Goal: Task Accomplishment & Management: Use online tool/utility

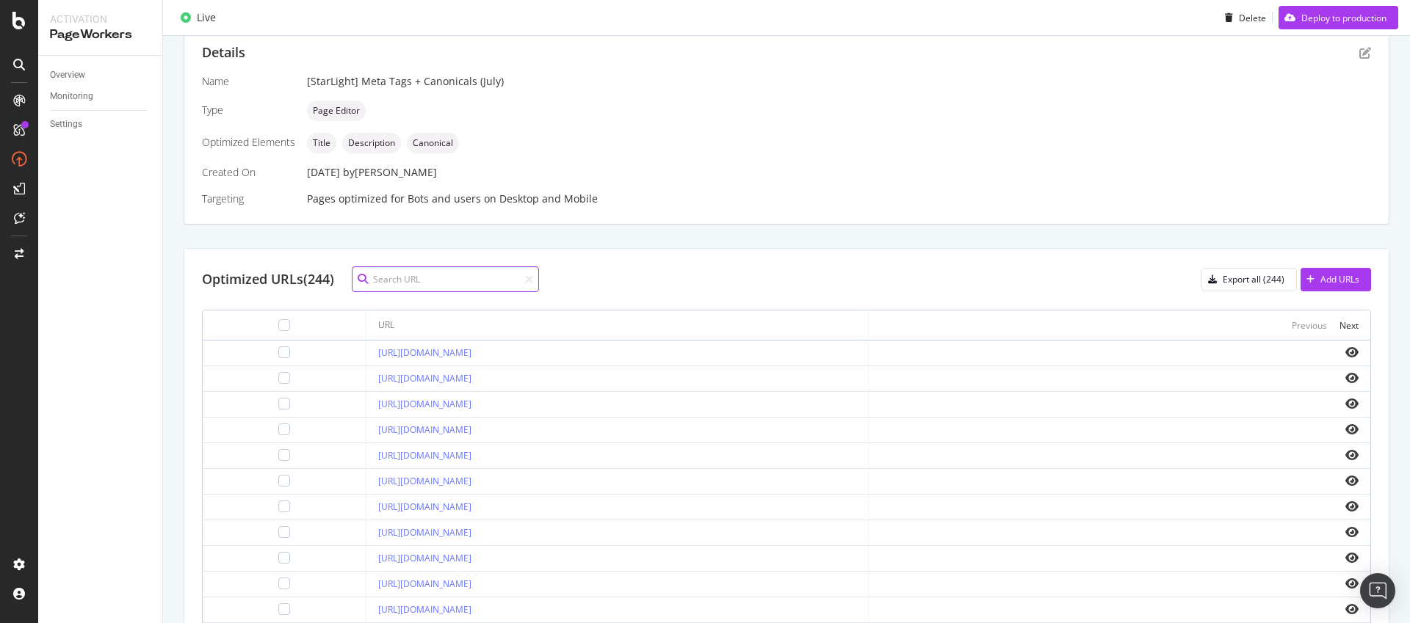
scroll to position [394, 0]
click at [1330, 288] on div "Add URLs" at bounding box center [1330, 281] width 59 height 22
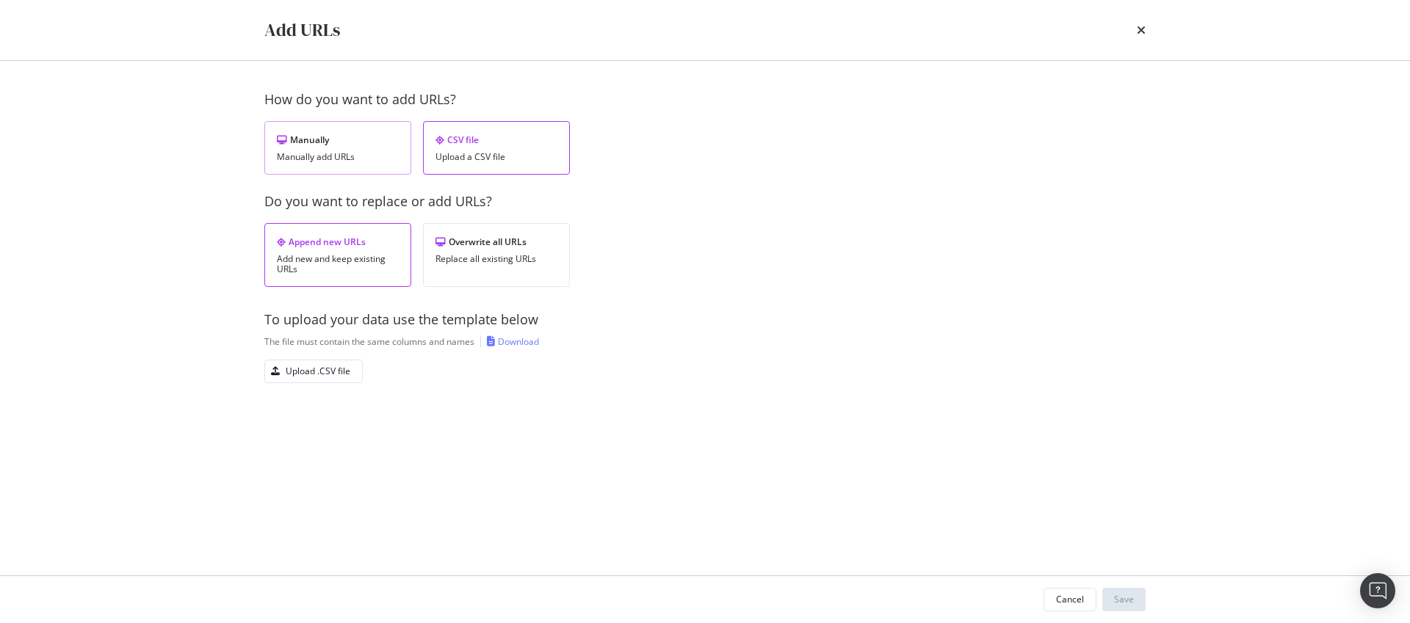
click at [322, 134] on div "Manually" at bounding box center [338, 140] width 122 height 12
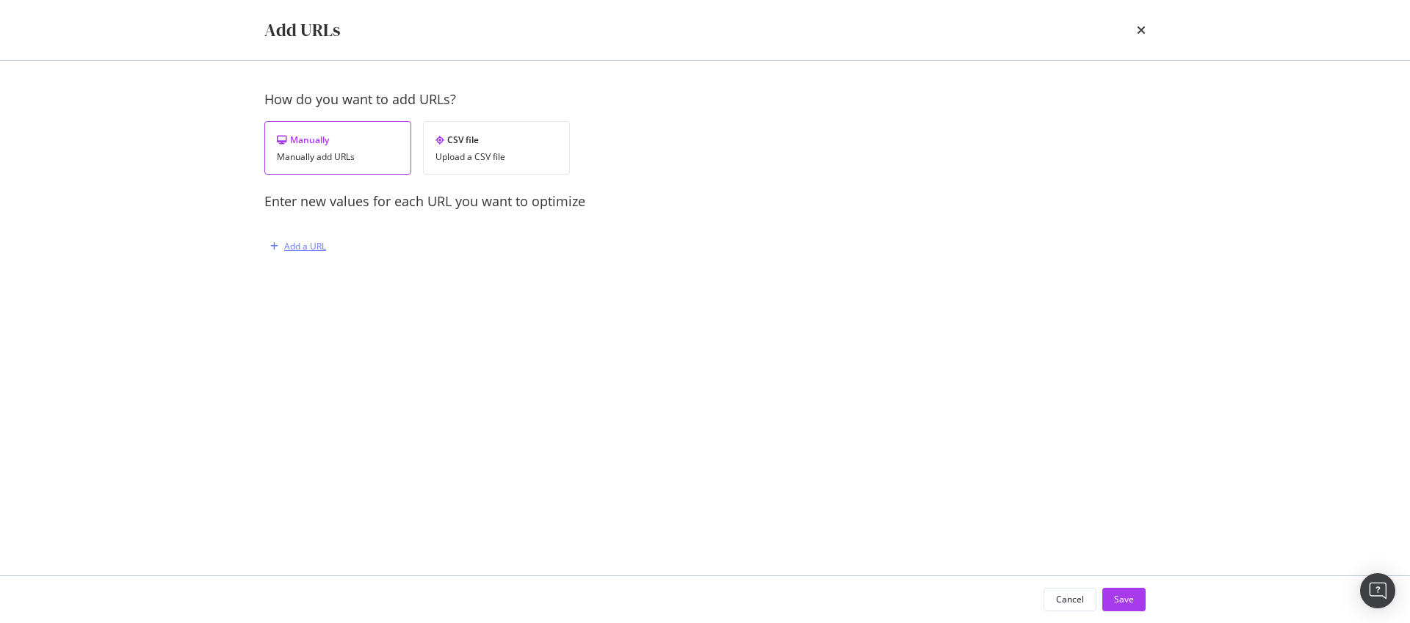
click at [292, 249] on div "Add a URL" at bounding box center [305, 246] width 42 height 12
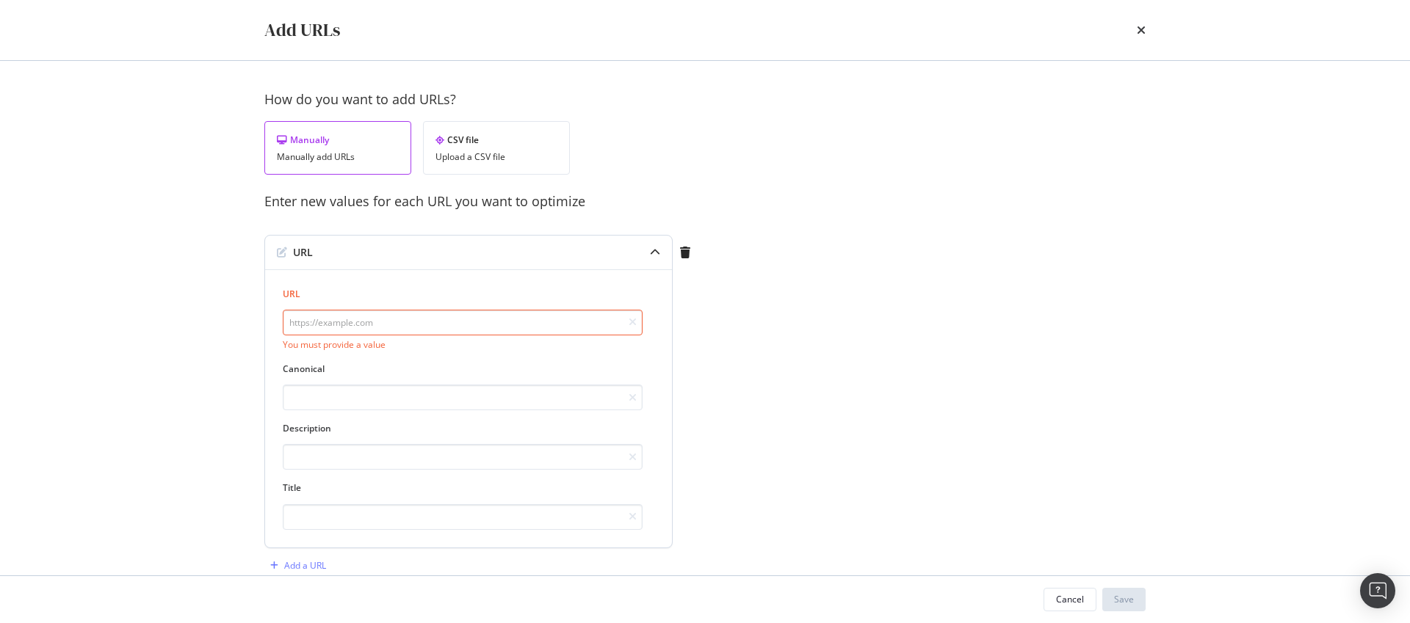
click at [364, 333] on input "modal" at bounding box center [463, 323] width 360 height 26
paste input "https://www.starhub.com/personal/microsite/samsung/galaxy-watch8-gallery.html"
type input "https://www.starhub.com/personal/microsite/samsung/galaxy-watch8-gallery.html"
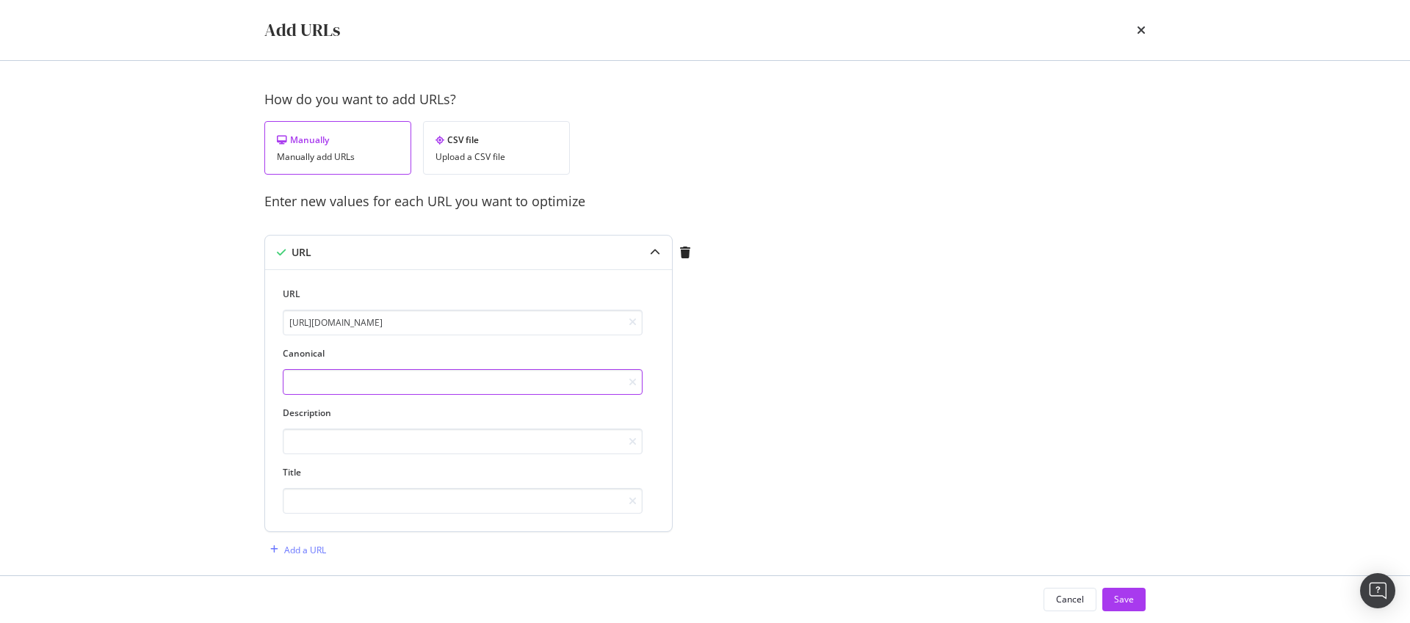
click at [377, 381] on input "modal" at bounding box center [463, 382] width 360 height 26
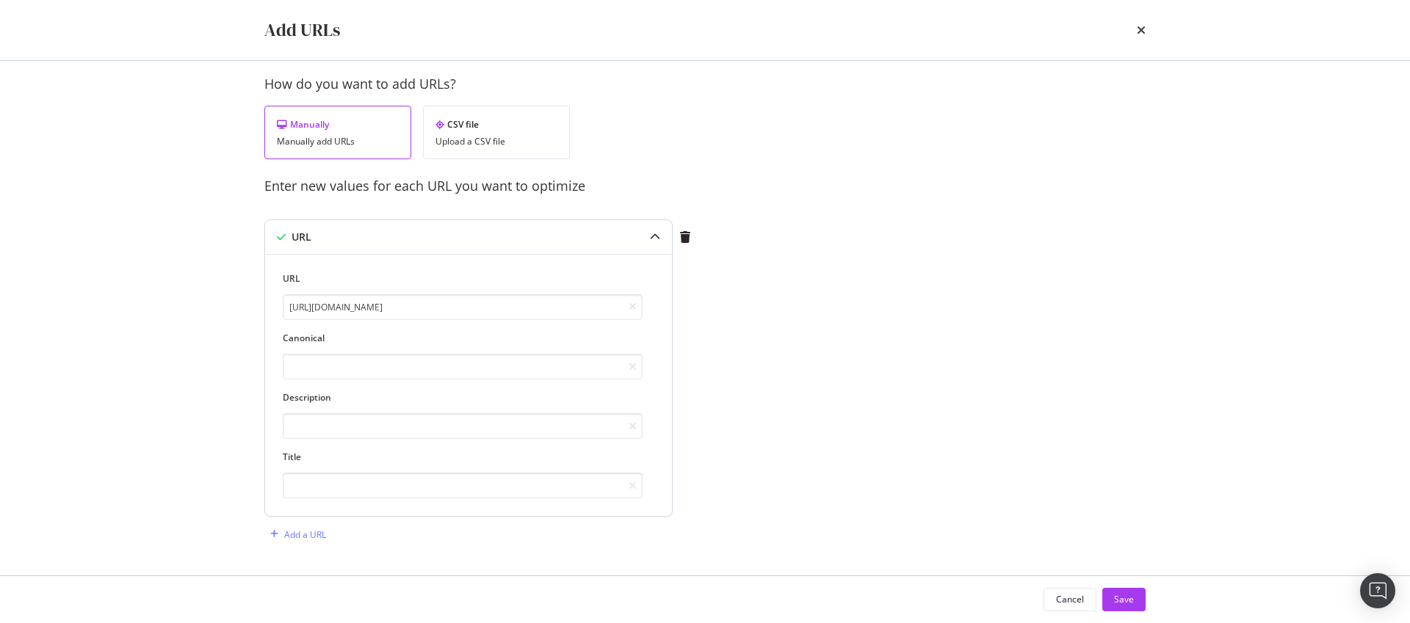
click at [361, 410] on div "Description" at bounding box center [463, 415] width 360 height 48
click at [358, 419] on input "modal" at bounding box center [463, 426] width 360 height 26
click at [352, 494] on input "modal" at bounding box center [463, 486] width 360 height 26
paste input "Introducing the New Samsung Galaxy Watch8"
type input "Introducing the New Samsung Galaxy Watch8"
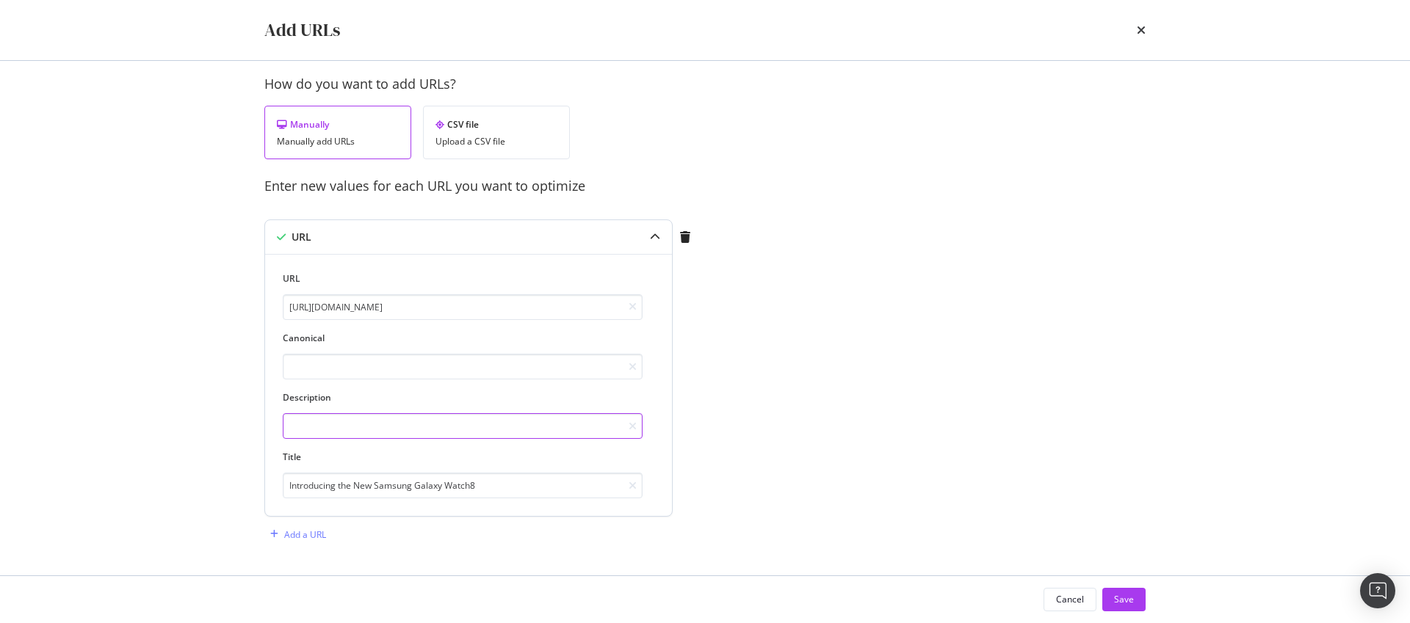
click at [402, 426] on input "modal" at bounding box center [463, 426] width 360 height 26
paste input "Explore the new Galaxy Watch8. Enjoy ultra-comfortable wear from sleep to worko…"
type input "Explore the new Galaxy Watch8. Enjoy ultra-comfortable wear from sleep to worko…"
click at [284, 538] on div "Add a URL" at bounding box center [305, 535] width 42 height 12
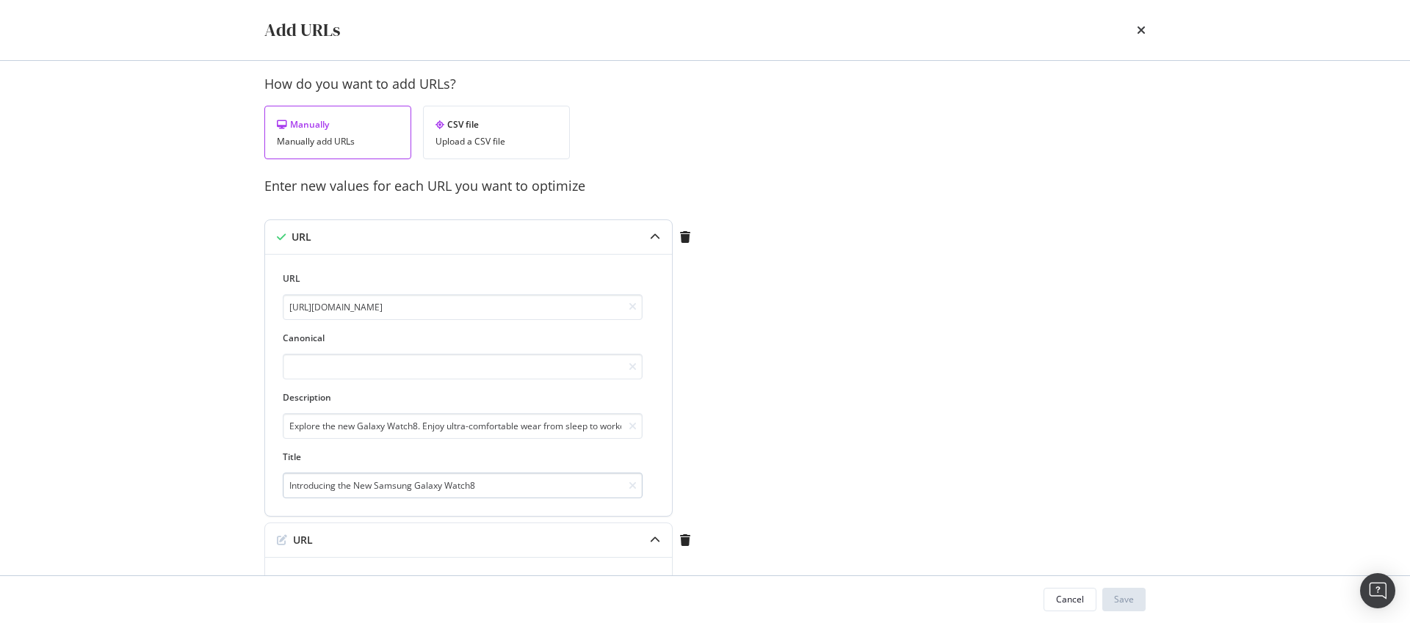
scroll to position [335, 0]
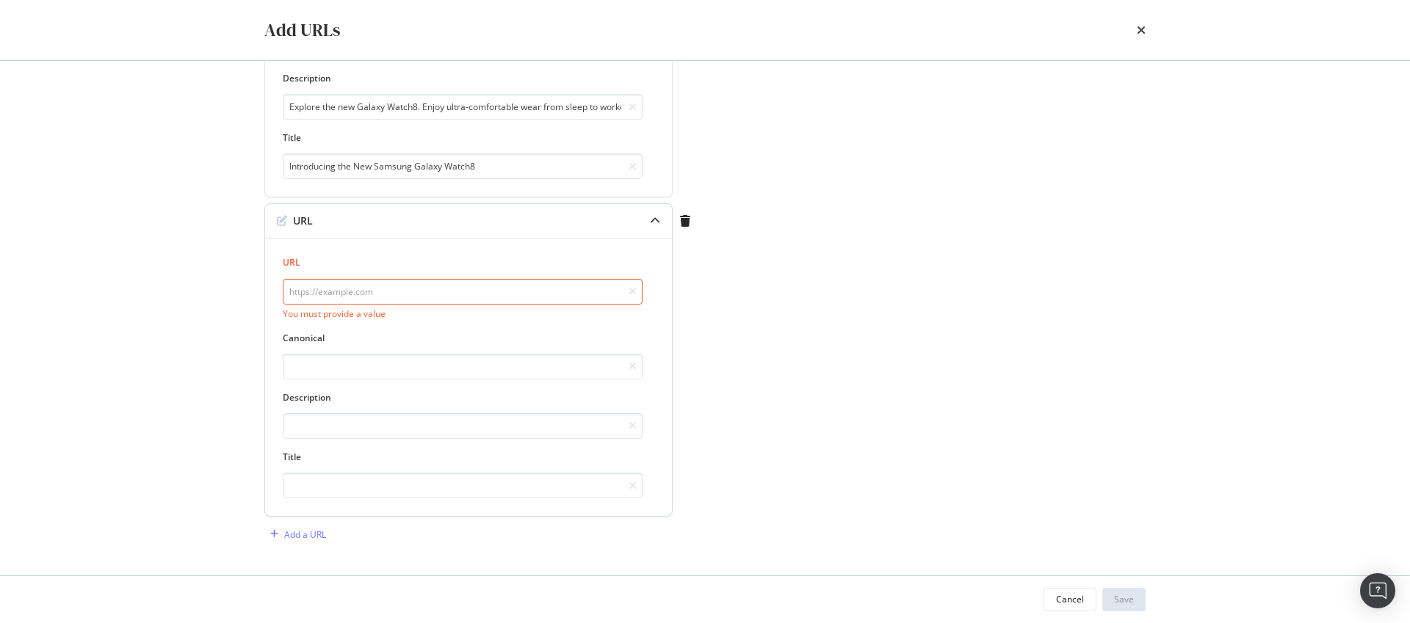
click at [389, 289] on input "modal" at bounding box center [463, 292] width 360 height 26
paste input "https://www.starhub.com/personal/microsite/samsung/galaxy-watch8-classic-galler…"
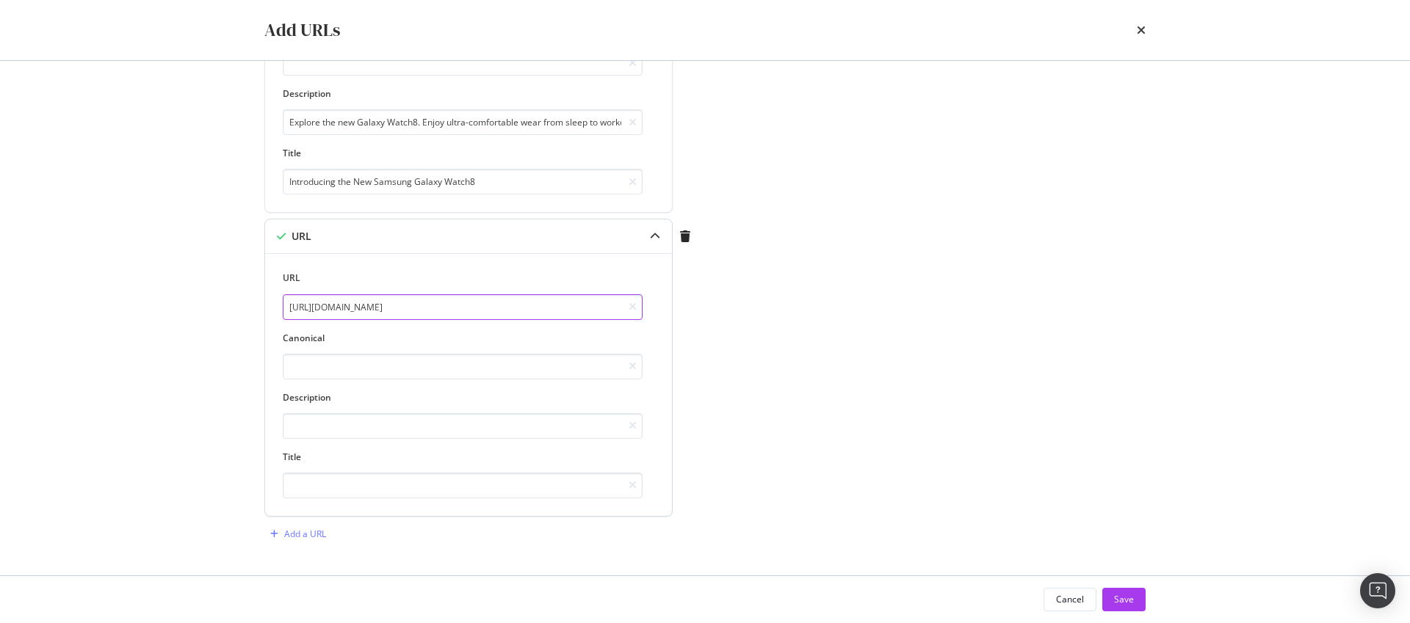
type input "https://www.starhub.com/personal/microsite/samsung/galaxy-watch8-classic-galler…"
click at [372, 495] on input "modal" at bounding box center [463, 486] width 360 height 26
paste input "Introducing the New Samsung Galaxy Watch8 Classic"
type input "Introducing the New Samsung Galaxy Watch8 Classic"
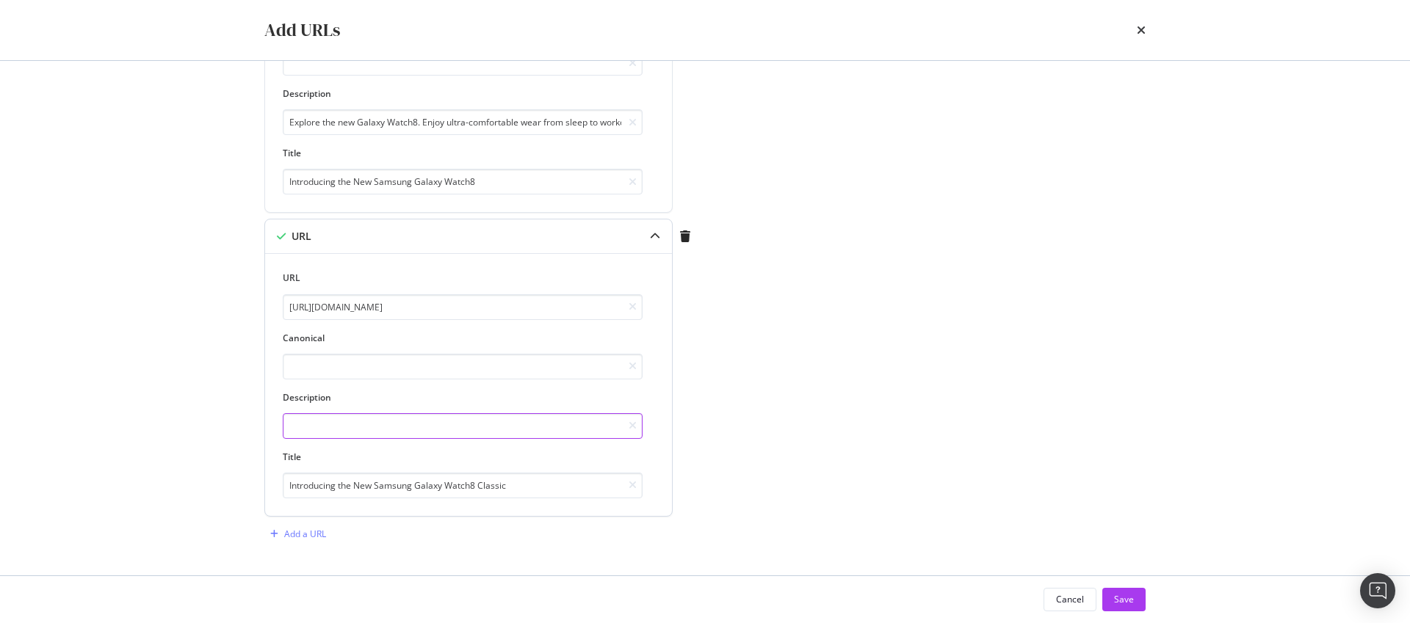
click at [476, 434] on input "modal" at bounding box center [463, 426] width 360 height 26
paste input "Explore the new Galaxy Watch8 Classic. Enjoy ultra-comfortable wear from sleep …"
type input "Explore the new Galaxy Watch8 Classic. Enjoy ultra-comfortable wear from sleep …"
click at [319, 537] on div "Add a URL" at bounding box center [305, 534] width 42 height 12
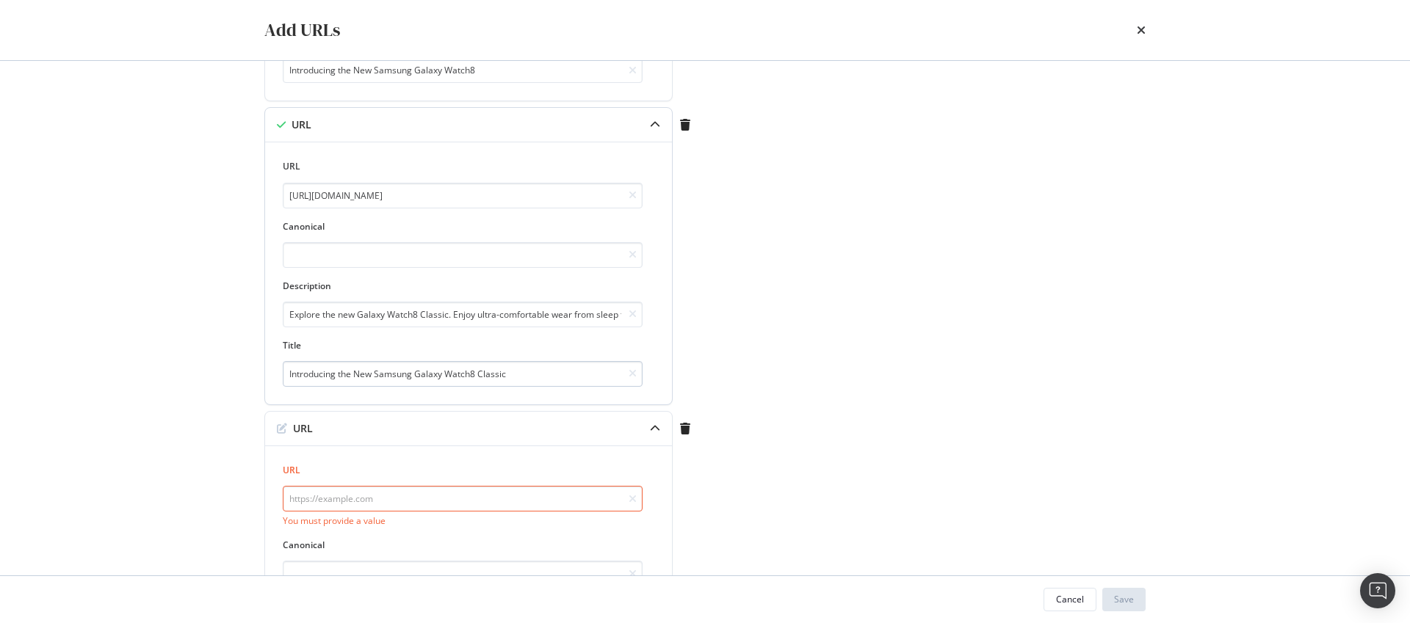
scroll to position [638, 0]
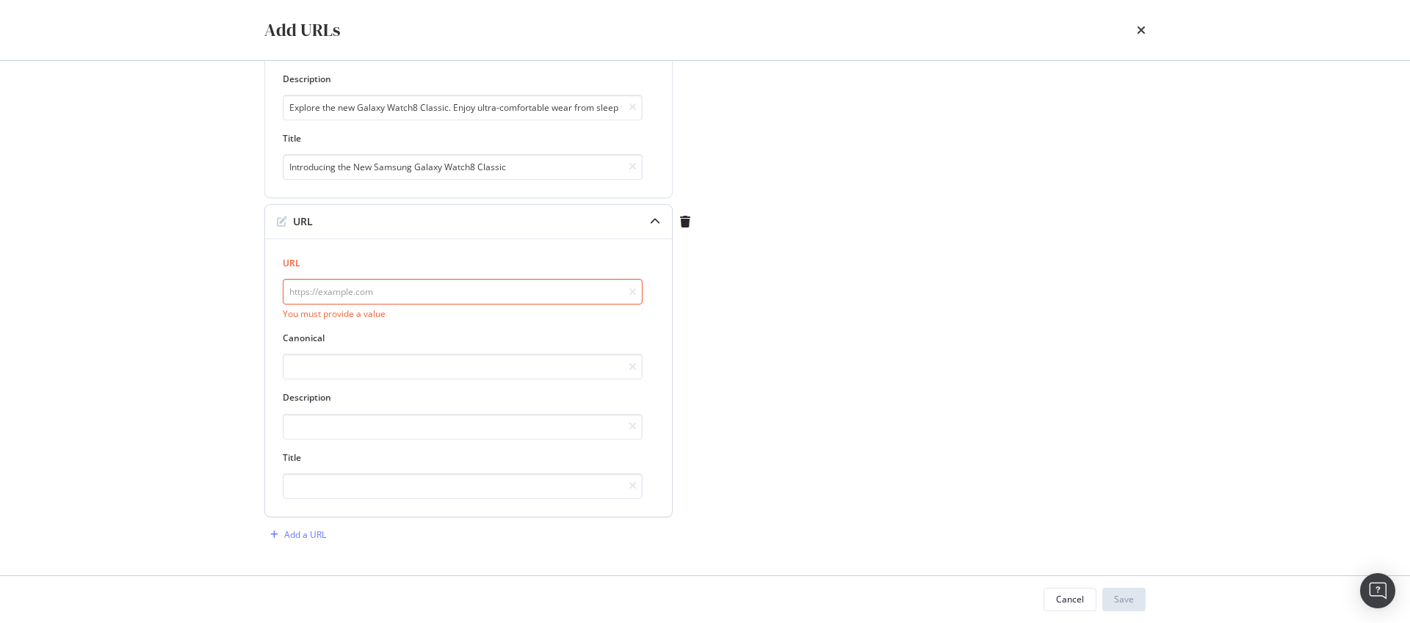
click at [410, 293] on input "modal" at bounding box center [463, 292] width 360 height 26
paste input "[URL][DOMAIN_NAME]"
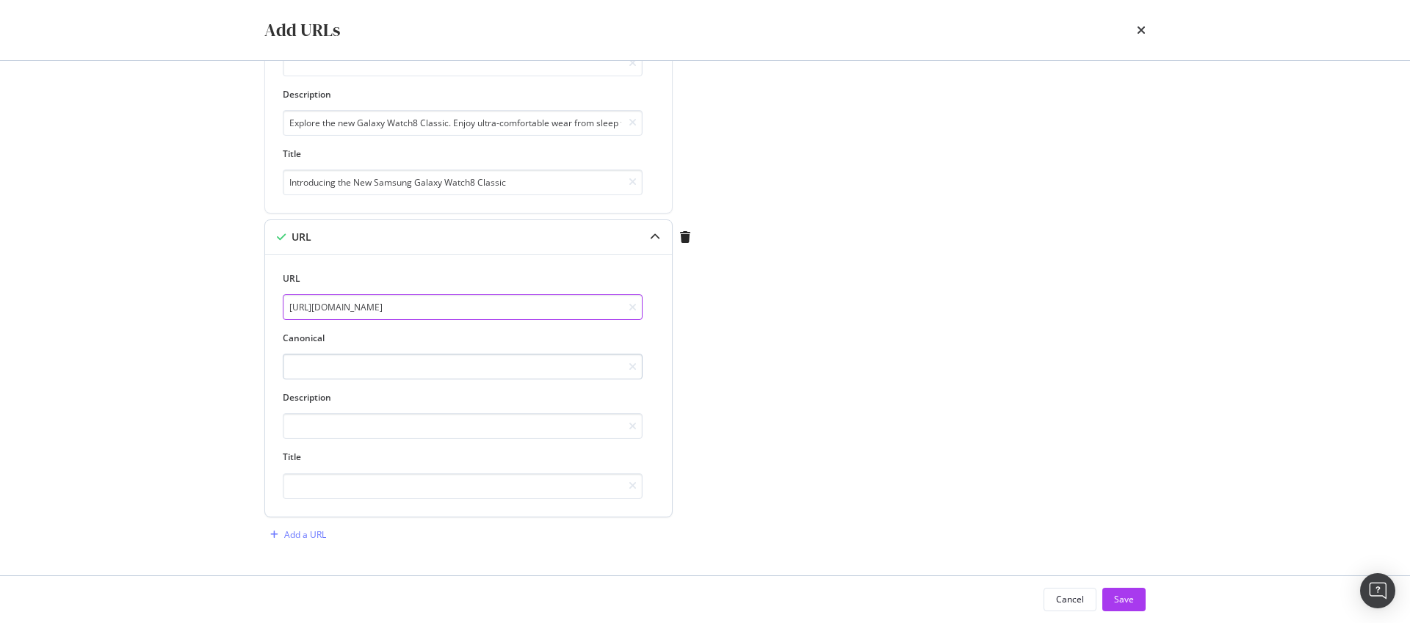
type input "[URL][DOMAIN_NAME]"
click at [361, 415] on input "modal" at bounding box center [463, 426] width 360 height 26
click at [362, 482] on input "modal" at bounding box center [463, 487] width 360 height 26
paste input "Best 3Gbps Fibre Broadband Plans from $39.91/month"
type input "Best 3Gbps Fibre Broadband Plans from $39.91/month"
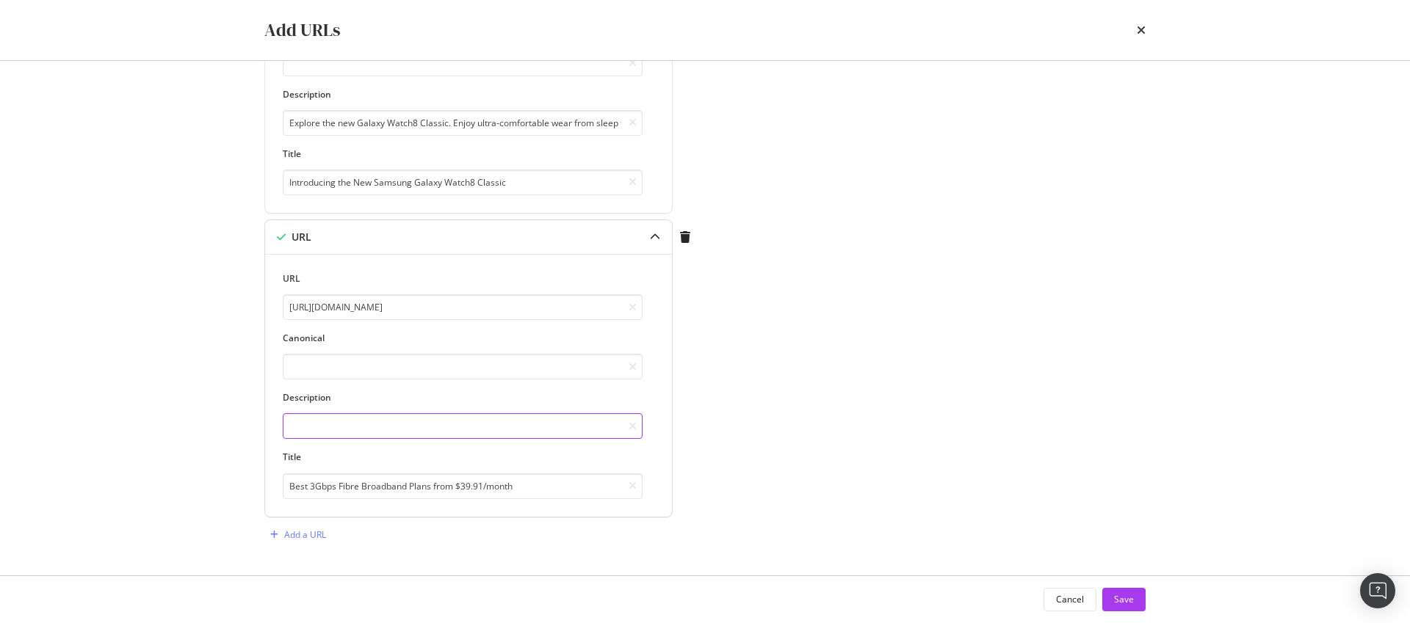
click at [395, 424] on input "modal" at bounding box center [463, 426] width 360 height 26
paste input "Get StarHub's 3Gbps Fibre Broadband from just $39.91/month! Enjoy FREE WiFi 7 r…"
type input "Get StarHub's 3Gbps Fibre Broadband from just $39.91/month! Enjoy FREE WiFi 7 r…"
click at [314, 532] on div "Add a URL" at bounding box center [305, 535] width 42 height 12
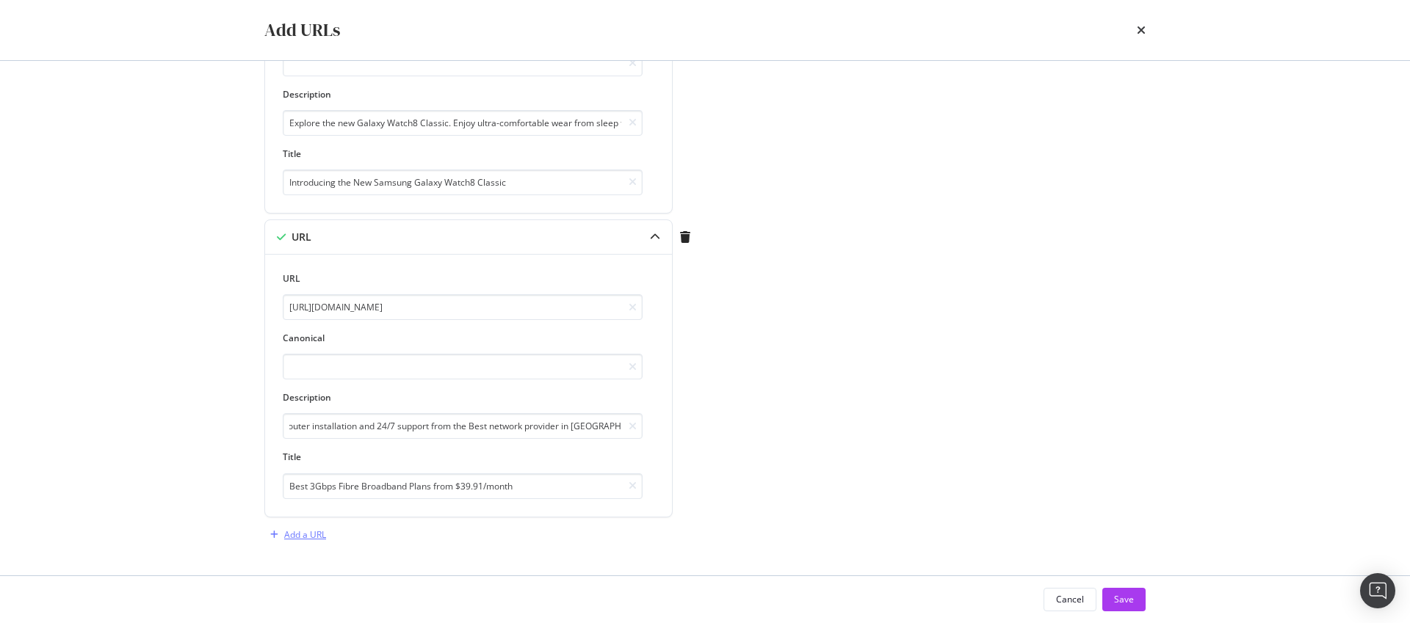
scroll to position [0, 0]
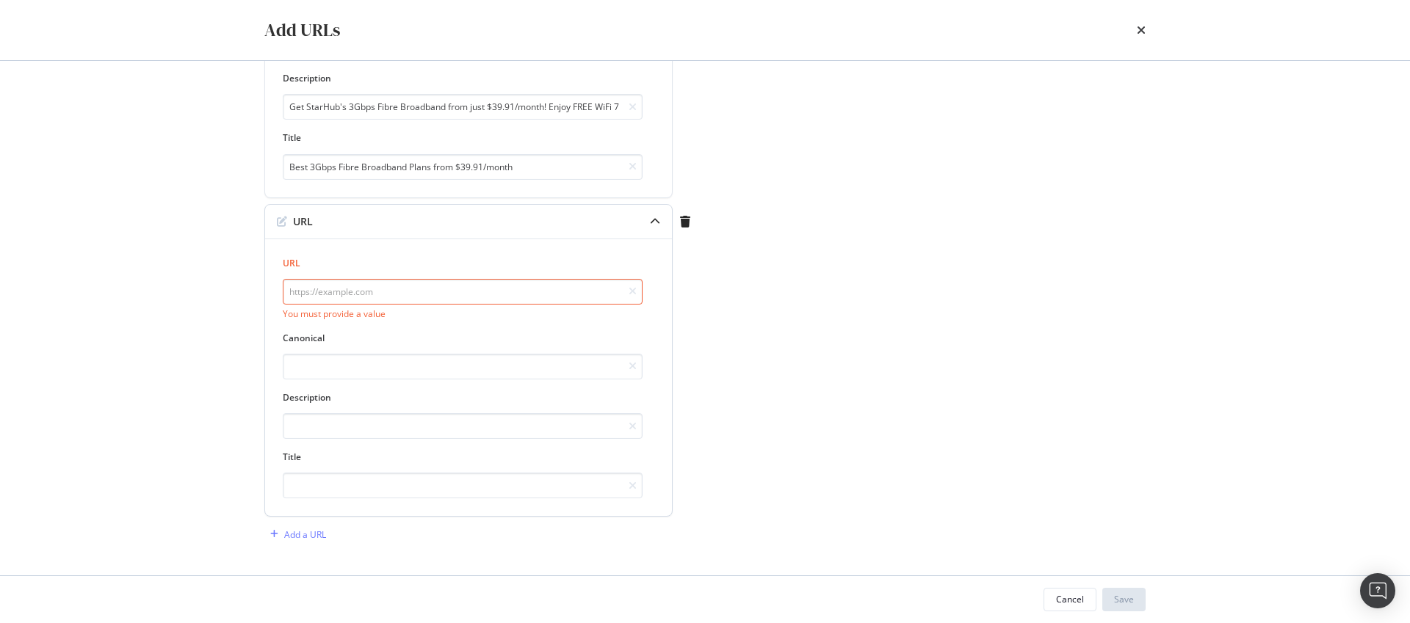
click at [387, 295] on input "modal" at bounding box center [463, 292] width 360 height 26
paste input "[URL][DOMAIN_NAME]"
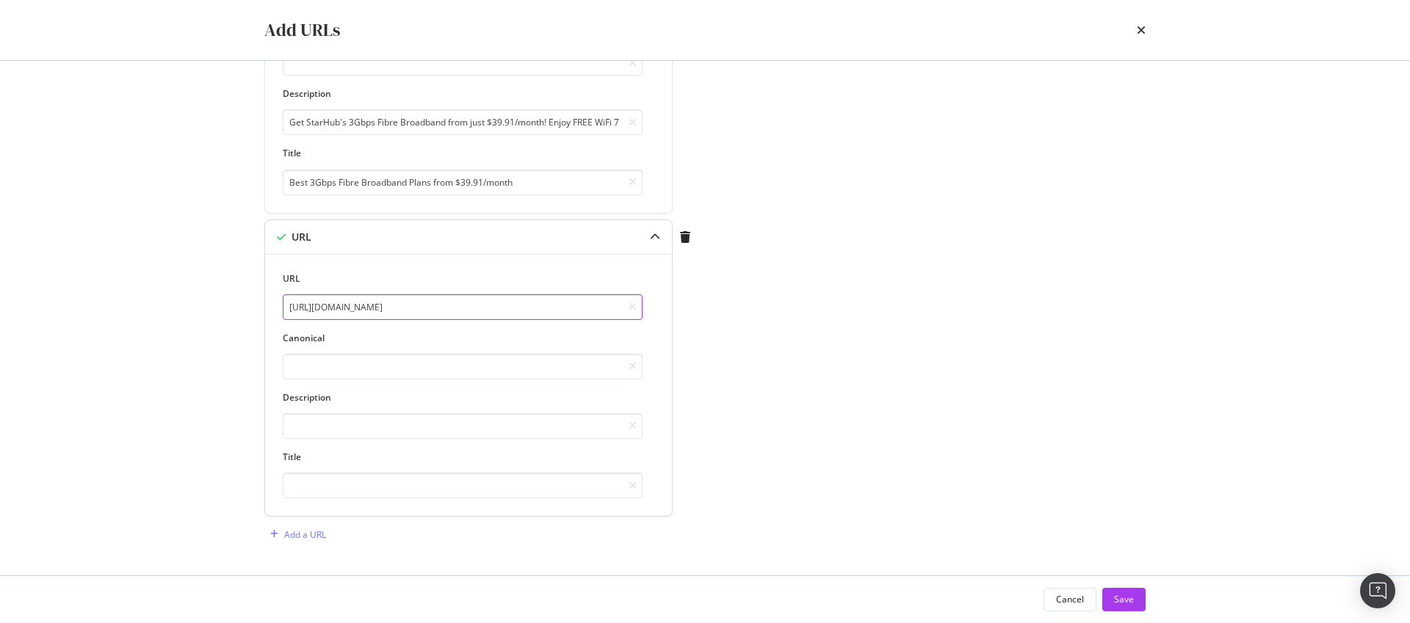
scroll to position [927, 0]
type input "[URL][DOMAIN_NAME]"
click at [329, 420] on input "modal" at bounding box center [463, 426] width 360 height 26
click at [339, 511] on div "URL https://www.starhub.com/personal/broadband/10gbps.html Canonical Descriptio…" at bounding box center [468, 385] width 407 height 263
click at [344, 501] on div "URL https://www.starhub.com/personal/broadband/10gbps.html Canonical Descriptio…" at bounding box center [468, 385] width 407 height 263
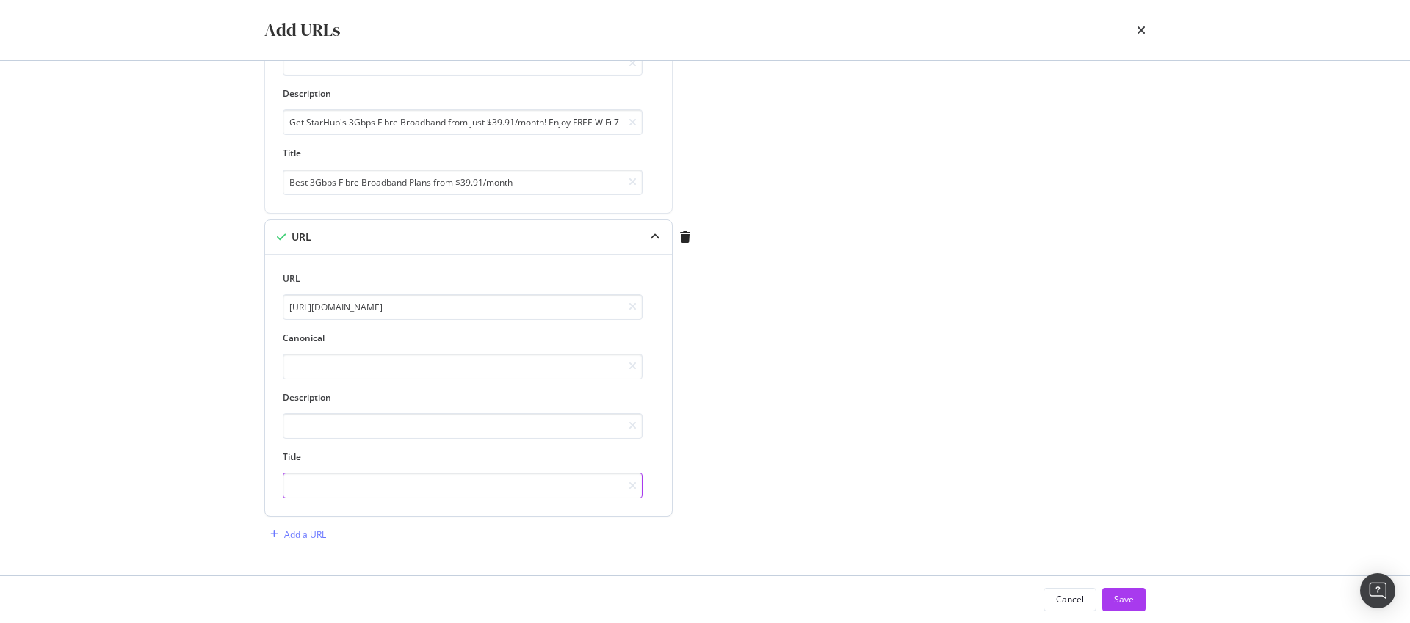
click at [346, 497] on input "modal" at bounding box center [463, 486] width 360 height 26
paste input "Best 10Gbps Fibre Broadband Plans from $59.34/month"
type input "Best 10Gbps Fibre Broadband Plans from $59.34/month"
click at [456, 439] on div "URL https://www.starhub.com/personal/broadband/10gbps.html Canonical Descriptio…" at bounding box center [469, 385] width 372 height 227
click at [359, 424] on input "modal" at bounding box center [463, 426] width 360 height 26
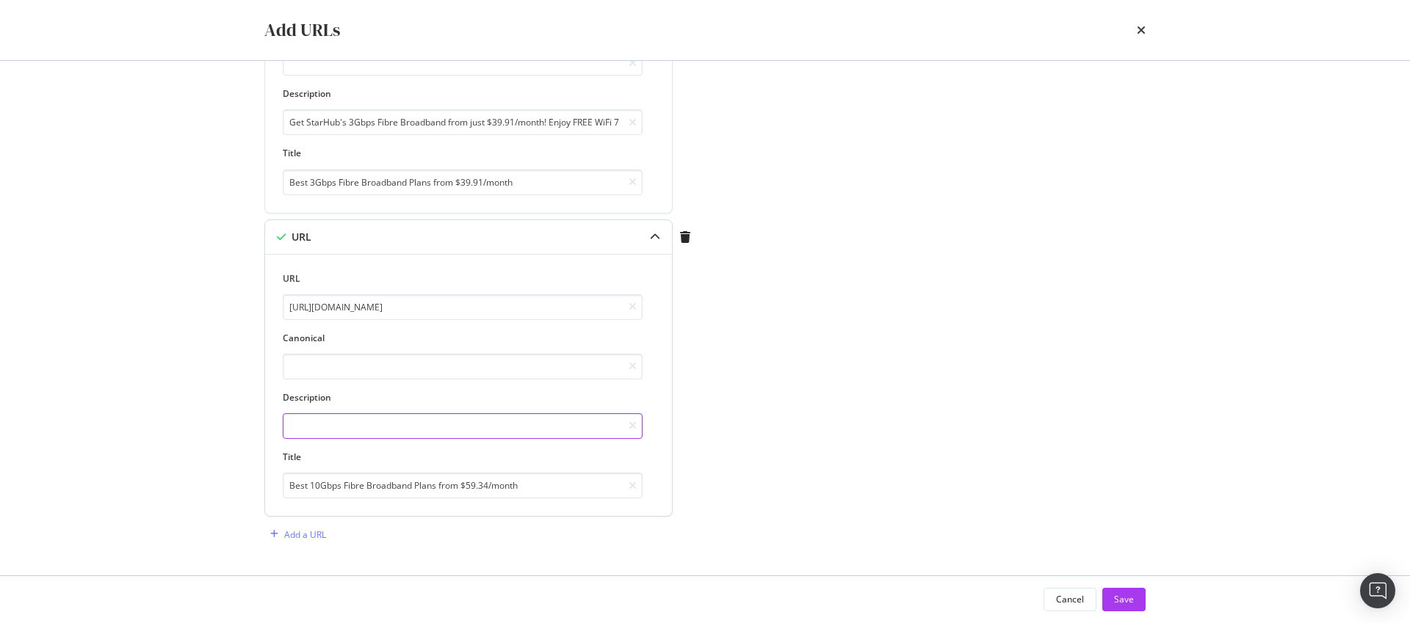
paste input "Get StarHub's 10Gbps Fibre Broadband from just $59.34/month! Enjoy FREE WiFi 7 …"
type input "Get StarHub's 10Gbps Fibre Broadband from just $59.34/month! Enjoy FREE WiFi 7 …"
click at [310, 526] on div "Add a URL" at bounding box center [295, 535] width 62 height 22
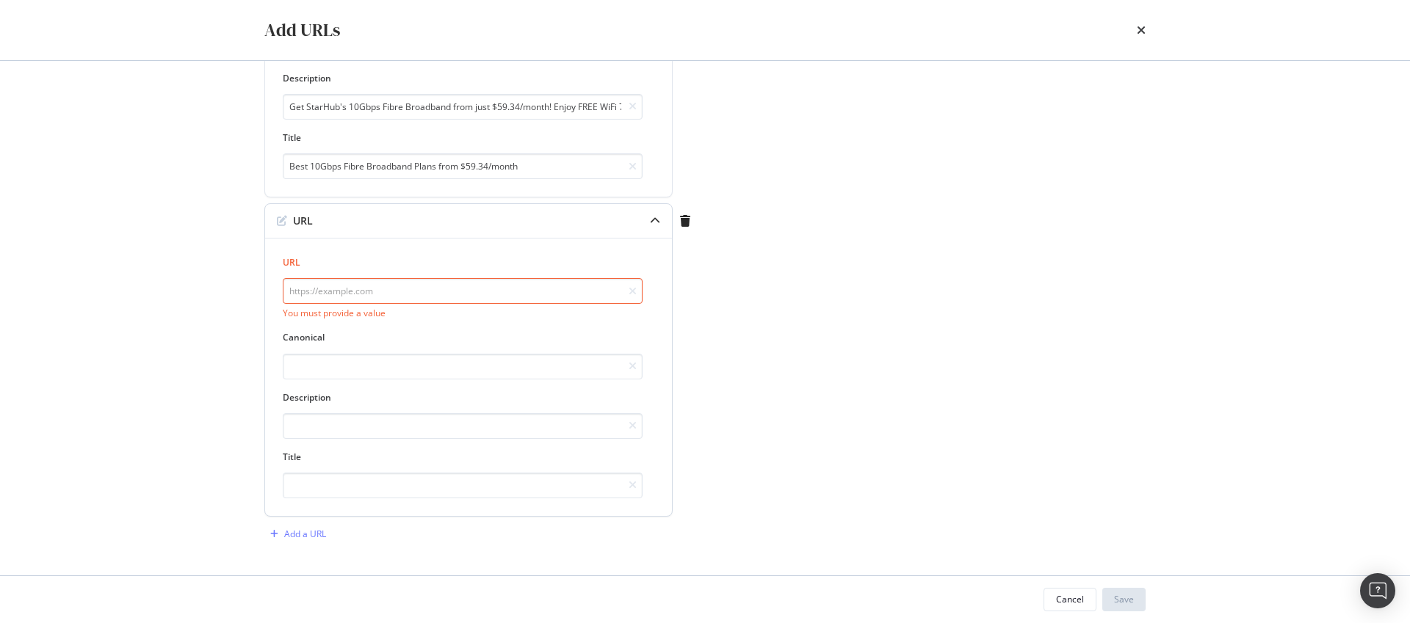
click at [375, 294] on input "modal" at bounding box center [463, 291] width 360 height 26
paste input "[URL][DOMAIN_NAME]"
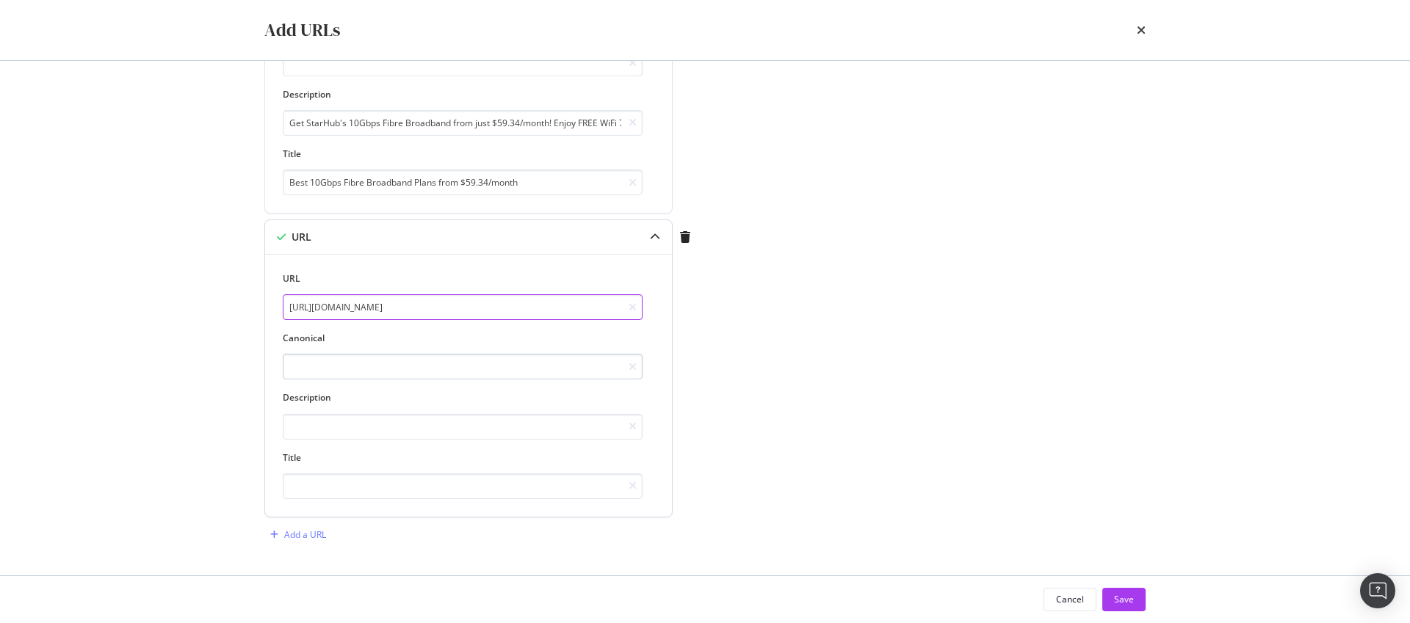
type input "[URL][DOMAIN_NAME]"
click at [372, 375] on input "modal" at bounding box center [463, 367] width 360 height 26
click at [361, 422] on input "modal" at bounding box center [463, 427] width 360 height 26
click at [339, 488] on input "modal" at bounding box center [463, 487] width 360 height 26
paste input "Best 5Gbps Fibre Broadband Plans from $45/month"
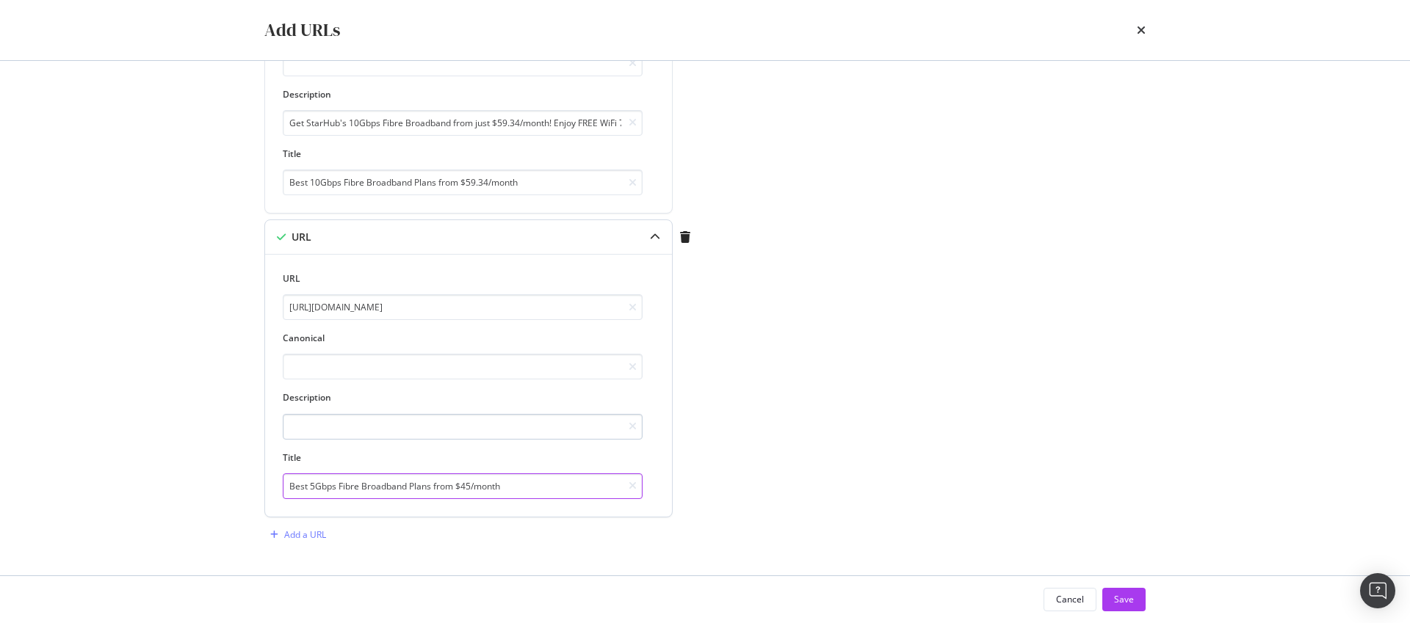
type input "Best 5Gbps Fibre Broadband Plans from $45/month"
click at [394, 422] on input "modal" at bounding box center [463, 427] width 360 height 26
paste input "Get StarHub's 5Gbps Fibre Broadband from just $45/month! Enjoy FREE WiFi 7 rout…"
type input "Get StarHub's 5Gbps Fibre Broadband from just $45/month! Enjoy FREE WiFi 7 rout…"
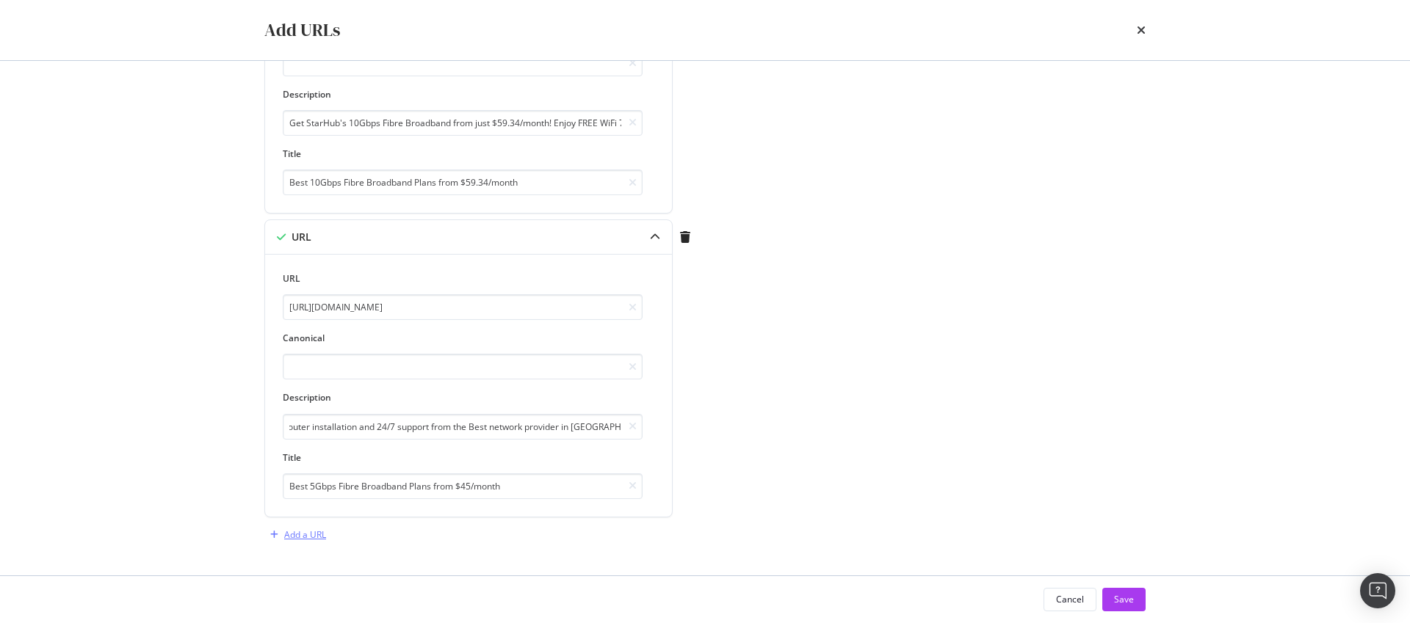
click at [312, 532] on div "Add a URL" at bounding box center [305, 535] width 42 height 12
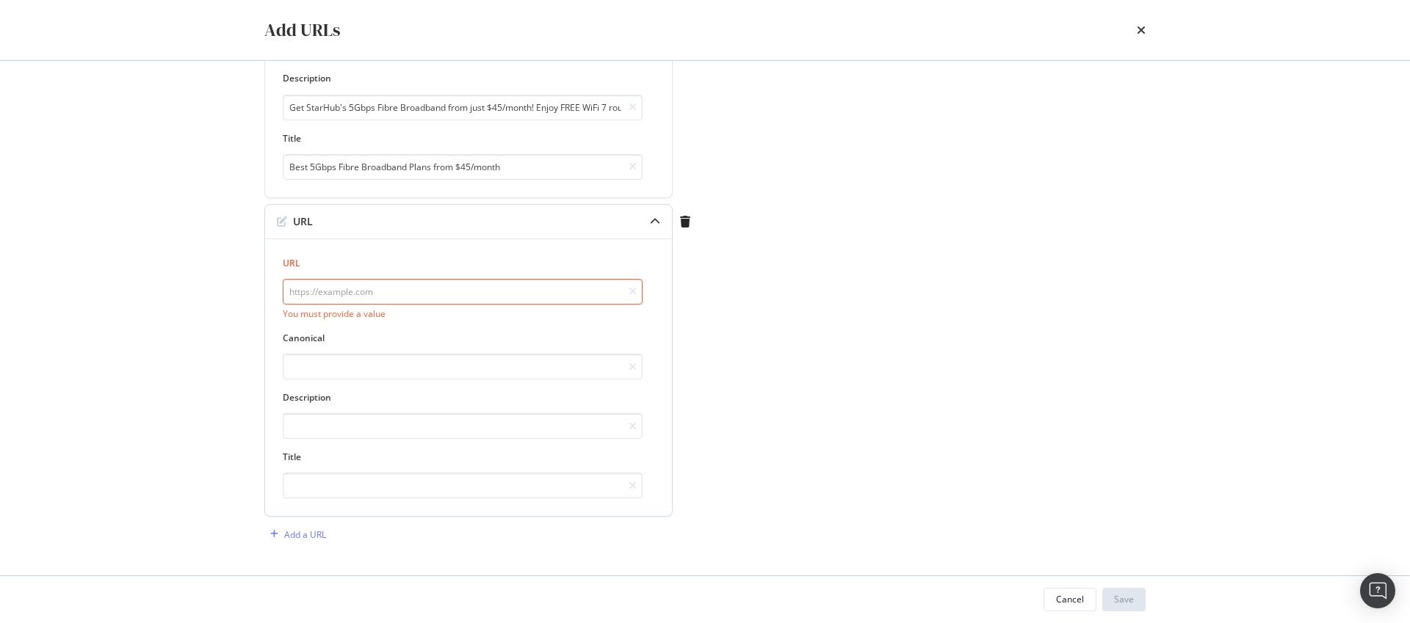
click at [388, 294] on input "modal" at bounding box center [463, 292] width 360 height 26
paste input "https://www.starhub.com/personal/forms/feedback.html"
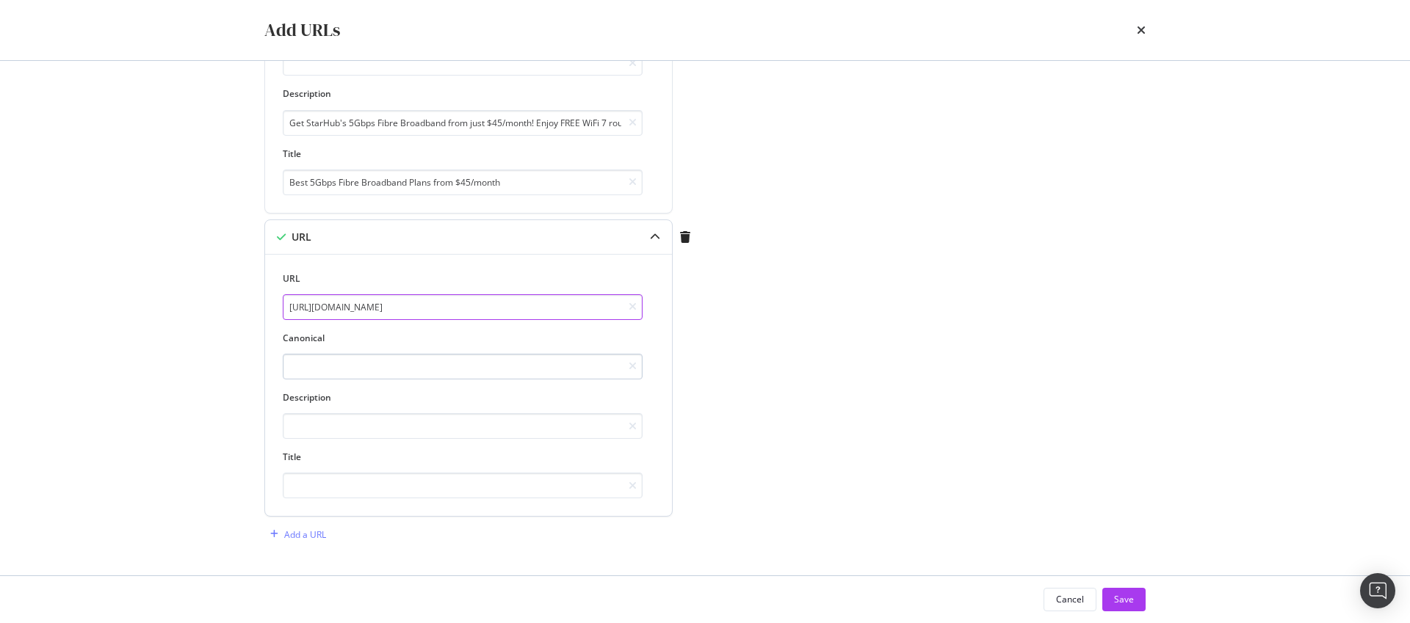
type input "https://www.starhub.com/personal/forms/feedback.html"
click at [417, 436] on input "modal" at bounding box center [463, 426] width 360 height 26
paste input "StarHub Customer Feedback Form"
type input "StarHub Customer Feedback Form"
paste input "StarHub Customer Feedback Form"
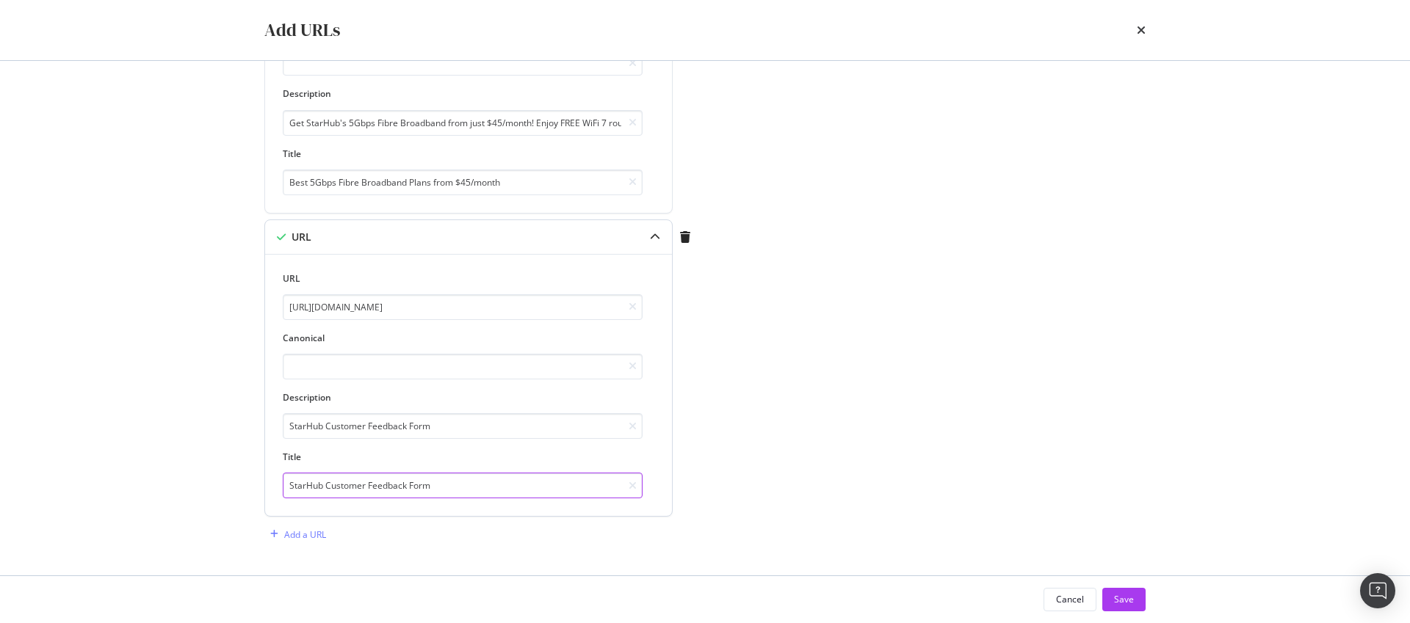
type input "StarHub Customer Feedback Form"
click at [419, 432] on input "StarHub Customer Feedback Form" at bounding box center [463, 426] width 360 height 26
paste input "We want to hear from you. Use our online form to share your feedback about our …"
type input "We want to hear from you. Use our online form to share your feedback about our …"
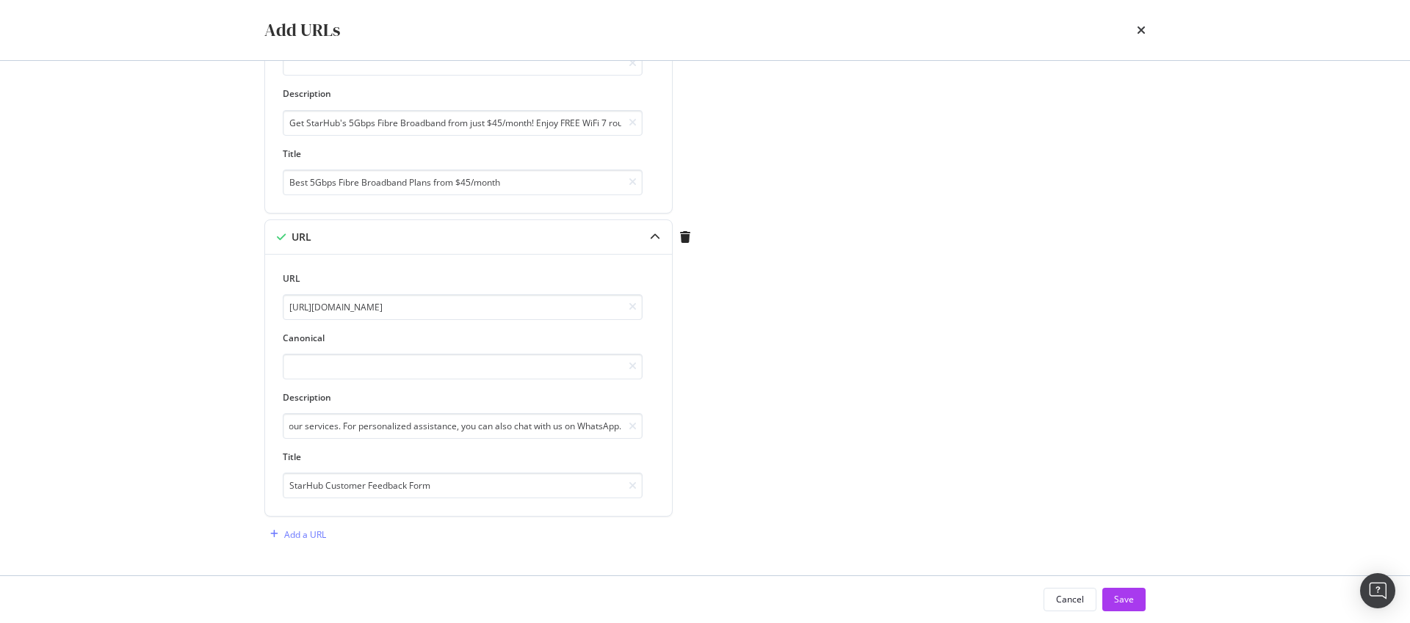
scroll to position [0, 0]
click at [1138, 603] on button "Save" at bounding box center [1123, 600] width 43 height 24
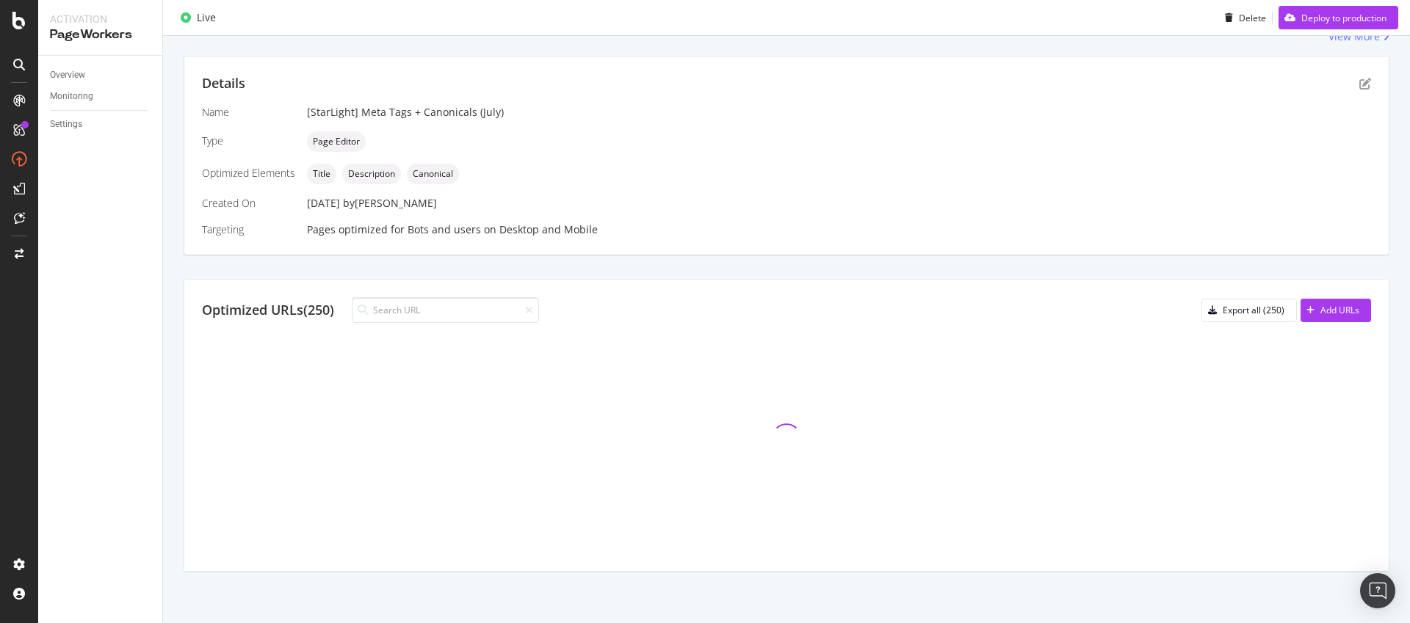
scroll to position [365, 0]
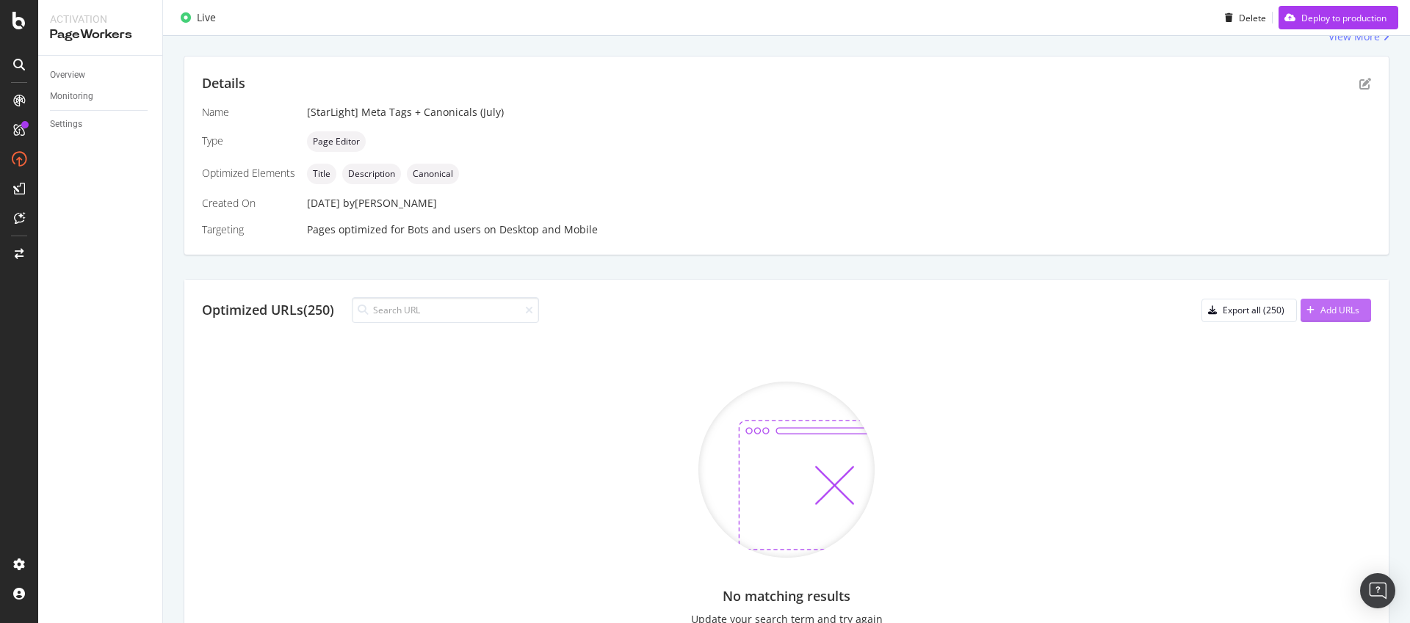
click at [1337, 314] on div "Add URLs" at bounding box center [1339, 310] width 39 height 12
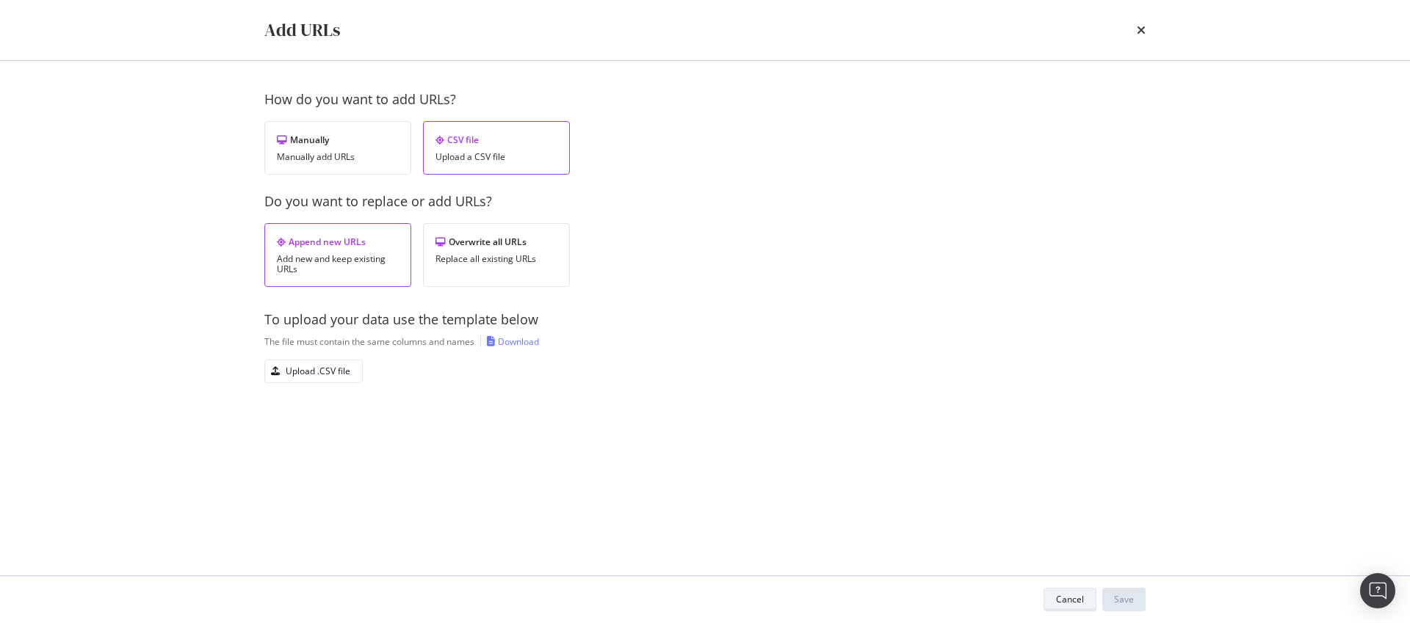
click at [1091, 604] on button "Cancel" at bounding box center [1070, 600] width 53 height 24
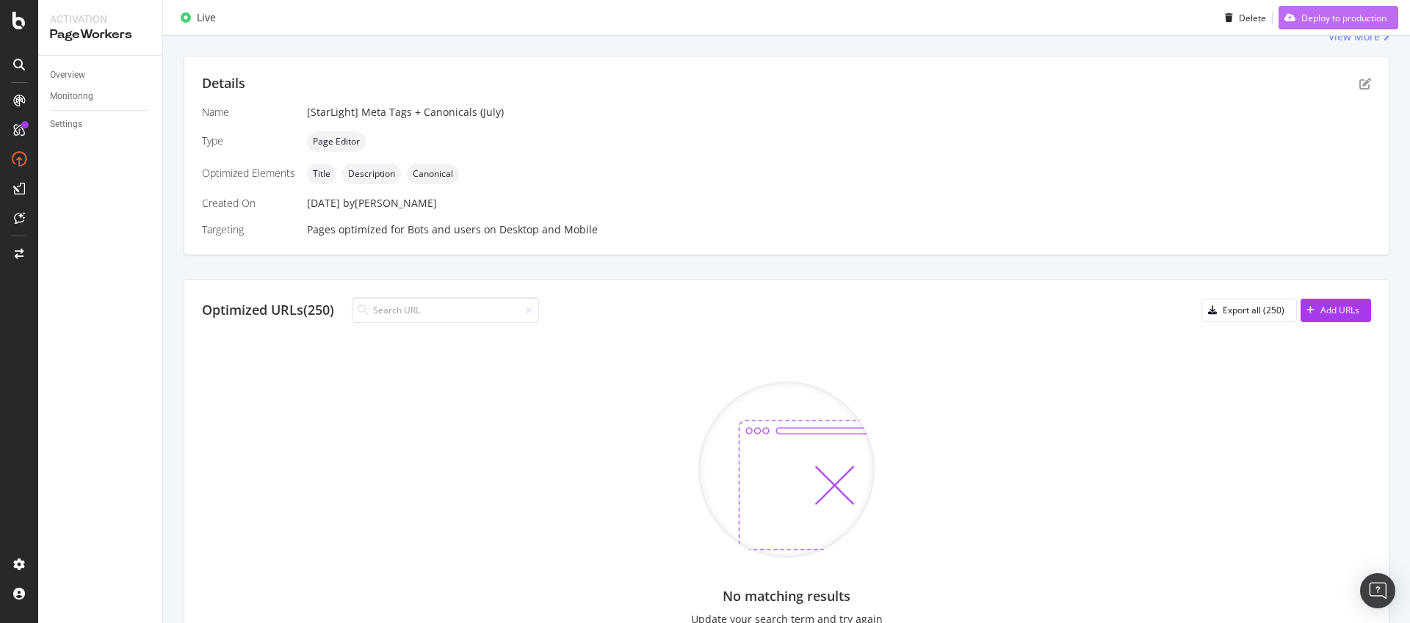
click at [1340, 10] on div "Deploy to production" at bounding box center [1333, 18] width 108 height 22
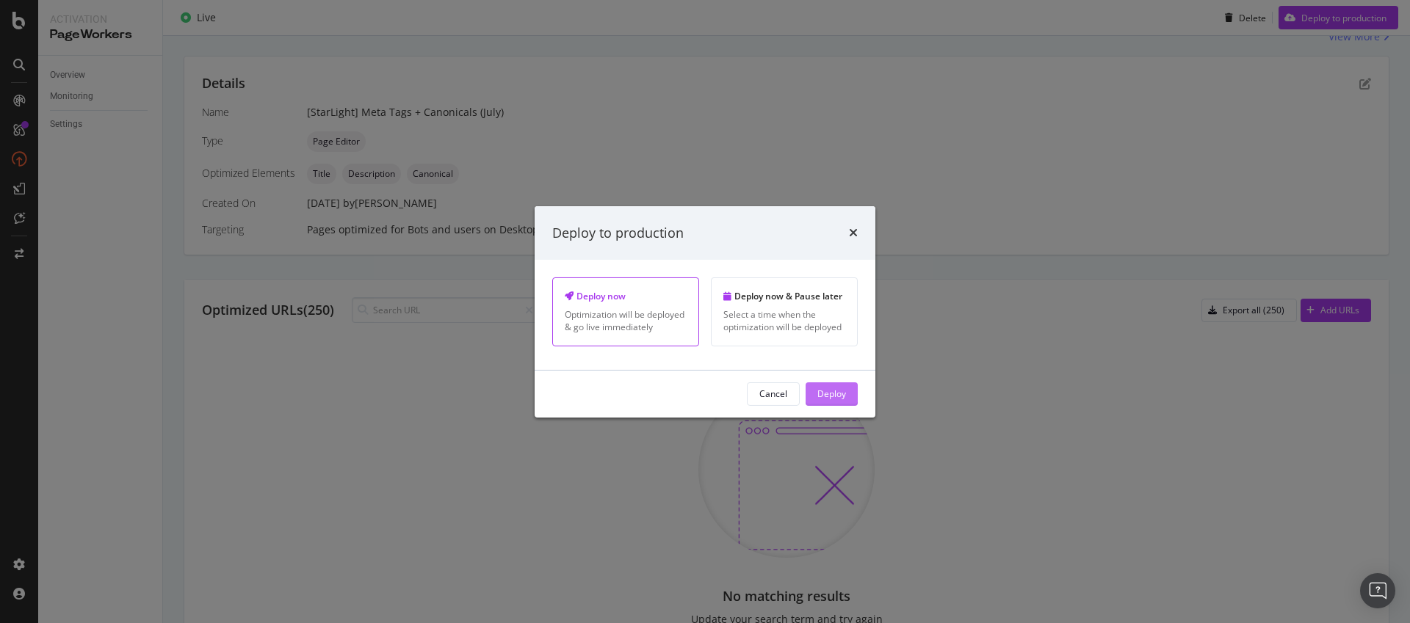
click at [827, 394] on div "Deploy" at bounding box center [831, 394] width 29 height 12
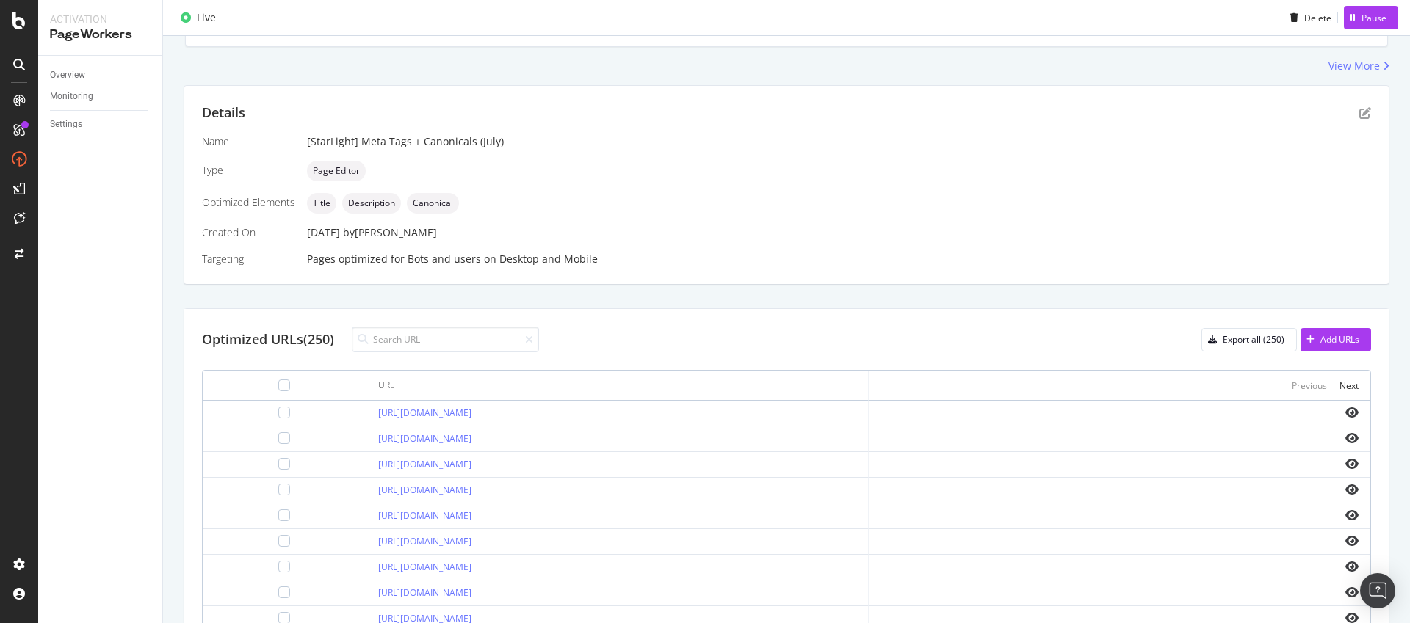
scroll to position [245, 0]
click at [278, 415] on div at bounding box center [284, 411] width 12 height 12
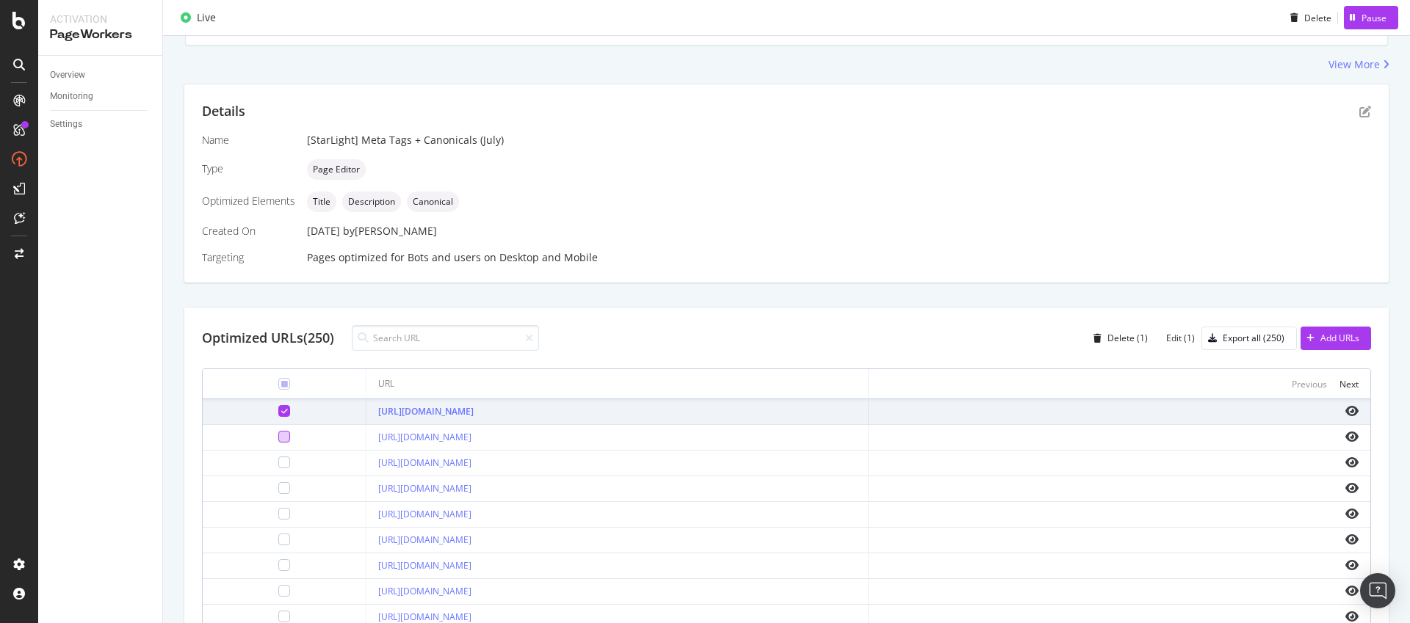
click at [278, 431] on div at bounding box center [284, 437] width 12 height 12
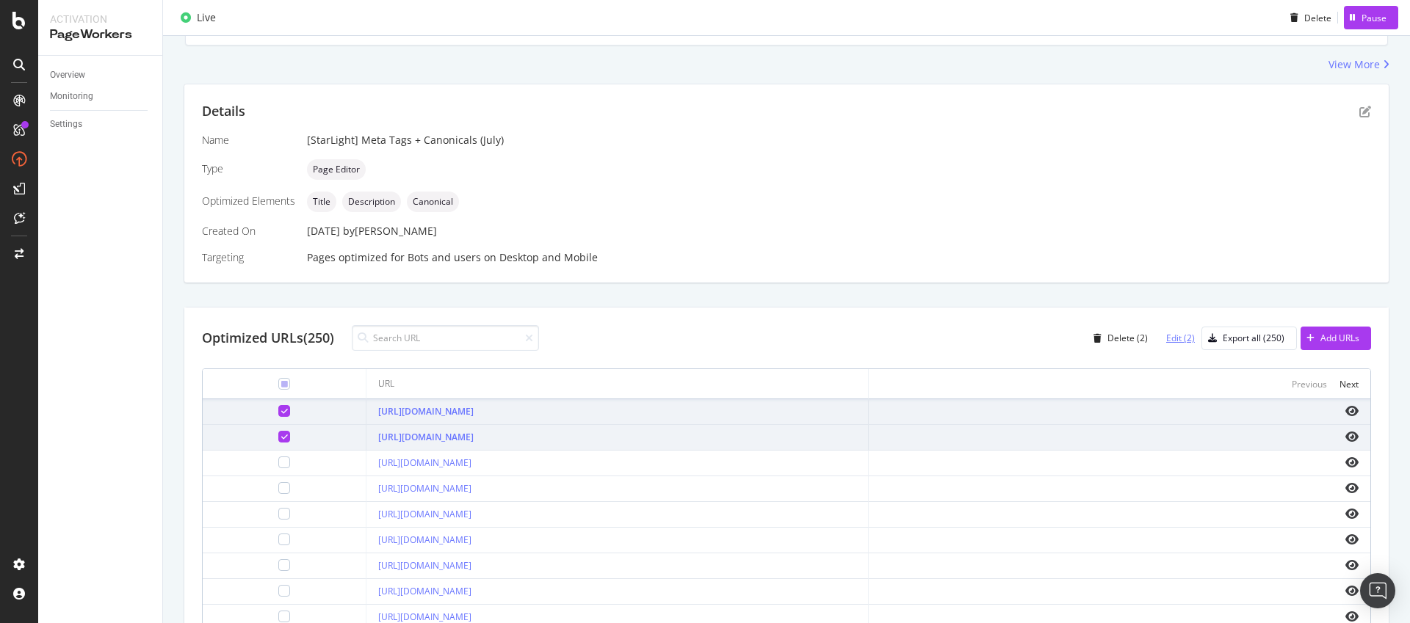
click at [1174, 336] on div "Edit (2)" at bounding box center [1180, 338] width 29 height 12
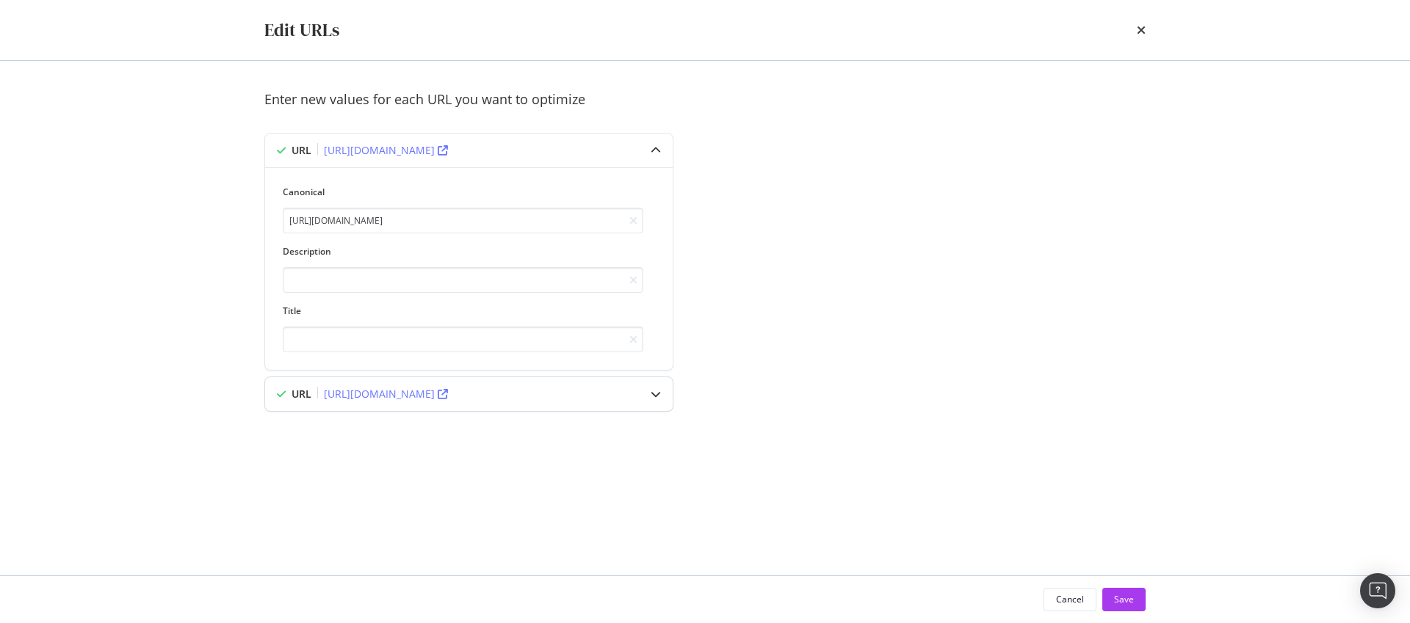
click at [565, 402] on div "URL https://consumer.starhub.com/" at bounding box center [440, 394] width 350 height 15
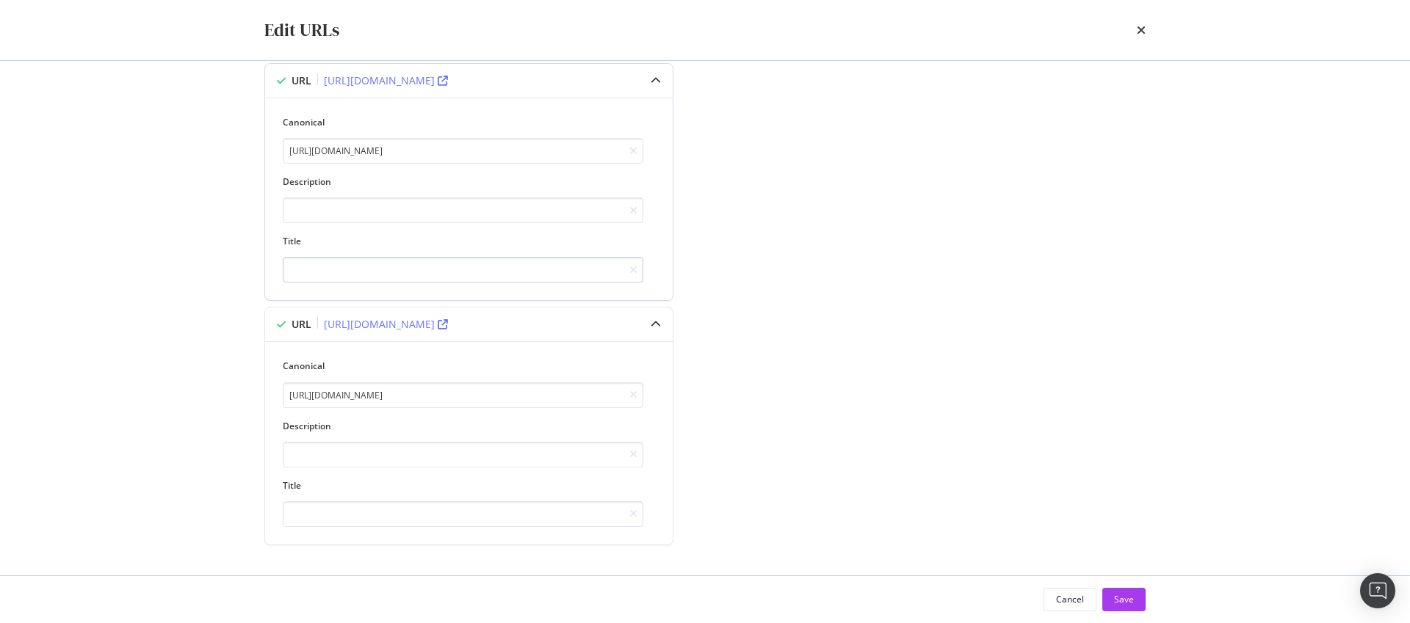
scroll to position [75, 0]
click at [495, 437] on input "modal" at bounding box center [463, 450] width 361 height 26
click at [451, 480] on label "Title" at bounding box center [463, 480] width 361 height 12
click at [443, 501] on input "modal" at bounding box center [463, 509] width 361 height 26
click at [552, 394] on input "https://consumer.starhub.com/personal" at bounding box center [463, 390] width 361 height 26
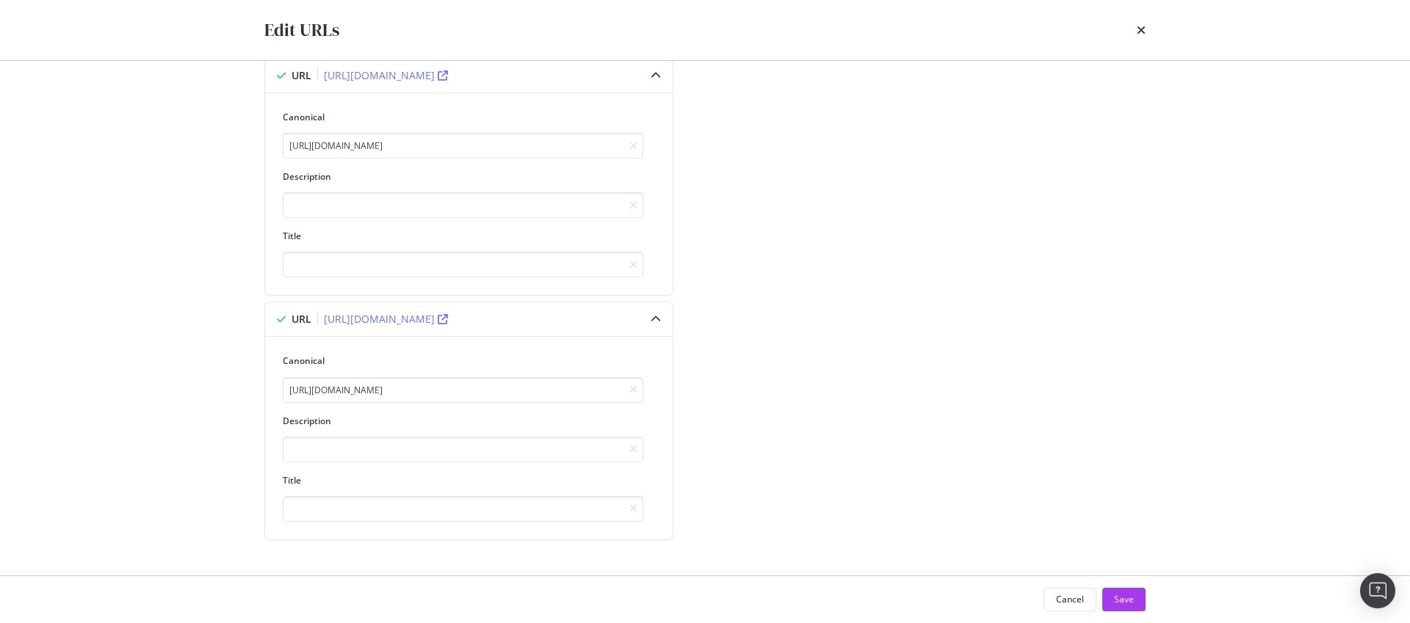
click at [772, 449] on div "Enter new values for each URL you want to optimize URL https://consumer.starhub…" at bounding box center [704, 295] width 881 height 560
click at [1066, 598] on div "Cancel" at bounding box center [1070, 599] width 28 height 12
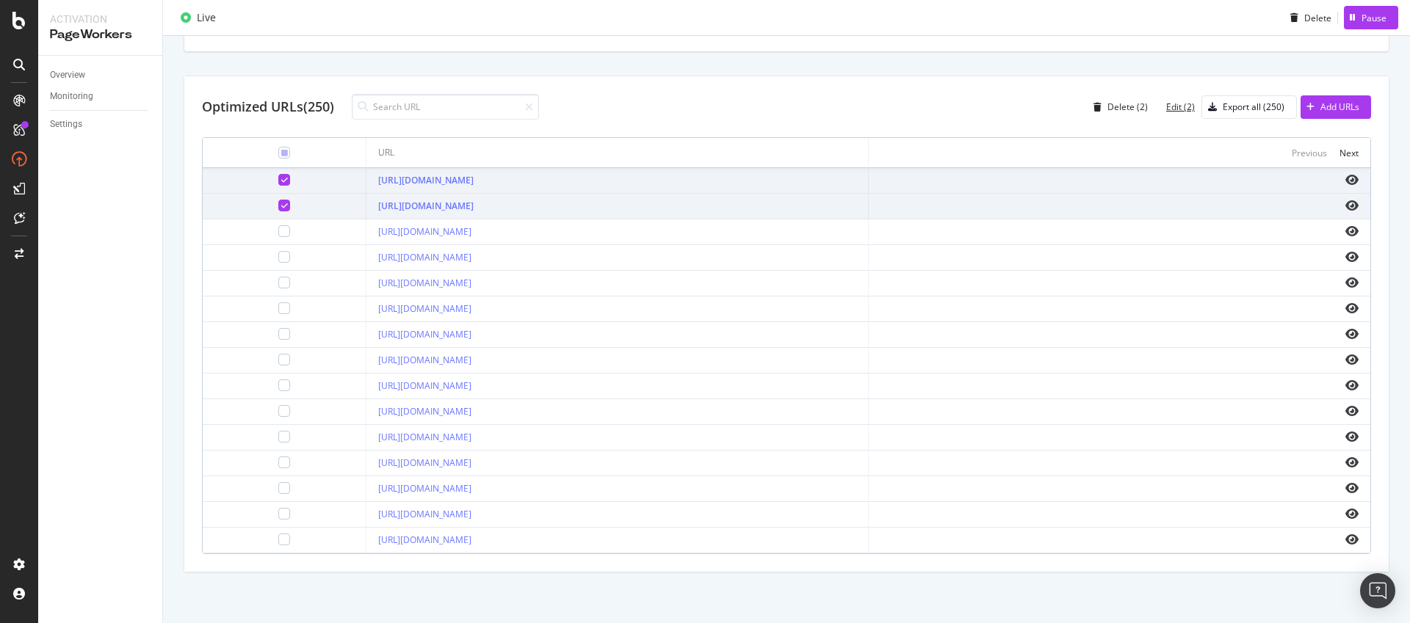
scroll to position [477, 0]
click at [235, 182] on div at bounding box center [284, 179] width 140 height 12
click at [233, 177] on div at bounding box center [284, 179] width 140 height 12
click at [281, 178] on icon at bounding box center [284, 179] width 7 height 7
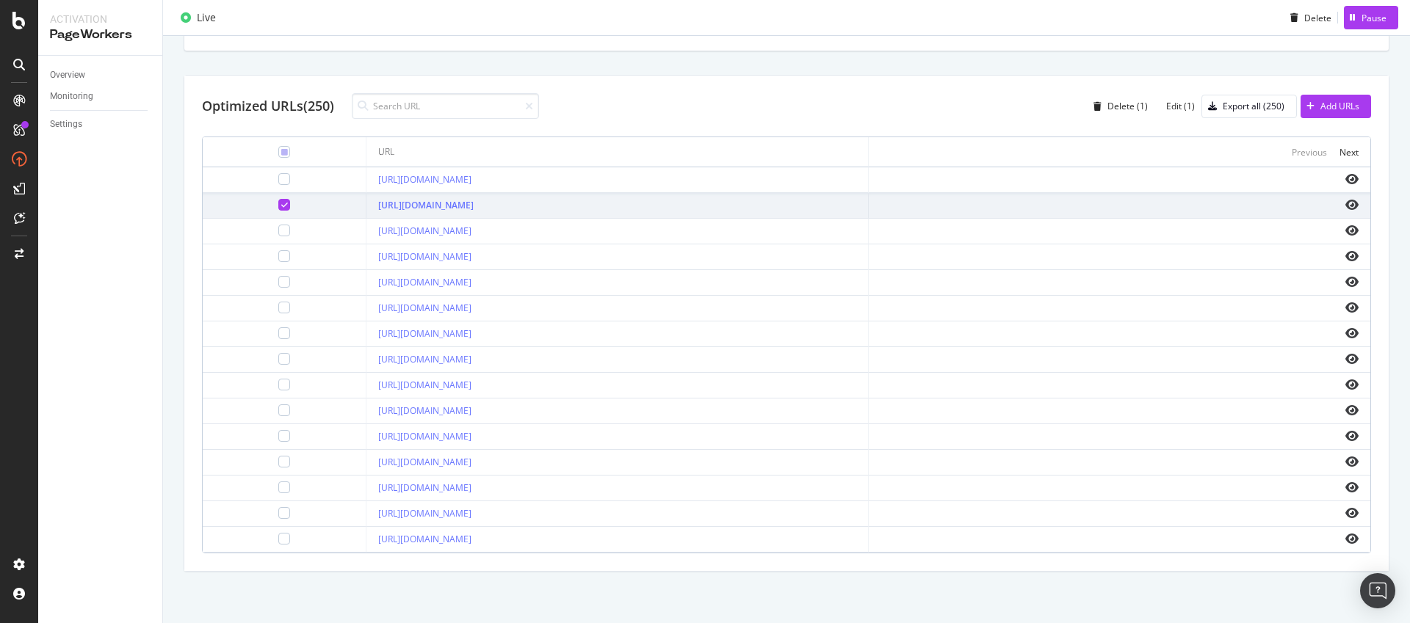
click at [250, 208] on div at bounding box center [284, 205] width 140 height 12
click at [278, 208] on div at bounding box center [284, 205] width 12 height 12
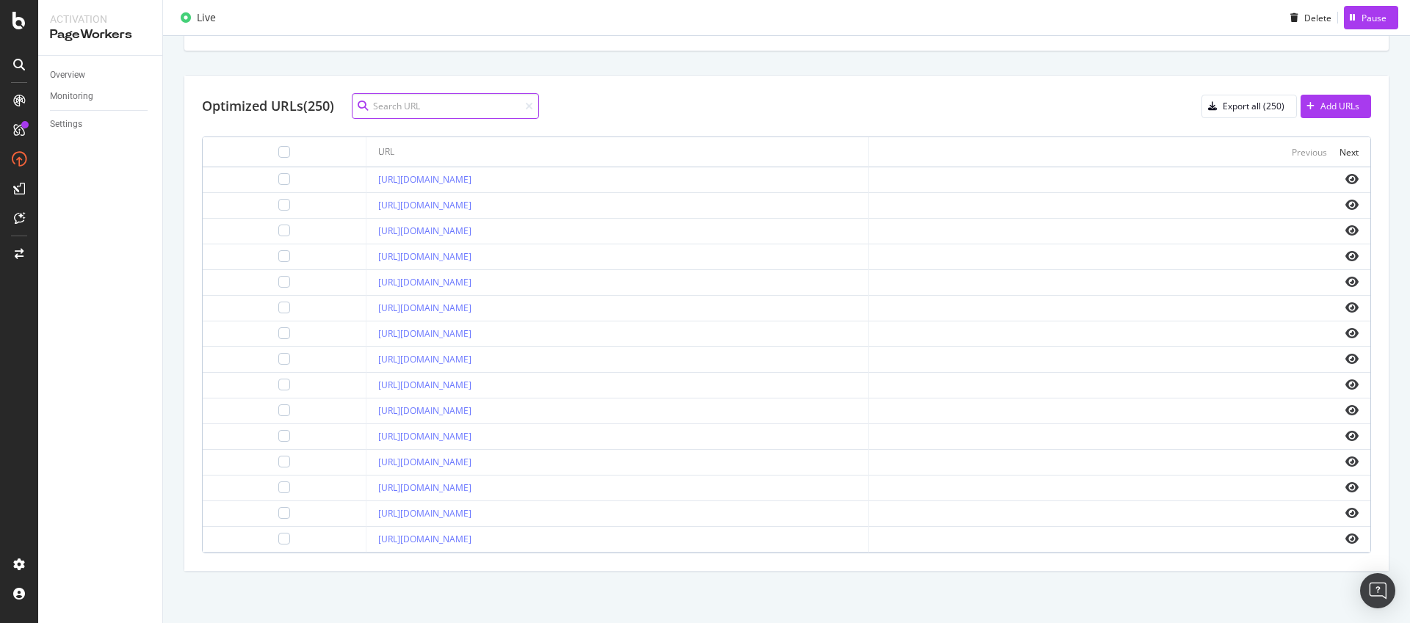
click at [440, 104] on input at bounding box center [445, 106] width 187 height 26
paste input "https://www.starhub.com/personal/microsite/samsung/galaxy-watch8-gallery.html"
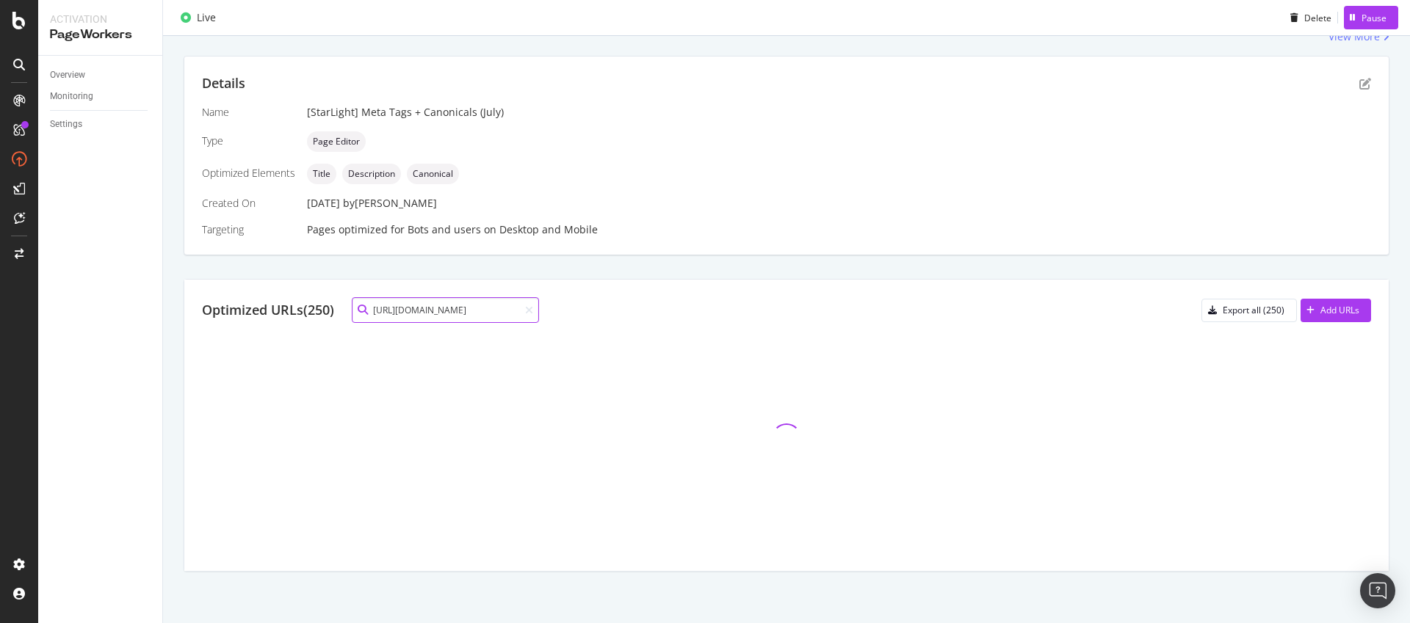
scroll to position [117, 0]
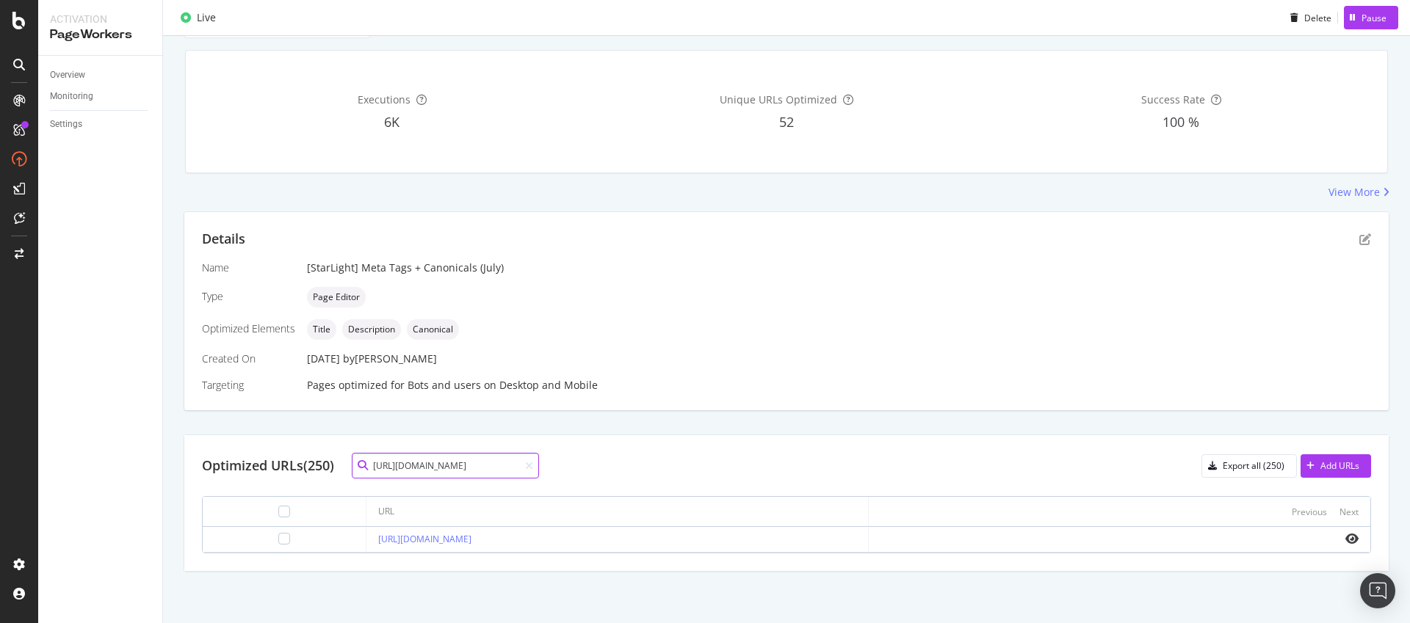
drag, startPoint x: 399, startPoint y: 469, endPoint x: 928, endPoint y: 533, distance: 533.3
click at [922, 533] on div "Optimized URLs (250) https://www.starhub.com/personal/microsite/samsung/galaxy-…" at bounding box center [786, 503] width 1204 height 136
type input "https://www.starhub.com"
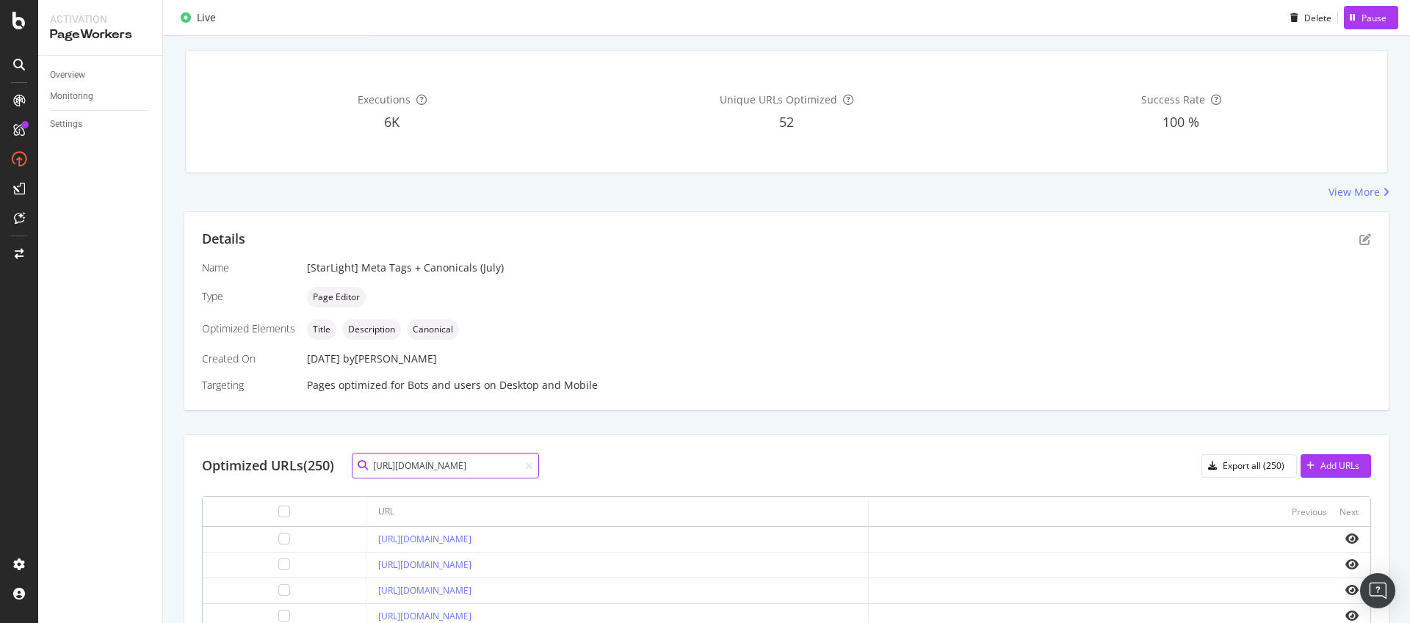
scroll to position [245, 0]
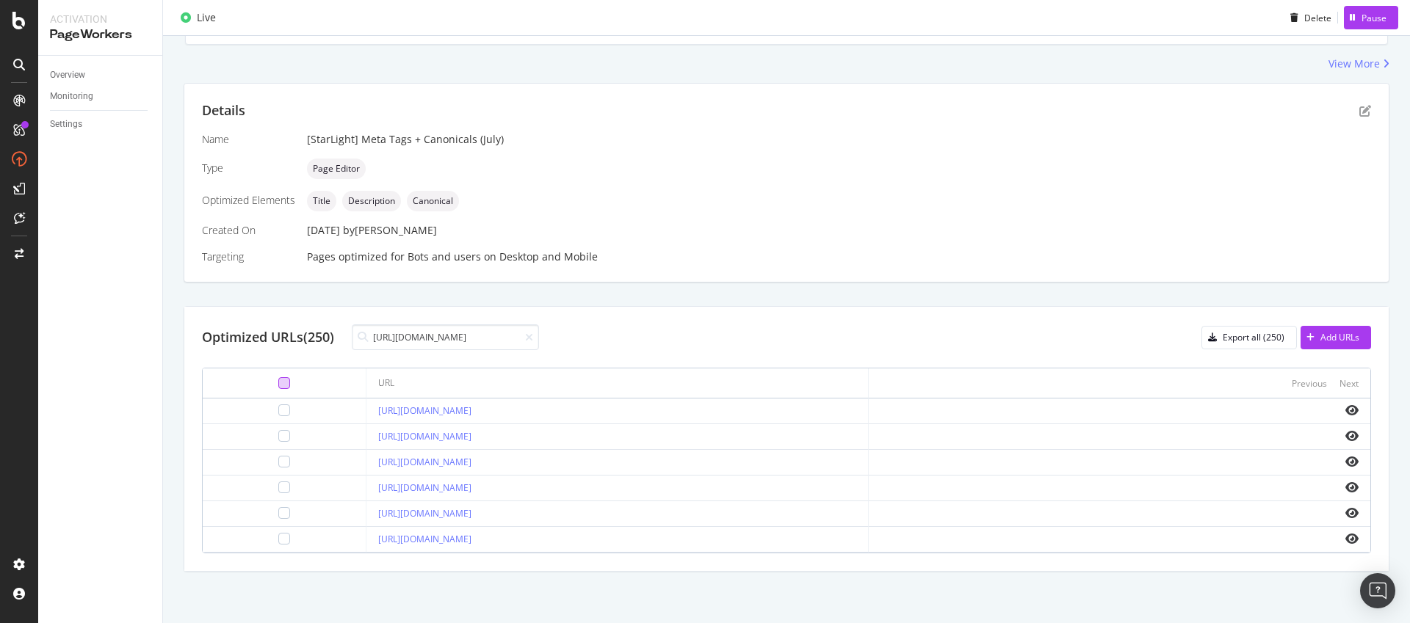
click at [278, 386] on div at bounding box center [284, 383] width 12 height 12
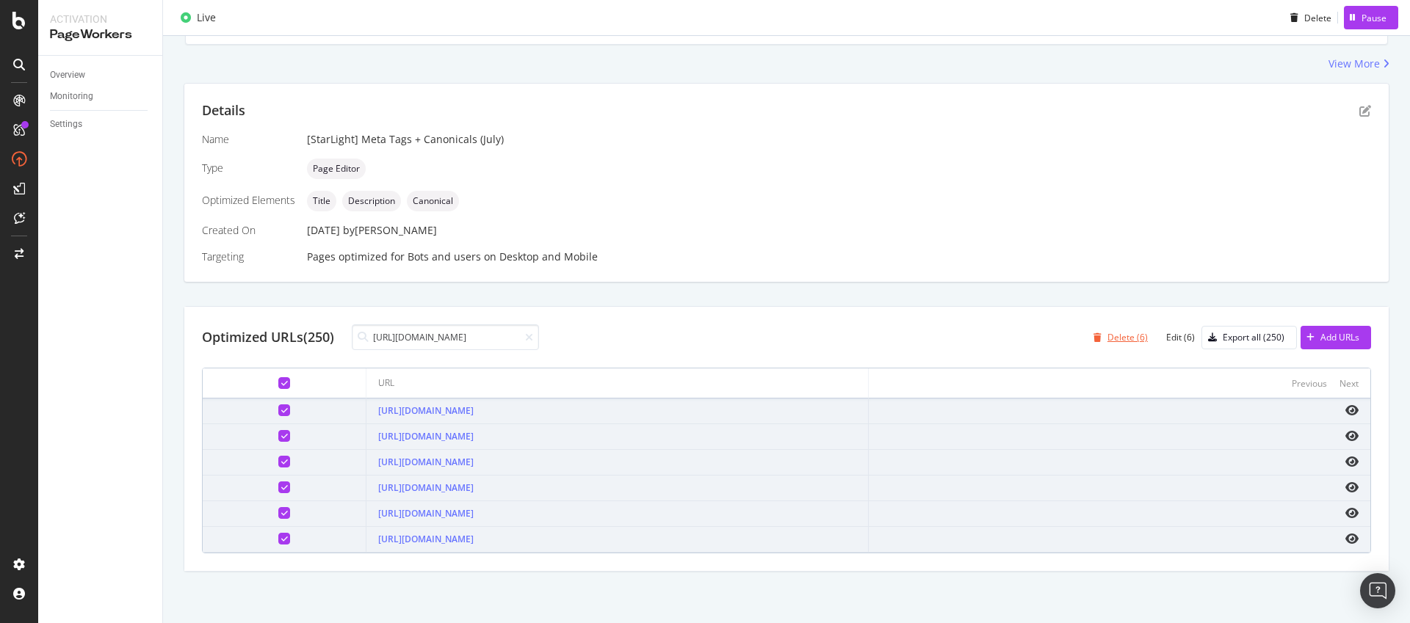
click at [1124, 339] on div "Delete (6)" at bounding box center [1127, 337] width 40 height 12
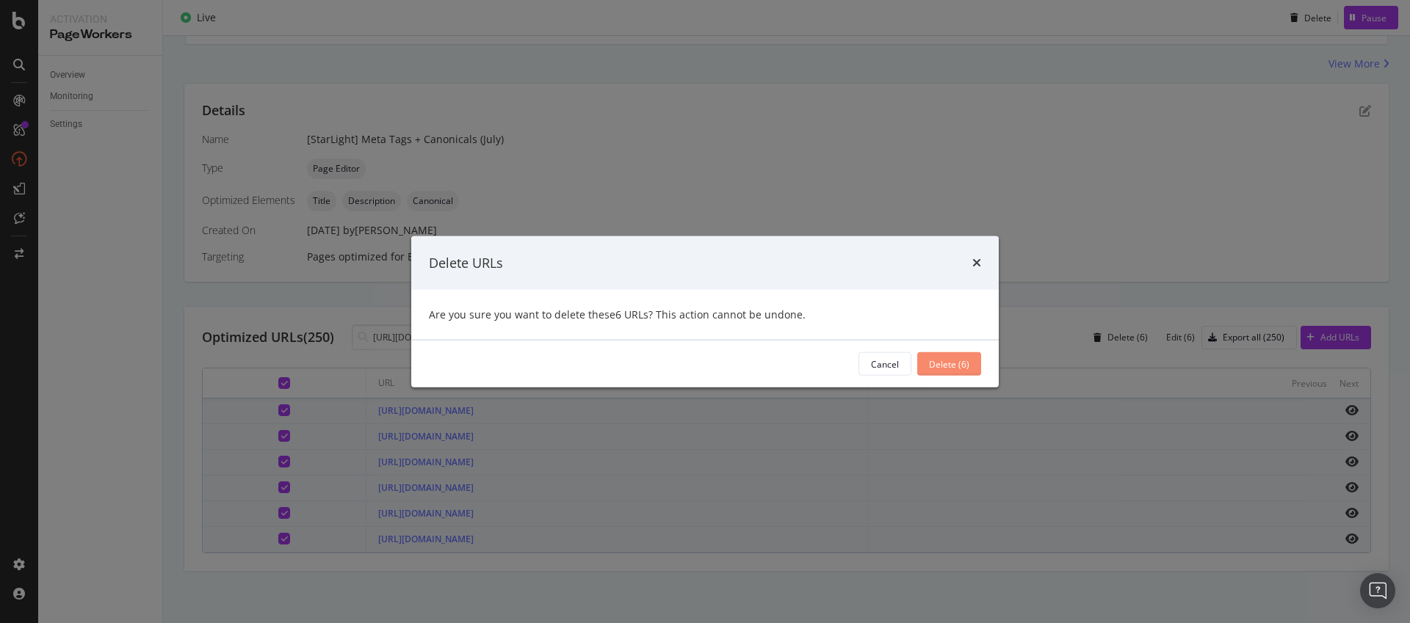
click at [962, 369] on div "Delete (6)" at bounding box center [949, 364] width 40 height 12
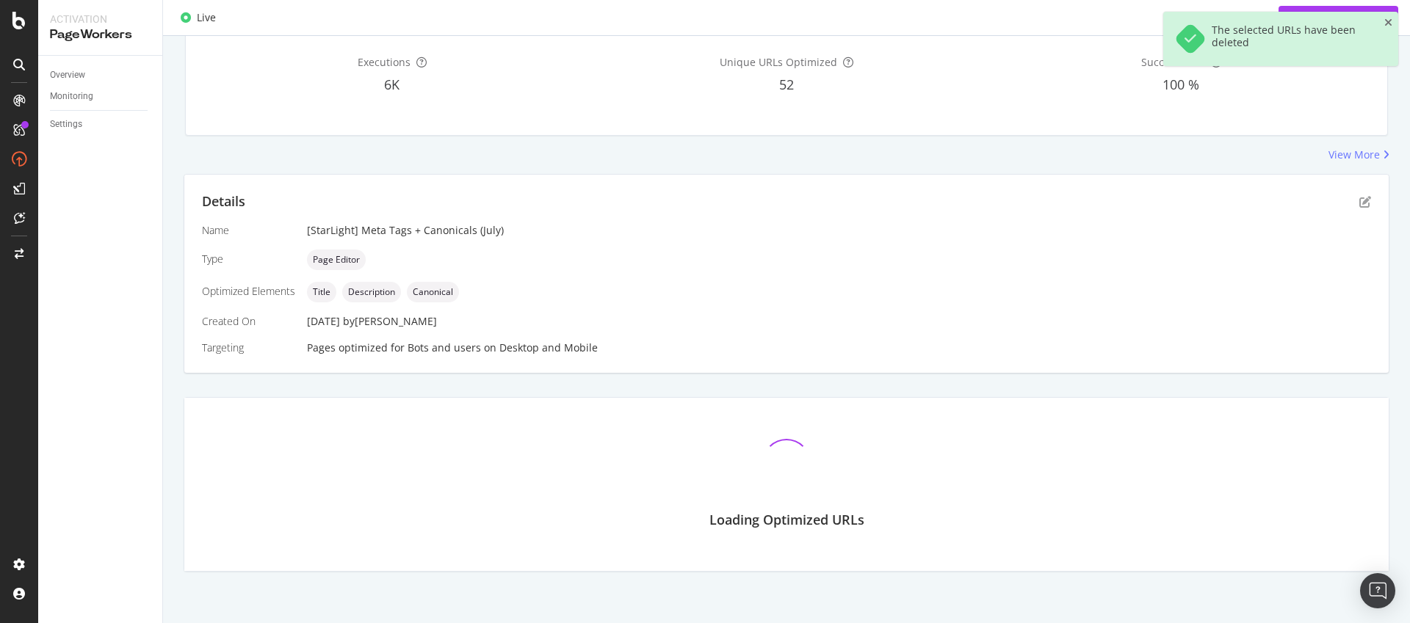
scroll to position [338, 0]
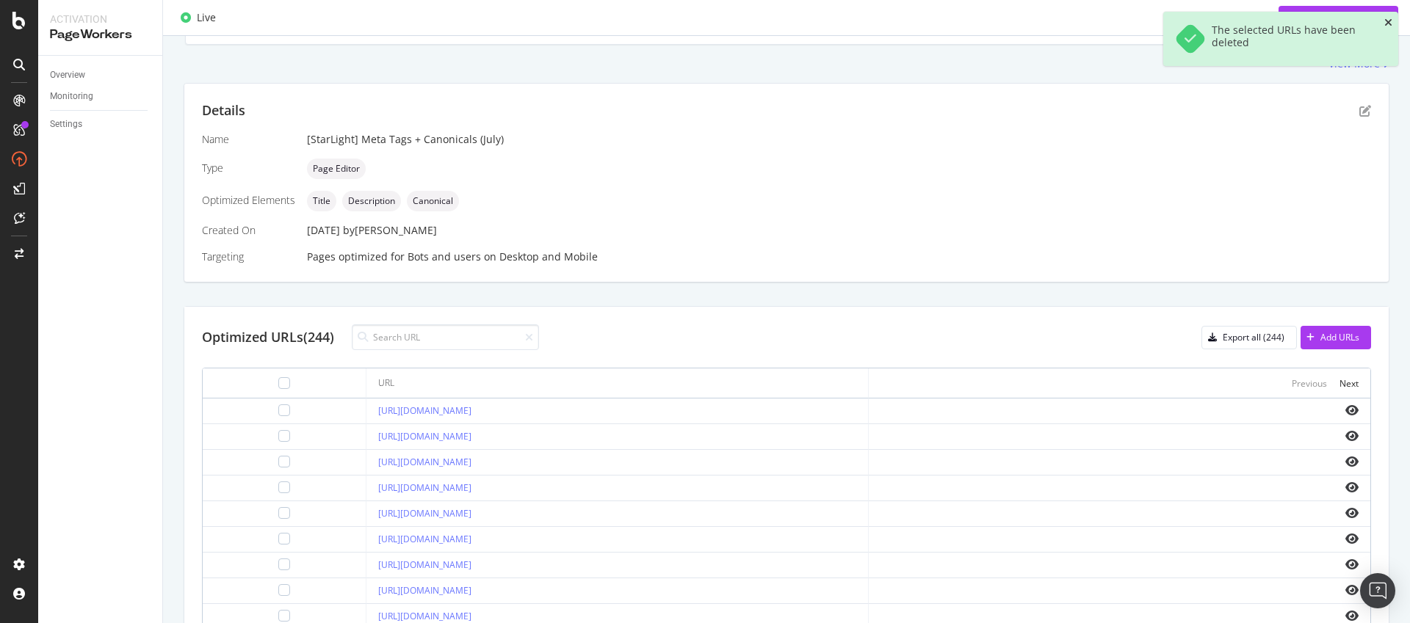
click at [1389, 18] on icon "close toast" at bounding box center [1388, 23] width 8 height 10
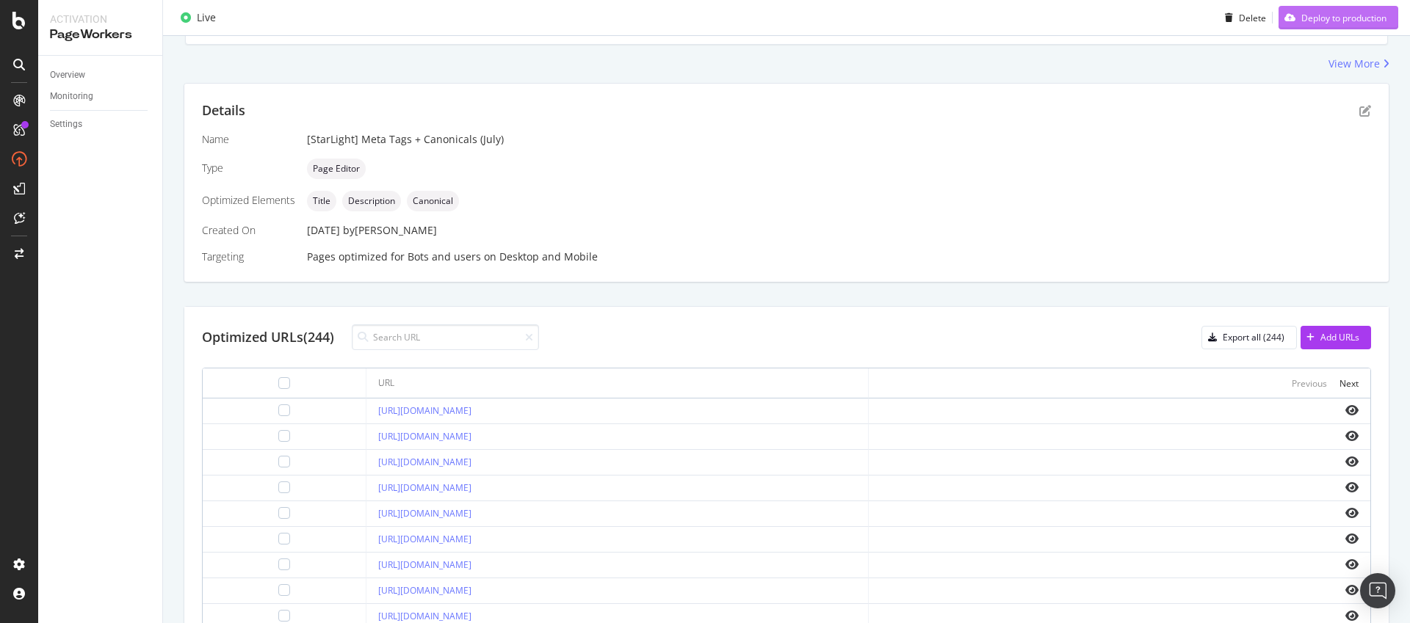
click at [1335, 18] on div "Deploy to production" at bounding box center [1343, 17] width 85 height 12
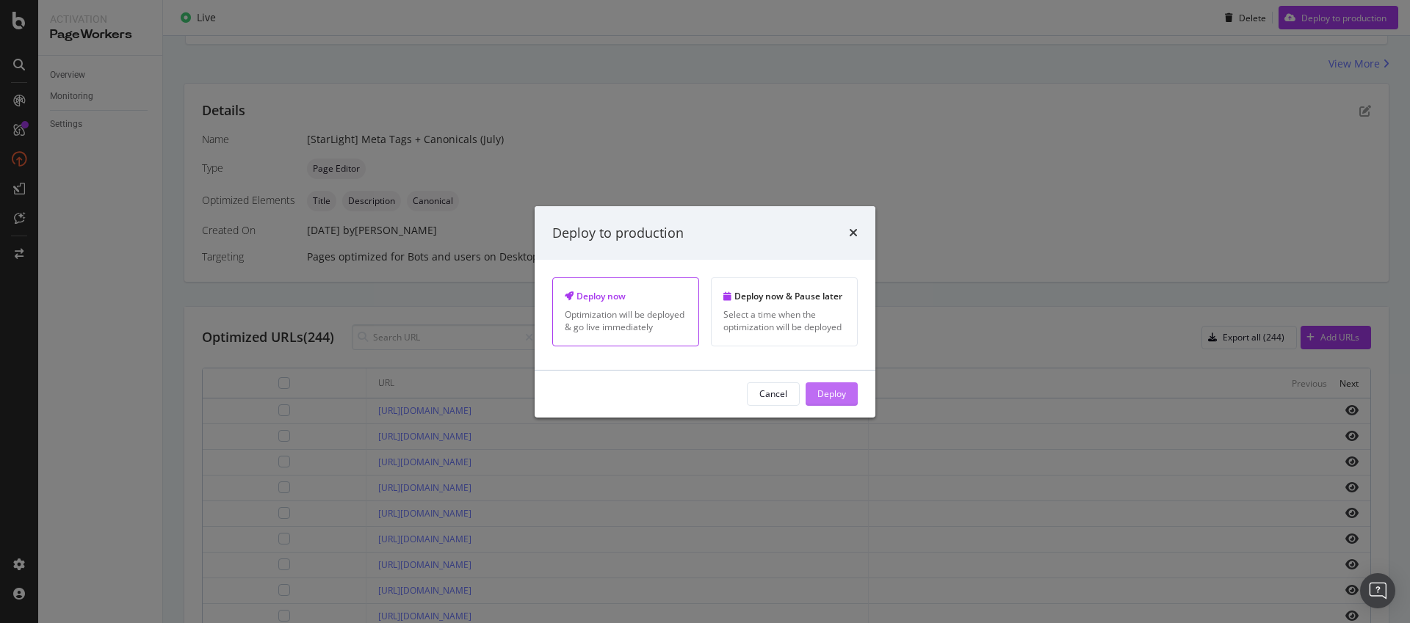
click at [837, 401] on div "Deploy" at bounding box center [831, 394] width 29 height 22
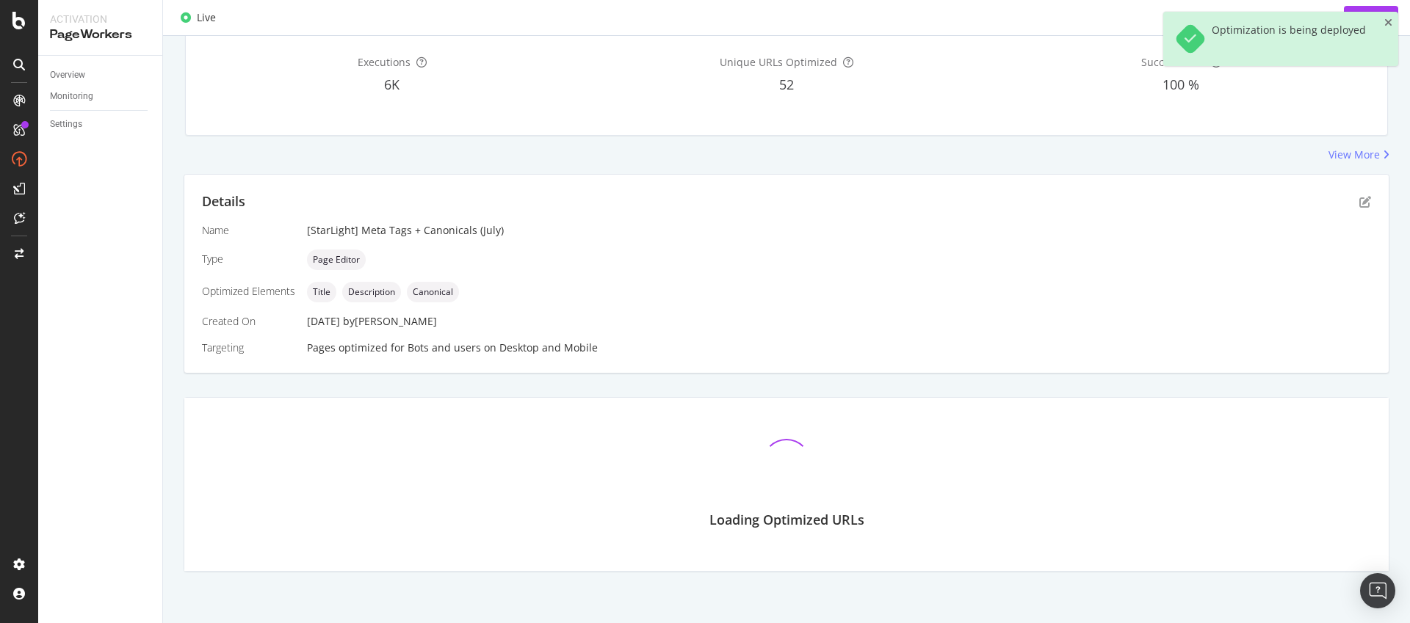
scroll to position [245, 0]
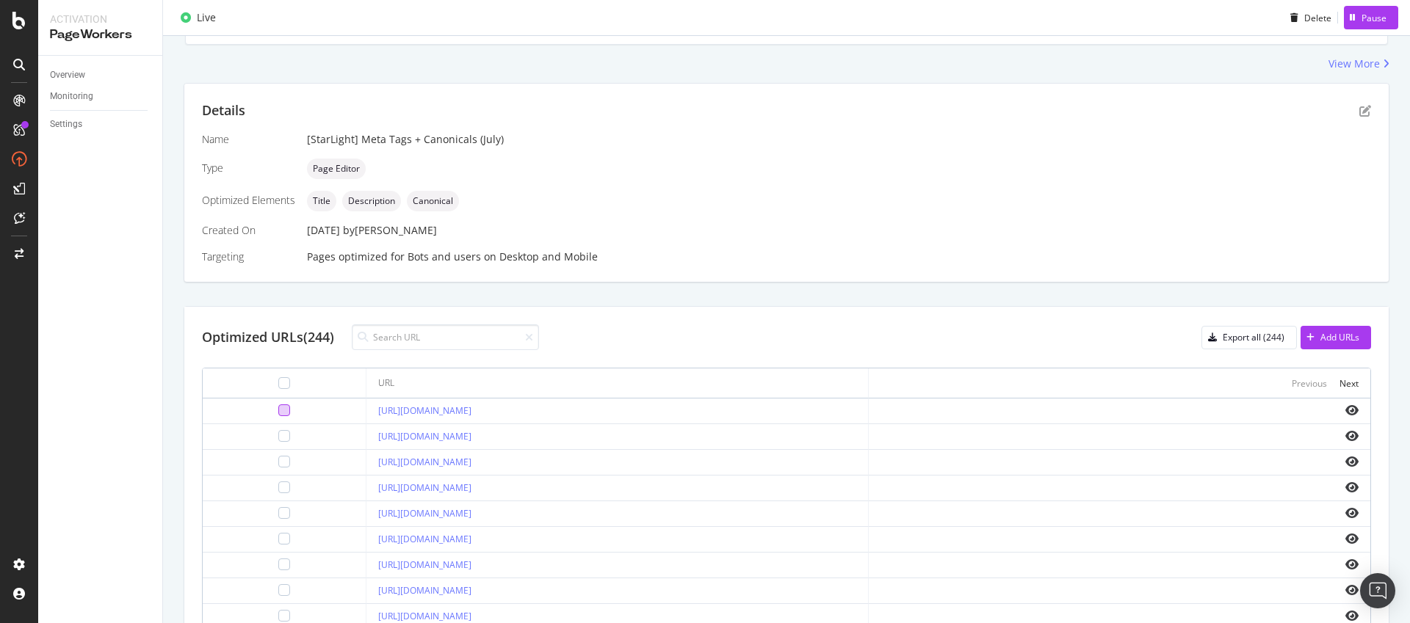
click at [278, 413] on div at bounding box center [284, 411] width 12 height 12
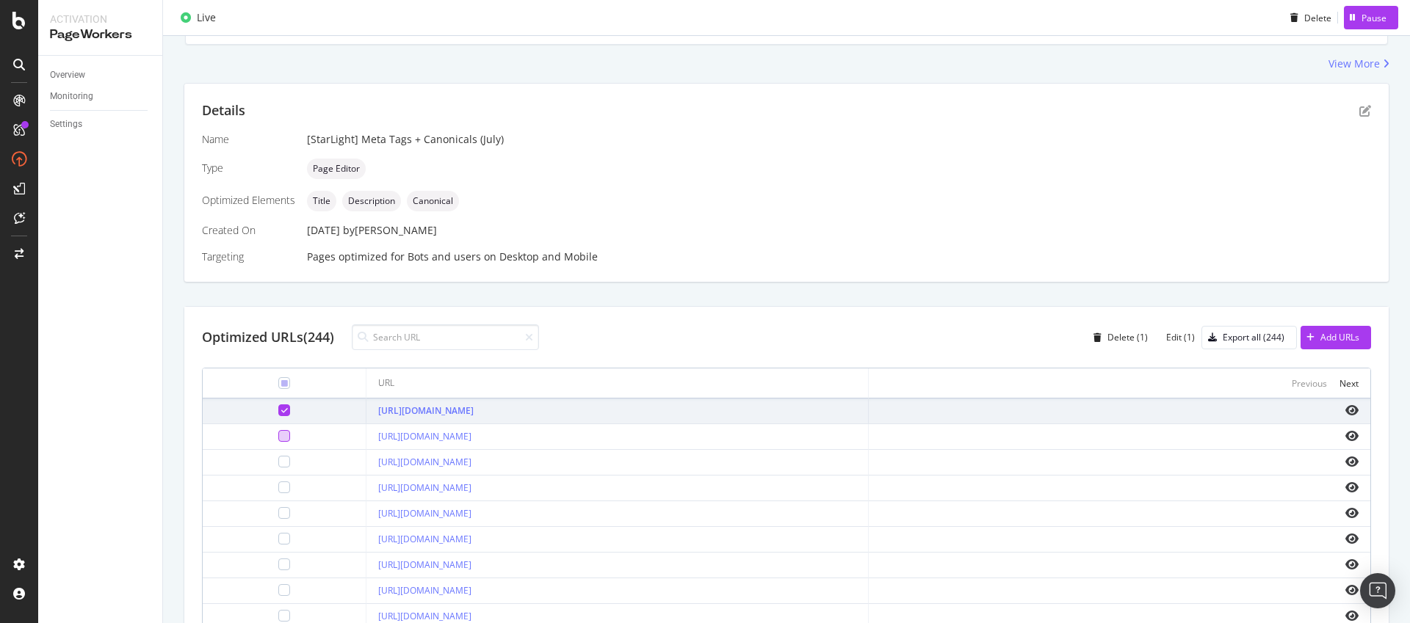
click at [278, 430] on div at bounding box center [284, 436] width 12 height 12
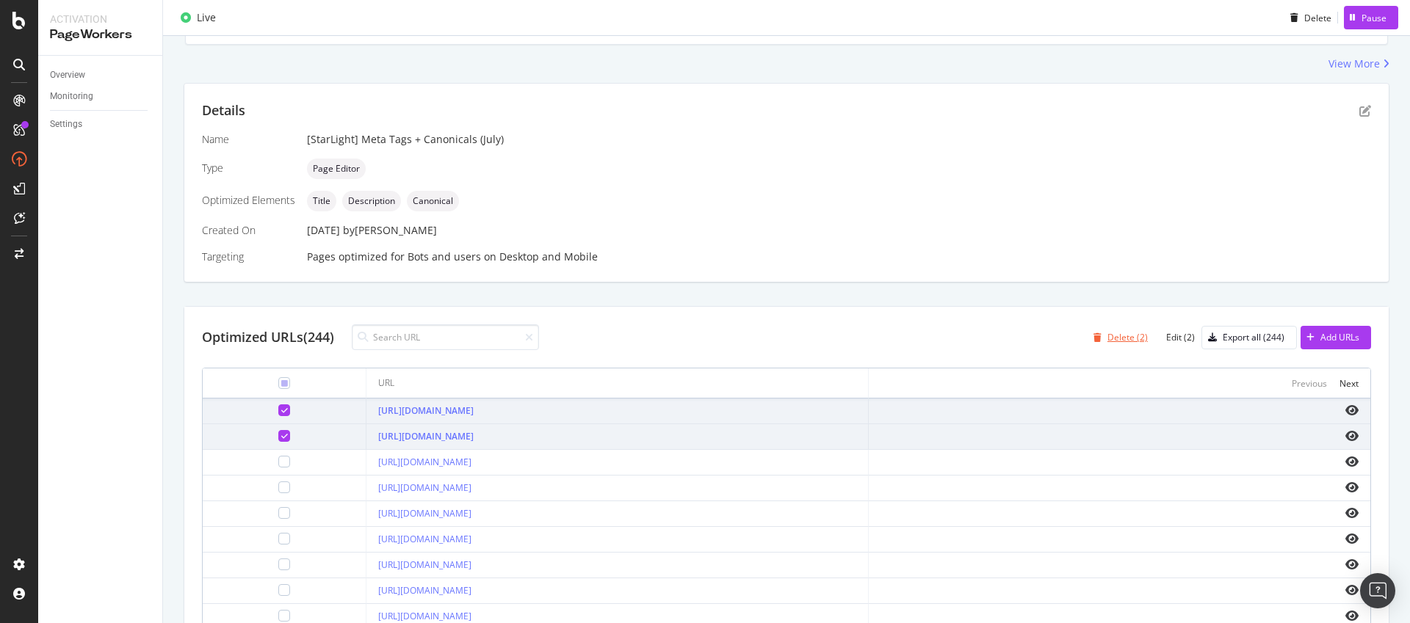
click at [1131, 336] on div "Delete (2)" at bounding box center [1127, 337] width 40 height 12
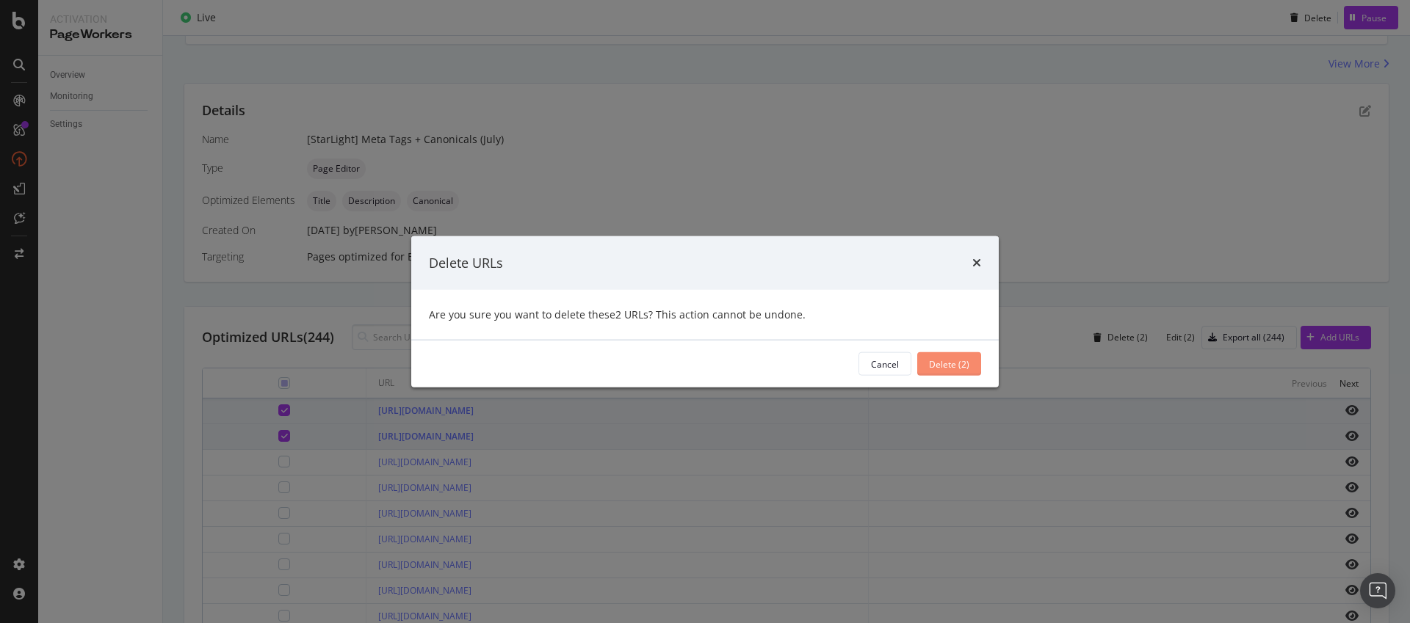
click at [949, 358] on div "Delete (2)" at bounding box center [949, 364] width 40 height 12
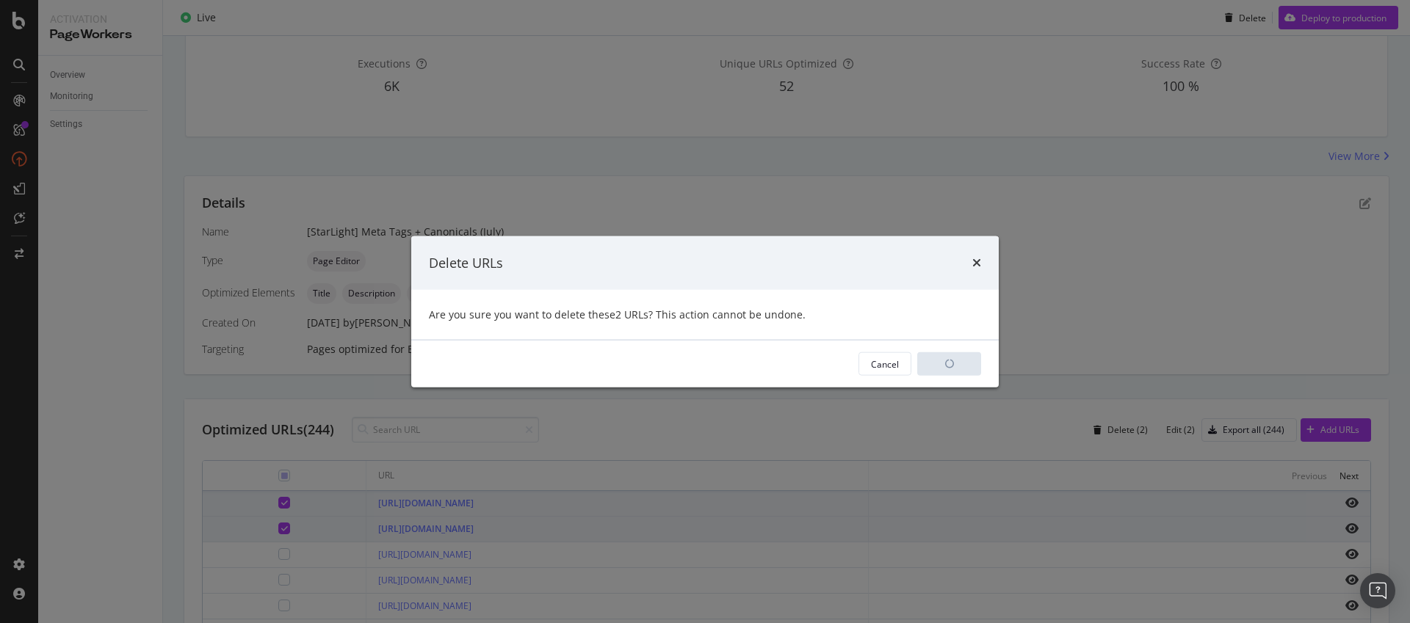
scroll to position [338, 0]
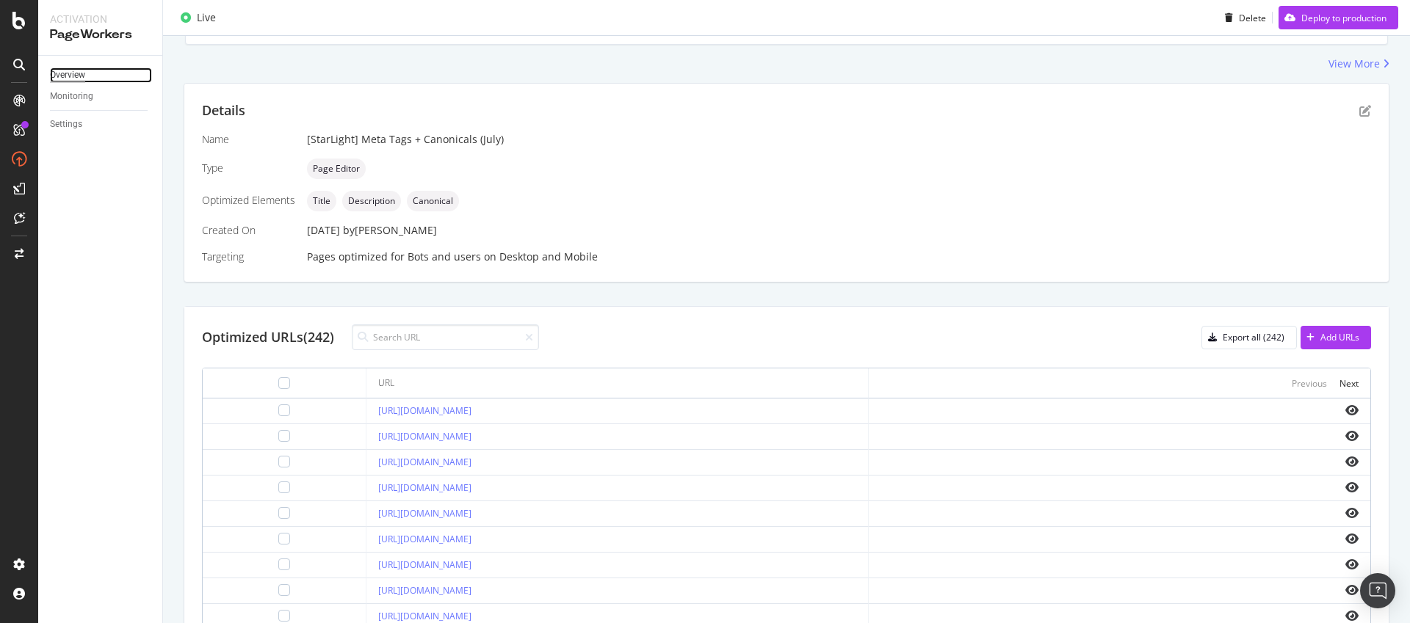
click at [64, 70] on div "Overview" at bounding box center [67, 75] width 35 height 15
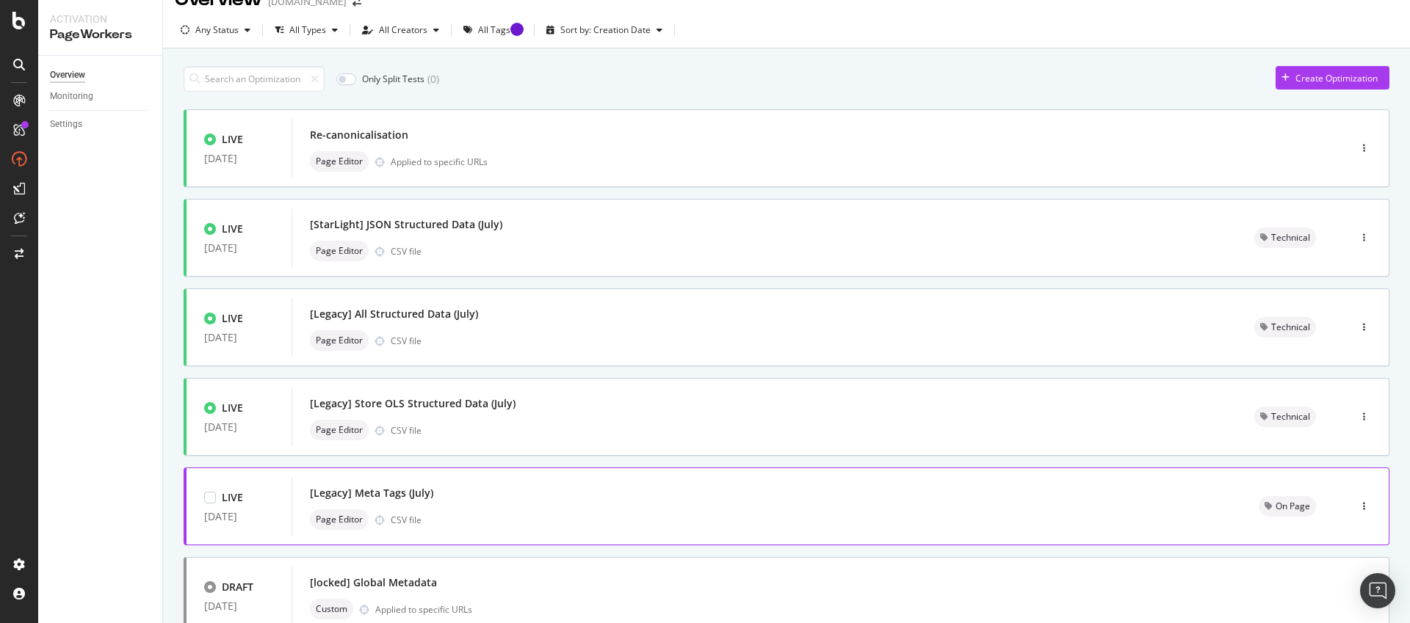
scroll to position [26, 0]
click at [466, 498] on div "[Legacy] Meta Tags (July)" at bounding box center [767, 492] width 914 height 21
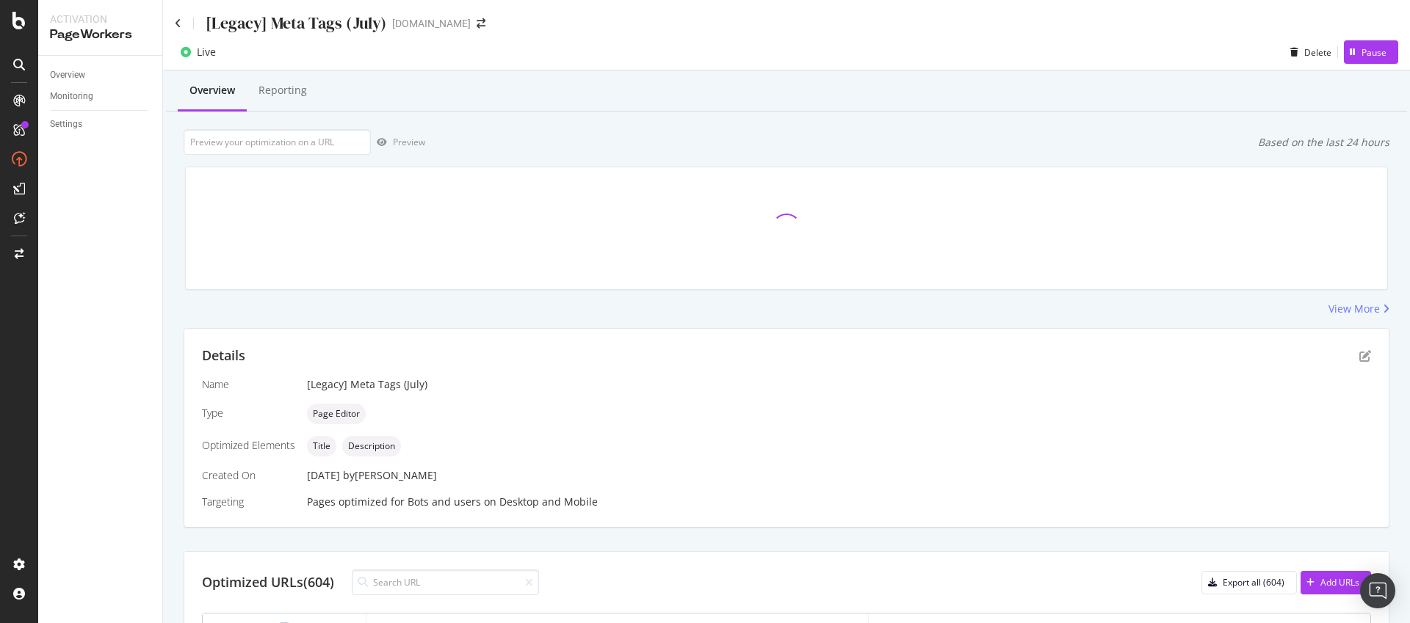
click at [347, 19] on div "[Legacy] Meta Tags (July)" at bounding box center [296, 23] width 181 height 23
click at [358, 24] on div "[Legacy] Meta Tags (July)" at bounding box center [296, 23] width 181 height 23
click at [445, 24] on div "[DOMAIN_NAME]" at bounding box center [431, 23] width 79 height 15
click at [1355, 350] on div "Details" at bounding box center [786, 356] width 1169 height 19
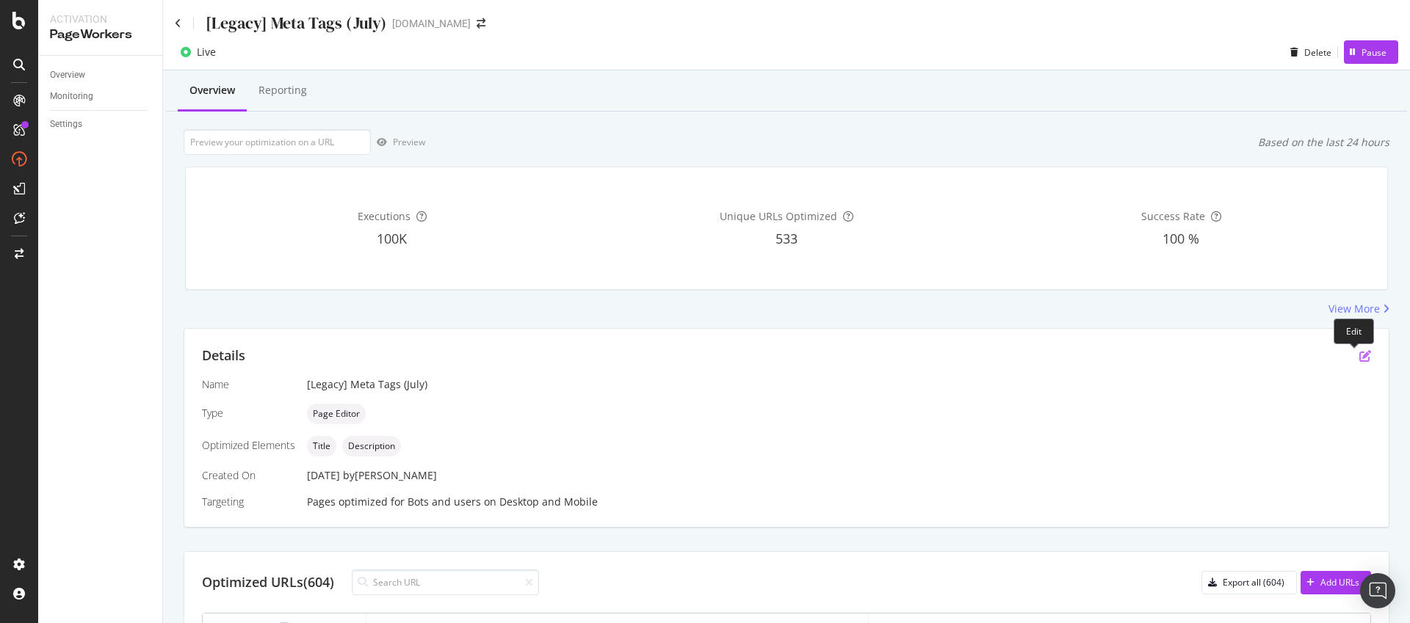
click at [1359, 353] on icon "pen-to-square" at bounding box center [1365, 356] width 12 height 12
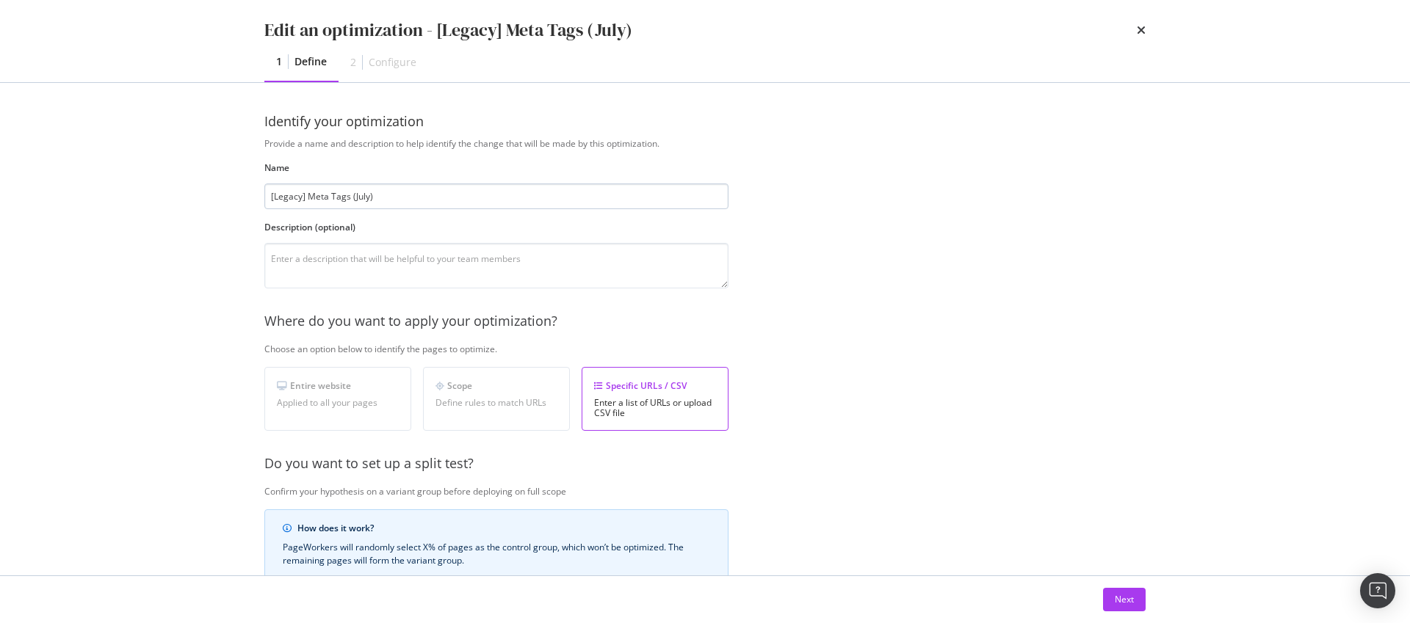
click at [364, 199] on input "[Legacy] Meta Tags (July)" at bounding box center [496, 197] width 464 height 26
type input "[Legacy] Meta Tags (August)"
click at [1115, 595] on div "Next" at bounding box center [1124, 599] width 19 height 12
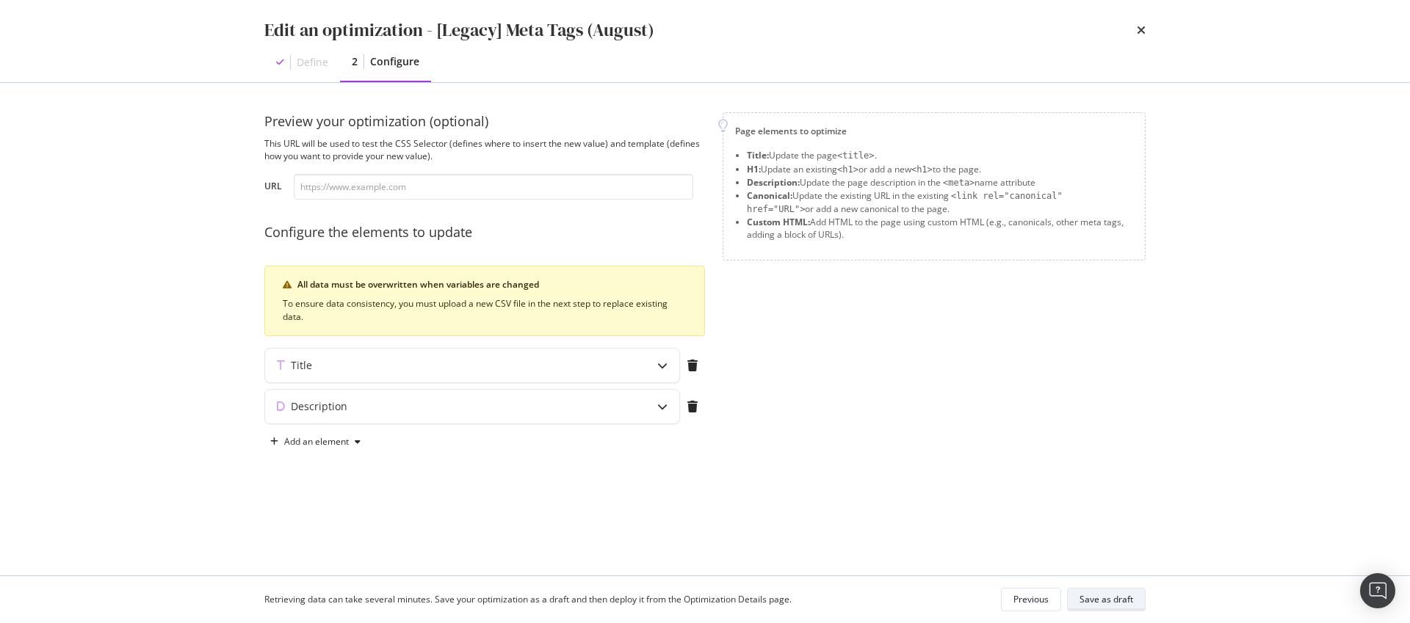
click at [1095, 599] on div "Save as draft" at bounding box center [1107, 599] width 54 height 12
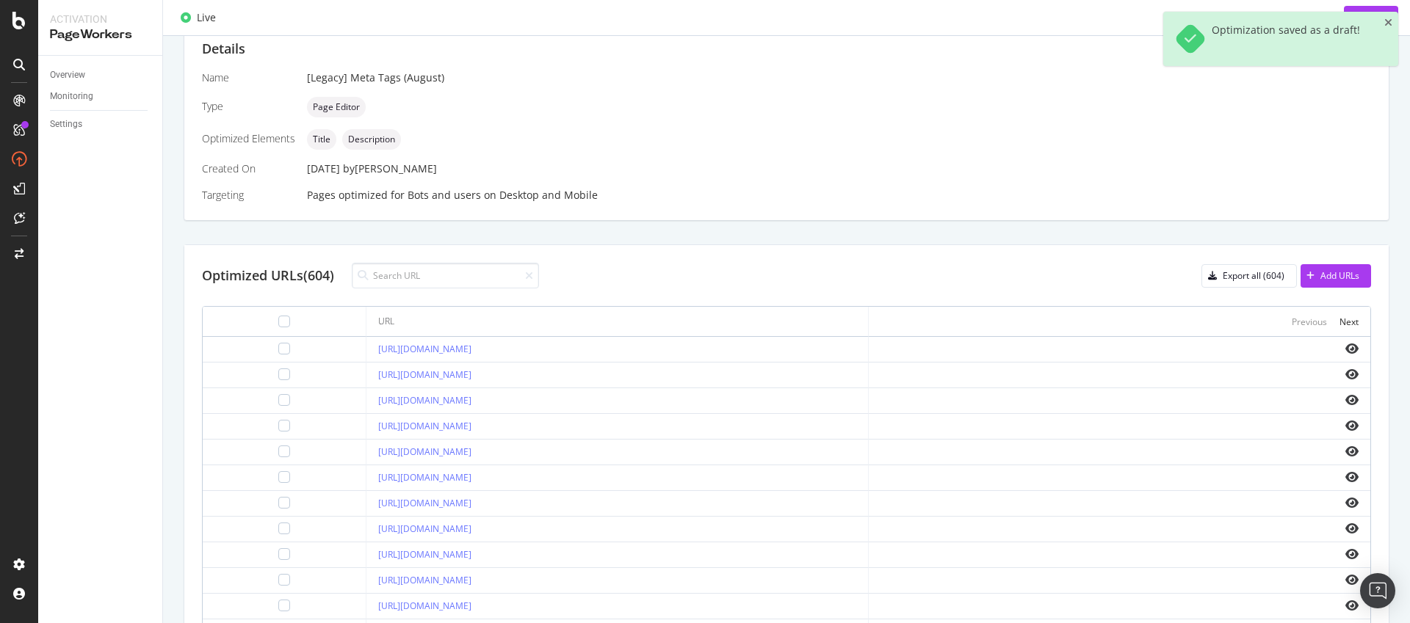
scroll to position [306, 0]
click at [1320, 275] on div "Add URLs" at bounding box center [1339, 276] width 39 height 12
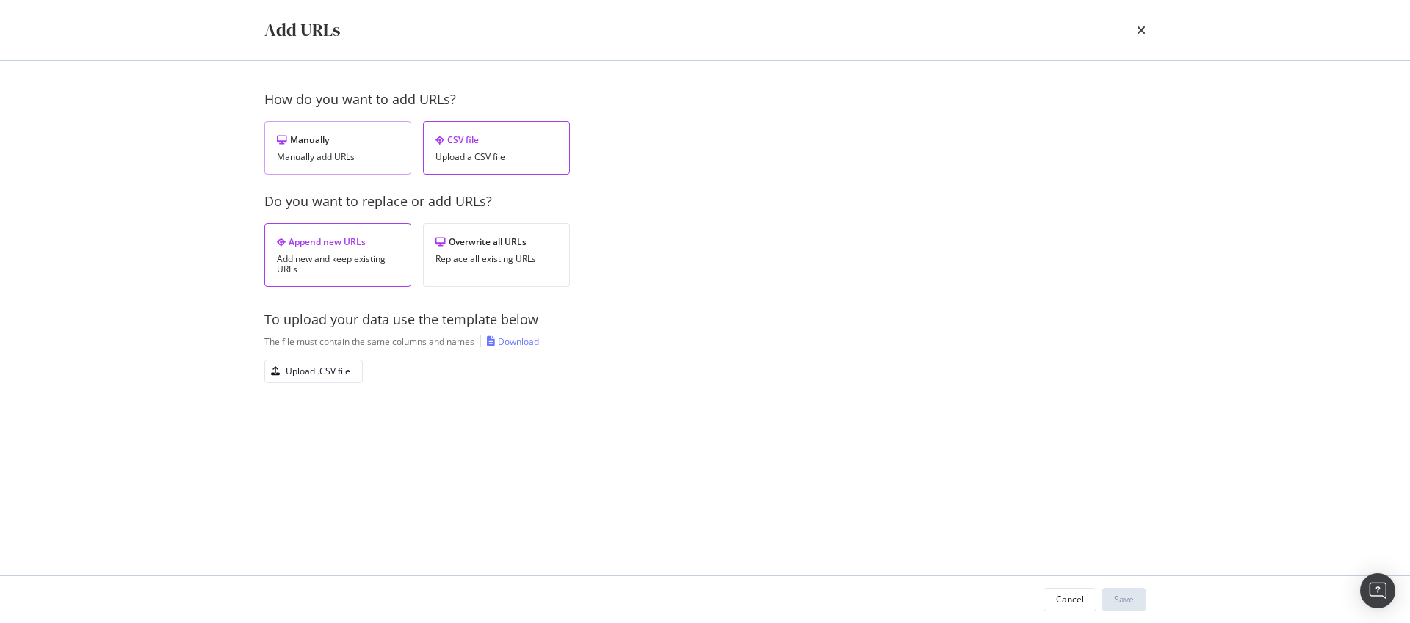
click at [364, 142] on div "Manually" at bounding box center [338, 140] width 122 height 12
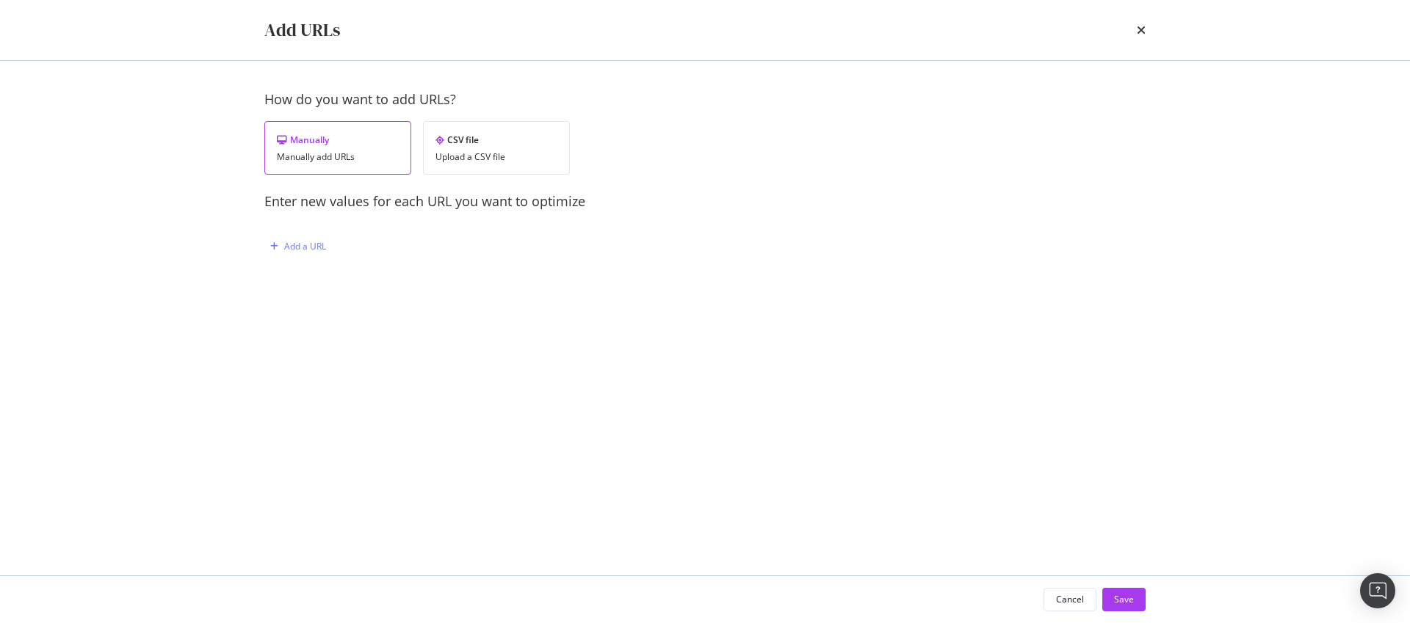
click at [308, 232] on div "How do you want to add URLs? Manually Manually add URLs CSV file Upload a CSV f…" at bounding box center [704, 189] width 881 height 198
click at [308, 250] on div "Add a URL" at bounding box center [305, 246] width 42 height 12
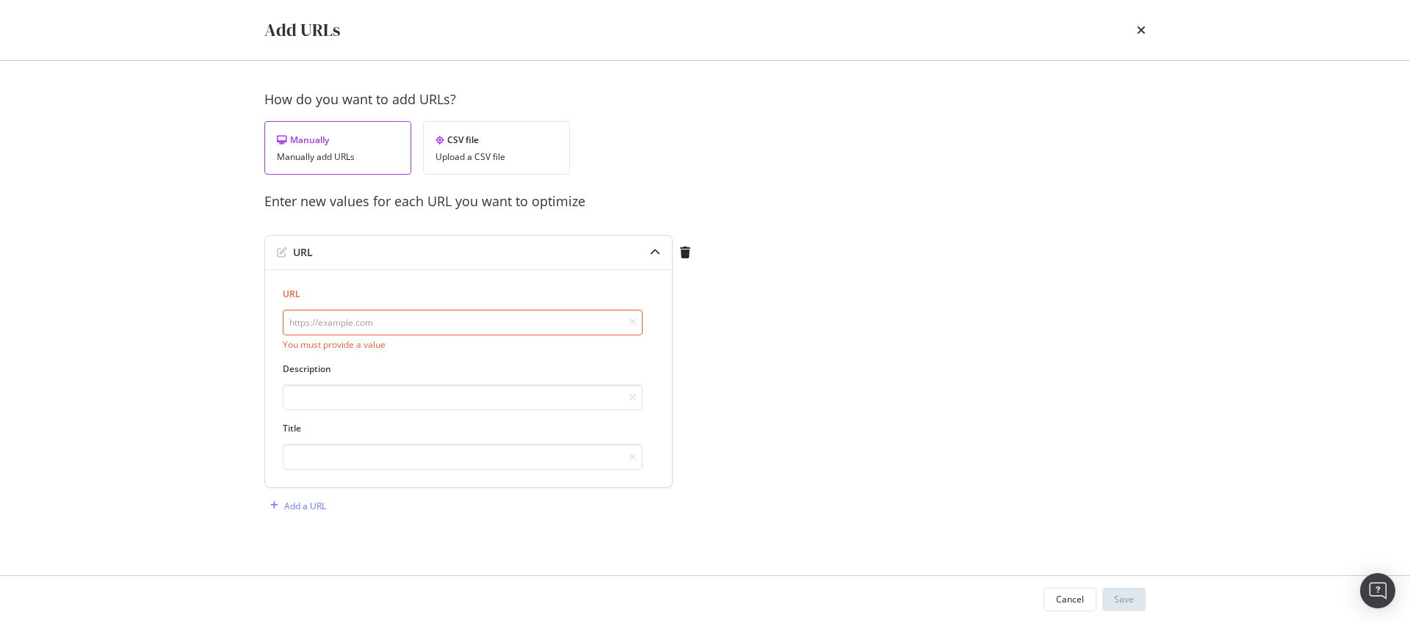
click at [412, 323] on input "modal" at bounding box center [463, 323] width 360 height 26
paste input "https://www.starhub.com/personal/microsite/samsung/galaxy-watch8-gallery.html"
type input "https://www.starhub.com/personal/microsite/samsung/galaxy-watch8-gallery.html"
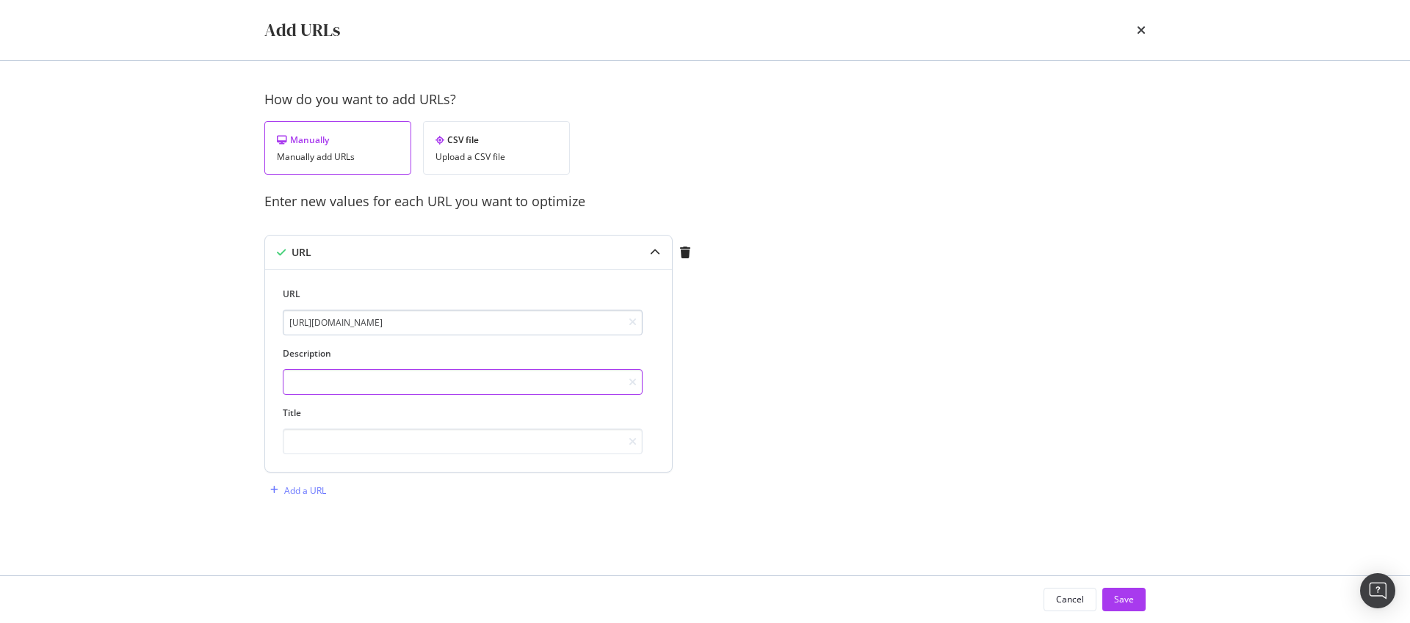
scroll to position [0, 0]
click at [396, 441] on input "modal" at bounding box center [463, 442] width 360 height 26
paste input "Introducing the New Samsung Galaxy Watch8"
type input "Introducing the New Samsung Galaxy Watch8"
click at [441, 390] on input "modal" at bounding box center [463, 382] width 360 height 26
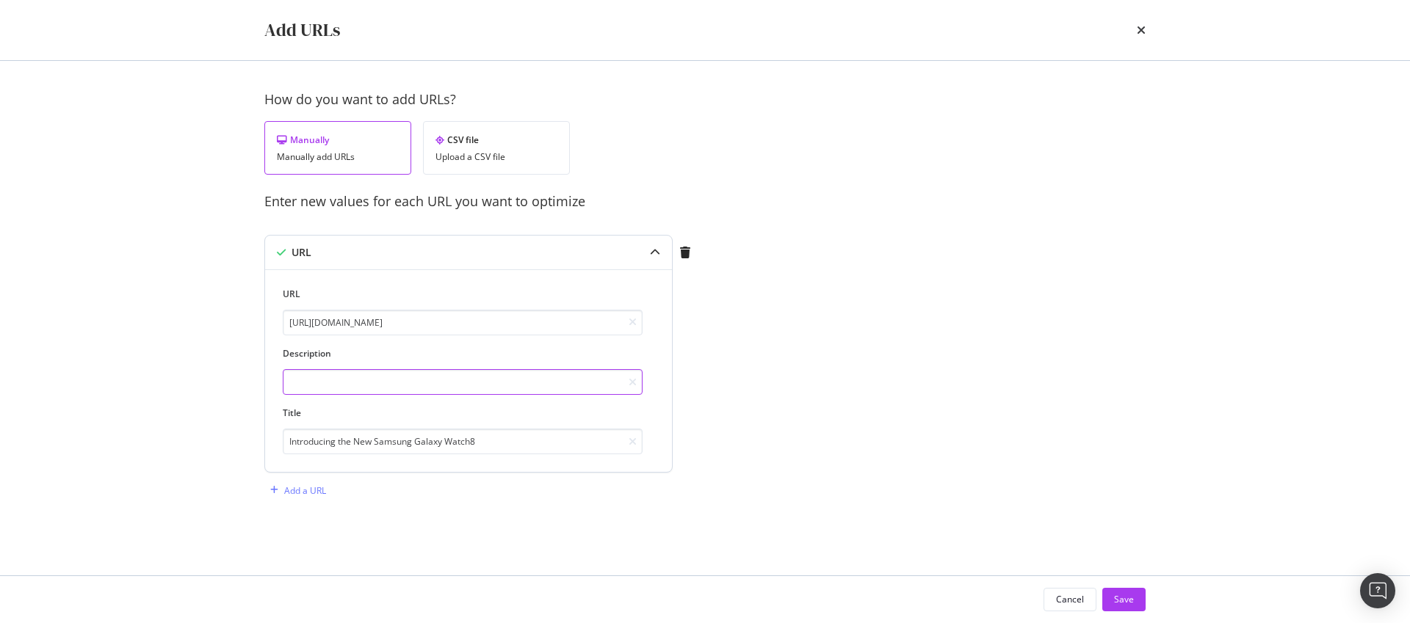
paste input "Explore the new Galaxy Watch8. Enjoy ultra-comfortable wear from sleep to worko…"
type input "Explore the new Galaxy Watch8. Enjoy ultra-comfortable wear from sleep to worko…"
click at [295, 491] on div "Add a URL" at bounding box center [305, 491] width 42 height 12
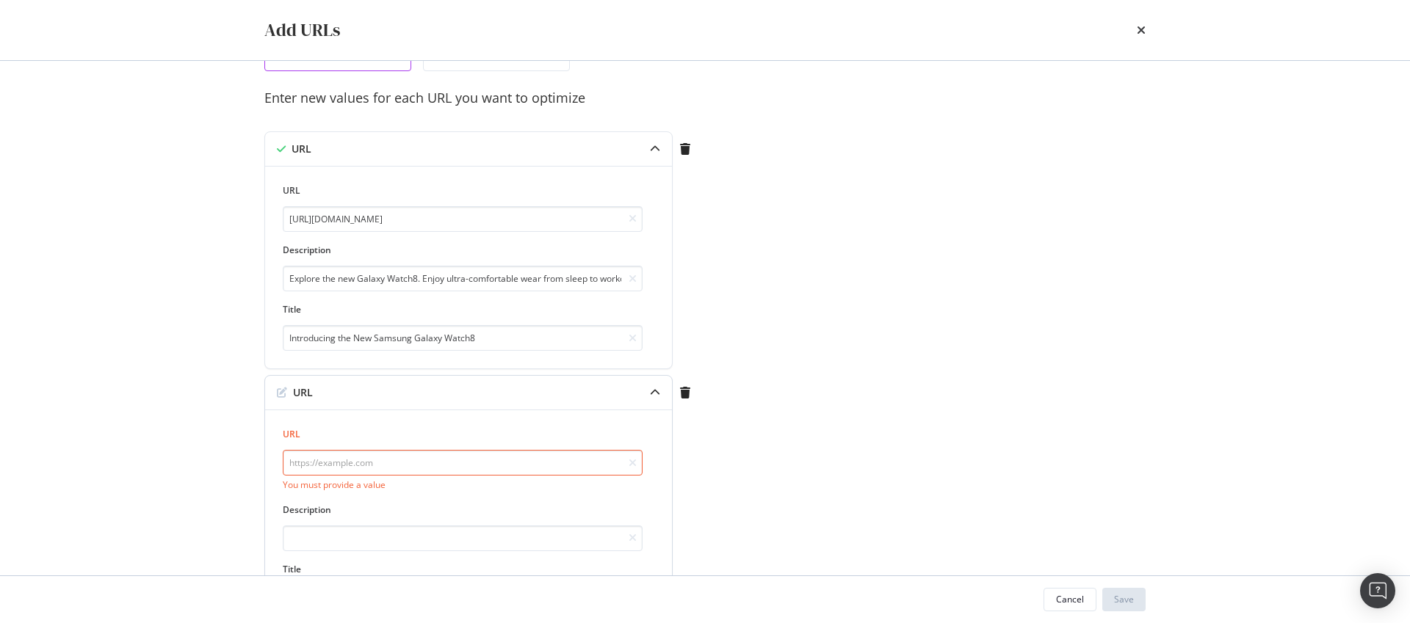
scroll to position [216, 0]
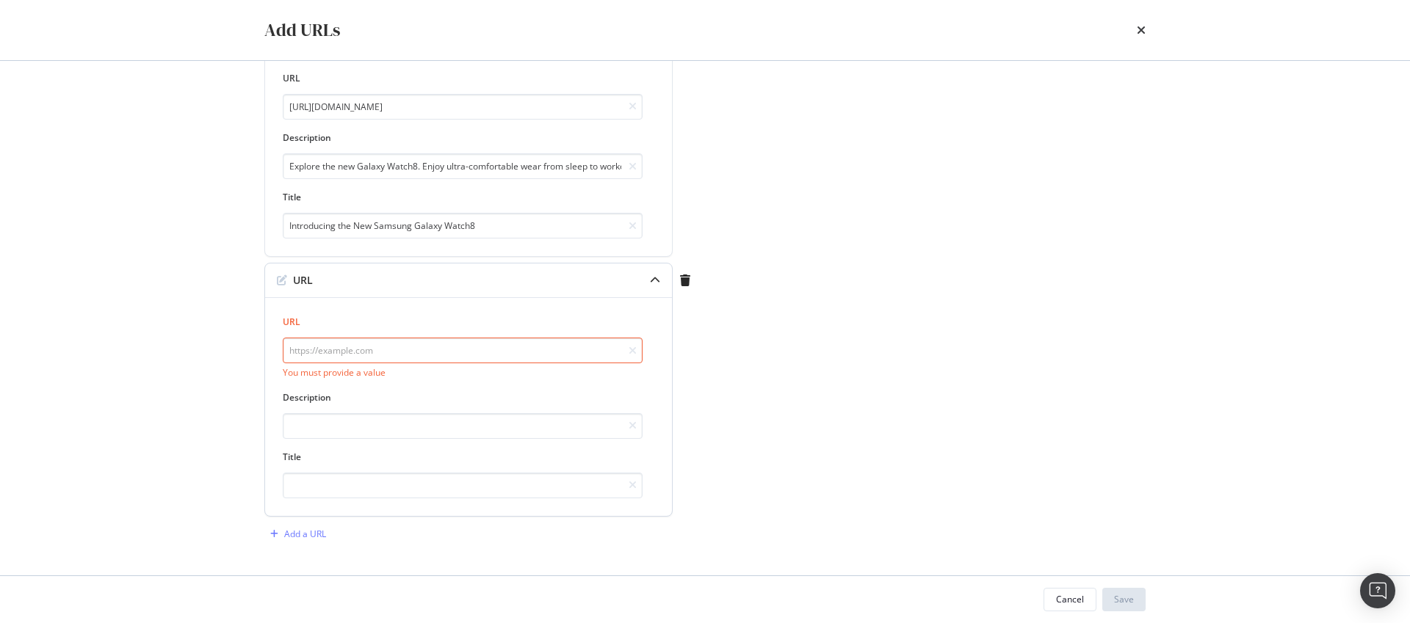
click at [382, 361] on input "modal" at bounding box center [463, 351] width 360 height 26
paste input "https://www.starhub.com/personal/microsite/samsung/galaxy-watch8-classic-galler…"
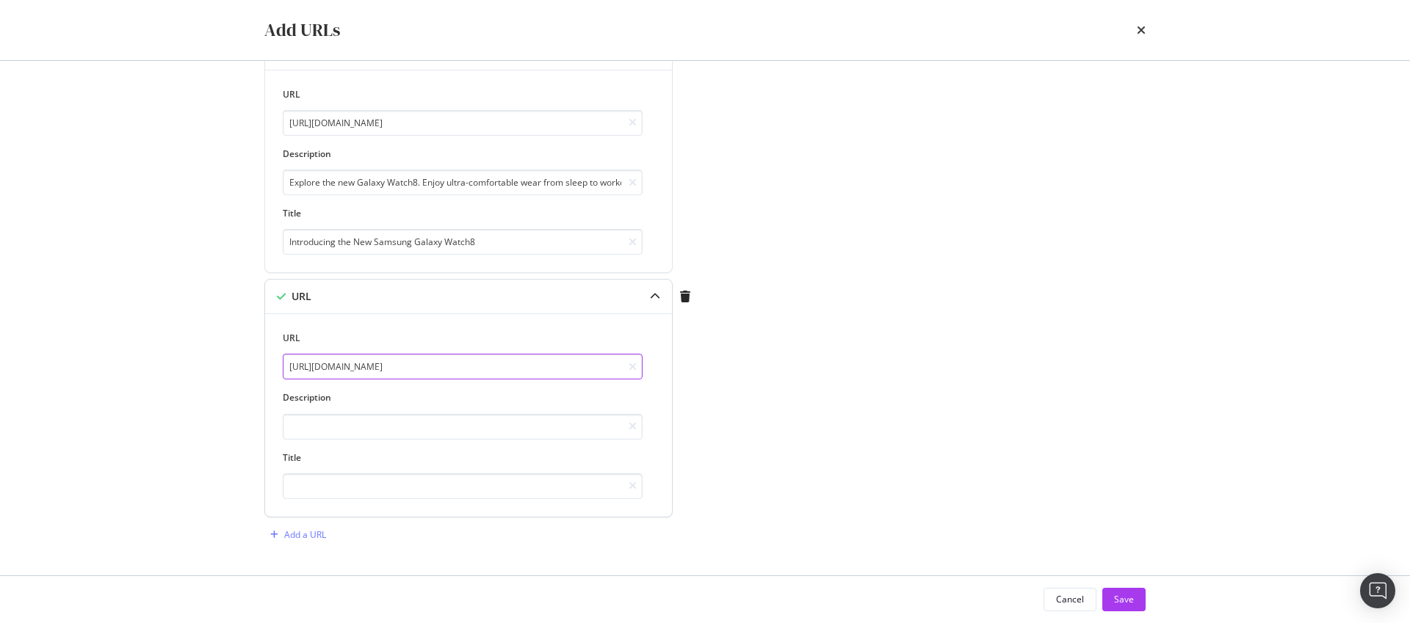
scroll to position [200, 0]
type input "https://www.starhub.com/personal/microsite/samsung/galaxy-watch8-classic-galler…"
click at [332, 443] on div "URL https://www.starhub.com/personal/microsite/samsung/galaxy-watch8-classic-ga…" at bounding box center [469, 415] width 372 height 167
click at [355, 430] on input "modal" at bounding box center [463, 427] width 360 height 26
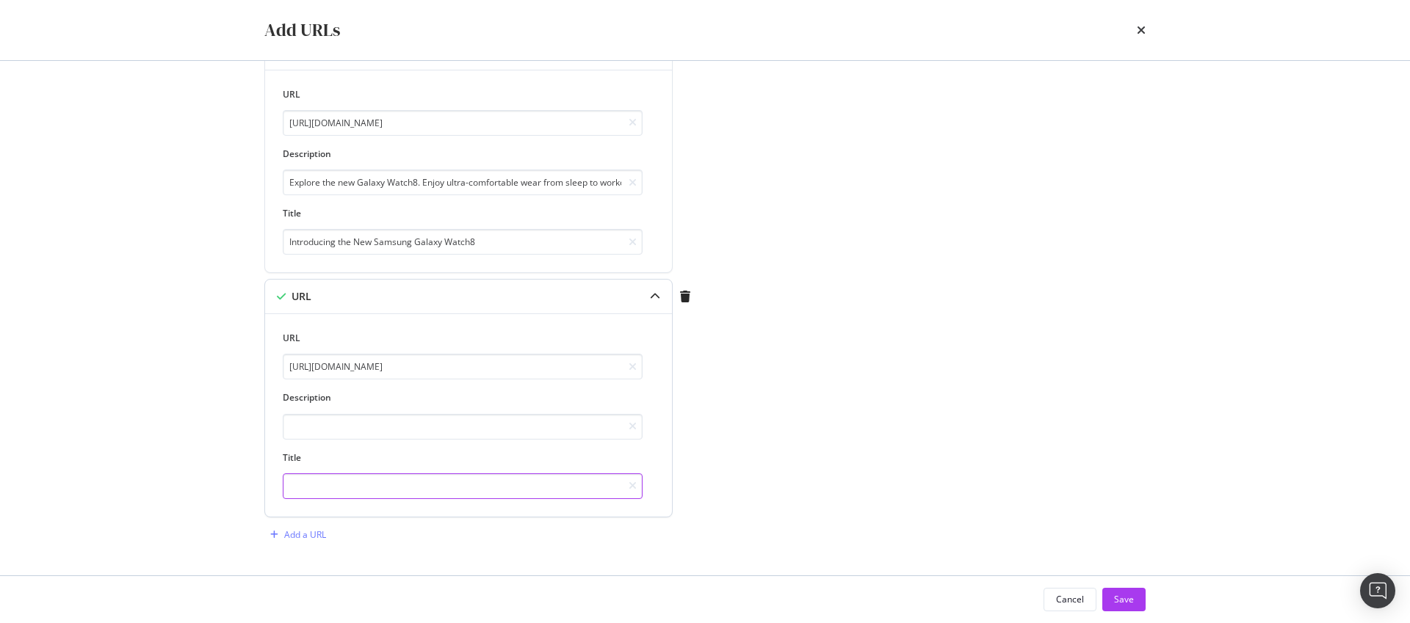
click at [384, 479] on input "modal" at bounding box center [463, 487] width 360 height 26
paste input "Introducing the New Samsung Galaxy Watch8 Classic"
type input "Introducing the New Samsung Galaxy Watch8 Classic"
click at [442, 438] on input "modal" at bounding box center [463, 427] width 360 height 26
paste input "Explore the new Galaxy Watch8 Classic. Enjoy ultra-comfortable wear from sleep …"
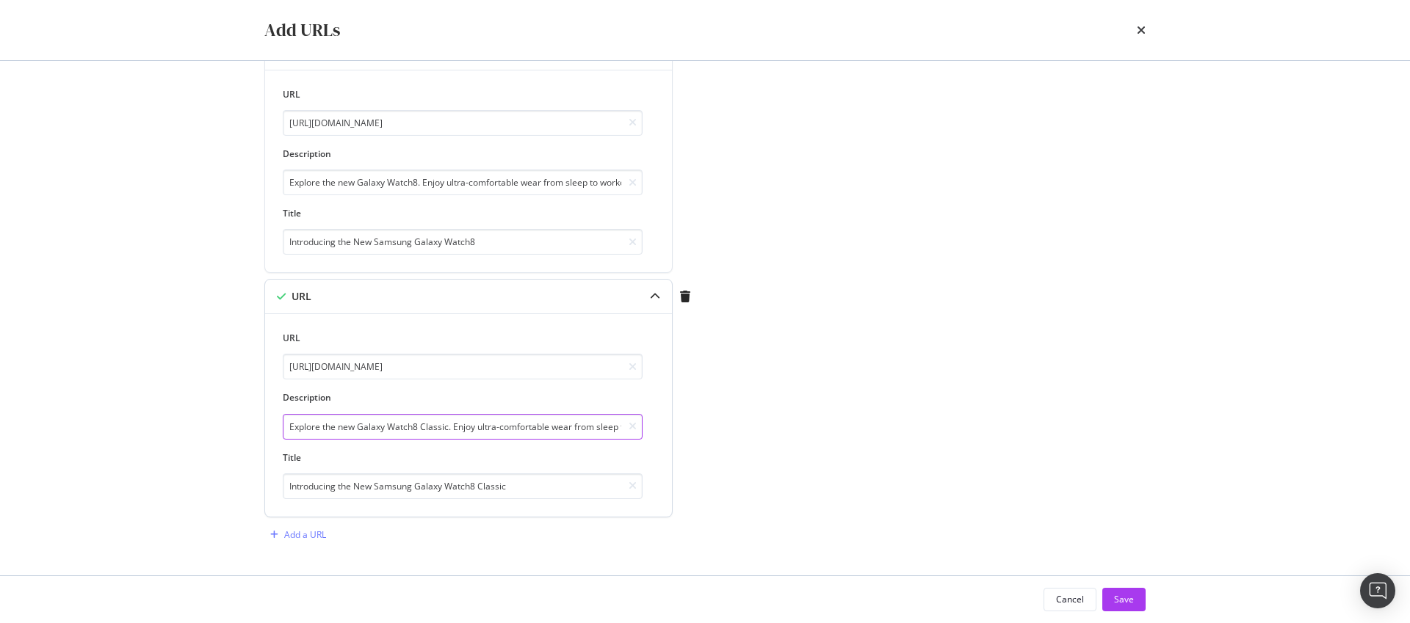
scroll to position [0, 328]
type input "Explore the new Galaxy Watch8 Classic. Enjoy ultra-comfortable wear from sleep …"
click at [304, 531] on div "Add a URL" at bounding box center [305, 535] width 42 height 12
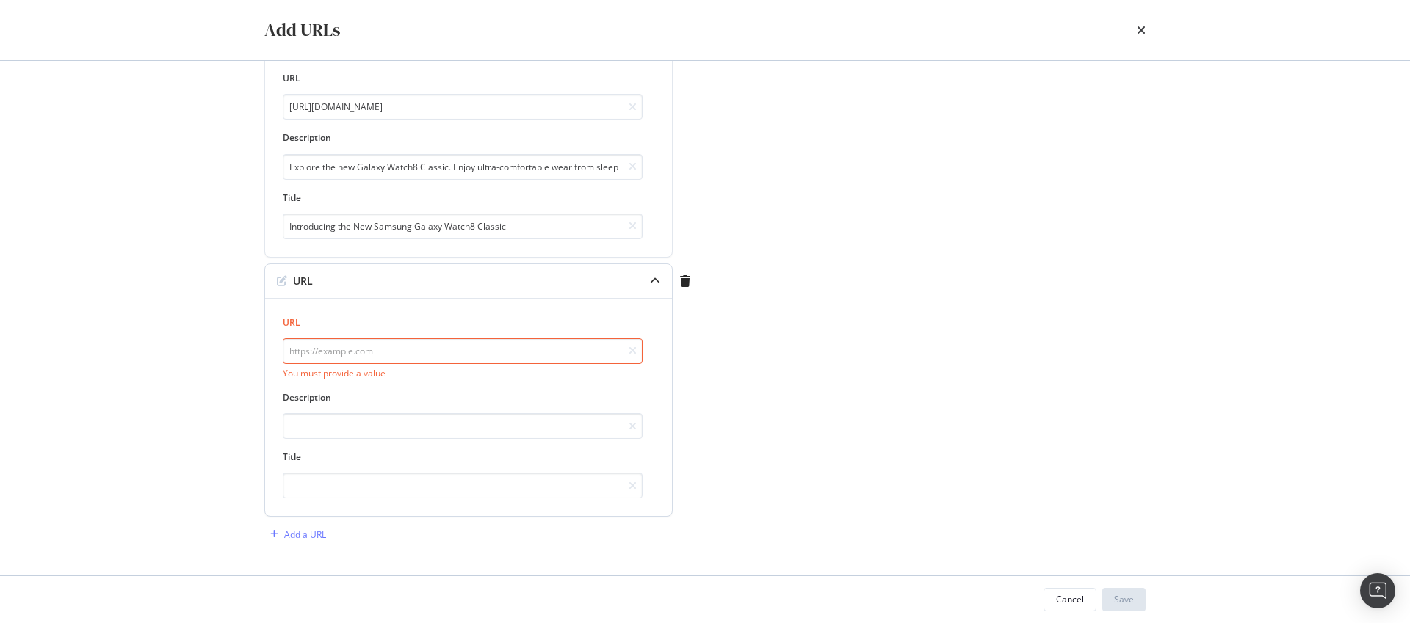
click at [330, 361] on input "modal" at bounding box center [463, 352] width 360 height 26
paste input "[URL][DOMAIN_NAME]"
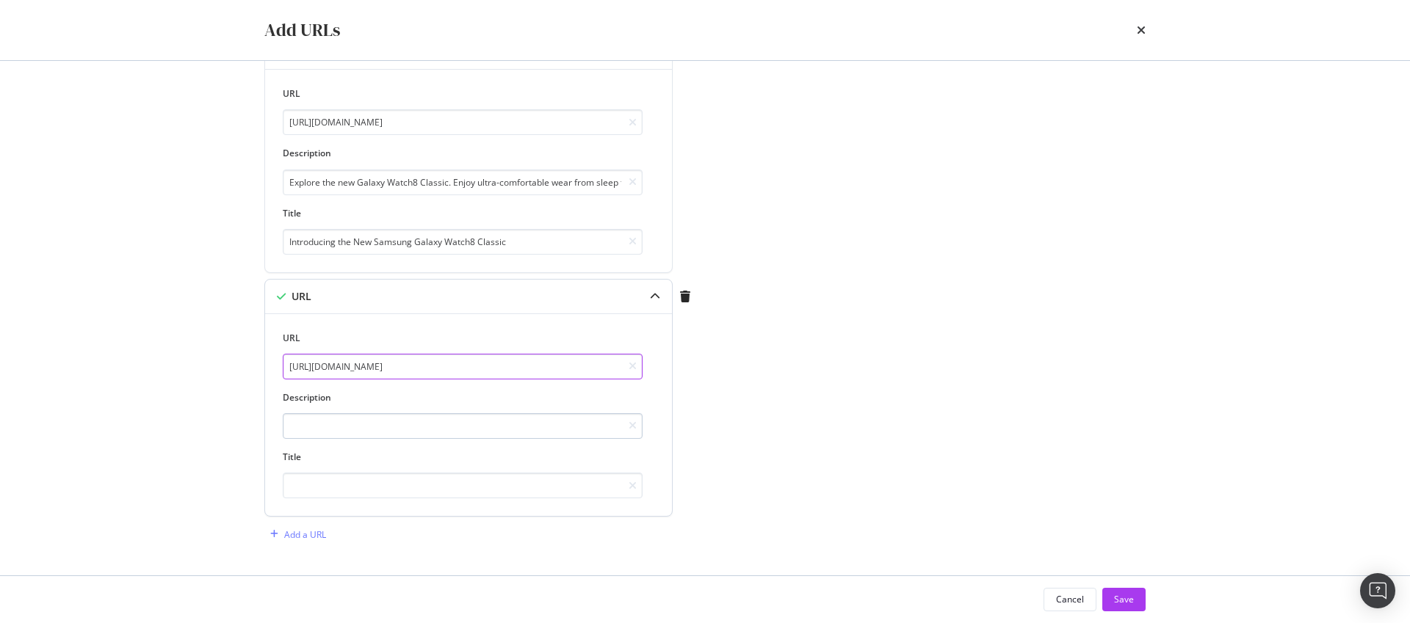
scroll to position [444, 0]
type input "[URL][DOMAIN_NAME]"
click at [332, 419] on input "modal" at bounding box center [463, 426] width 360 height 26
click at [372, 478] on input "modal" at bounding box center [463, 486] width 360 height 26
paste input "Best 3Gbps Fibre Broadband Plans from $39.91/month"
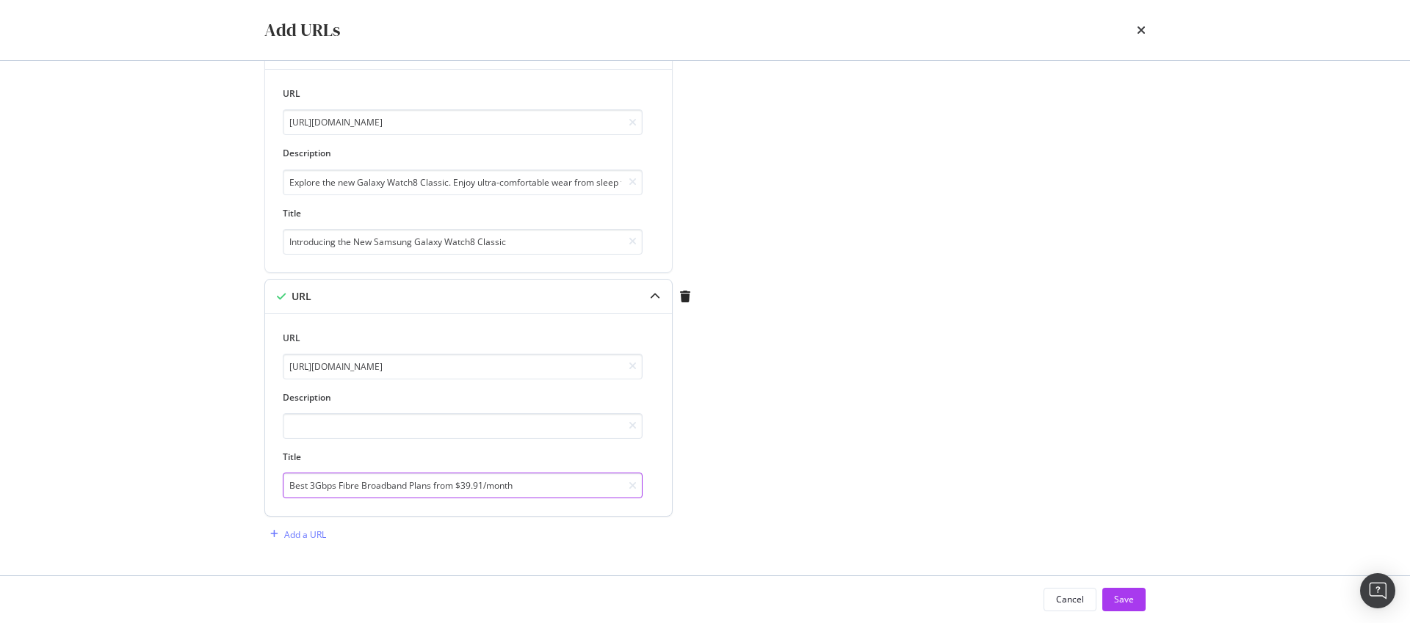
type input "Best 3Gbps Fibre Broadband Plans from $39.91/month"
click at [380, 443] on div "URL https://www.starhub.com/personal/broadband/3gbps.html Description Title Bes…" at bounding box center [469, 415] width 372 height 167
click at [386, 433] on input "modal" at bounding box center [463, 426] width 360 height 26
paste input "Get StarHub's 3Gbps Fibre Broadband from just $39.91/month! Enjoy FREE WiFi 7 r…"
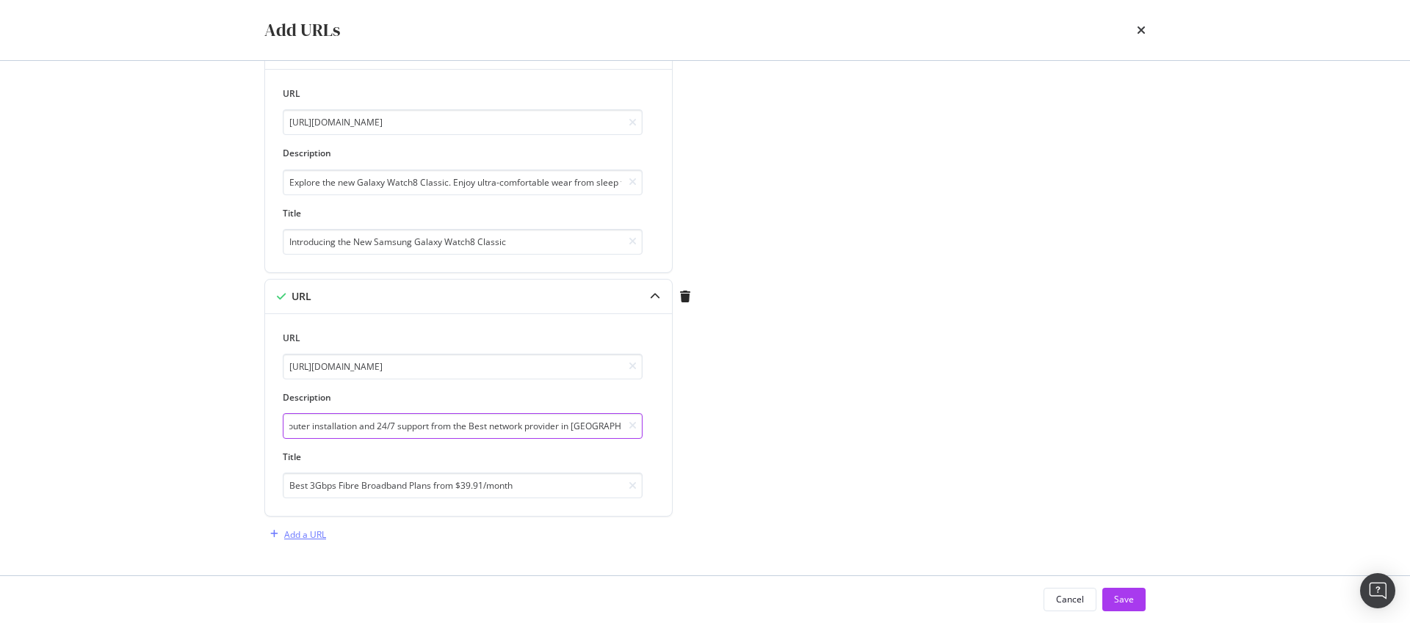
type input "Get StarHub's 3Gbps Fibre Broadband from just $39.91/month! Enjoy FREE WiFi 7 r…"
click at [308, 543] on div "Add a URL" at bounding box center [295, 535] width 62 height 22
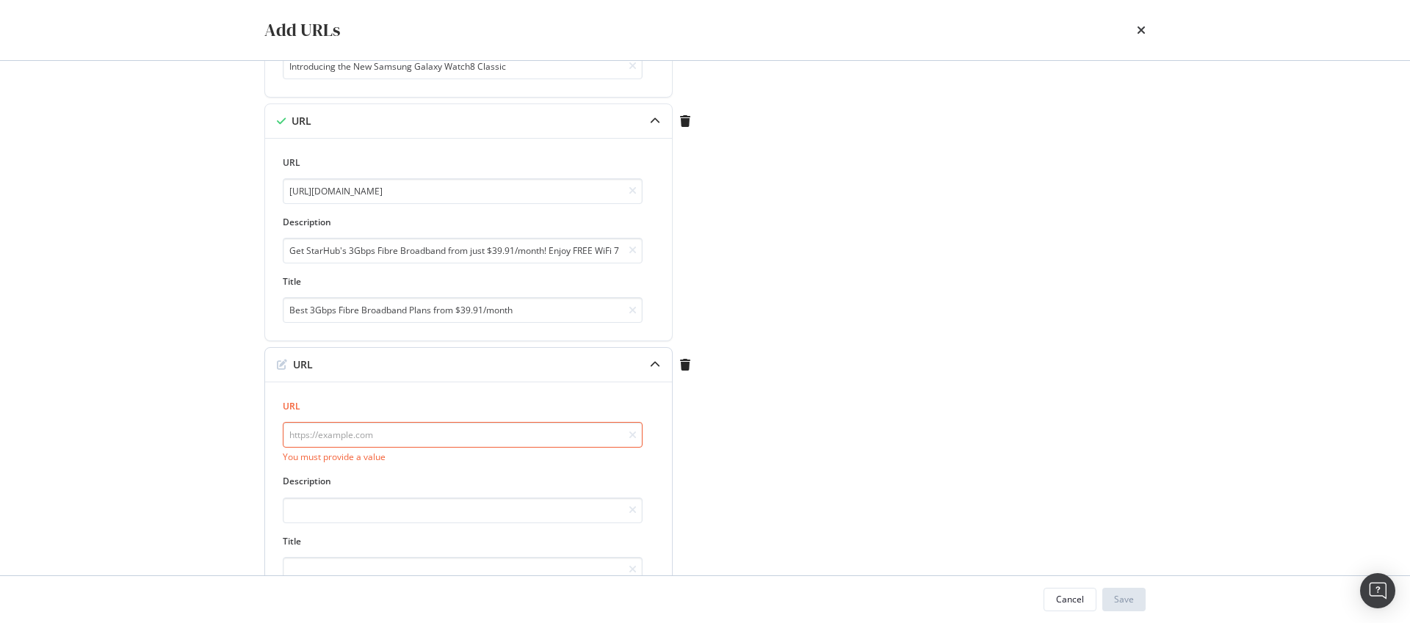
click at [321, 424] on input "modal" at bounding box center [463, 435] width 360 height 26
click at [502, 432] on input "modal" at bounding box center [463, 435] width 360 height 26
paste input "[URL][DOMAIN_NAME]"
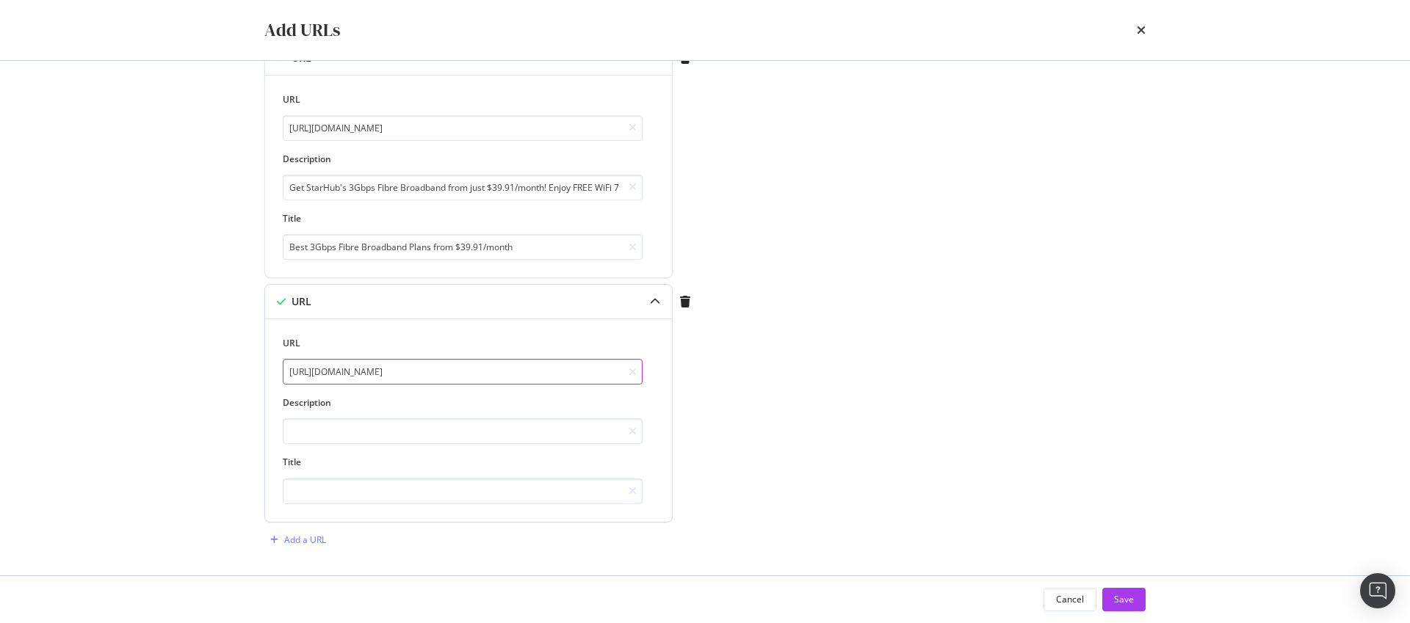
scroll to position [688, 0]
type input "[URL][DOMAIN_NAME]"
click at [397, 496] on input "modal" at bounding box center [463, 487] width 360 height 26
paste input "Best 10Gbps Fibre Broadband Plans from $59.34/month"
type input "Best 10Gbps Fibre Broadband Plans from $59.34/month"
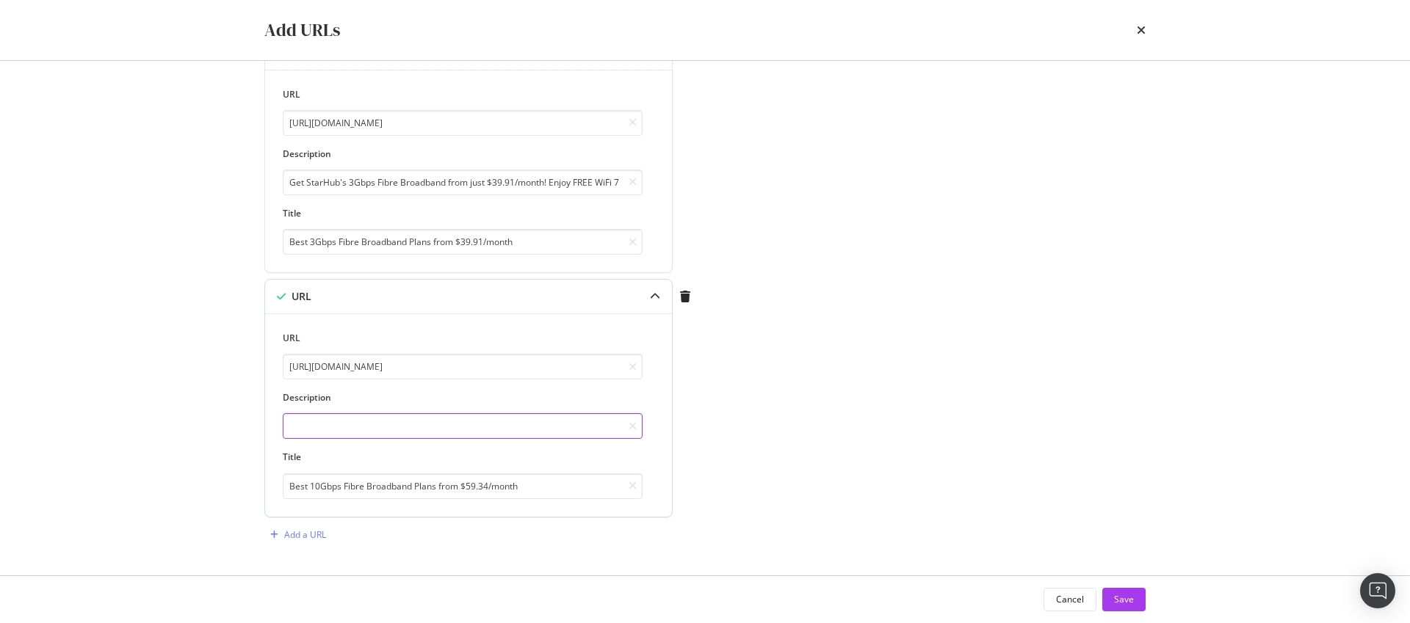
click at [413, 429] on input "modal" at bounding box center [463, 426] width 360 height 26
paste input "Get StarHub's 10Gbps Fibre Broadband from just $59.34/month! Enjoy FREE WiFi 7 …"
type input "Get StarHub's 10Gbps Fibre Broadband from just $59.34/month! Enjoy FREE WiFi 7 …"
click at [312, 536] on div "Add a URL" at bounding box center [305, 535] width 42 height 12
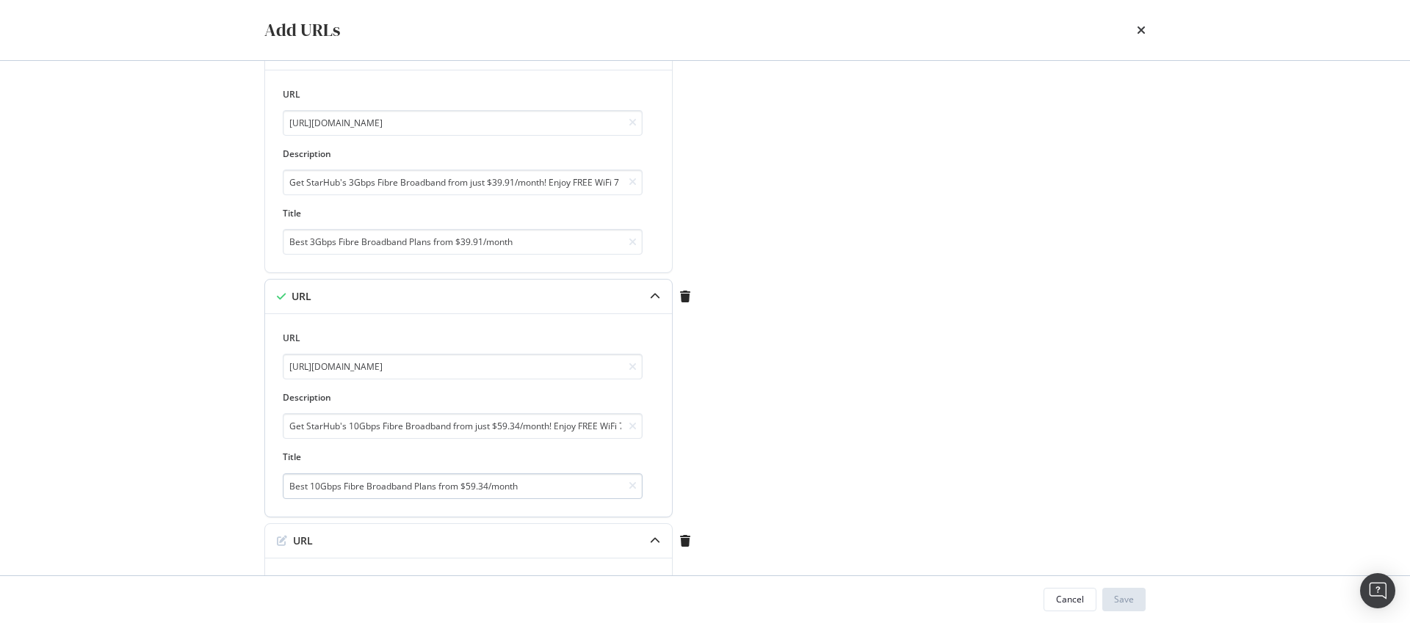
scroll to position [948, 0]
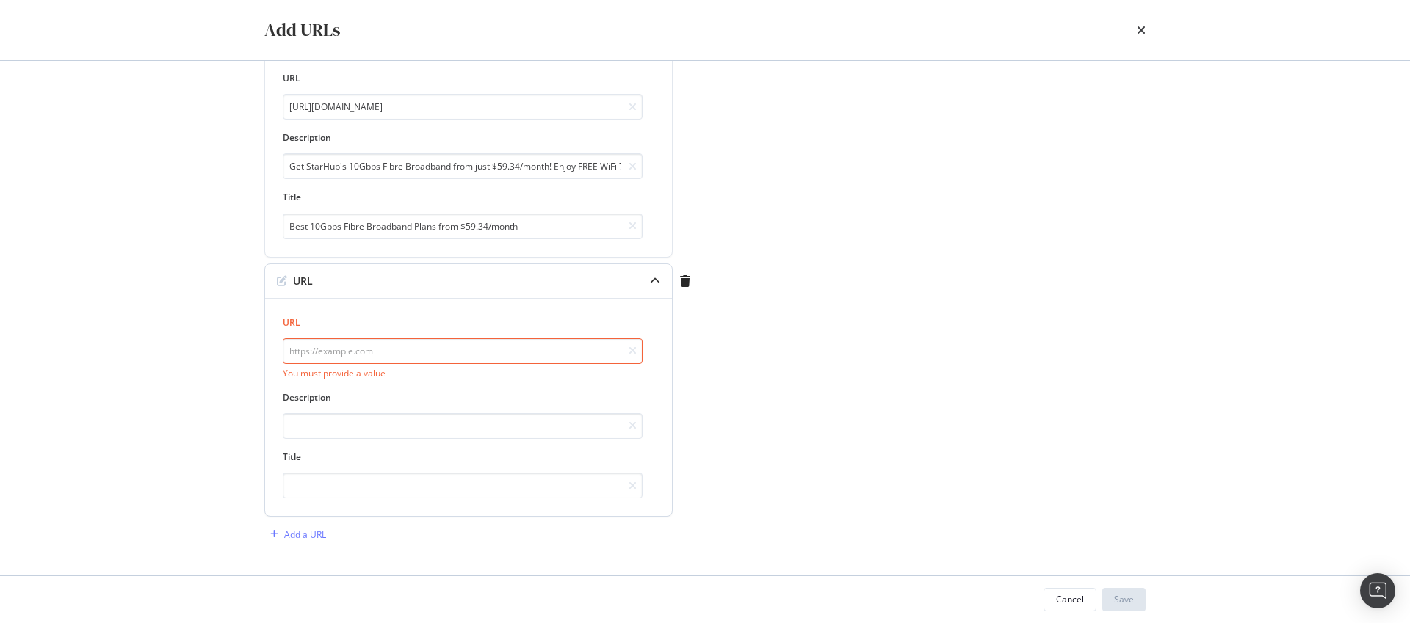
click at [356, 355] on input "modal" at bounding box center [463, 352] width 360 height 26
paste input "[URL][DOMAIN_NAME]"
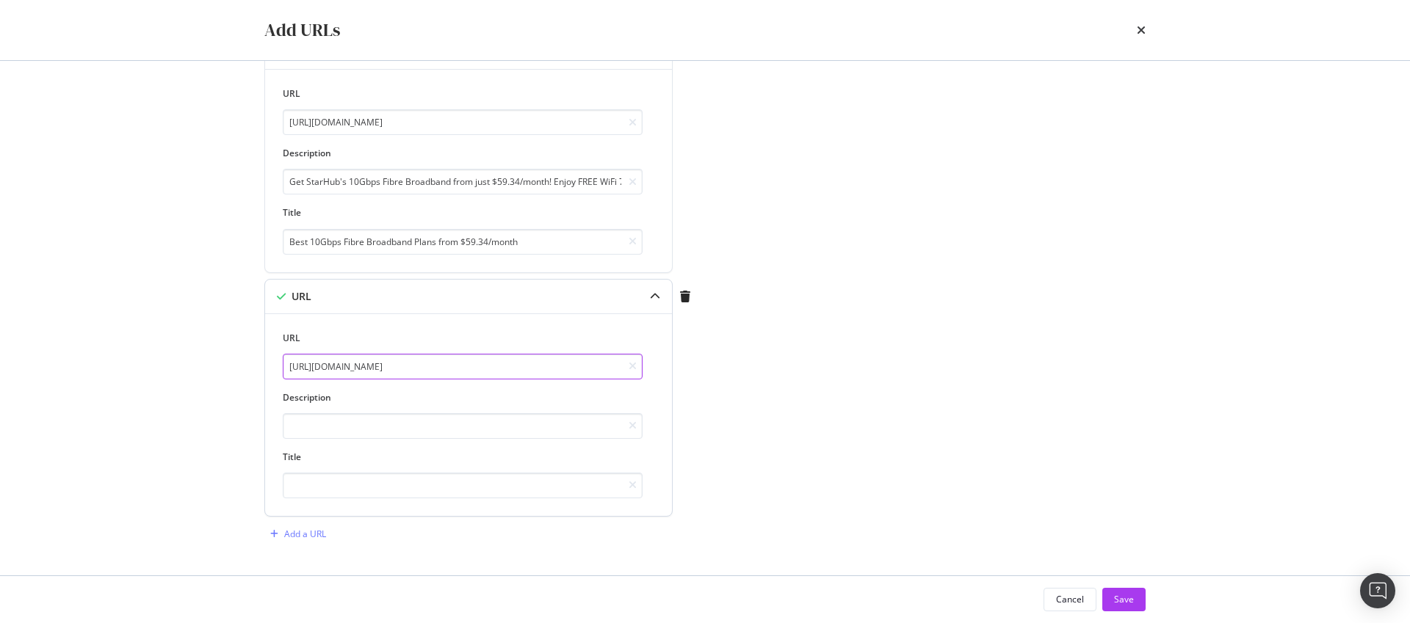
scroll to position [933, 0]
type input "[URL][DOMAIN_NAME]"
click at [397, 481] on input "modal" at bounding box center [463, 486] width 360 height 26
paste input "Best 5Gbps Fibre Broadband Plans from $45/month"
type input "Best 5Gbps Fibre Broadband Plans from $45/month"
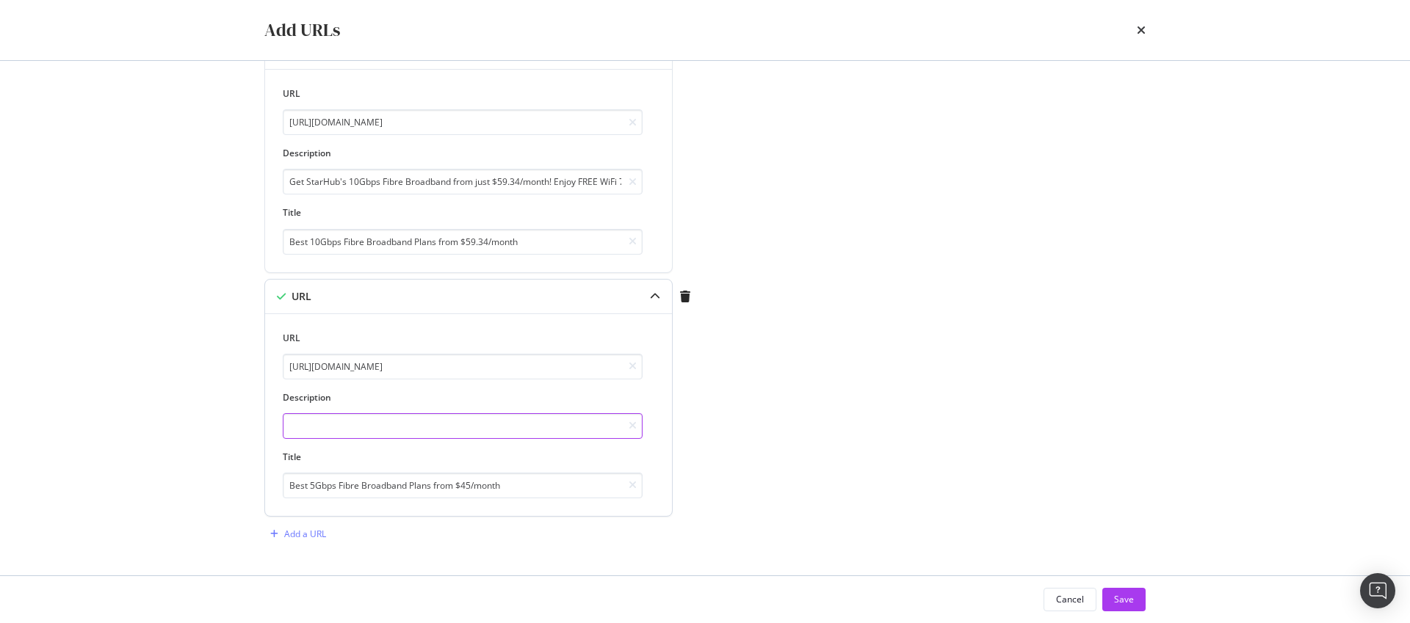
click at [407, 426] on input "modal" at bounding box center [463, 426] width 360 height 26
paste input "Get StarHub's 5Gbps Fibre Broadband from just $45/month! Enjoy FREE WiFi 7 rout…"
type input "Get StarHub's 5Gbps Fibre Broadband from just $45/month! Enjoy FREE WiFi 7 rout…"
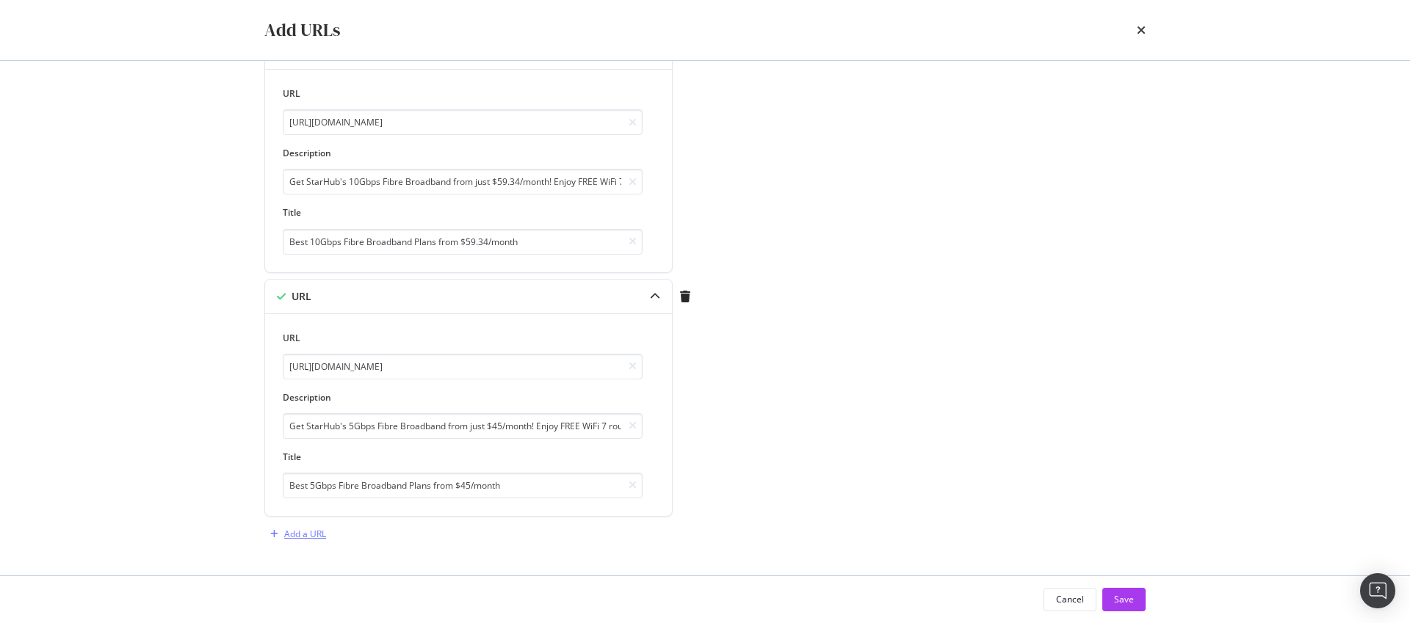
click at [296, 529] on div "Add a URL" at bounding box center [305, 534] width 42 height 12
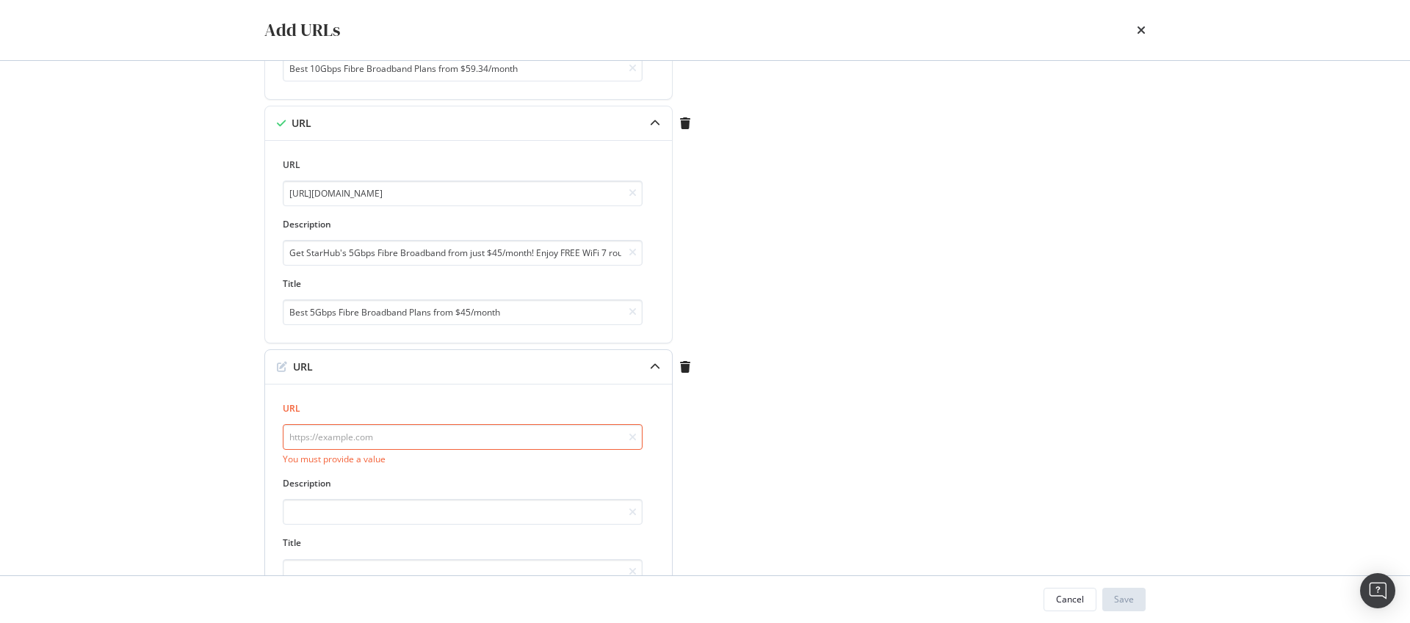
click at [358, 448] on input "modal" at bounding box center [463, 437] width 360 height 26
click at [369, 440] on input "modal" at bounding box center [463, 437] width 360 height 26
paste input "https://www.starhub.com/personal/forms/feedback.html"
type input "https://www.starhub.com/personal/forms/feedback.html"
click at [330, 515] on div "URL https://www.starhub.com/personal/forms/feedback.html Description Title" at bounding box center [469, 485] width 372 height 167
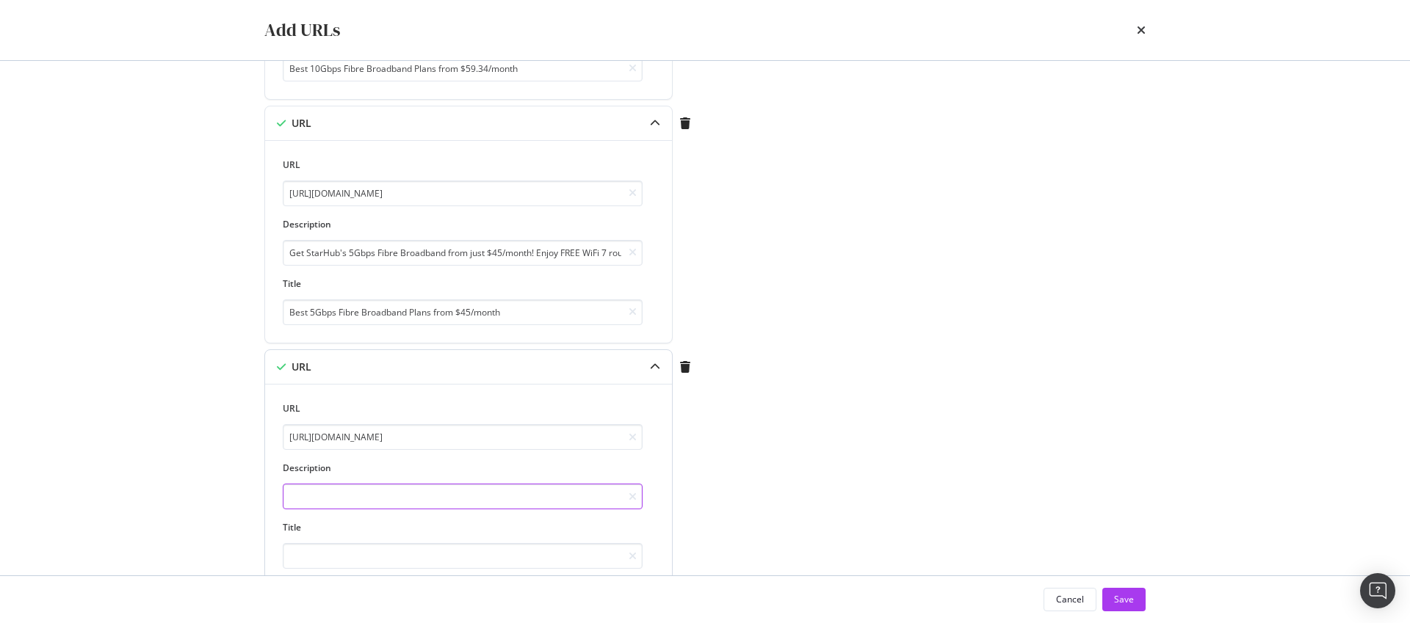
click at [351, 491] on input "modal" at bounding box center [463, 497] width 360 height 26
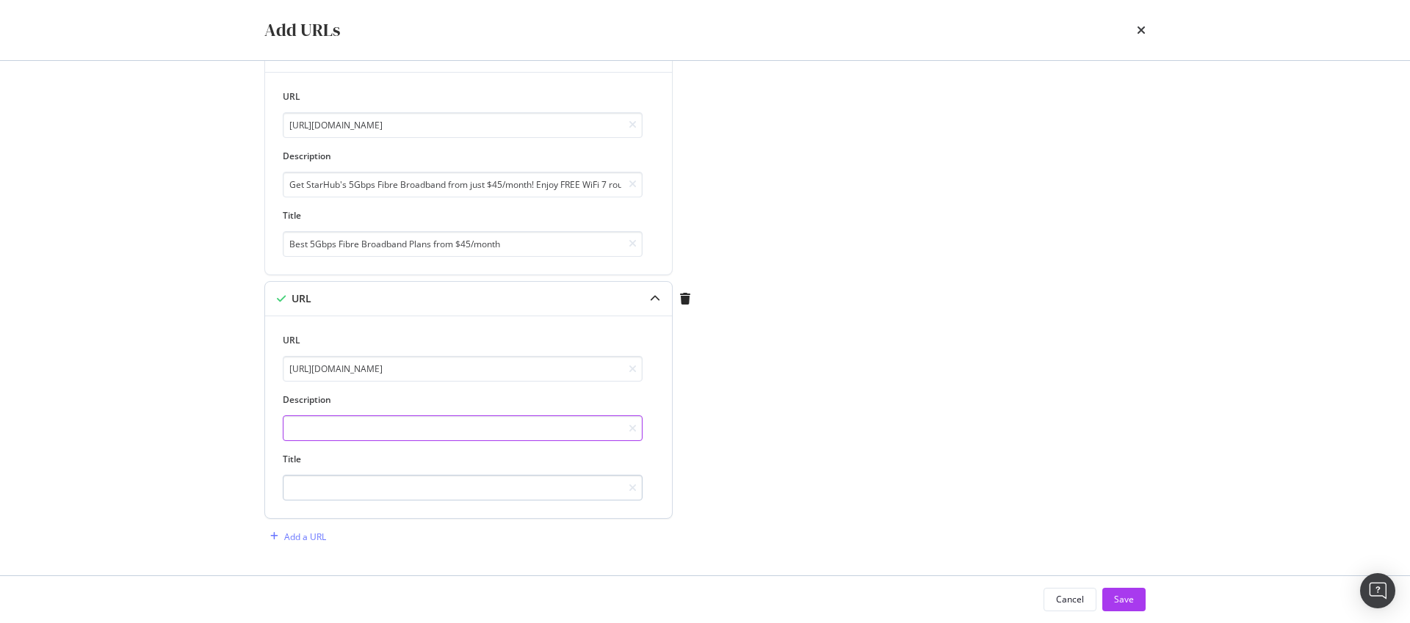
scroll to position [1176, 0]
click at [333, 486] on input "modal" at bounding box center [463, 486] width 360 height 26
paste input "StarHub Customer Feedback Form"
type input "StarHub Customer Feedback Form"
click at [413, 430] on input "modal" at bounding box center [463, 426] width 360 height 26
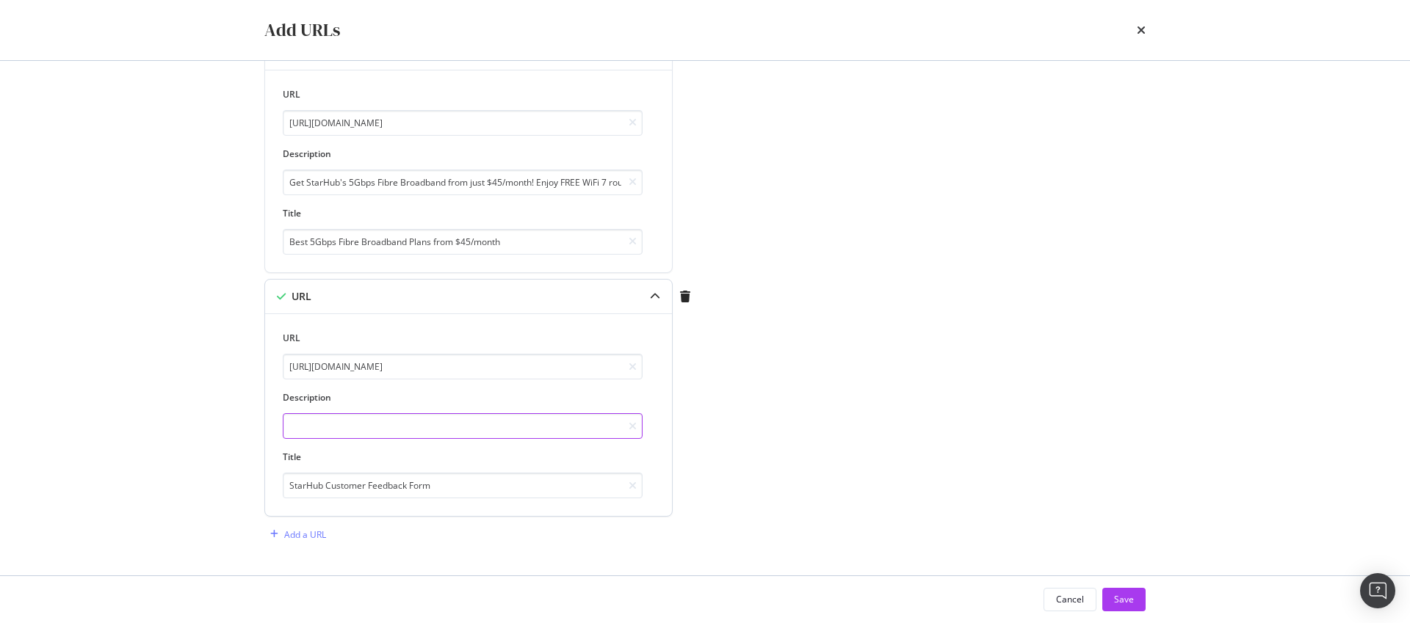
paste input "We want to hear from you. Use our online form to share your feedback about our …"
type input "We want to hear from you. Use our online form to share your feedback about our …"
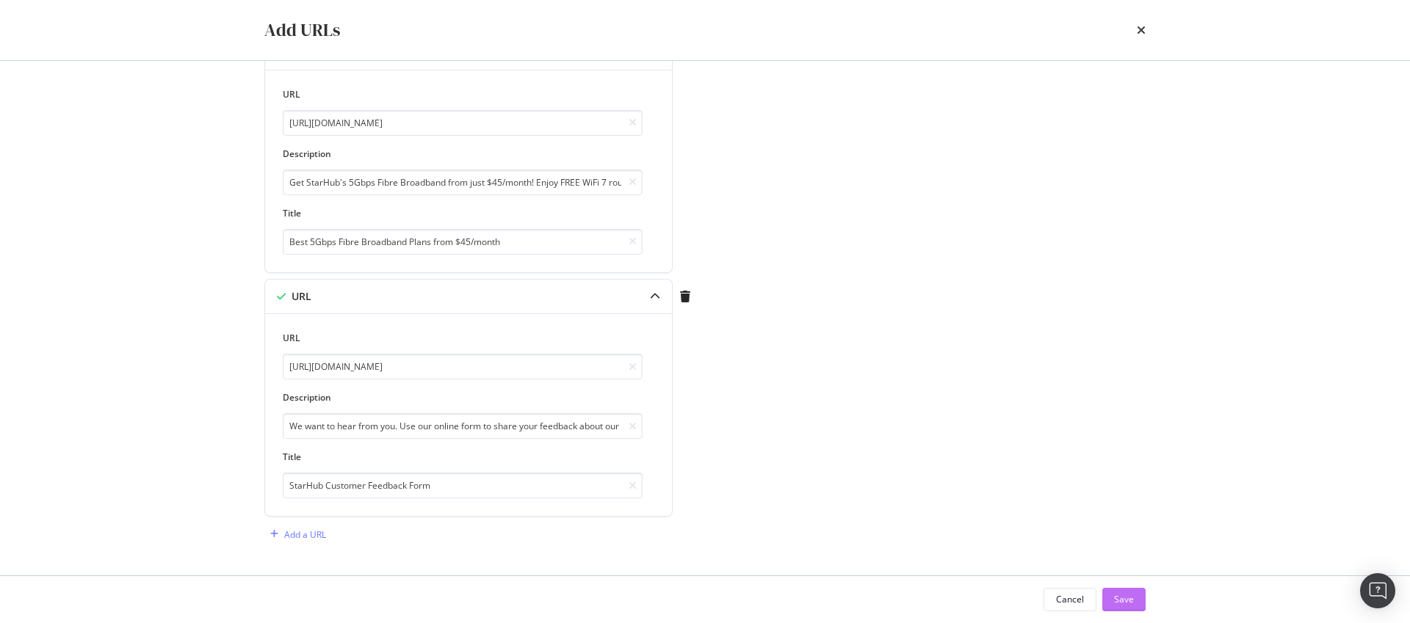
click at [1127, 590] on div "Save" at bounding box center [1124, 600] width 20 height 22
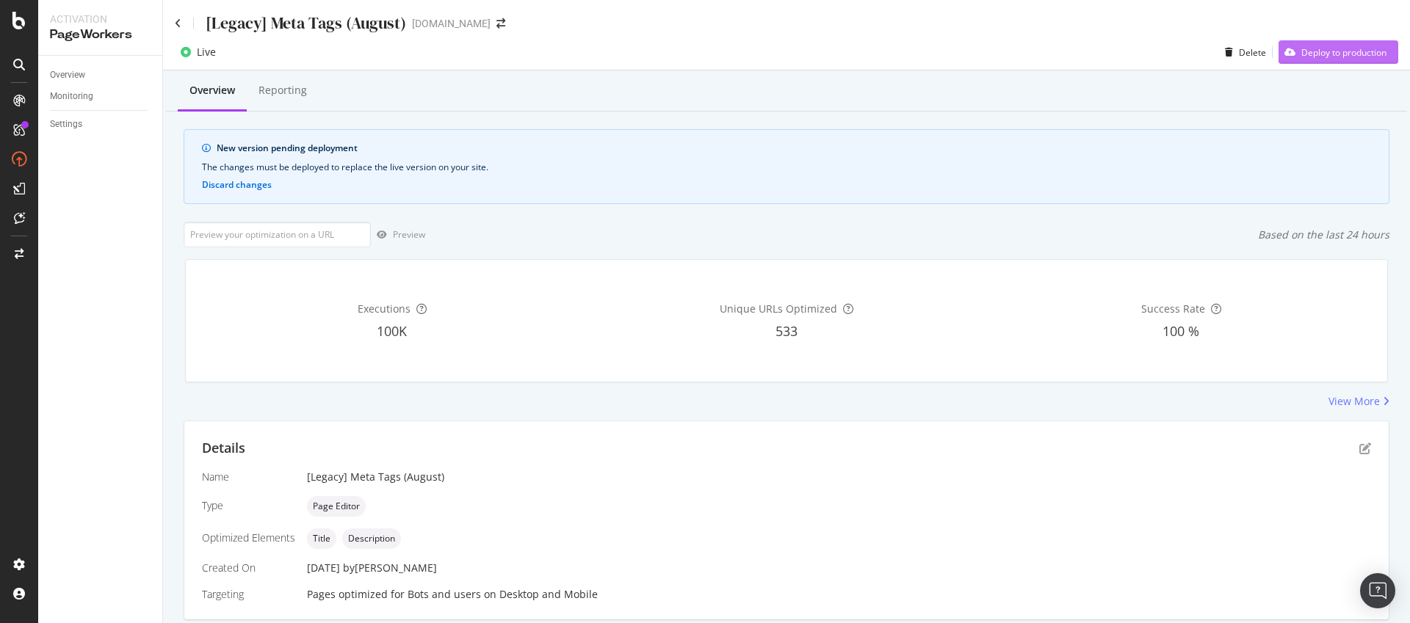
click at [1321, 56] on div "Deploy to production" at bounding box center [1343, 52] width 85 height 12
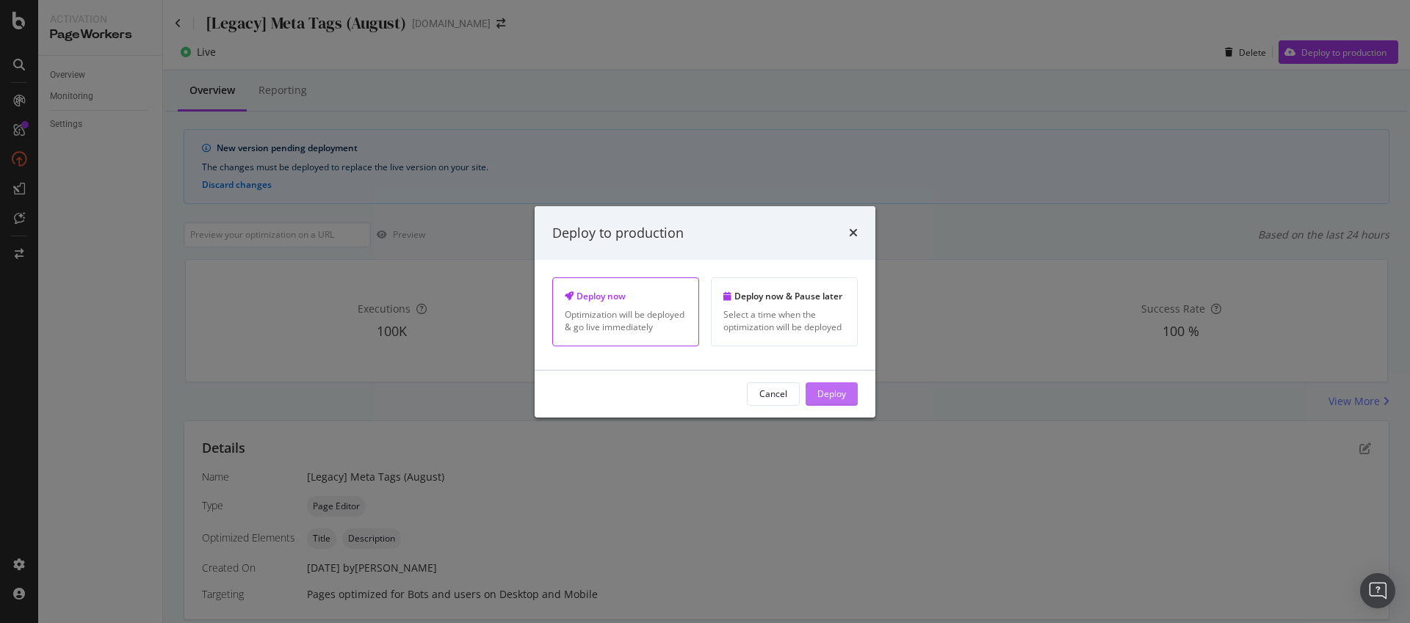
click at [839, 389] on div "Deploy" at bounding box center [831, 394] width 29 height 12
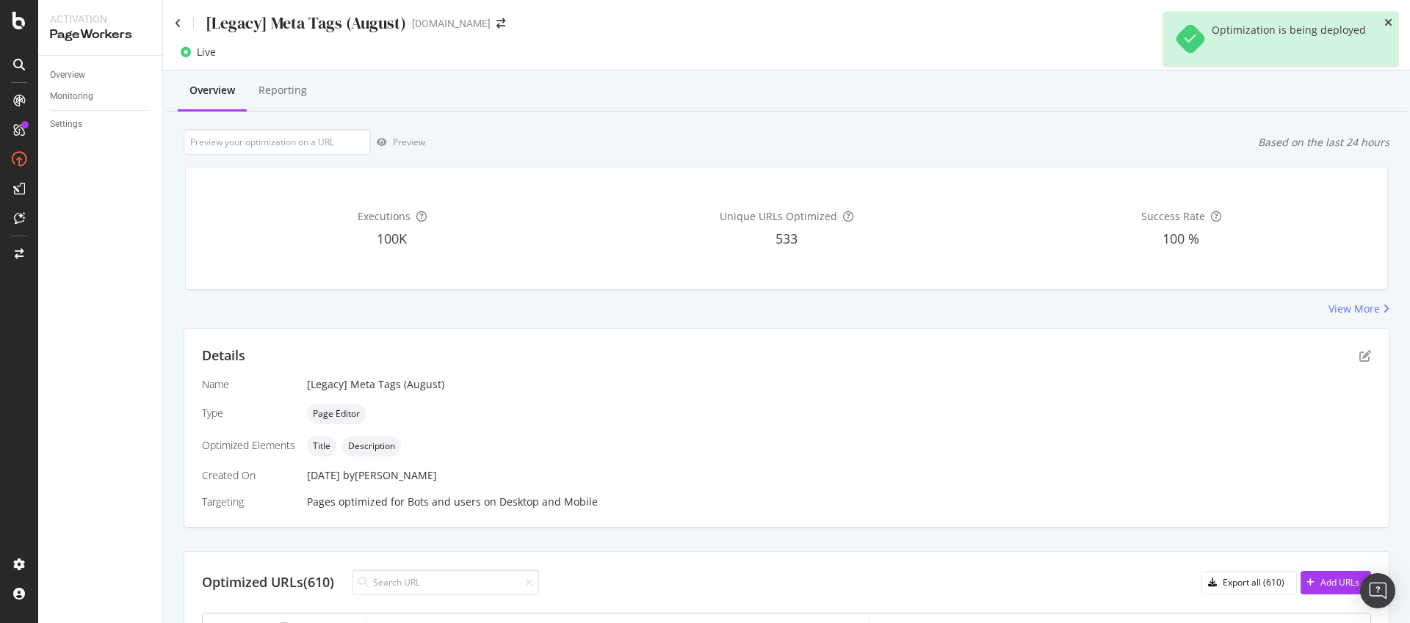
click at [1391, 21] on icon "close toast" at bounding box center [1388, 23] width 8 height 10
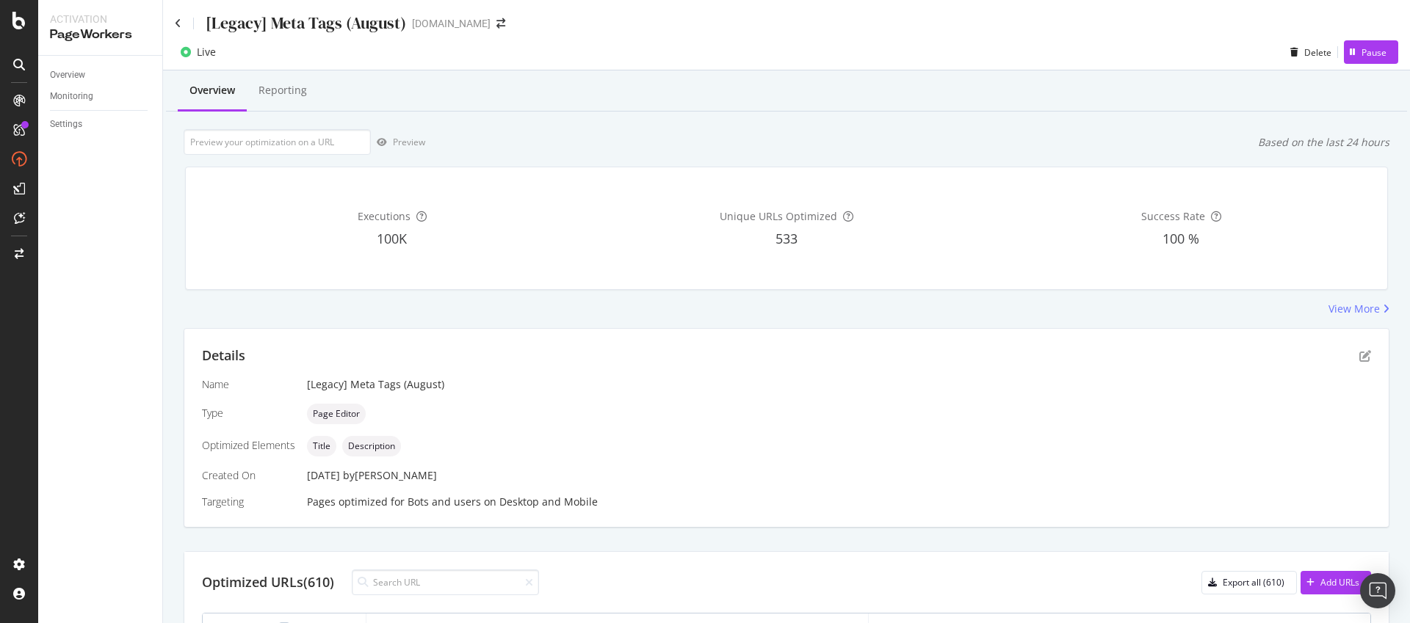
scroll to position [436, 0]
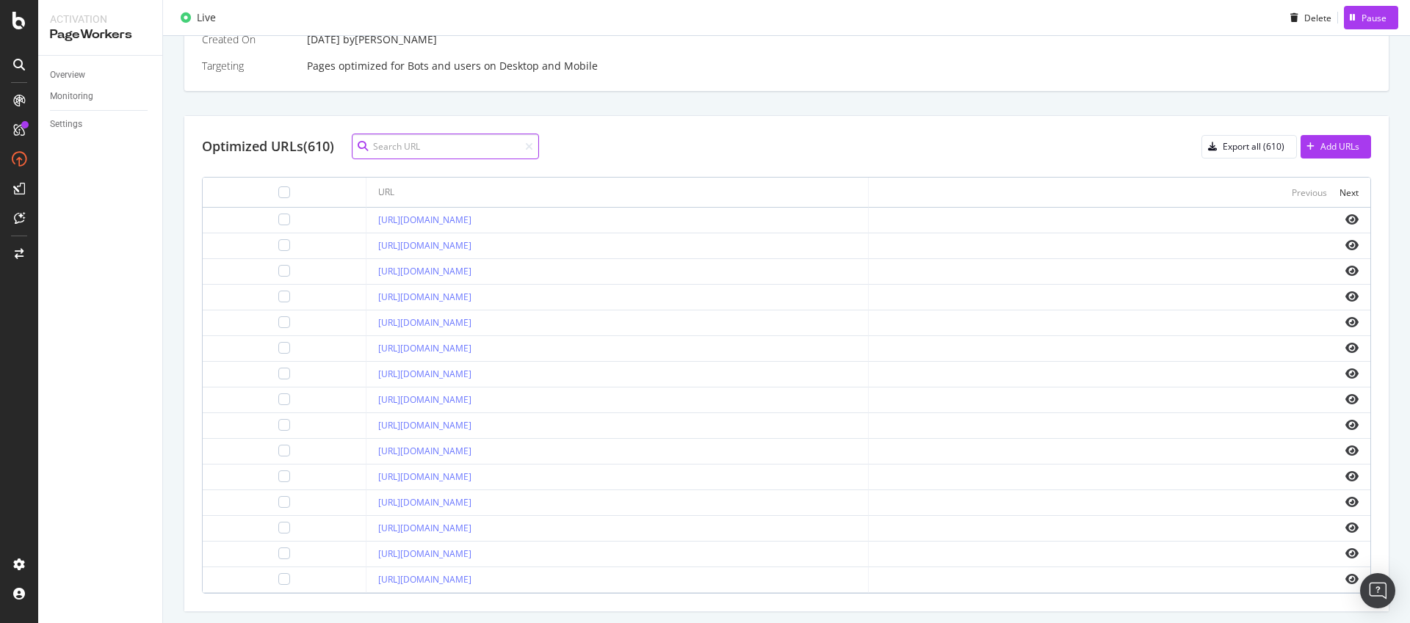
click at [459, 149] on input at bounding box center [445, 147] width 187 height 26
paste input "https://www.starhub.com/personal/microsite/samsung/galaxy-watch8-gallery.html"
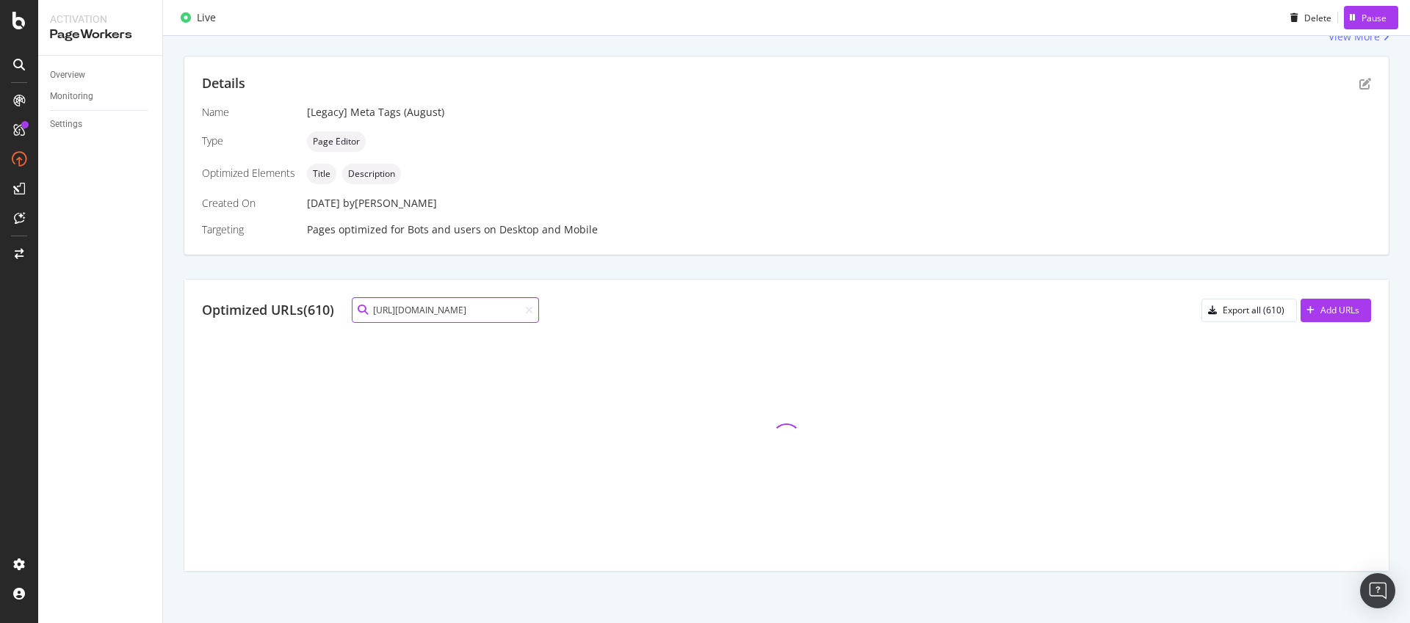
scroll to position [117, 0]
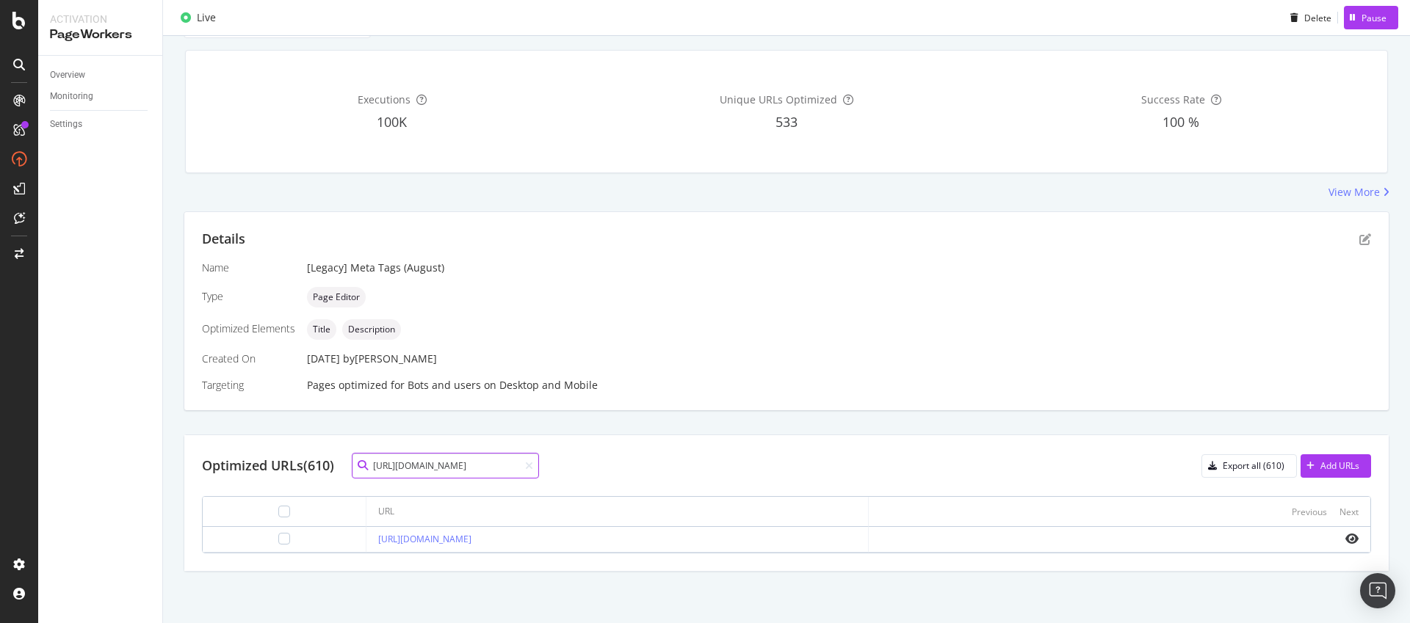
type input "https://www.starhub.com/personal/microsite/samsung/galaxy-watch8-gallery.html"
click at [1349, 538] on td at bounding box center [1120, 540] width 502 height 26
click at [1345, 539] on icon "eye" at bounding box center [1351, 539] width 13 height 12
click at [1326, 470] on div "Add URLs" at bounding box center [1339, 466] width 39 height 12
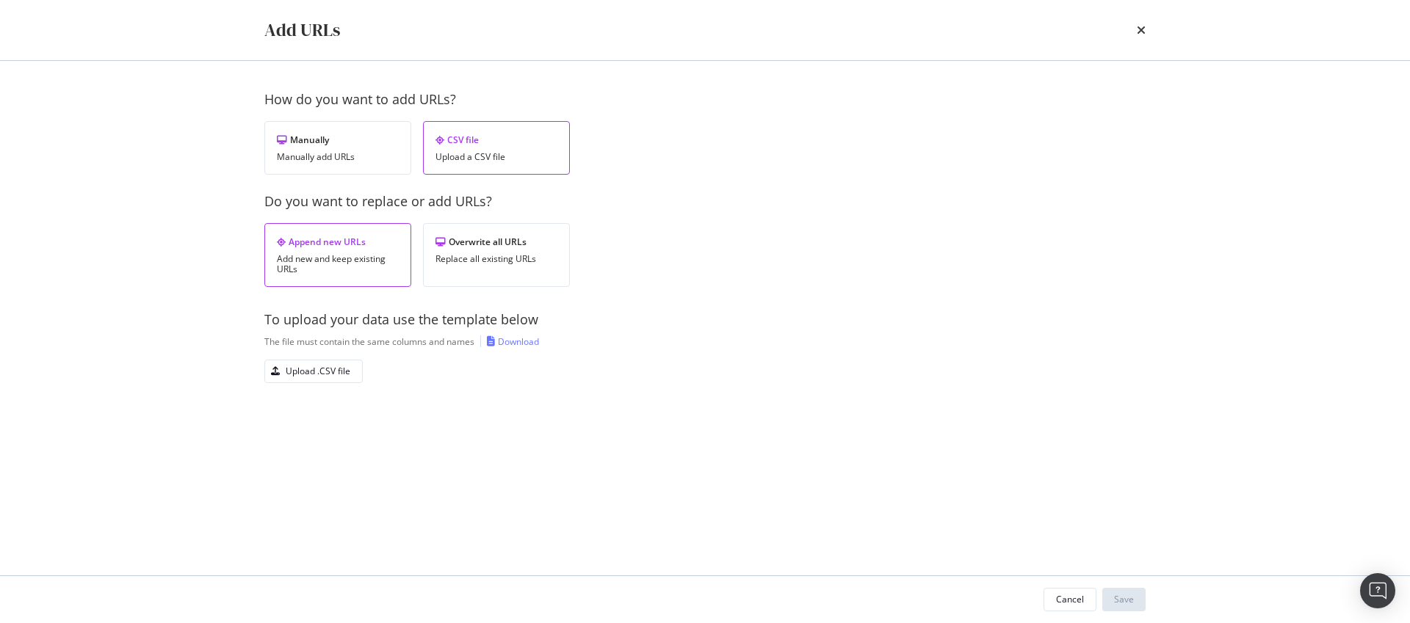
click at [498, 350] on div "To upload your data use the template below The file must contain the same colum…" at bounding box center [704, 347] width 881 height 73
click at [517, 340] on div "Download" at bounding box center [518, 342] width 41 height 12
click at [286, 378] on div "Upload .CSV file" at bounding box center [307, 371] width 85 height 21
click at [1129, 601] on div "Save" at bounding box center [1124, 599] width 20 height 12
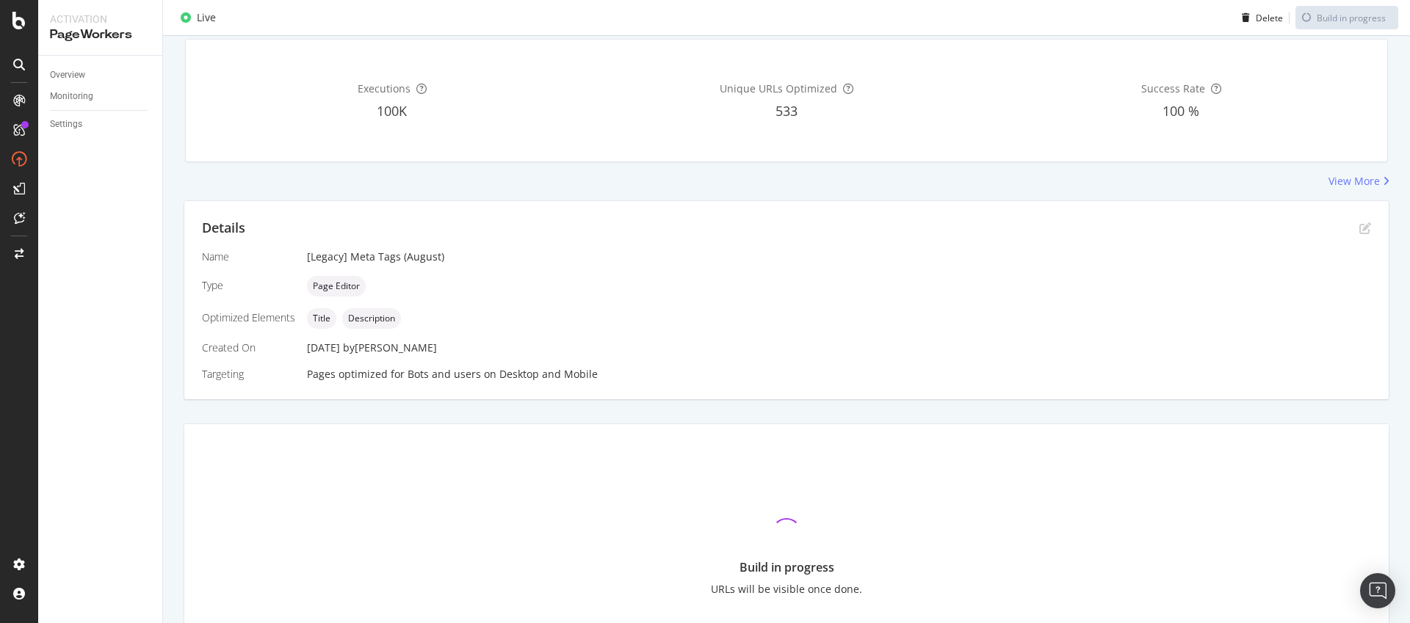
scroll to position [209, 0]
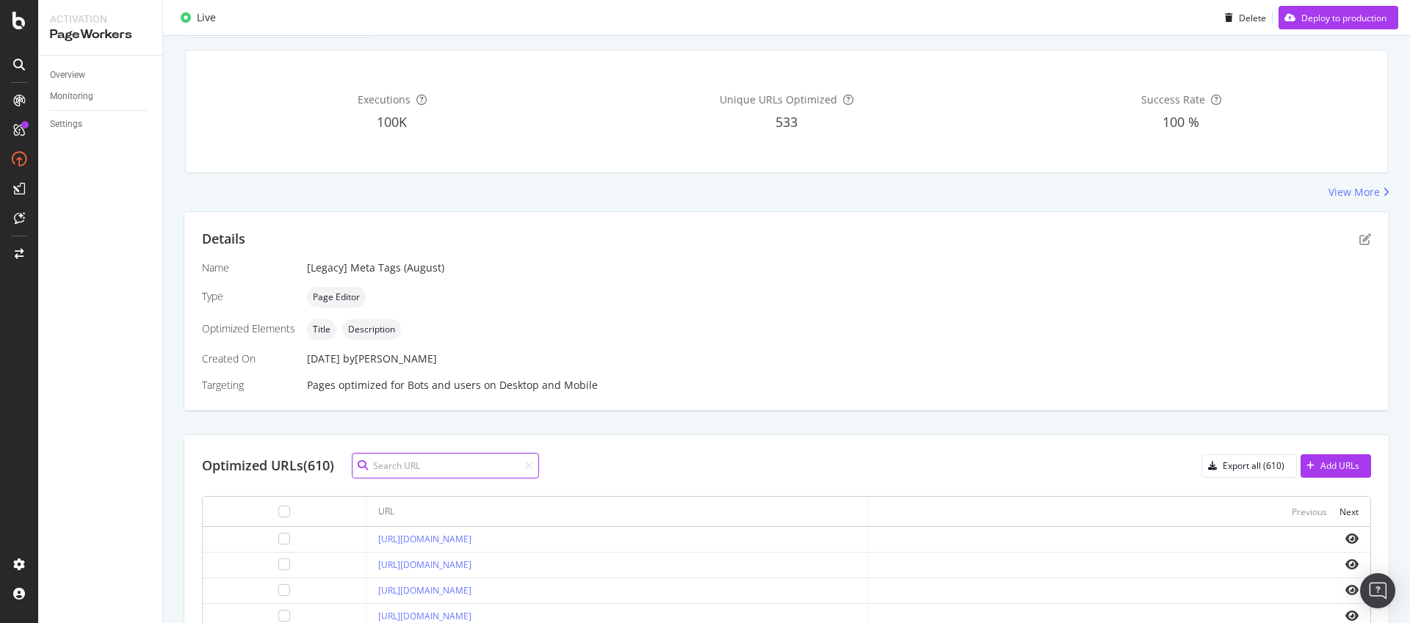
paste input "https://www.starhub.com/personal/store/mobile/browse/oppo/a5-5g-with-pad-se-lte…"
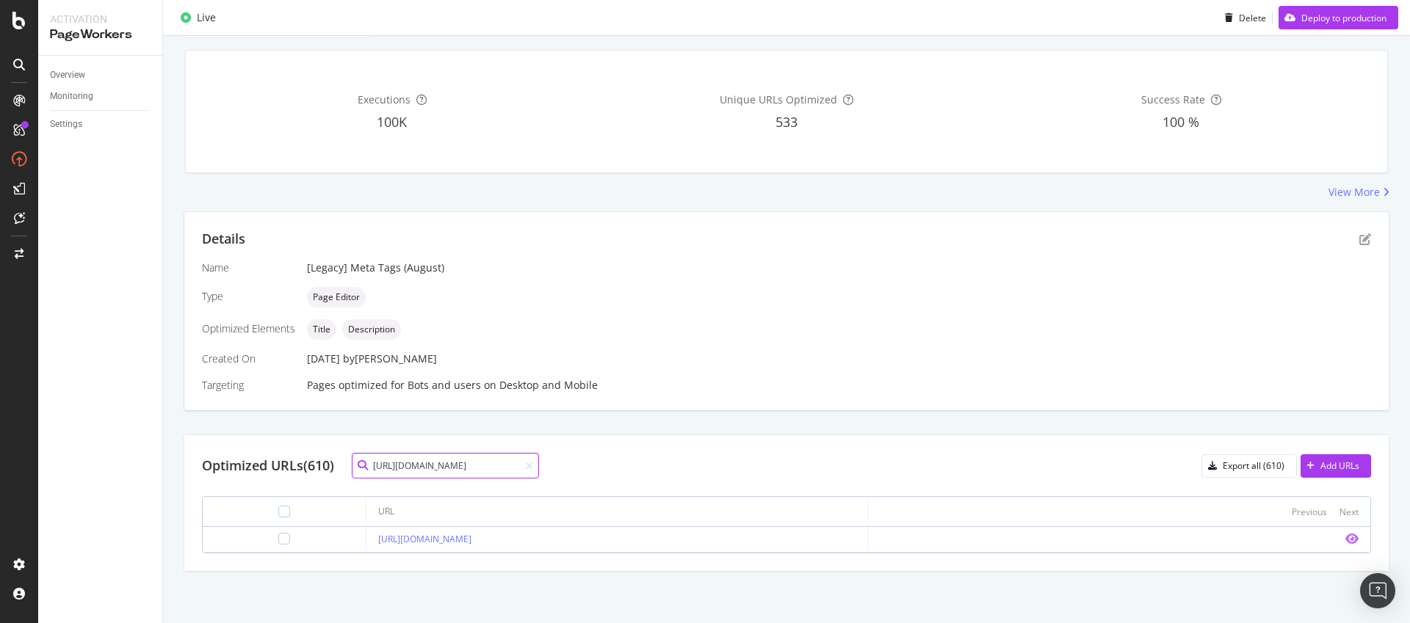
type input "https://www.starhub.com/personal/store/mobile/browse/oppo/a5-5g-with-pad-se-lte…"
click at [1346, 538] on icon "eye" at bounding box center [1351, 539] width 13 height 12
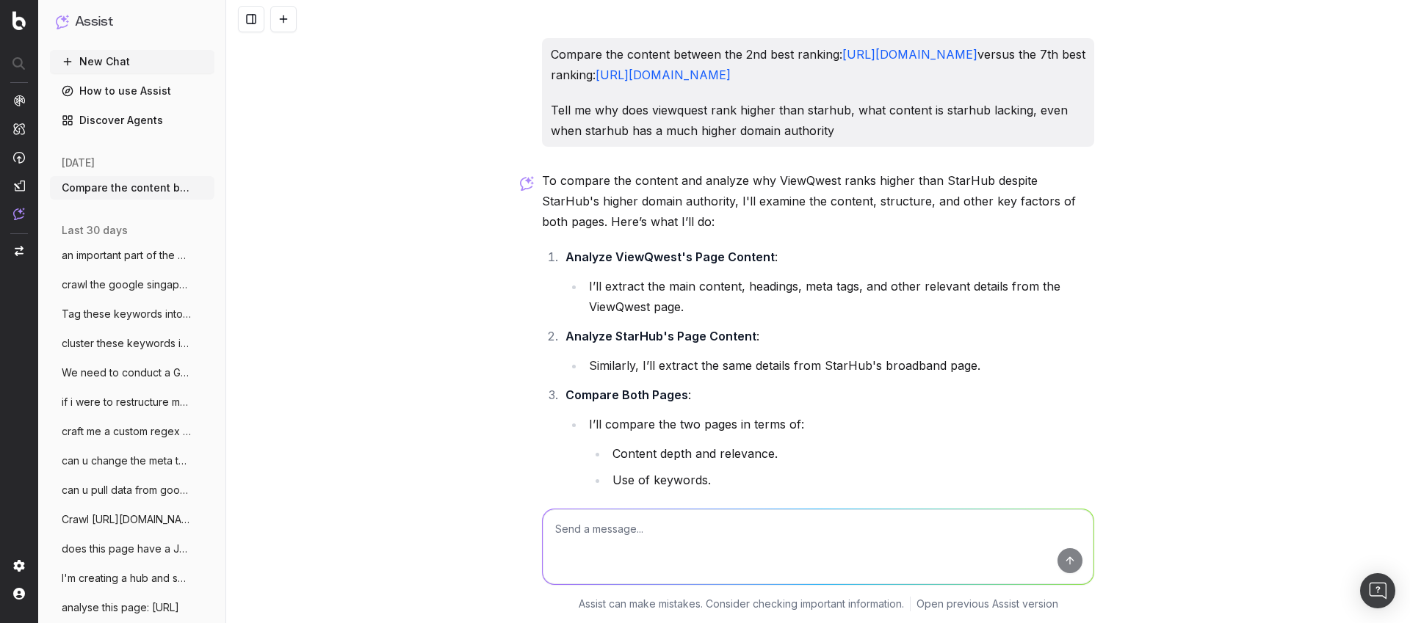
scroll to position [1960, 0]
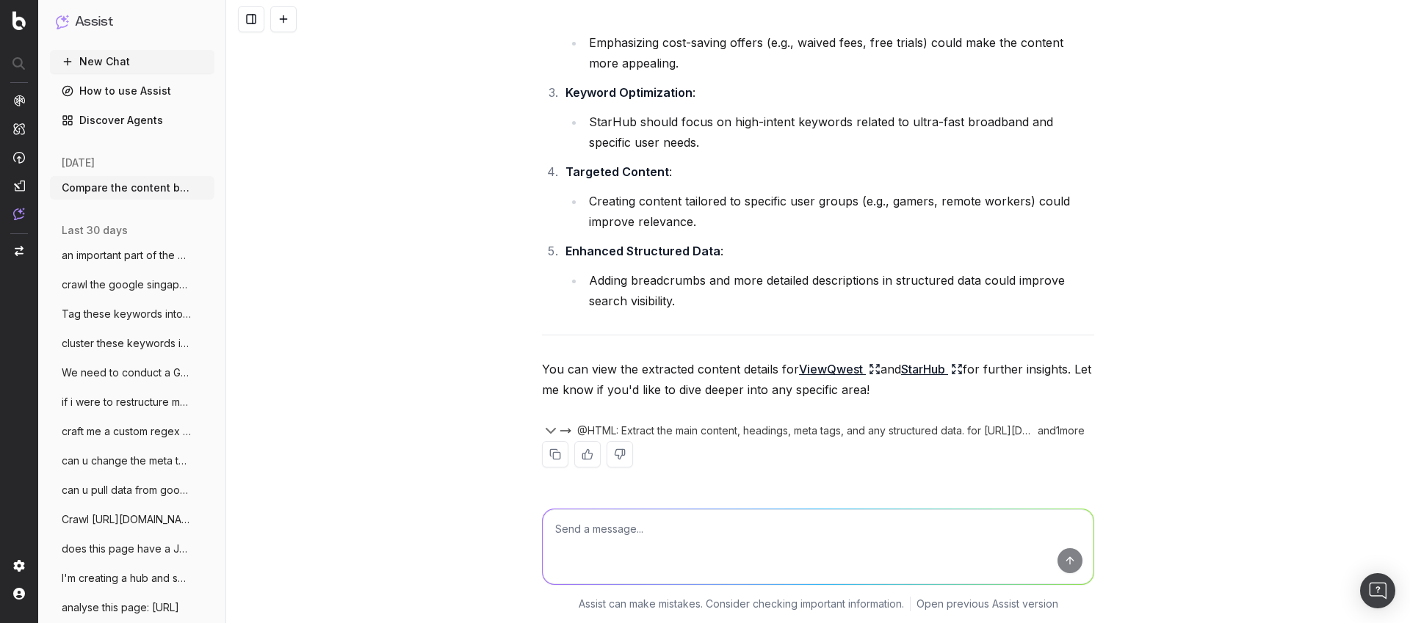
click at [589, 533] on textarea at bounding box center [818, 547] width 551 height 75
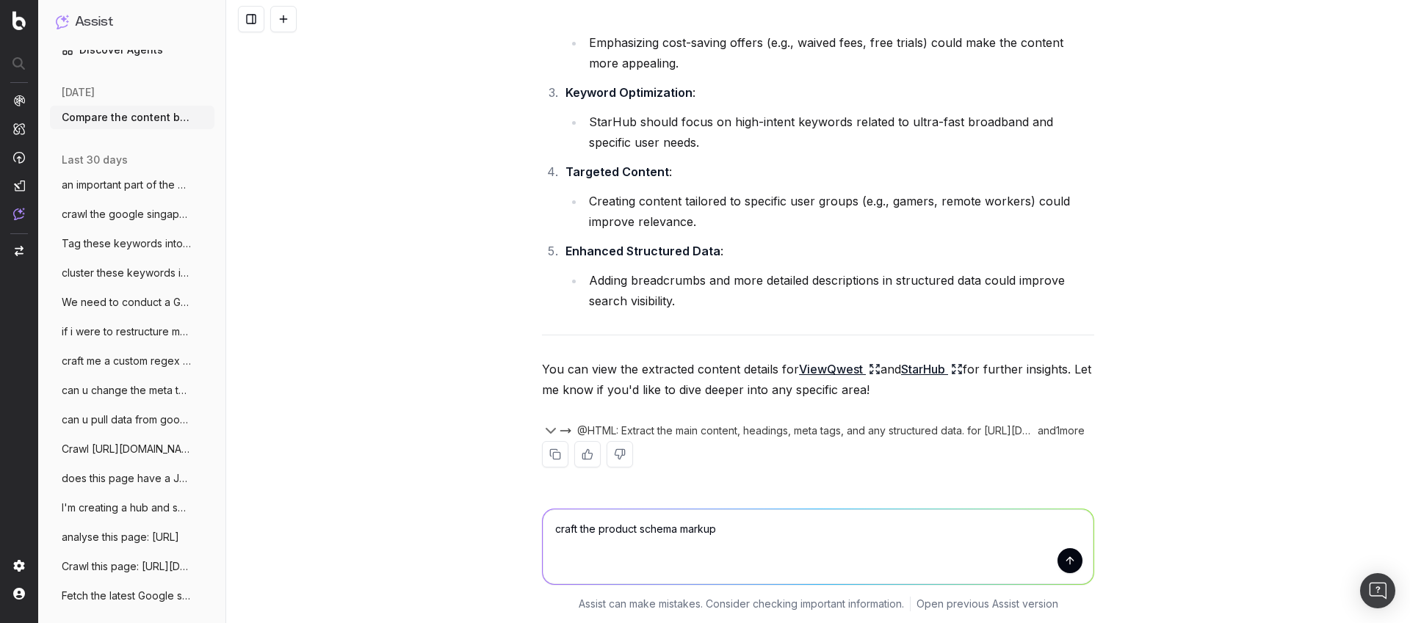
scroll to position [347, 0]
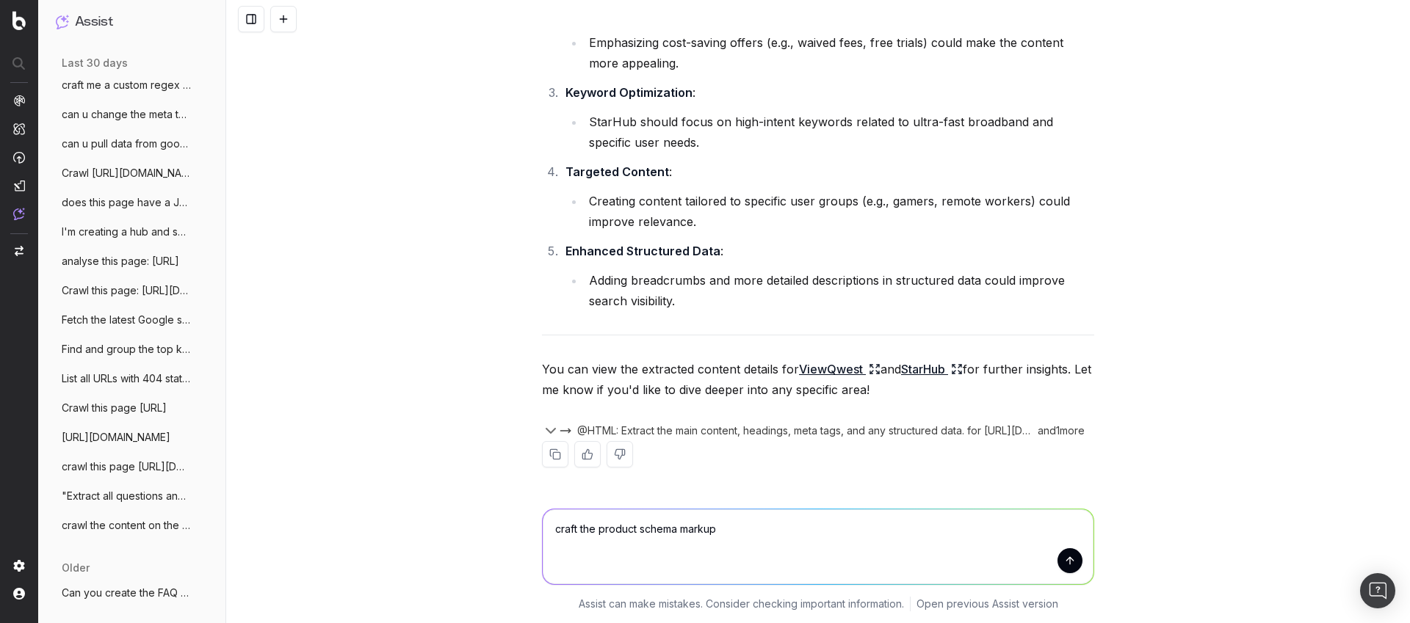
type textarea "craft the product schema markup"
click at [136, 530] on span "crawl the content on the page to craft t" at bounding box center [126, 525] width 129 height 15
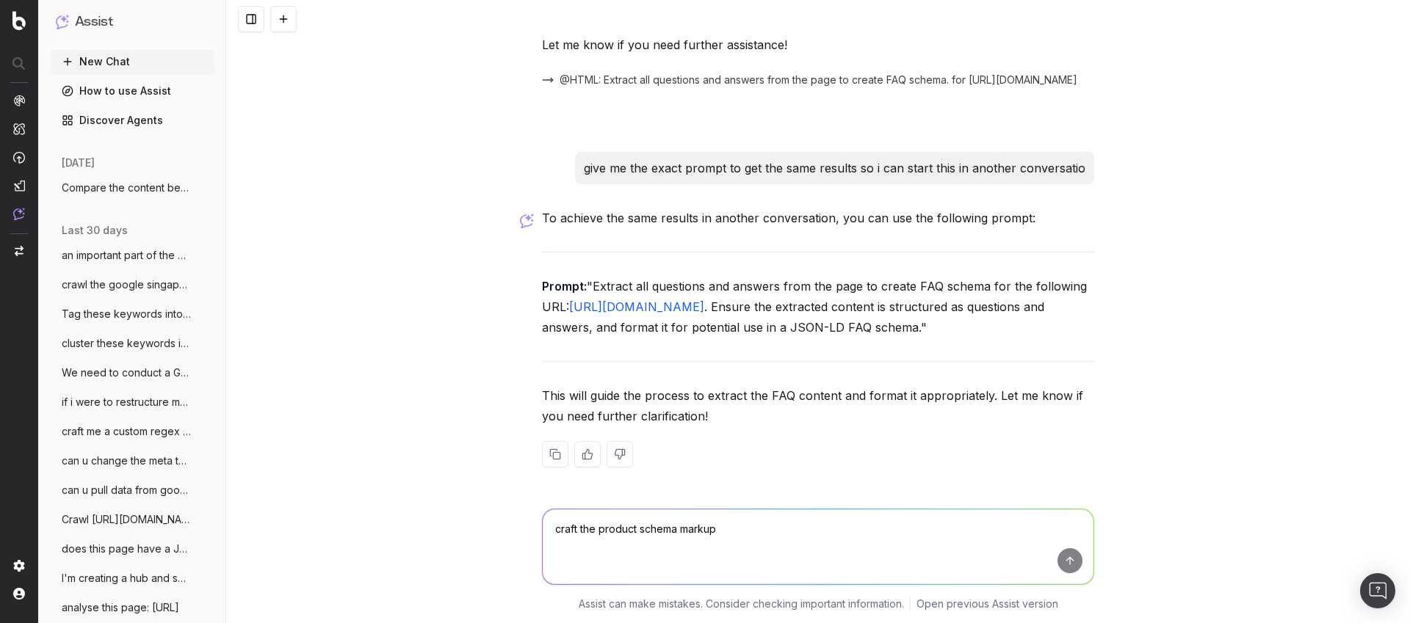
click at [138, 182] on span "Compare the content between the 2nd best" at bounding box center [126, 188] width 129 height 15
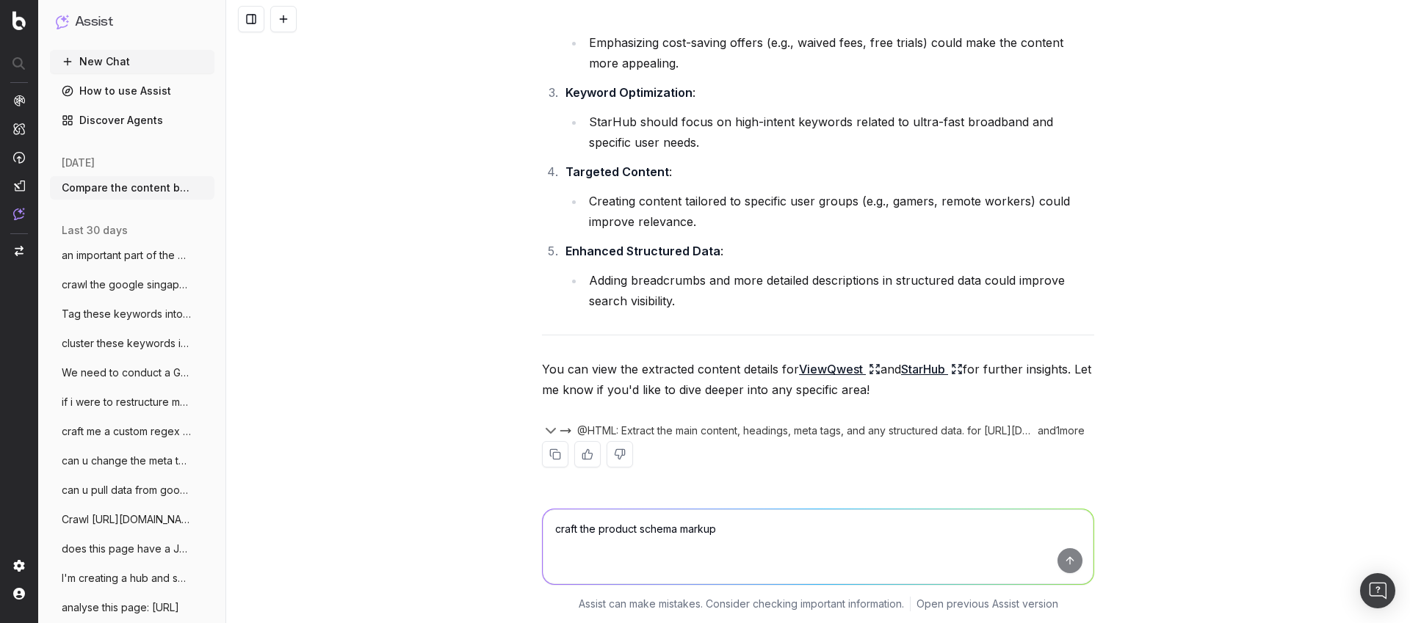
scroll to position [1960, 0]
click at [150, 72] on button "New Chat" at bounding box center [132, 62] width 165 height 24
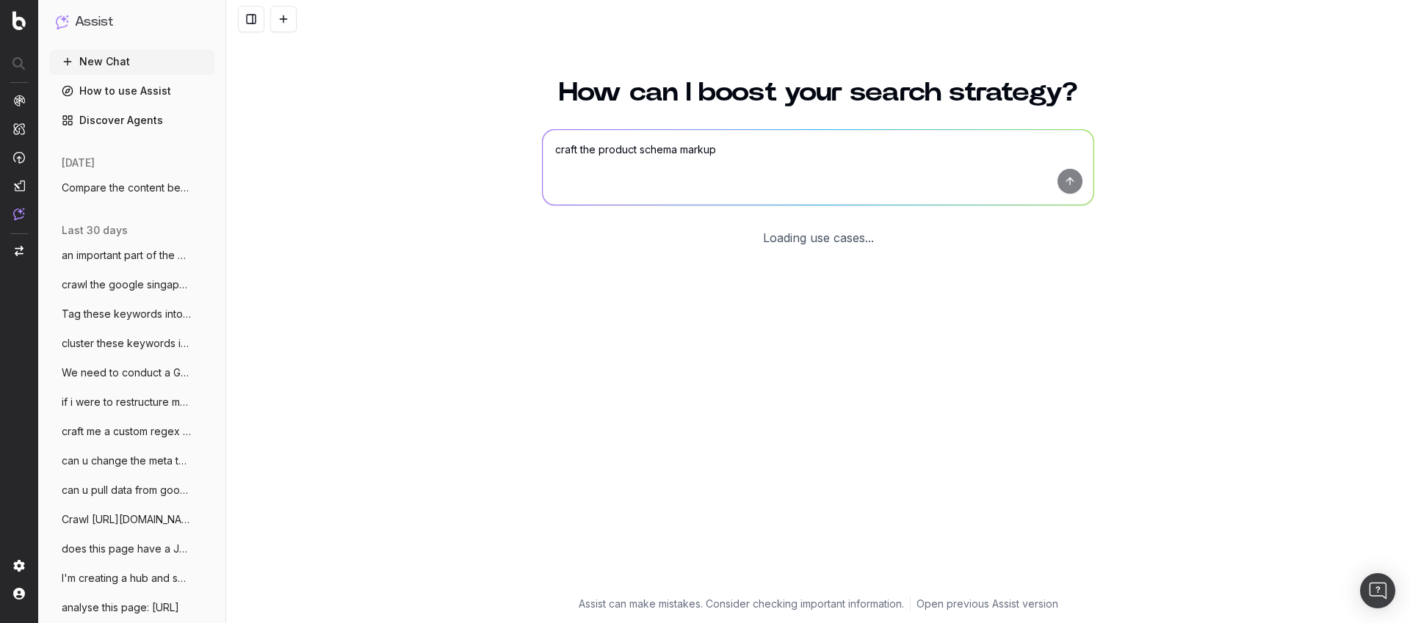
click at [601, 160] on textarea "craft the product schema markup" at bounding box center [818, 167] width 551 height 75
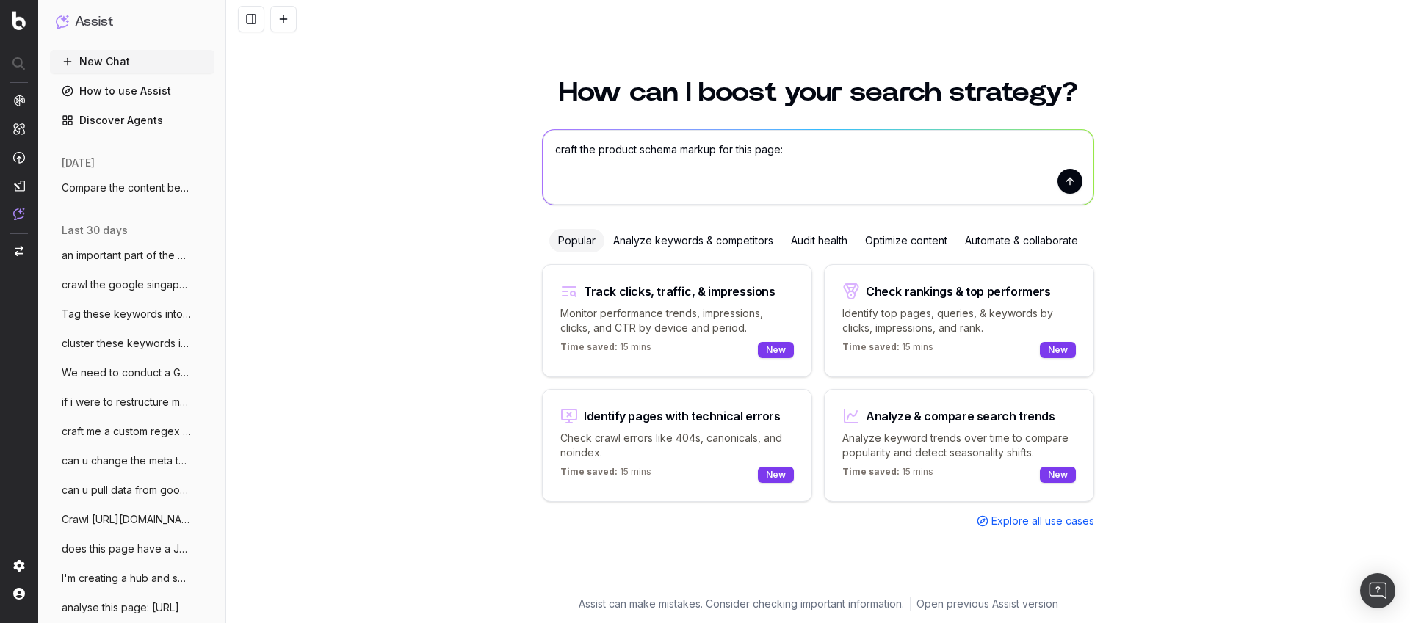
paste textarea "https://www.starhub.com/personal/store/mobile/browse/oppo/a5-5g-with-pad-se-lte…"
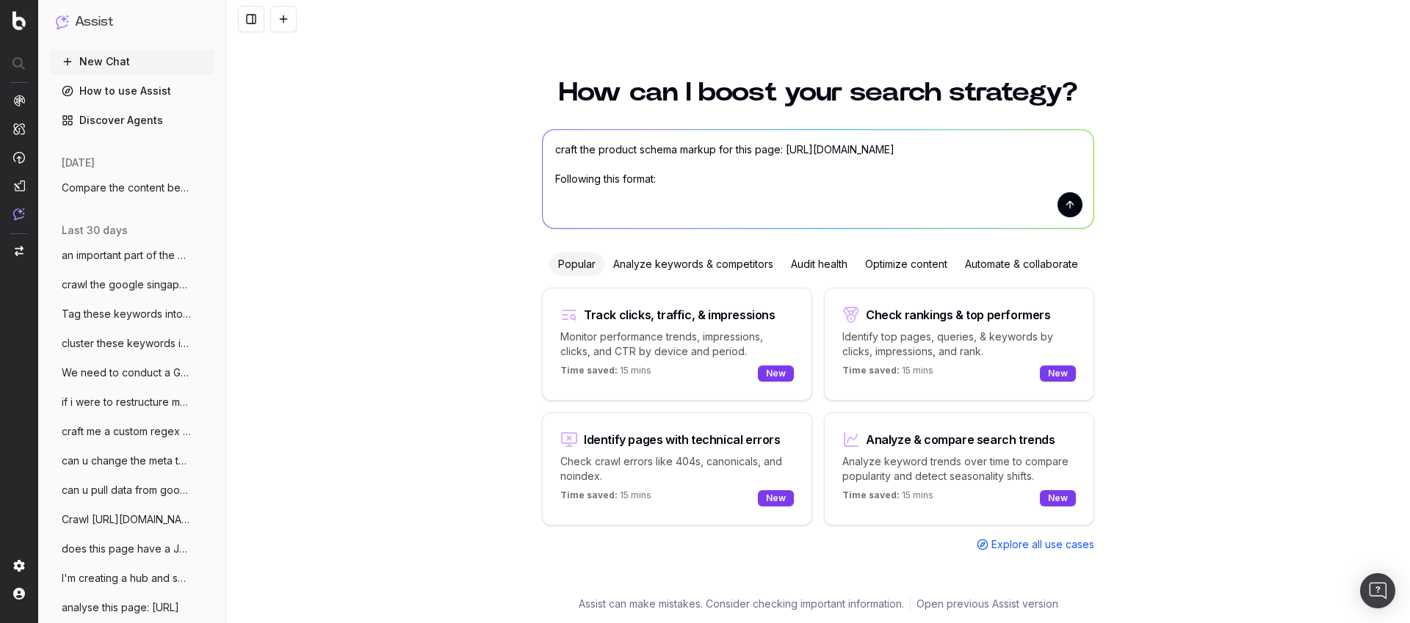
paste textarea ""{ ""@context"": ""https://schema.org/"", ""@type"": ""ItemList"", ""name"": ""…"
type textarea "craft the product schema markup for this page: https://www.starhub.com/personal…"
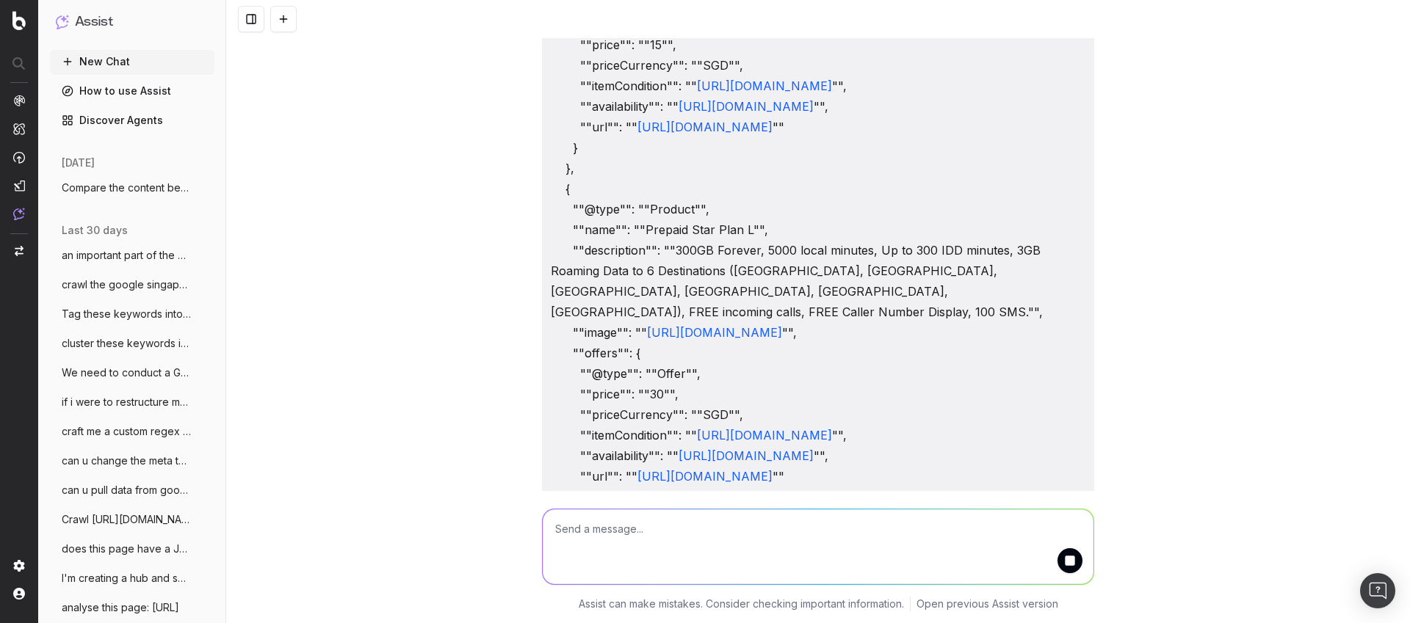
scroll to position [743, 0]
click at [773, 135] on link "https://www.starhub.com/personal/store/mobile/sim-only.html?bundleCode=BNDL-M21…" at bounding box center [704, 127] width 135 height 15
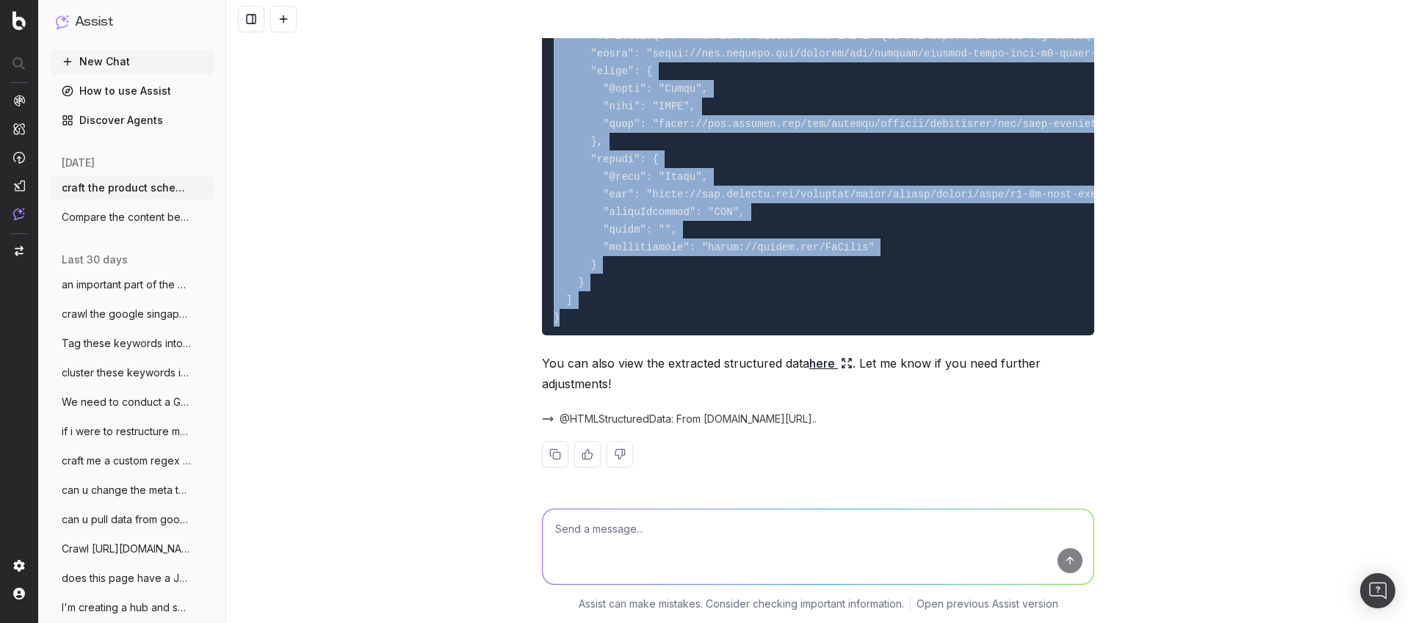
scroll to position [1346, 0]
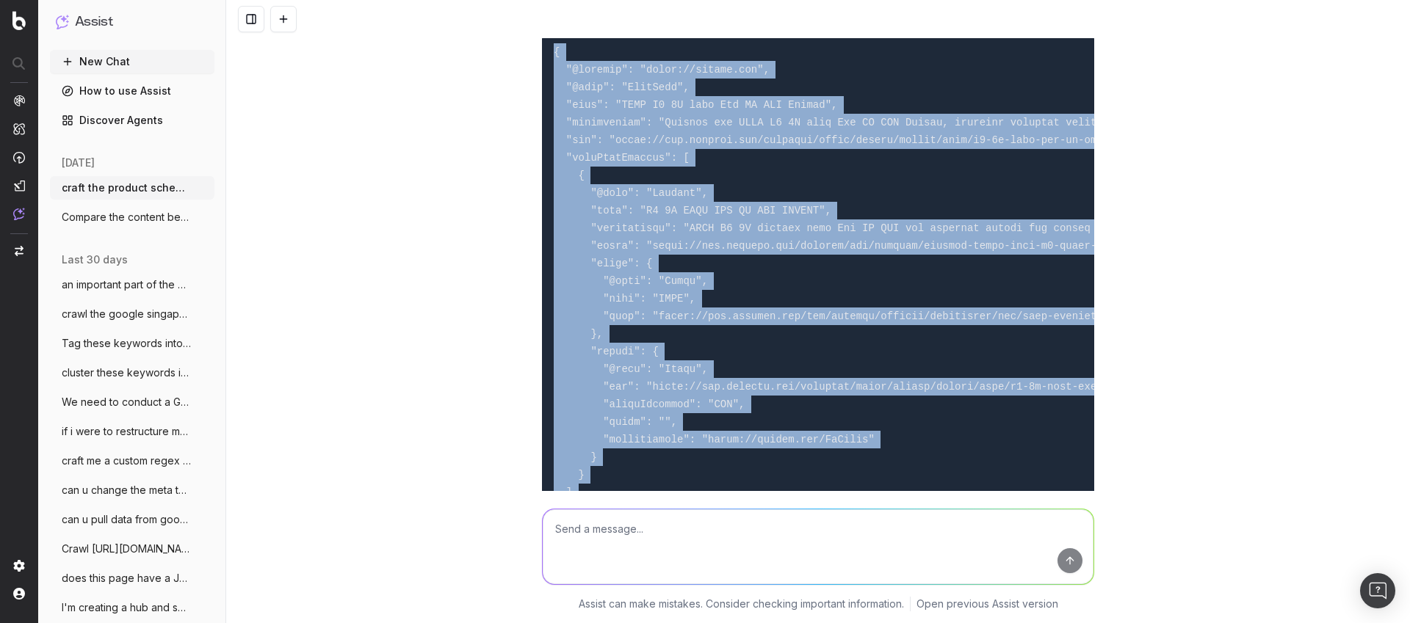
drag, startPoint x: 565, startPoint y: 308, endPoint x: 542, endPoint y: 244, distance: 68.1
click at [542, 244] on pre at bounding box center [818, 282] width 552 height 494
copy code "{ "@context": "https://schema.org", "@type": "ItemList", "name": "OPPO A5 5G wi…"
click at [161, 70] on button "New Chat" at bounding box center [132, 62] width 165 height 24
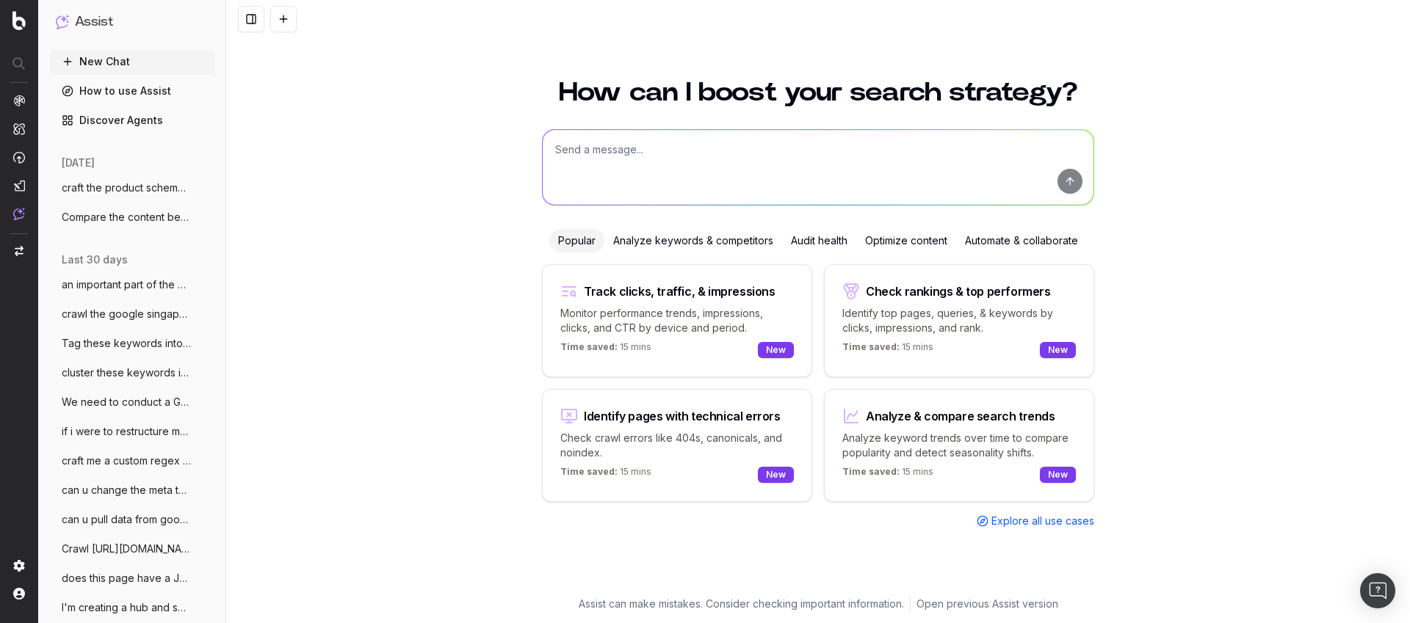
click at [601, 145] on textarea at bounding box center [818, 167] width 551 height 75
paste textarea "{ "@context": "https://schema.org/", "@type": "ItemList", "name": "StarHub Devi…"
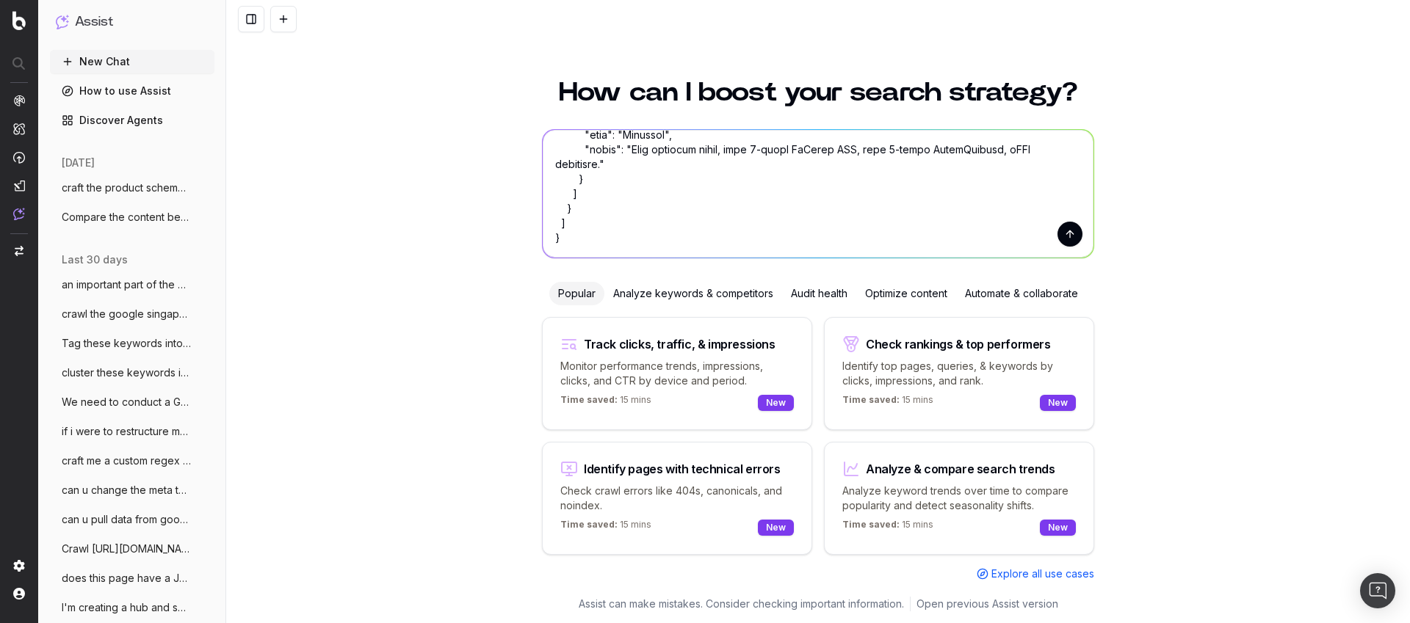
scroll to position [2102, 0]
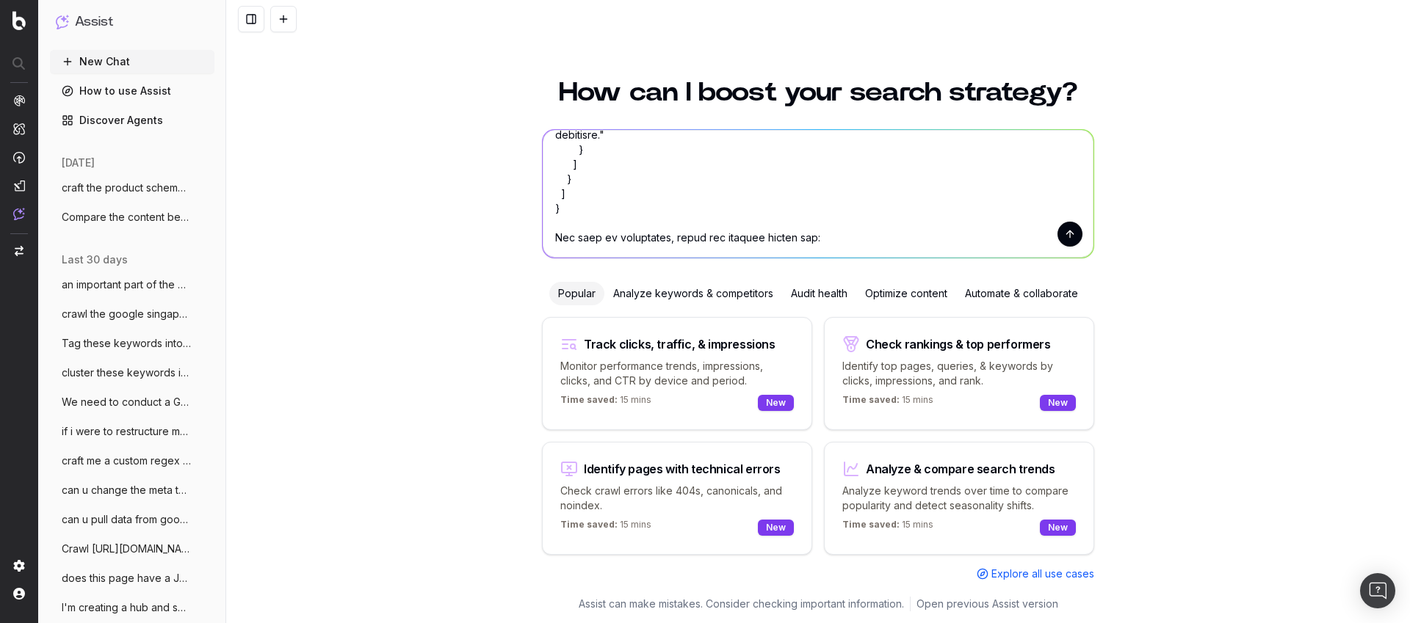
paste textarea "https://www.starhub.com/personal/store/mobile/browse/oppo/a5-5g-with-pad-se-lte…"
type textarea "{ "@context": "https://schema.org/", "@type": "ItemList", "name": "StarHub Devi…"
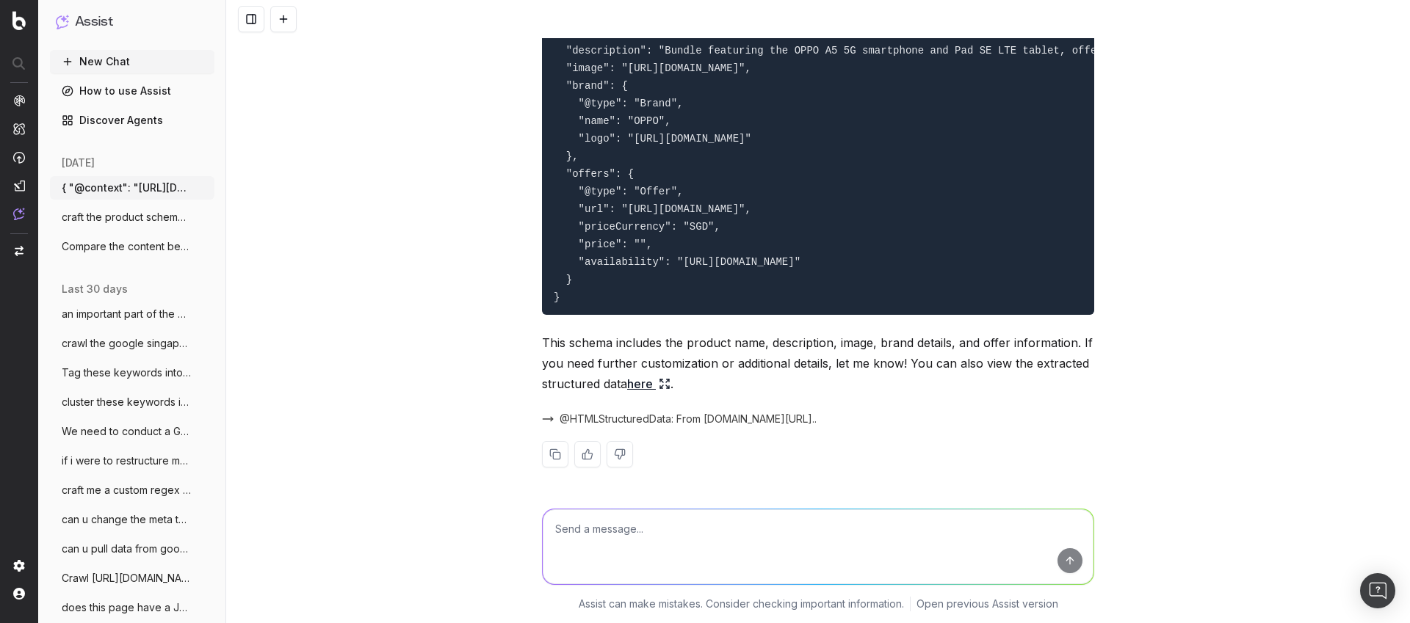
scroll to position [2906, 0]
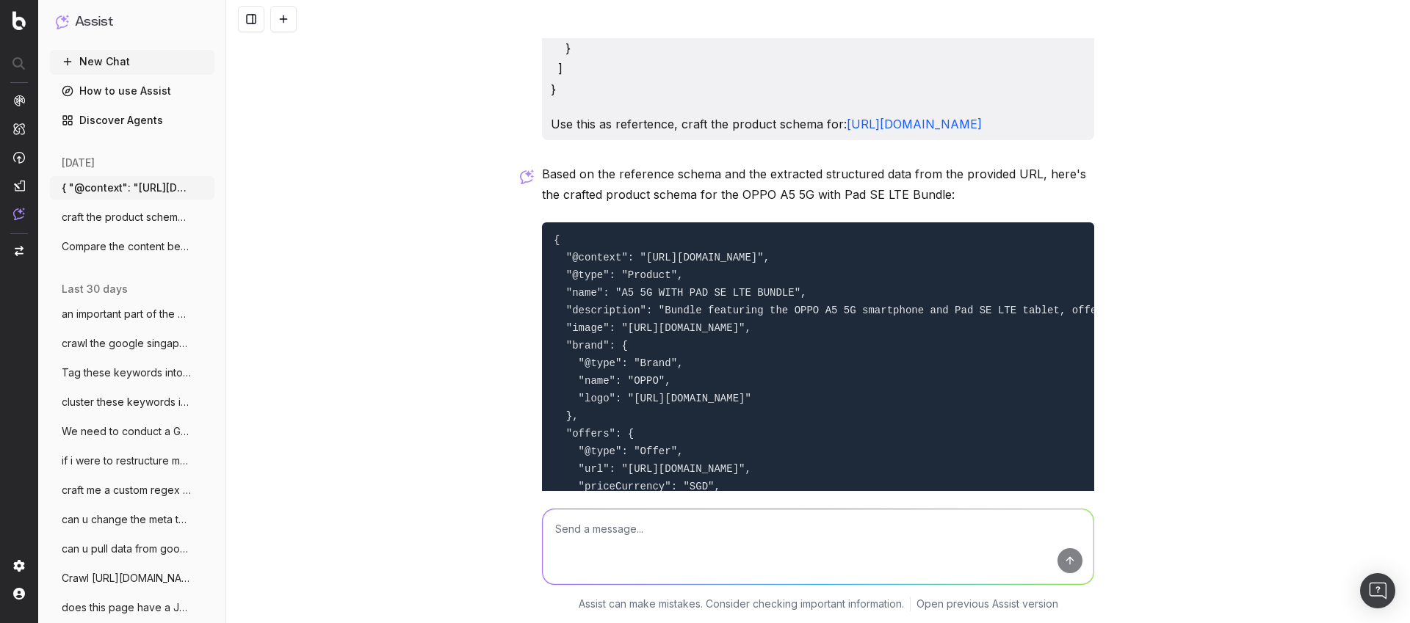
drag, startPoint x: 594, startPoint y: 288, endPoint x: 551, endPoint y: 373, distance: 95.6
click at [551, 373] on pre "{ "@context": "https://schema.org/", "@type": "Product", "name": "A5 5G WITH PA…" at bounding box center [818, 399] width 552 height 353
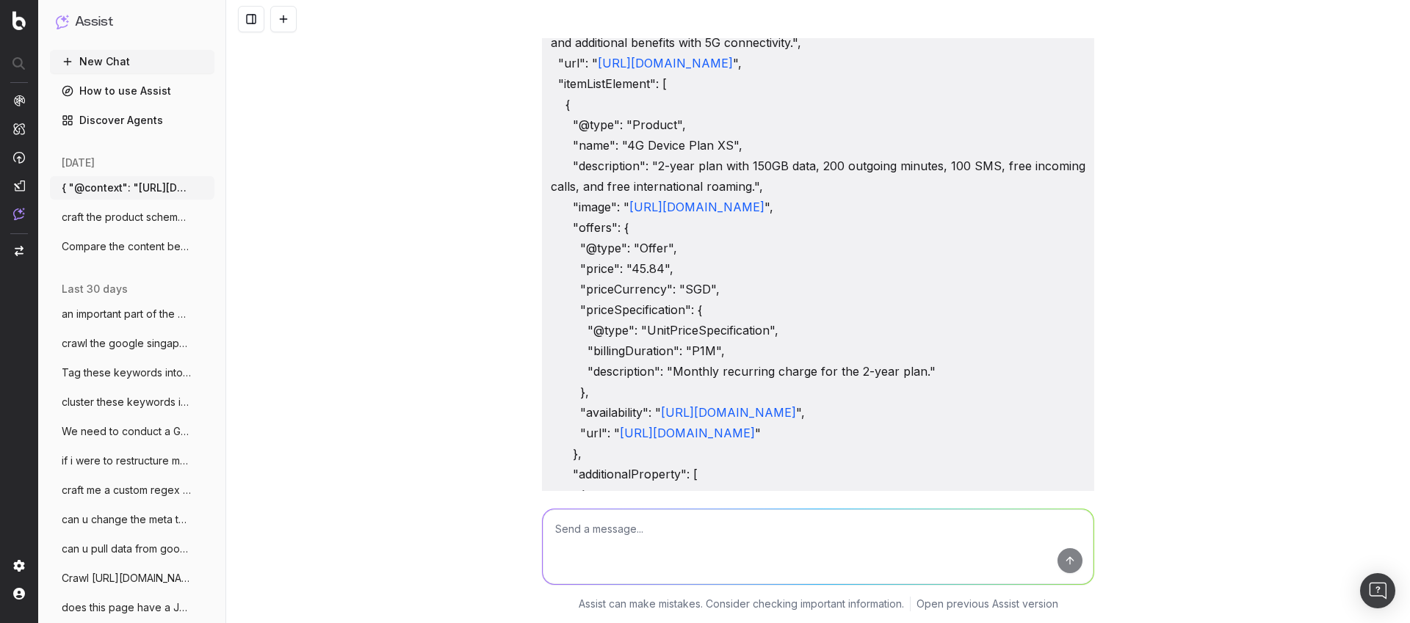
scroll to position [0, 0]
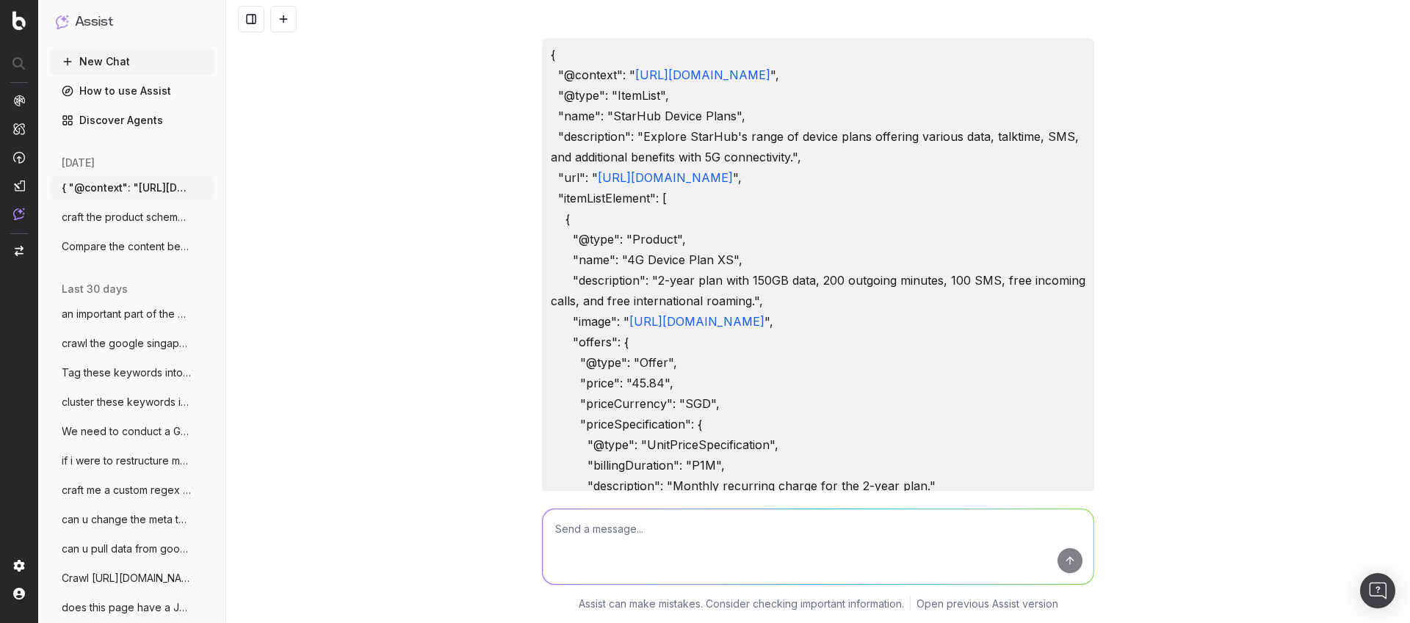
drag, startPoint x: 855, startPoint y: 263, endPoint x: 535, endPoint y: 62, distance: 377.2
copy div "{ "@context": " https://schema.org/ ", "@type": "ItemList", "name": "StarHub De…"
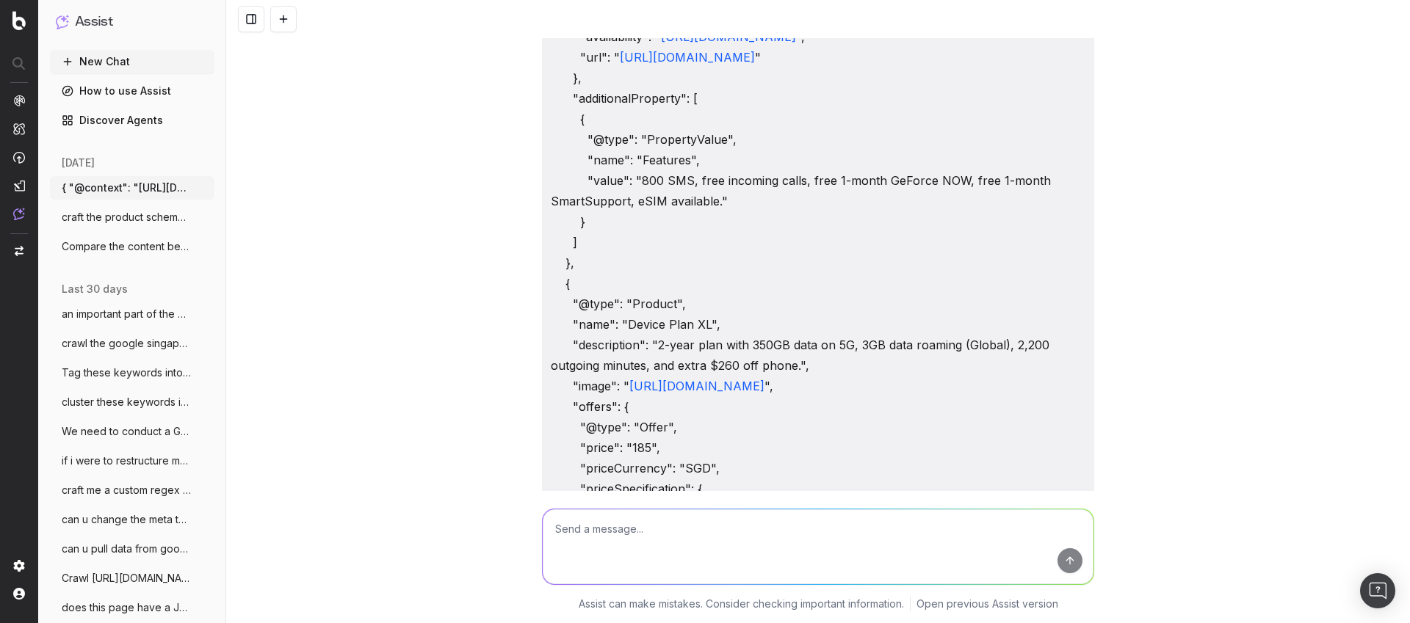
scroll to position [3321, 0]
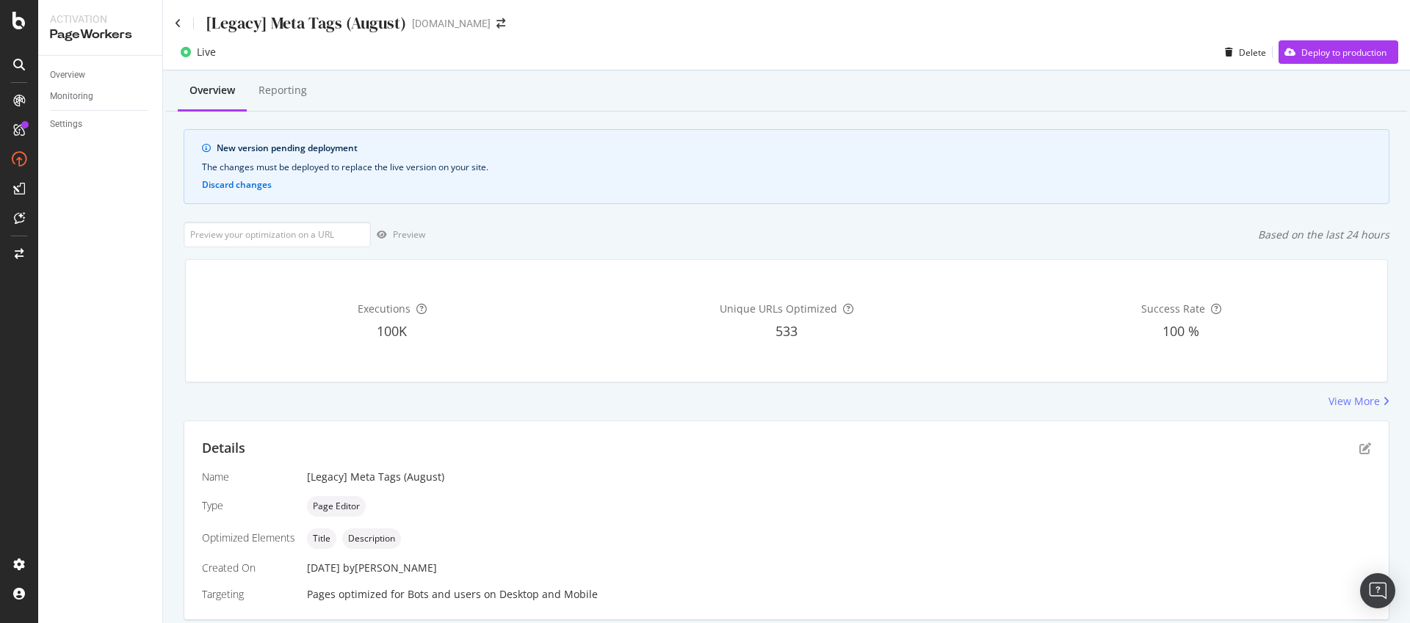
click at [71, 73] on div "Overview" at bounding box center [67, 75] width 35 height 15
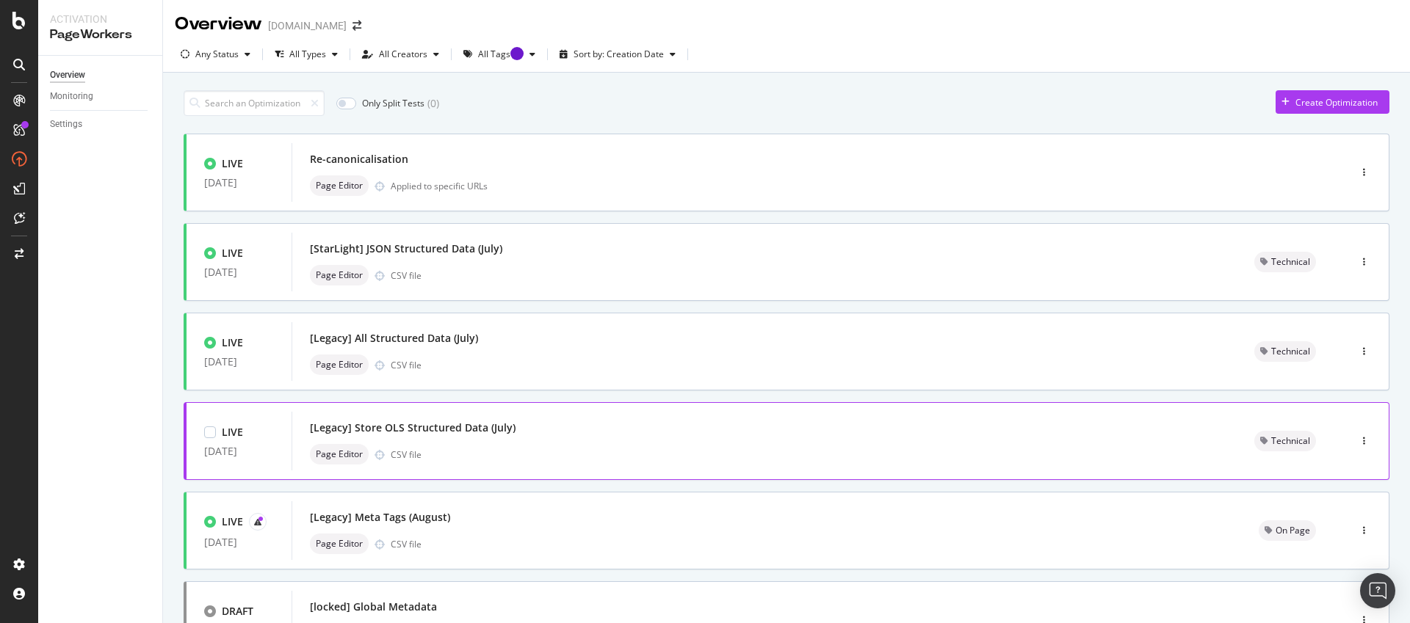
click at [527, 438] on div "[Legacy] Store OLS Structured Data (July)" at bounding box center [764, 428] width 909 height 21
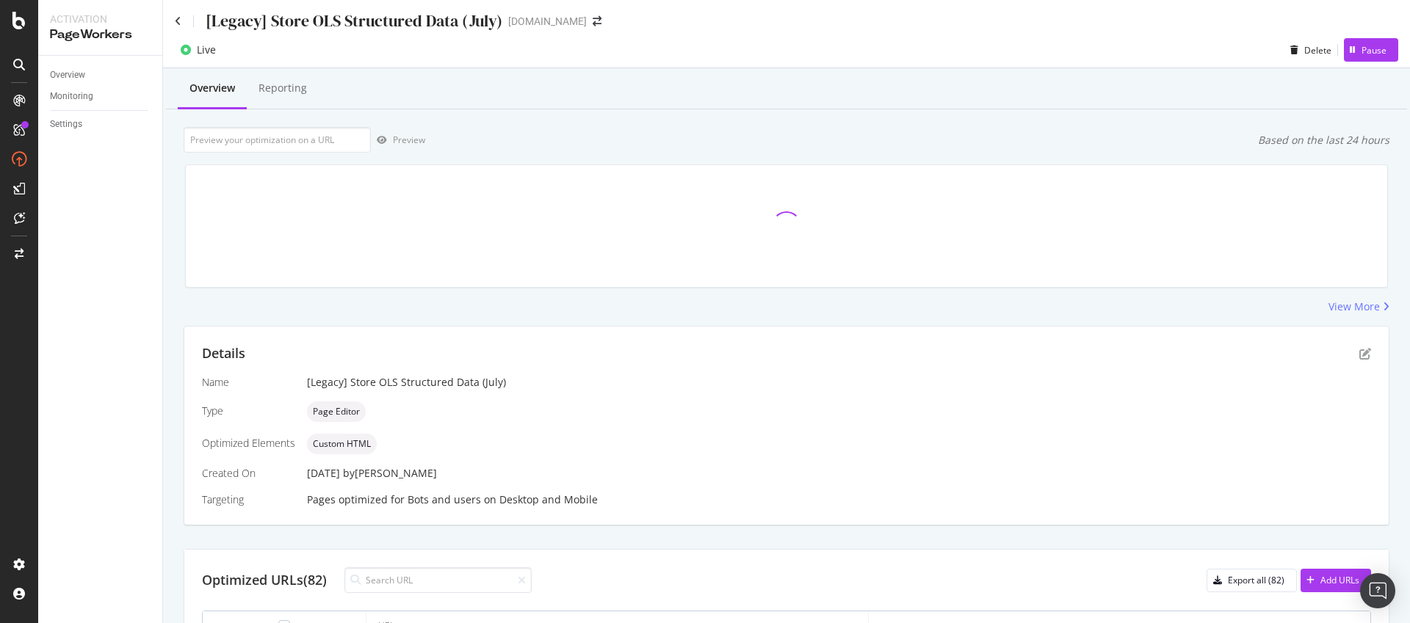
scroll to position [3, 0]
click at [424, 584] on input at bounding box center [437, 580] width 187 height 26
paste input "[URL][DOMAIN_NAME]"
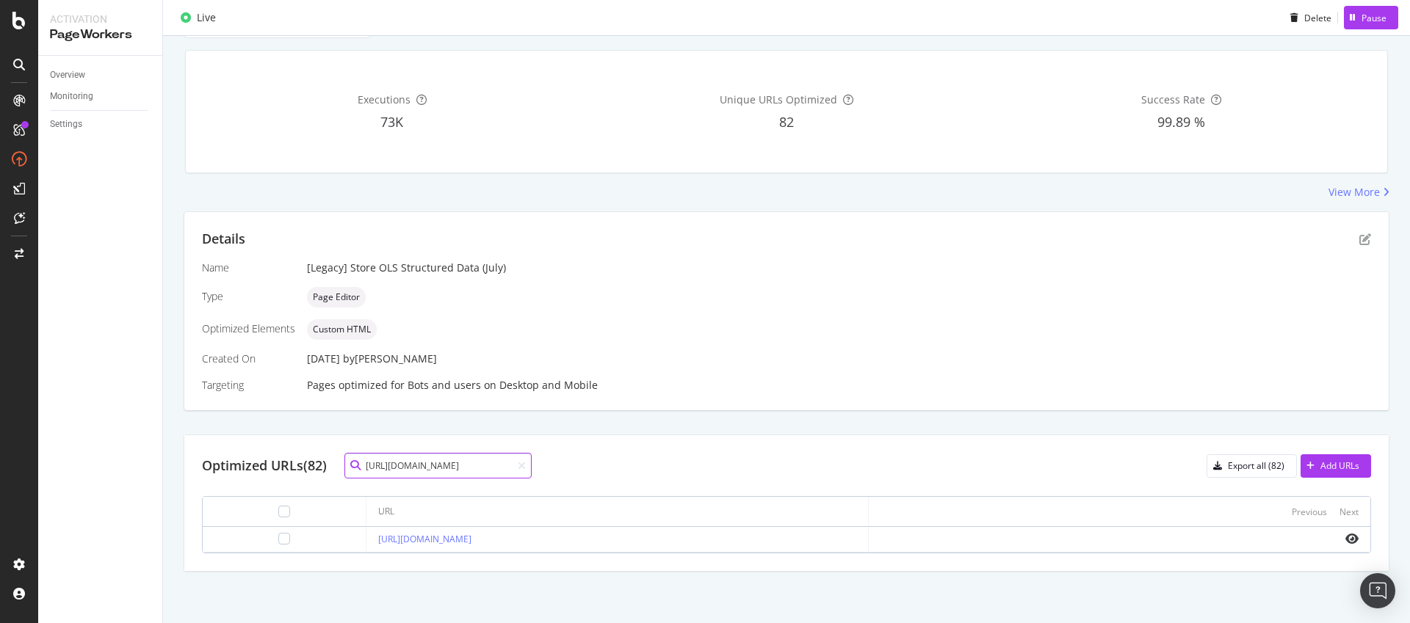
scroll to position [117, 0]
type input "[URL][DOMAIN_NAME]"
click at [1338, 469] on div "Add URLs" at bounding box center [1339, 466] width 39 height 12
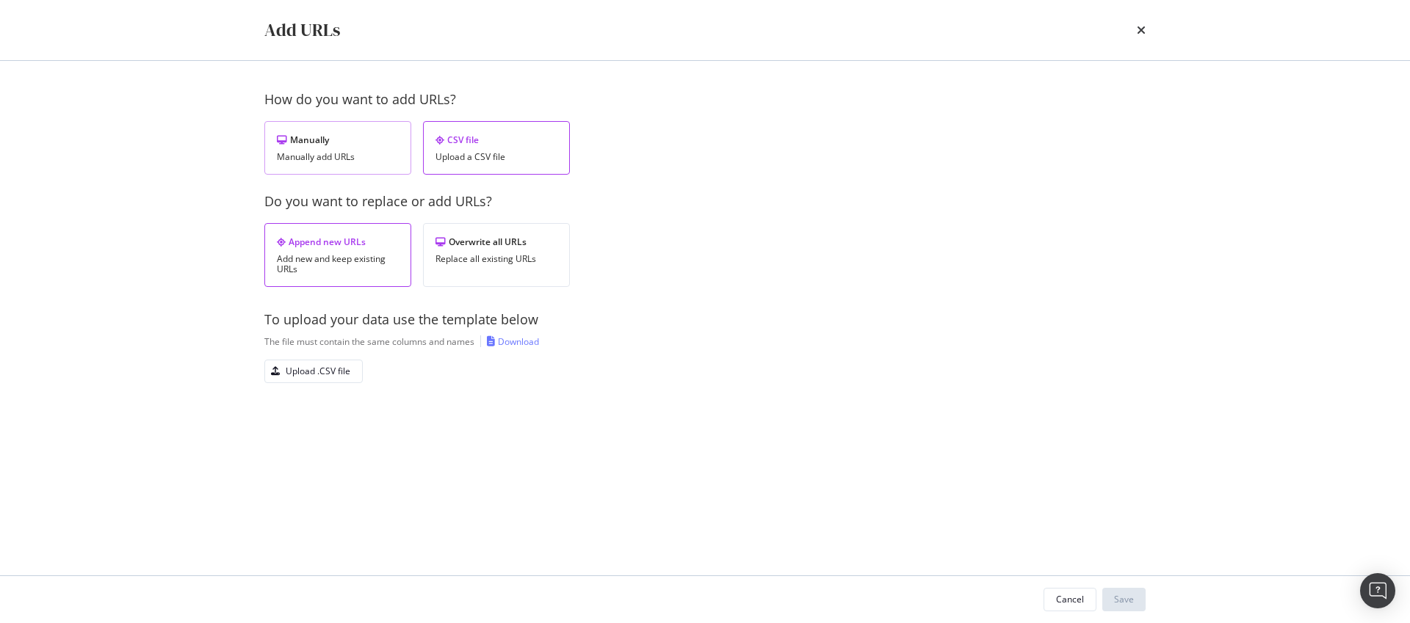
click at [349, 140] on div "Manually" at bounding box center [338, 140] width 122 height 12
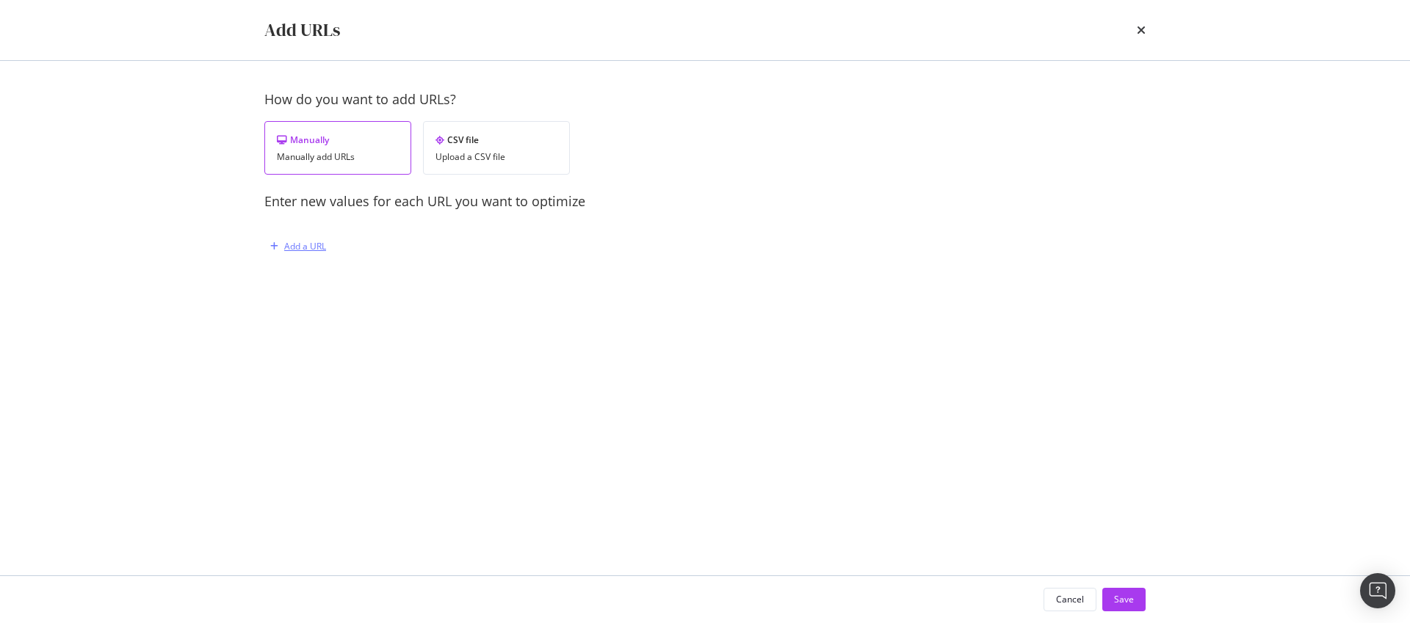
click at [278, 242] on div "modal" at bounding box center [274, 246] width 20 height 9
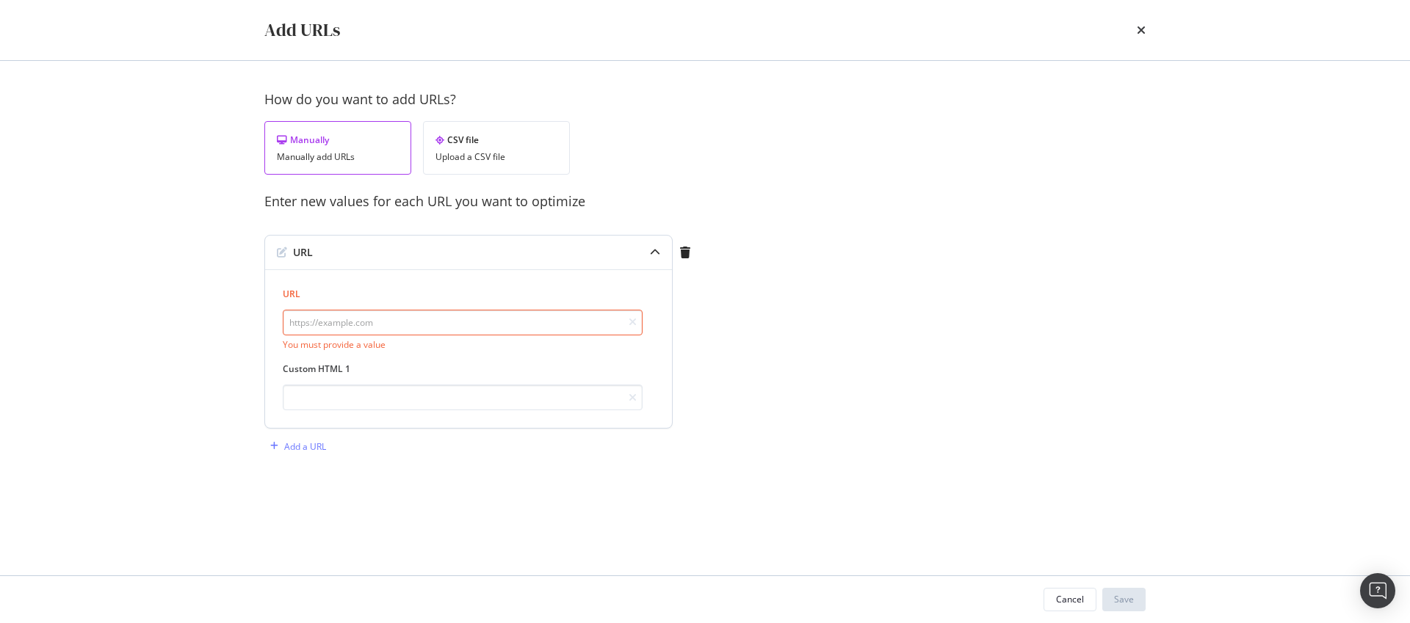
click at [366, 311] on input "modal" at bounding box center [463, 323] width 360 height 26
paste input "[URL][DOMAIN_NAME]"
type input "[URL][DOMAIN_NAME]"
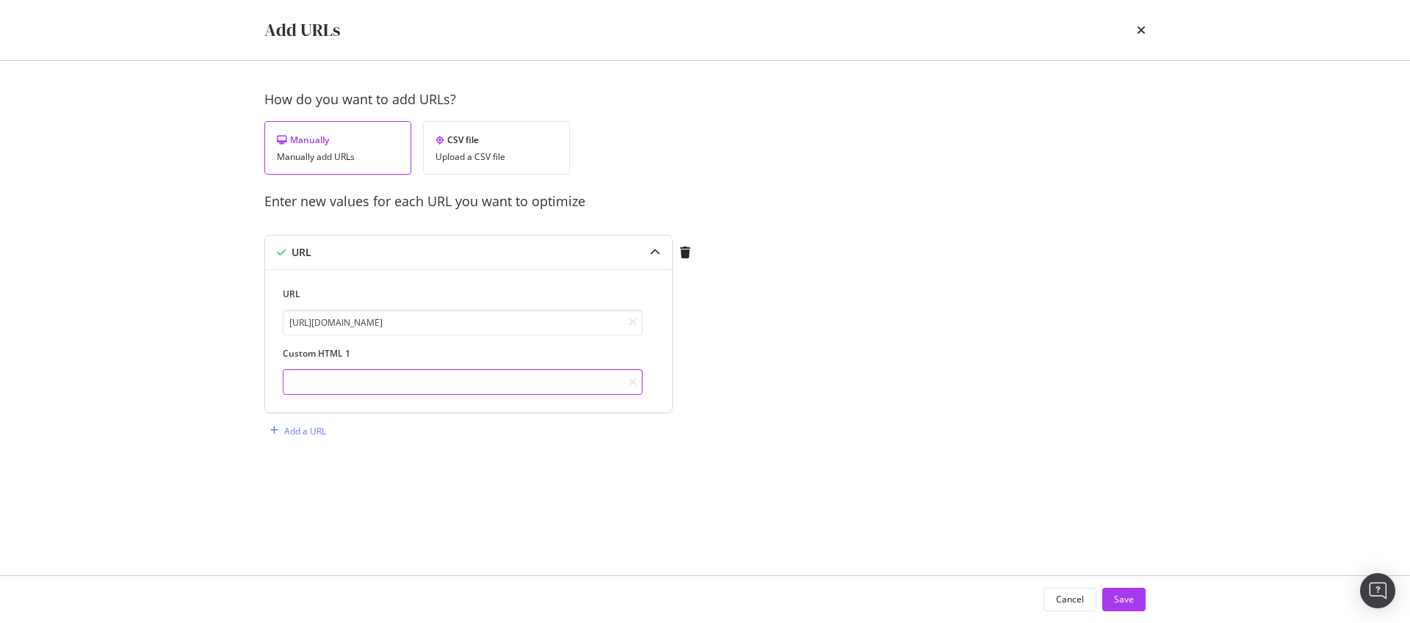
click at [347, 377] on input "modal" at bounding box center [463, 382] width 360 height 26
click at [400, 375] on input "modal" at bounding box center [463, 382] width 360 height 26
paste input "{ "@context": "https://schema.org/", "@type": "ItemList", "name": "StarHub Prep…"
type input "{ "@context": "https://schema.org/", "@type": "ItemList", "name": "StarHub Prep…"
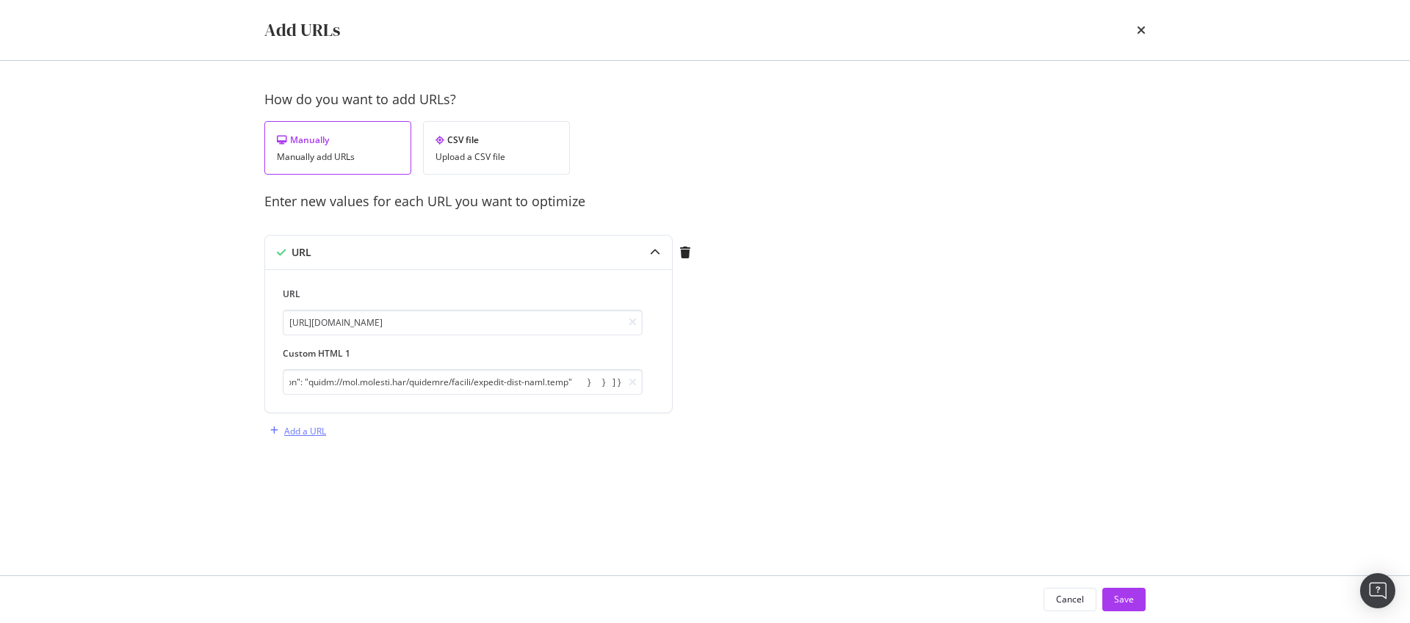
scroll to position [0, 0]
click at [283, 423] on div "Add a URL" at bounding box center [295, 431] width 62 height 22
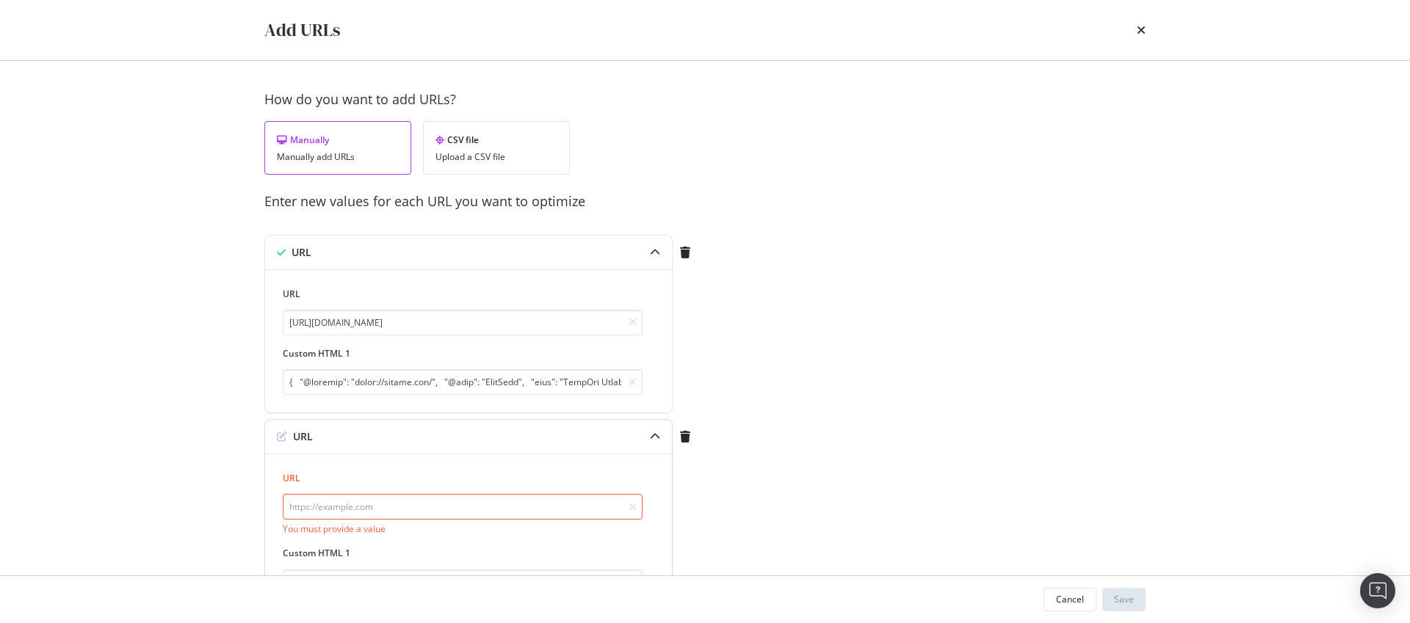
click at [443, 512] on input "modal" at bounding box center [463, 507] width 360 height 26
paste input "https://www.starhub.com/personal/store/mobile/browse/oppo/a5-5g-with-pad-se-lte…"
type input "https://www.starhub.com/personal/store/mobile/browse/oppo/a5-5g-with-pad-se-lte…"
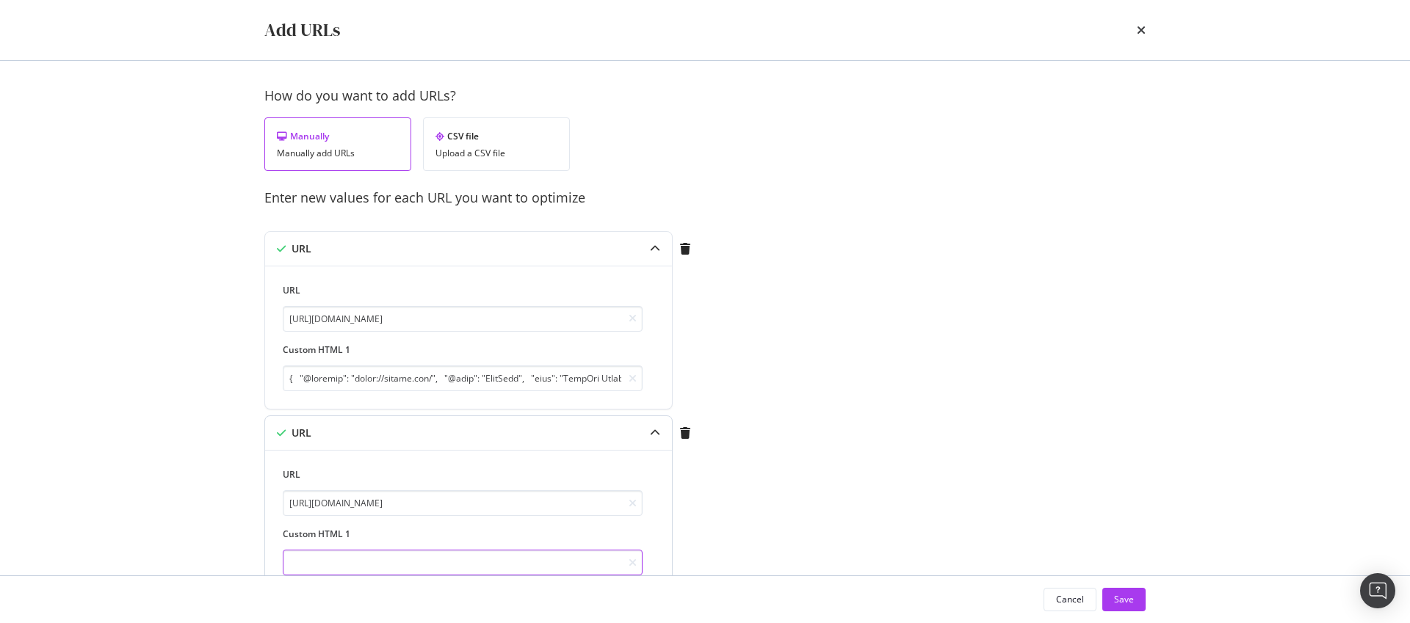
paste input "{ "@context": "https://schema.org/", "@type": "Product", "name": "OPPO A5 5G wi…"
type input "{ "@context": "https://schema.org/", "@type": "Product", "name": "OPPO A5 5G wi…"
click at [810, 483] on div "How do you want to add URLs? Manually Manually add URLs CSV file Upload a CSV f…" at bounding box center [704, 370] width 881 height 566
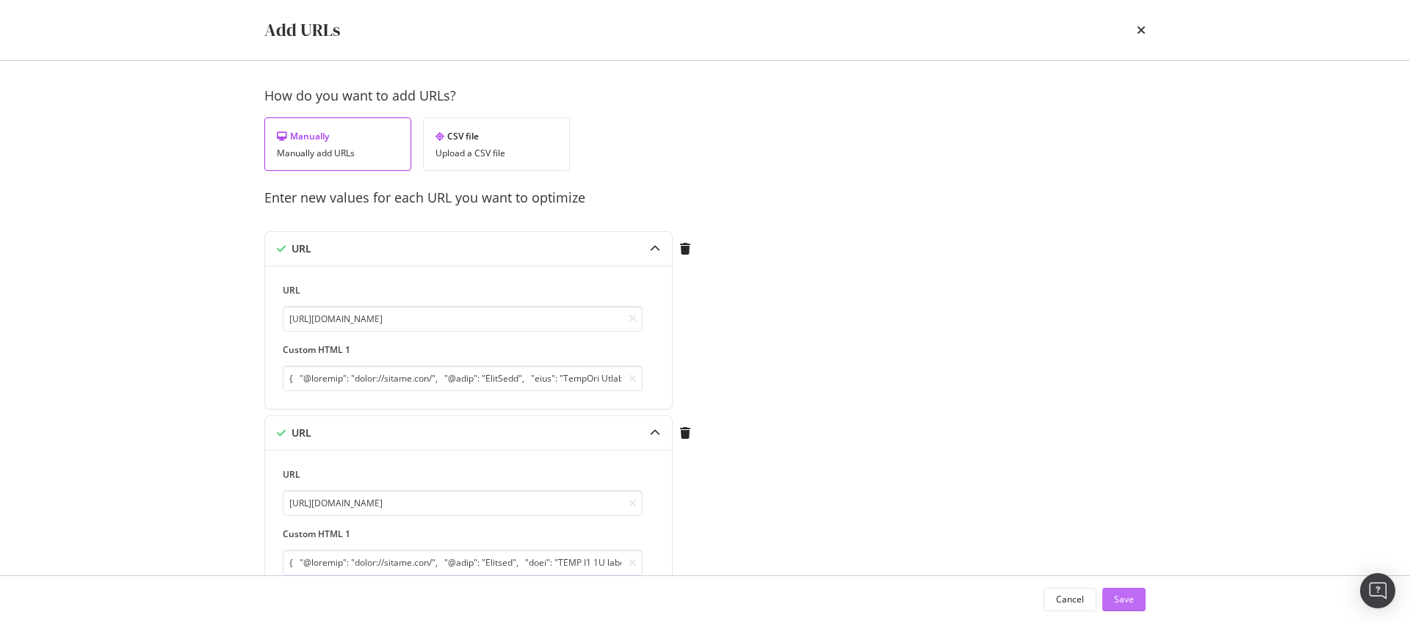
click at [1115, 598] on div "Cancel Save" at bounding box center [1095, 600] width 102 height 24
click at [1120, 600] on div "Save" at bounding box center [1124, 599] width 20 height 12
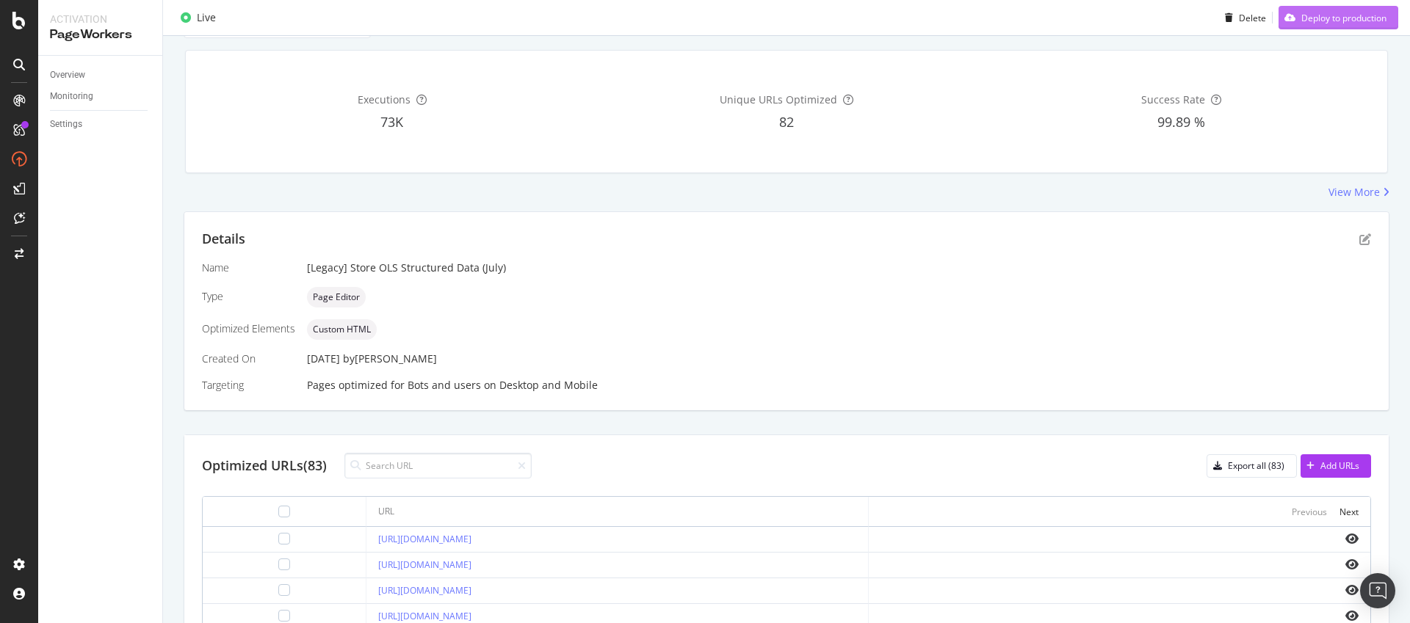
click at [1304, 21] on div "Deploy to production" at bounding box center [1343, 17] width 85 height 12
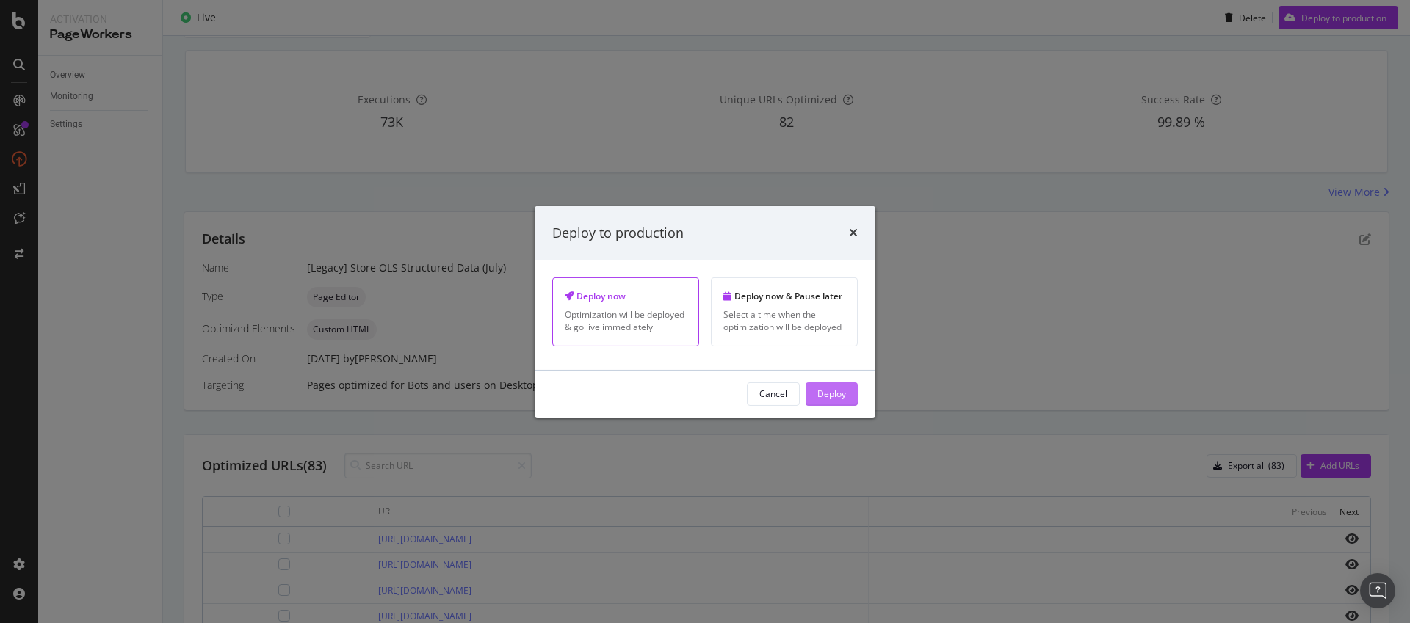
click at [834, 398] on div "Deploy" at bounding box center [831, 394] width 29 height 12
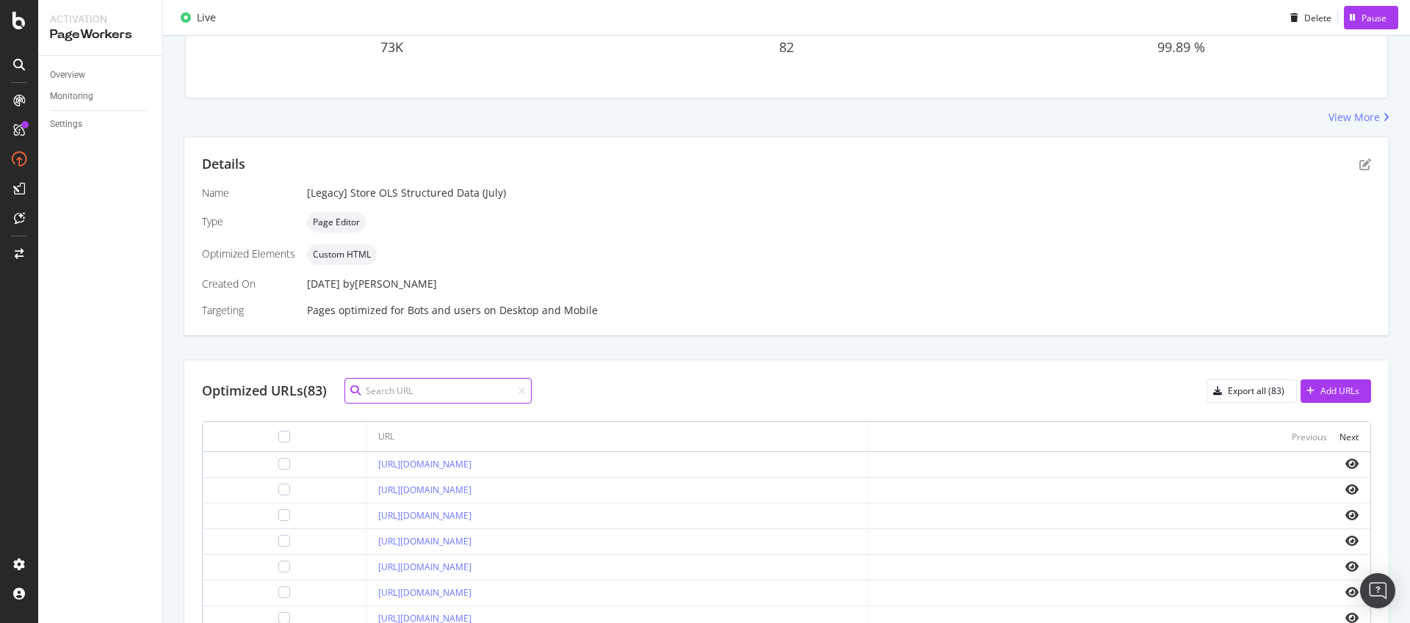
scroll to position [117, 0]
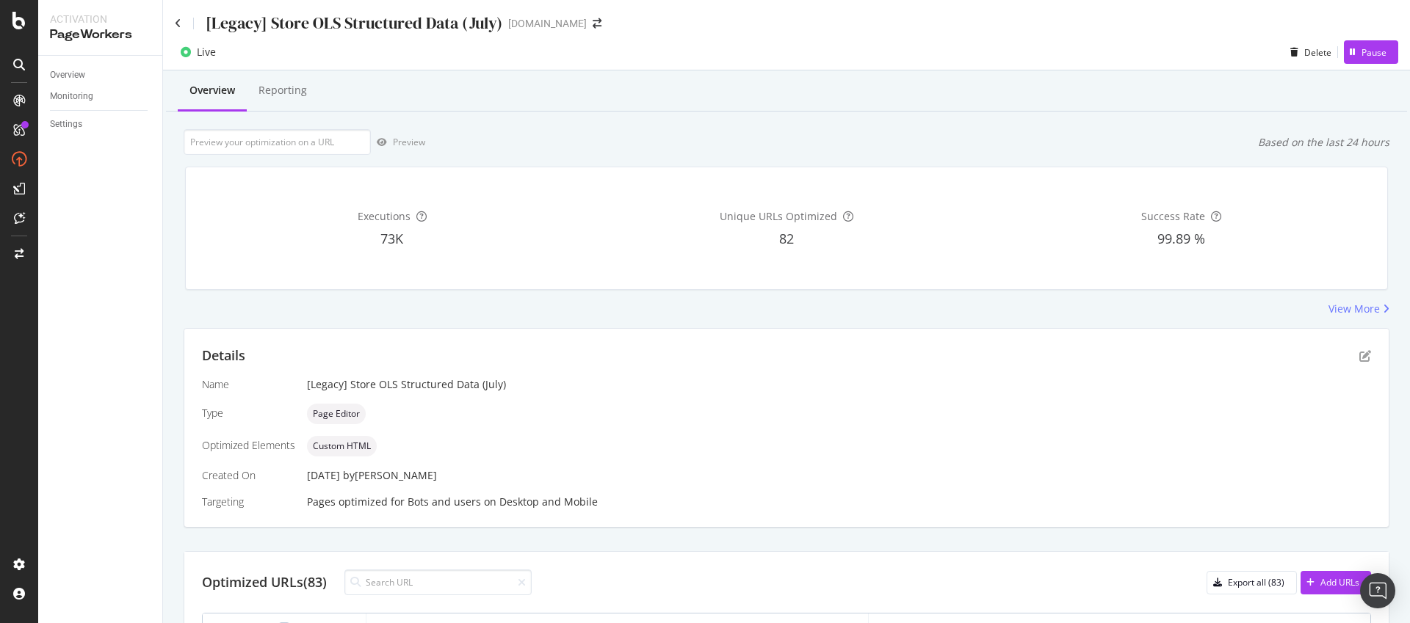
click at [183, 24] on div "[Legacy] Store OLS Structured Data (July)" at bounding box center [339, 23] width 328 height 23
click at [180, 24] on icon at bounding box center [178, 23] width 7 height 10
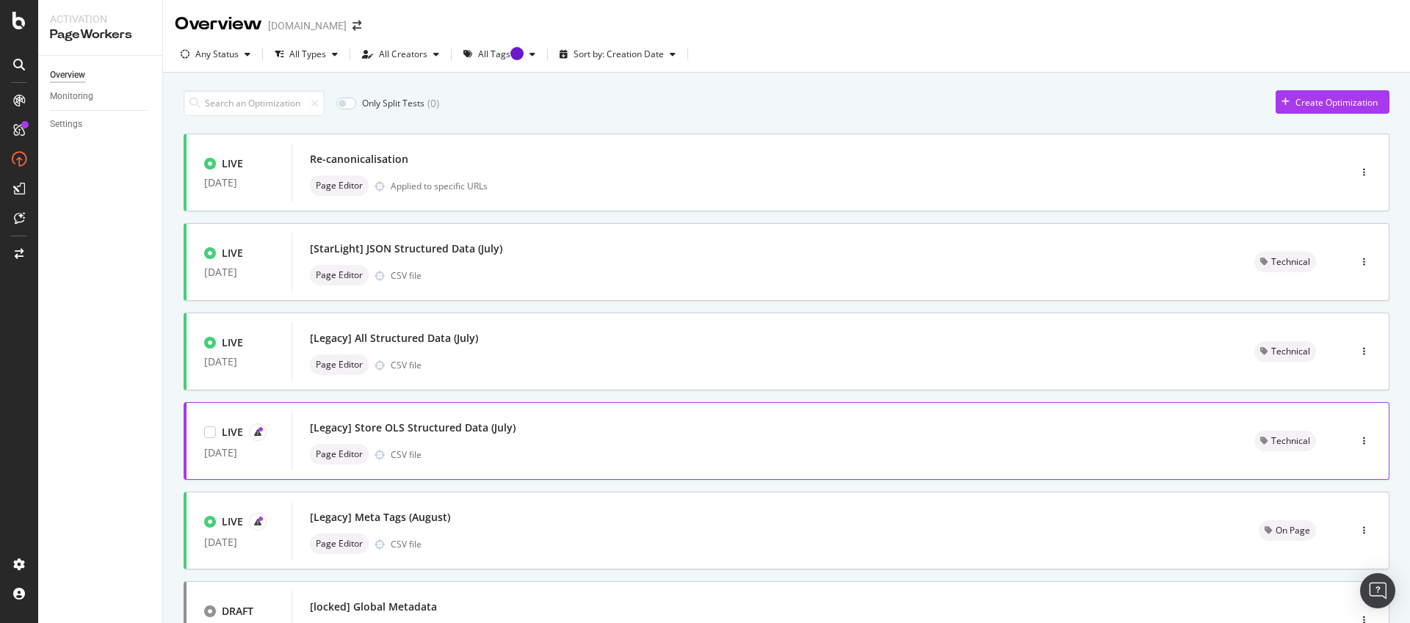
click at [549, 450] on div "Page Editor CSV file" at bounding box center [764, 454] width 909 height 21
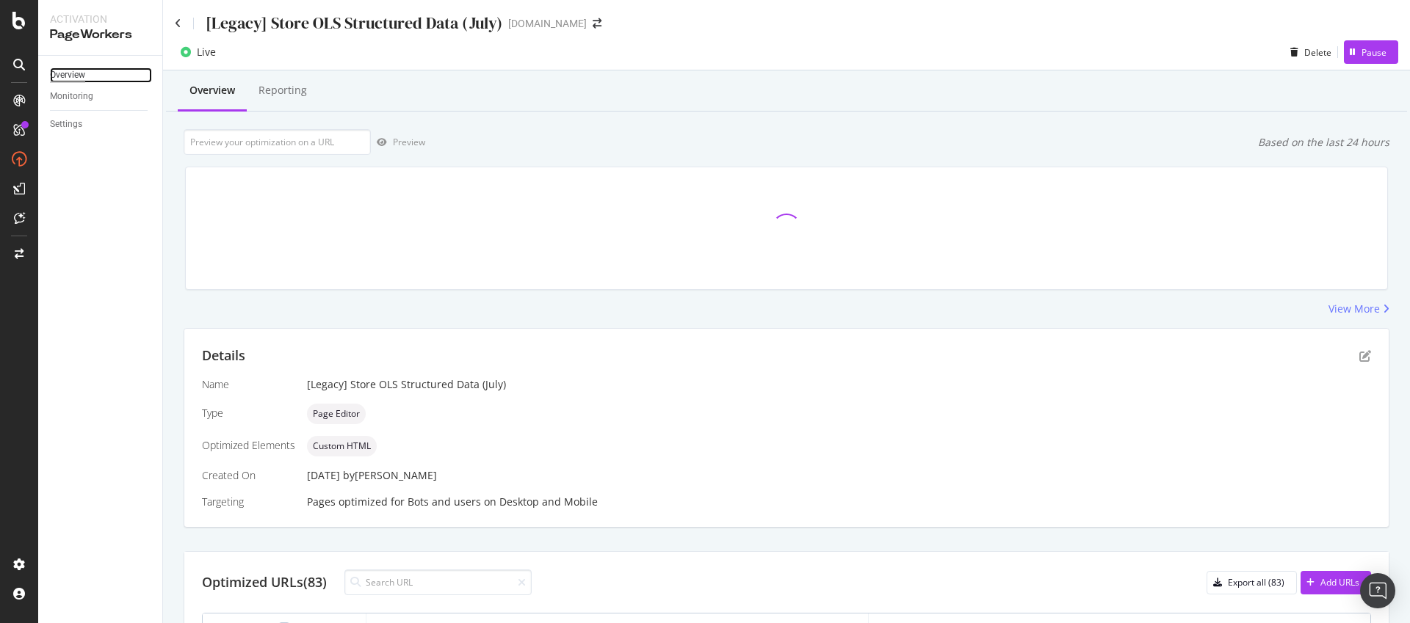
click at [74, 71] on div "Overview" at bounding box center [67, 75] width 35 height 15
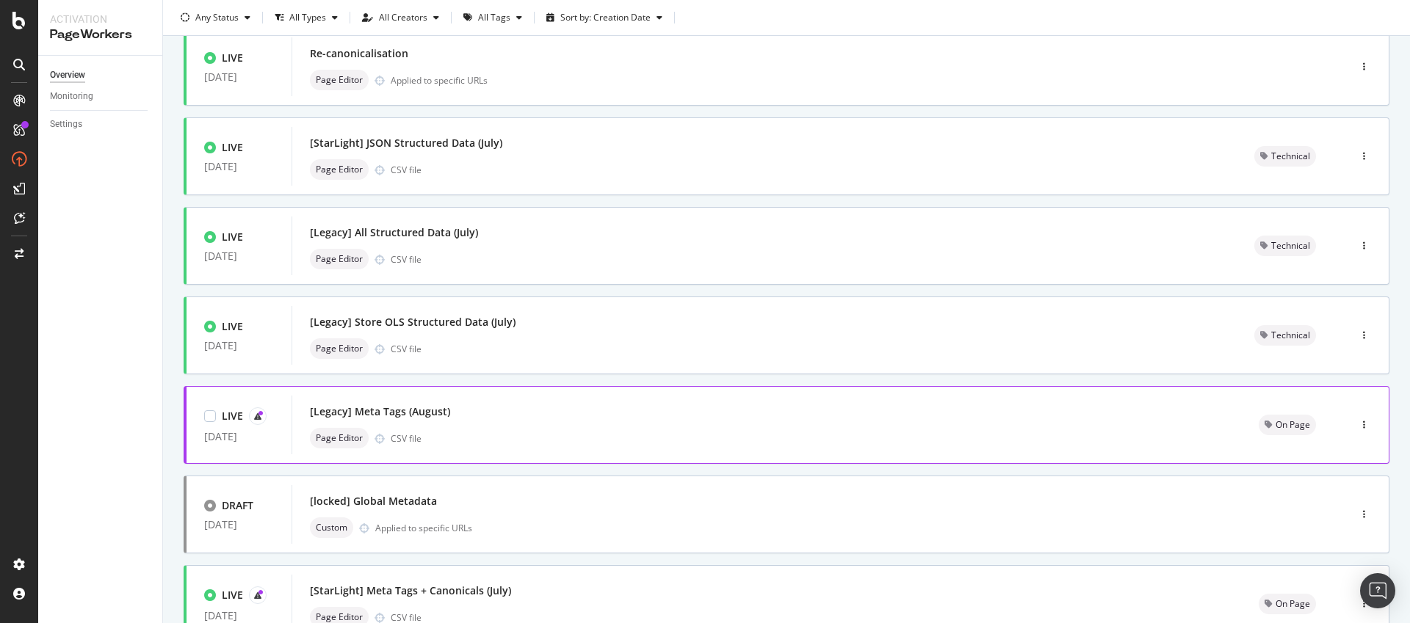
scroll to position [107, 0]
click at [636, 424] on div "[Legacy] Meta Tags (August) Page Editor CSV file" at bounding box center [767, 423] width 914 height 47
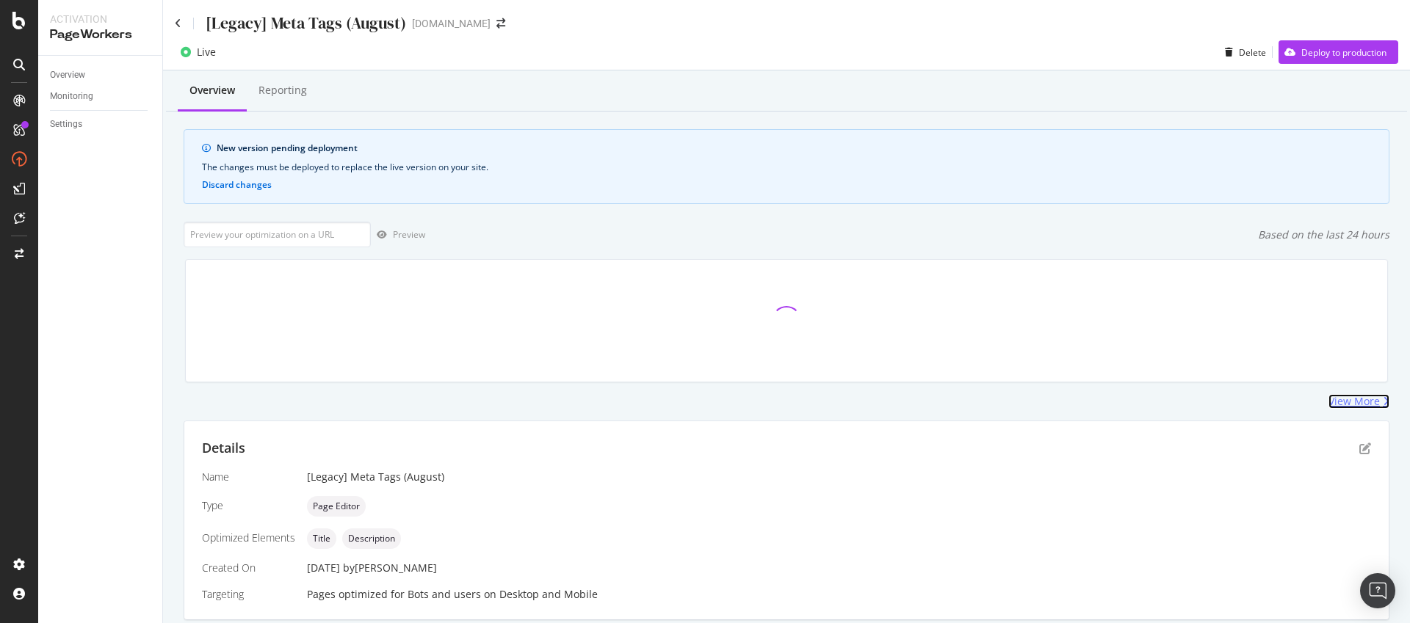
scroll to position [364, 0]
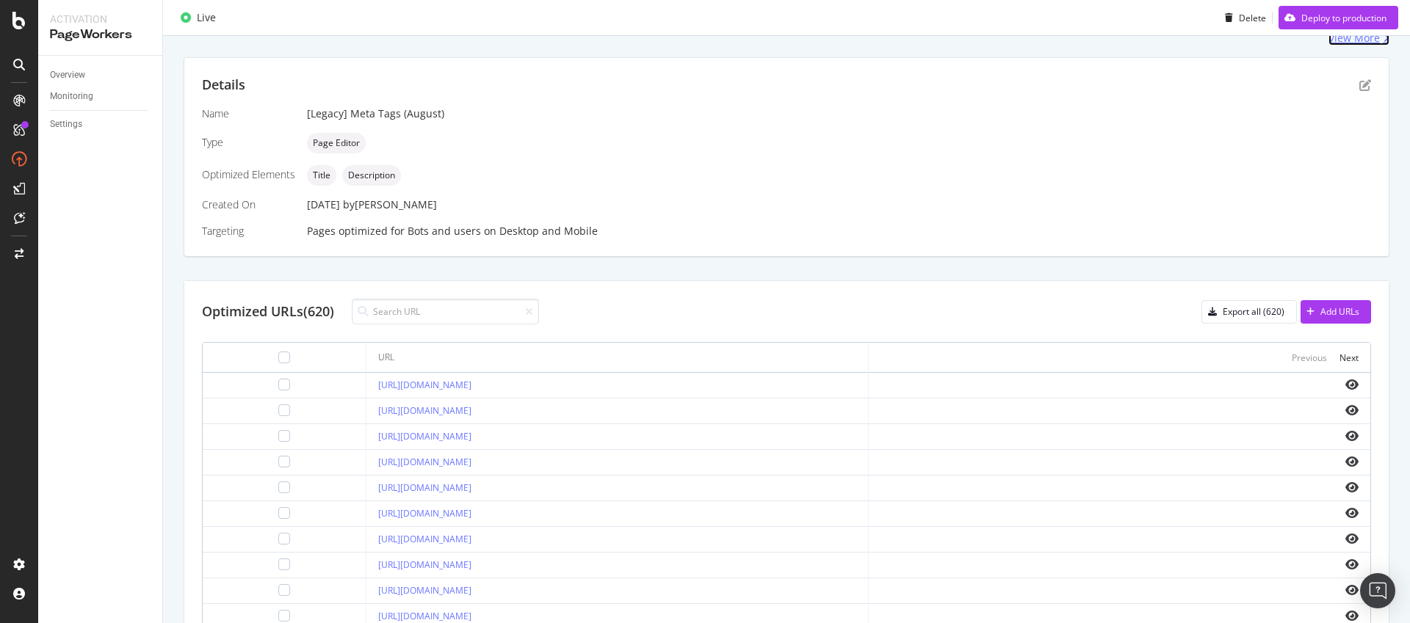
click at [1329, 41] on div "View More" at bounding box center [1354, 38] width 51 height 15
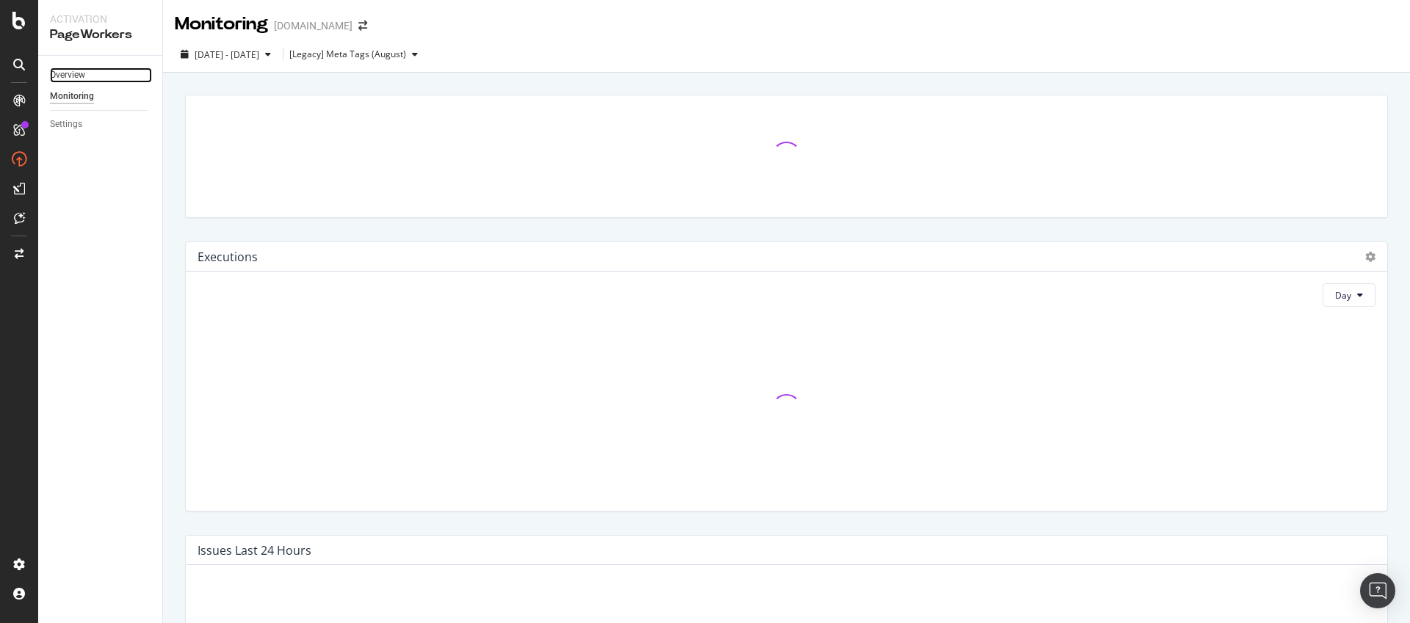
click at [82, 79] on div "Overview" at bounding box center [67, 75] width 35 height 15
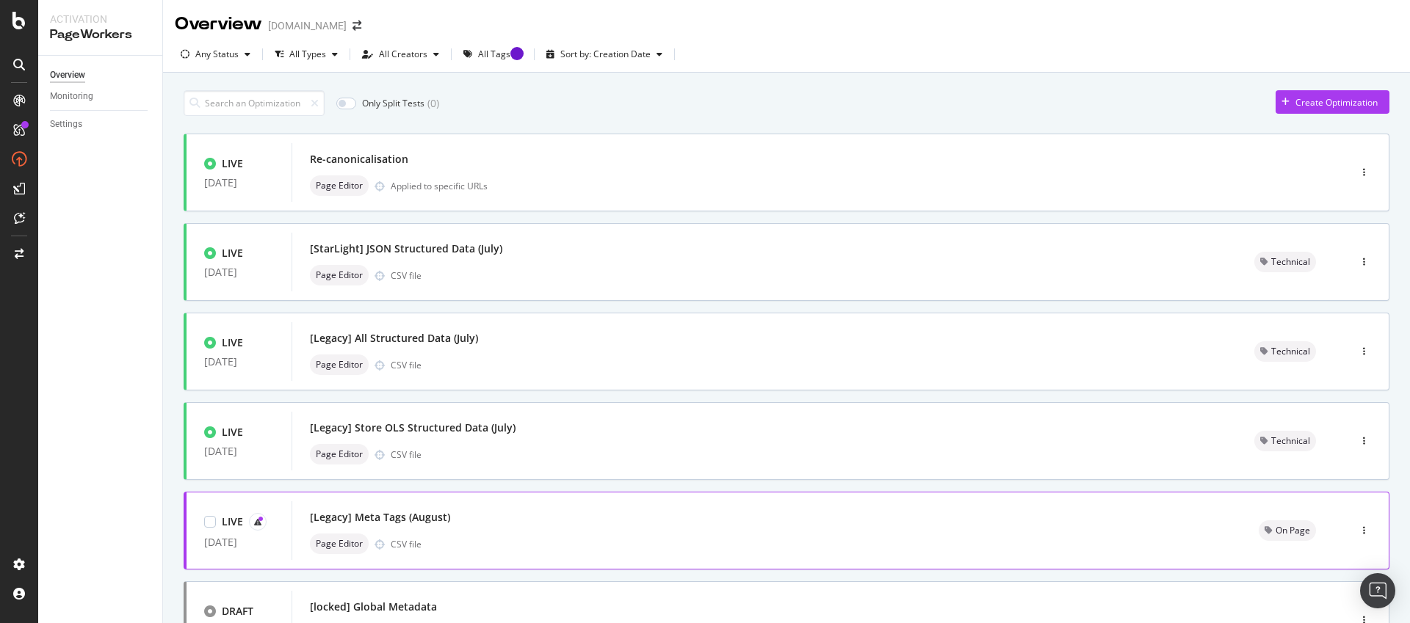
click at [479, 528] on div "[Legacy] Meta Tags (August) Page Editor CSV file" at bounding box center [767, 530] width 914 height 47
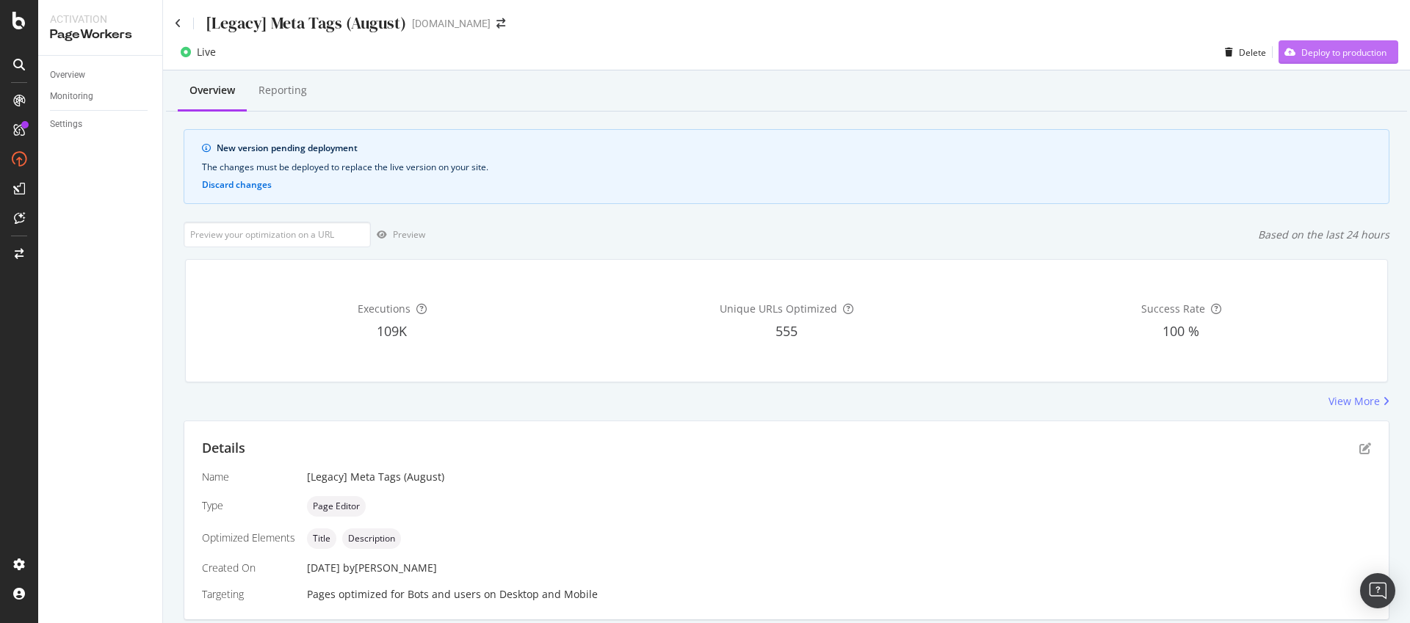
click at [1331, 272] on div "Success Rate 100 %" at bounding box center [1181, 321] width 388 height 98
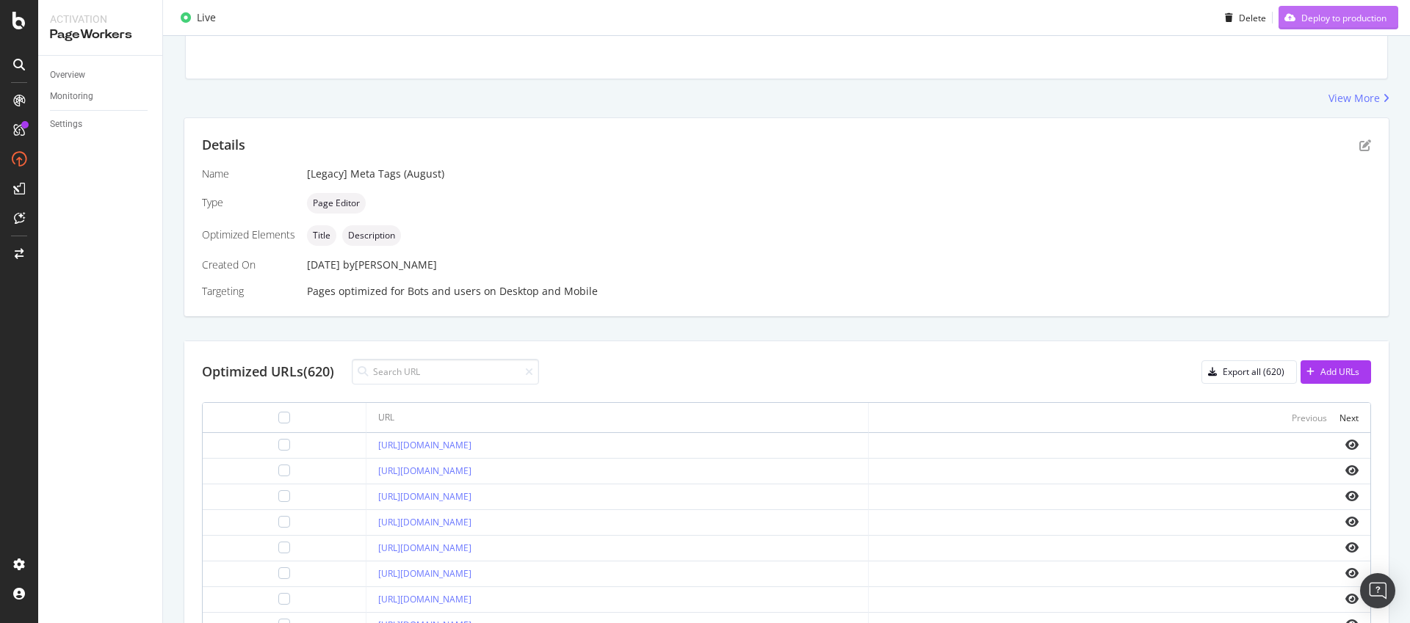
click at [1317, 24] on div "Deploy to production" at bounding box center [1333, 18] width 108 height 22
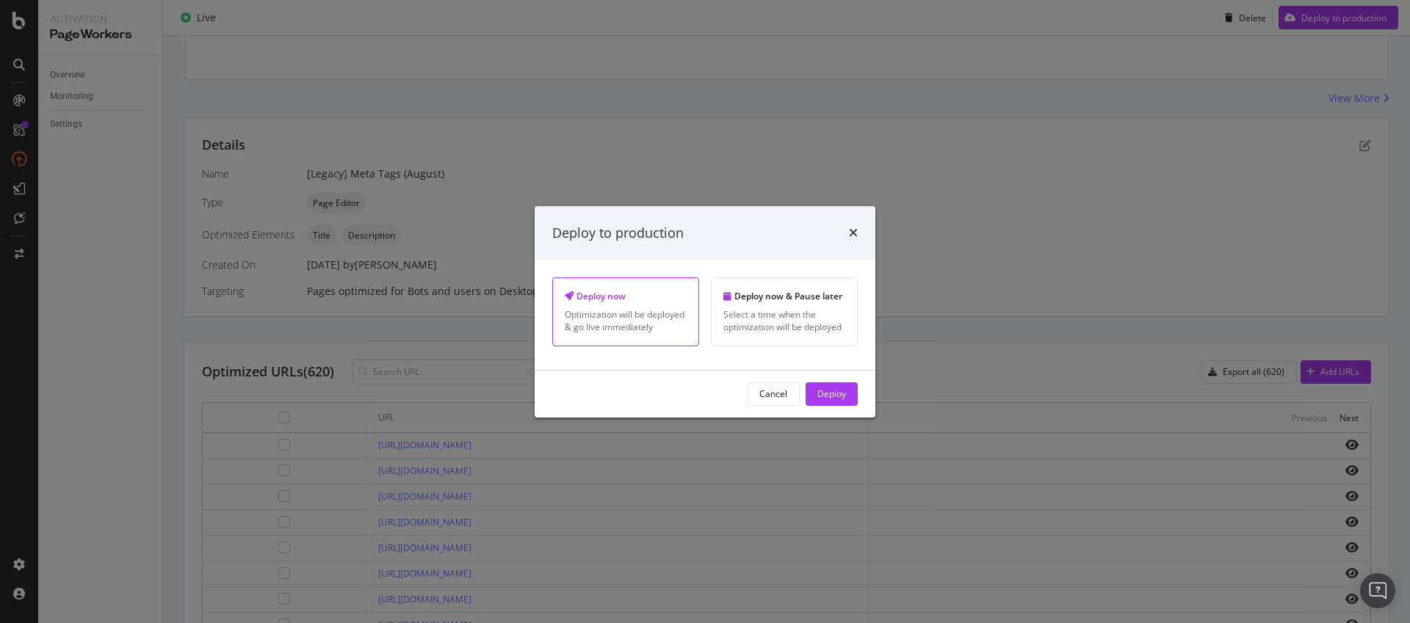
drag, startPoint x: 816, startPoint y: 397, endPoint x: 826, endPoint y: 404, distance: 12.6
click at [816, 397] on button "Deploy" at bounding box center [832, 395] width 52 height 24
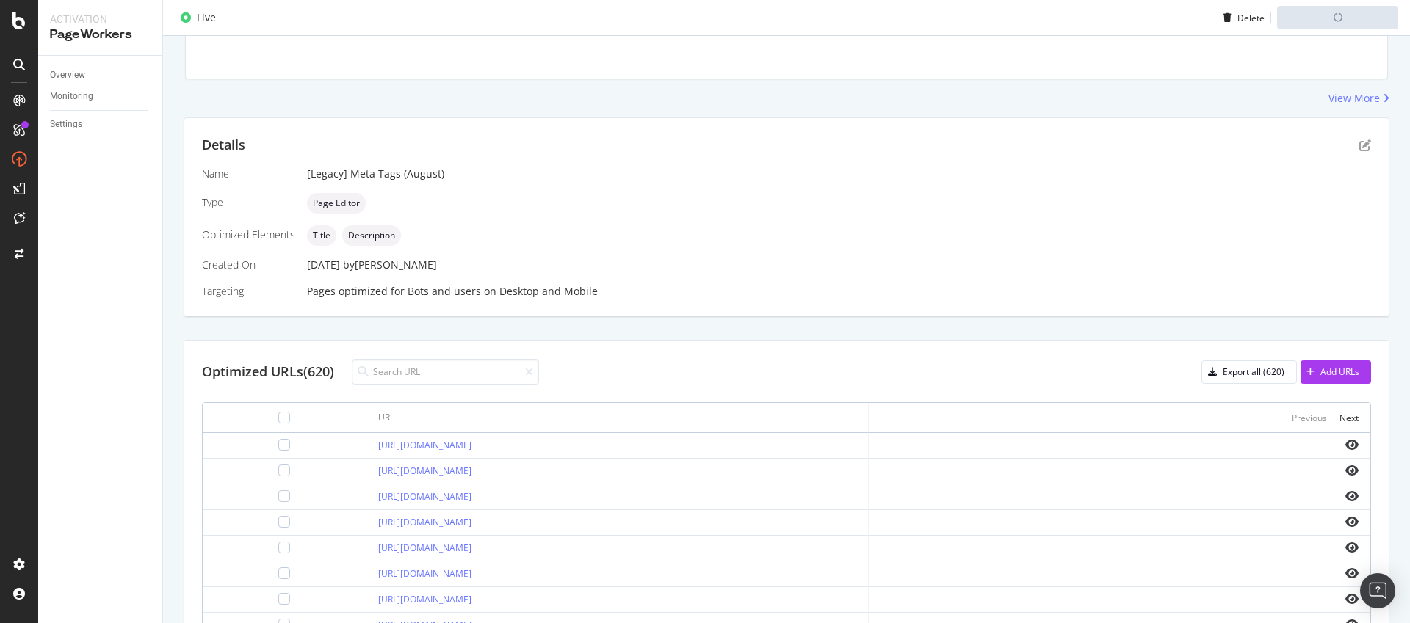
scroll to position [286, 0]
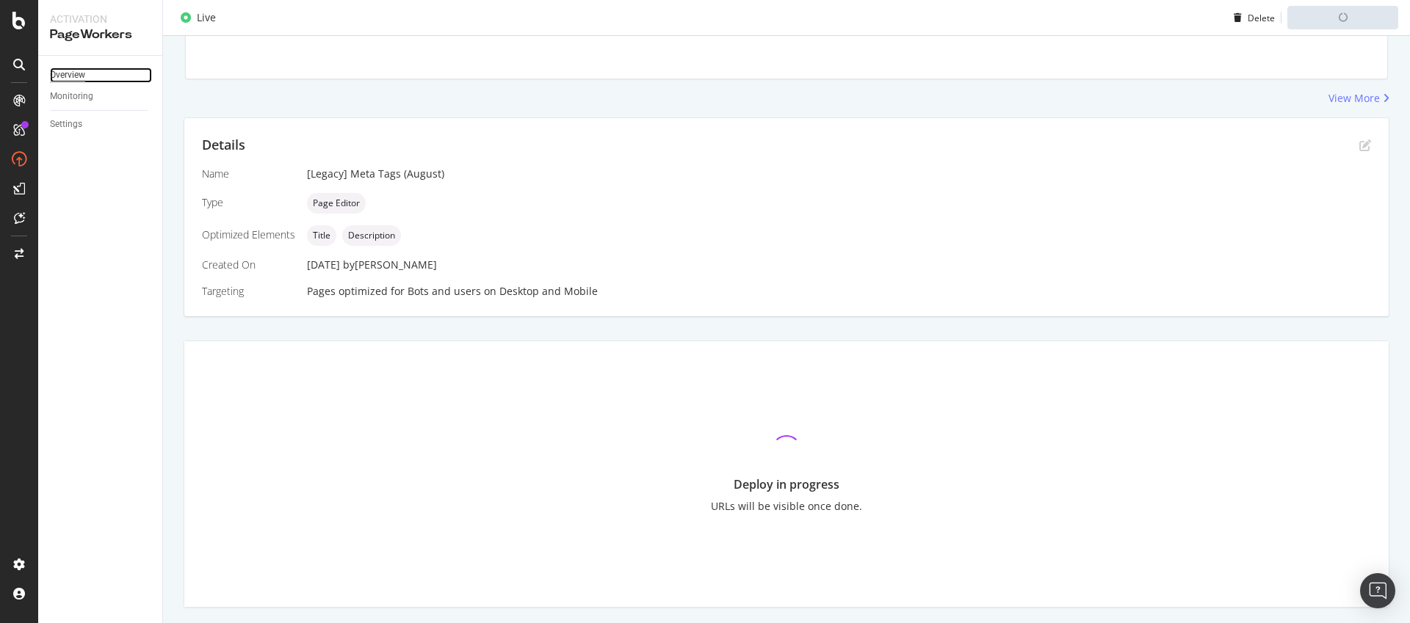
click at [76, 68] on div "Overview" at bounding box center [67, 75] width 35 height 15
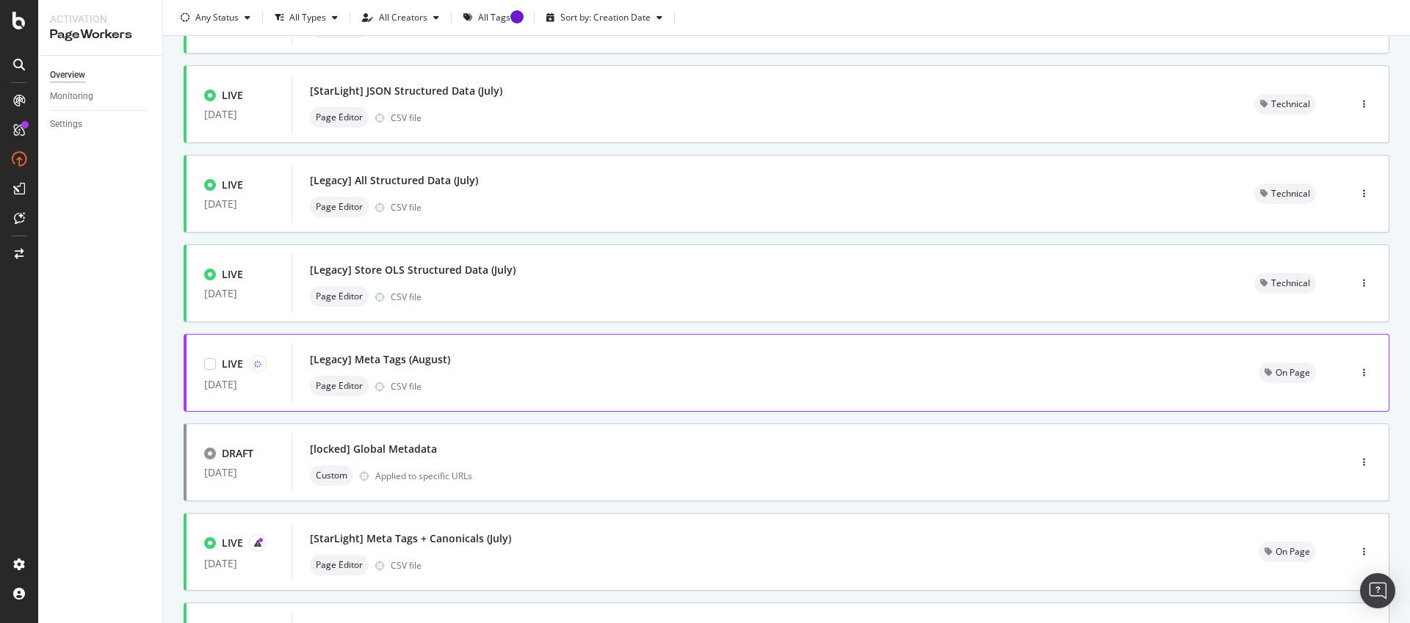
scroll to position [167, 0]
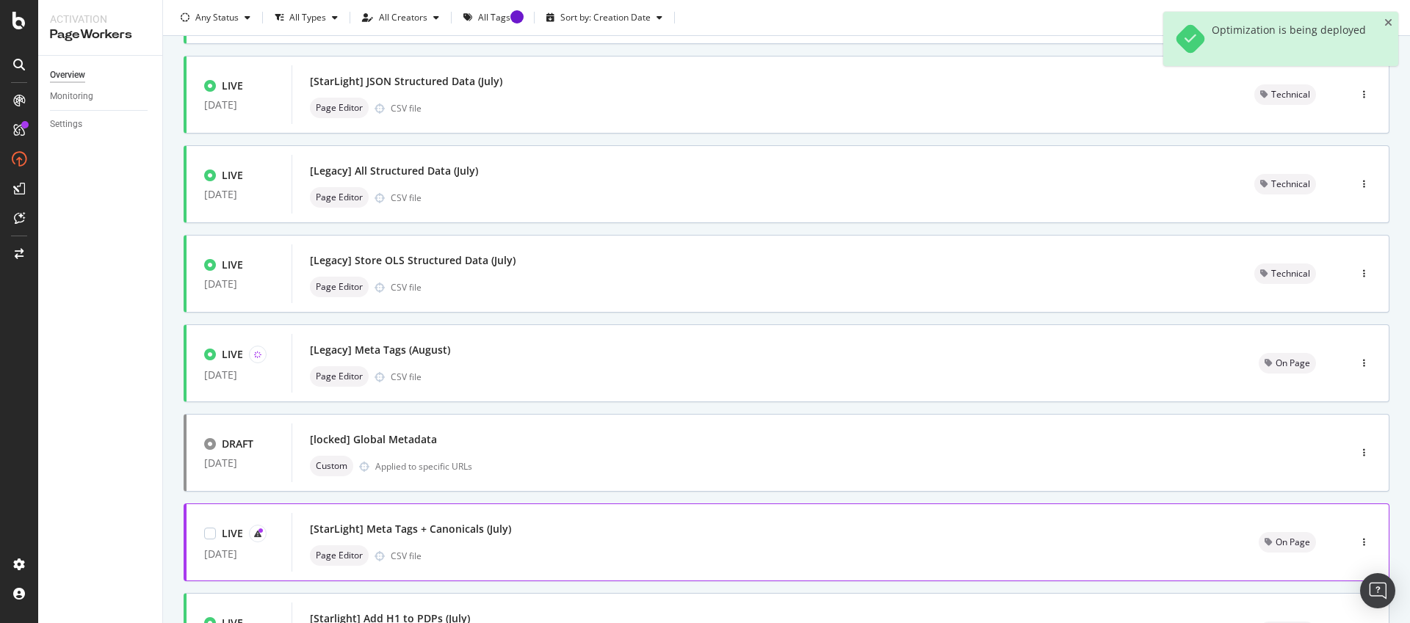
click at [539, 537] on div "[StarLight] Meta Tags + Canonicals (July)" at bounding box center [767, 529] width 914 height 21
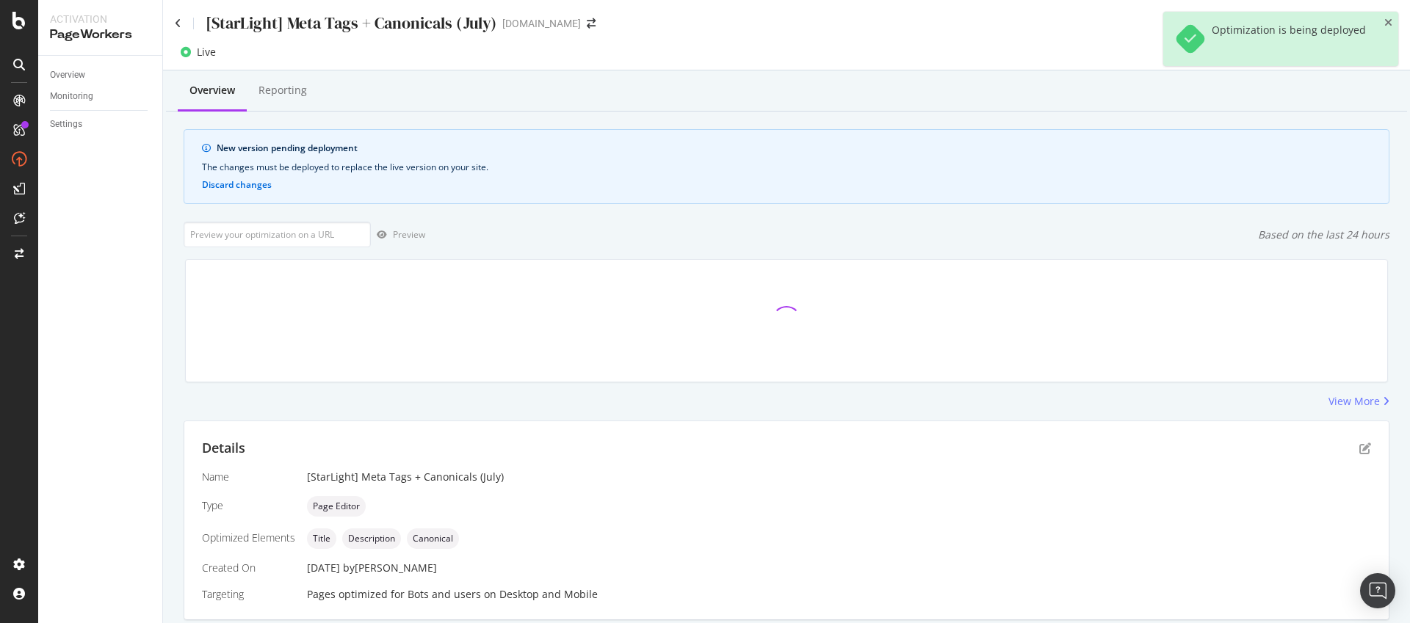
scroll to position [364, 0]
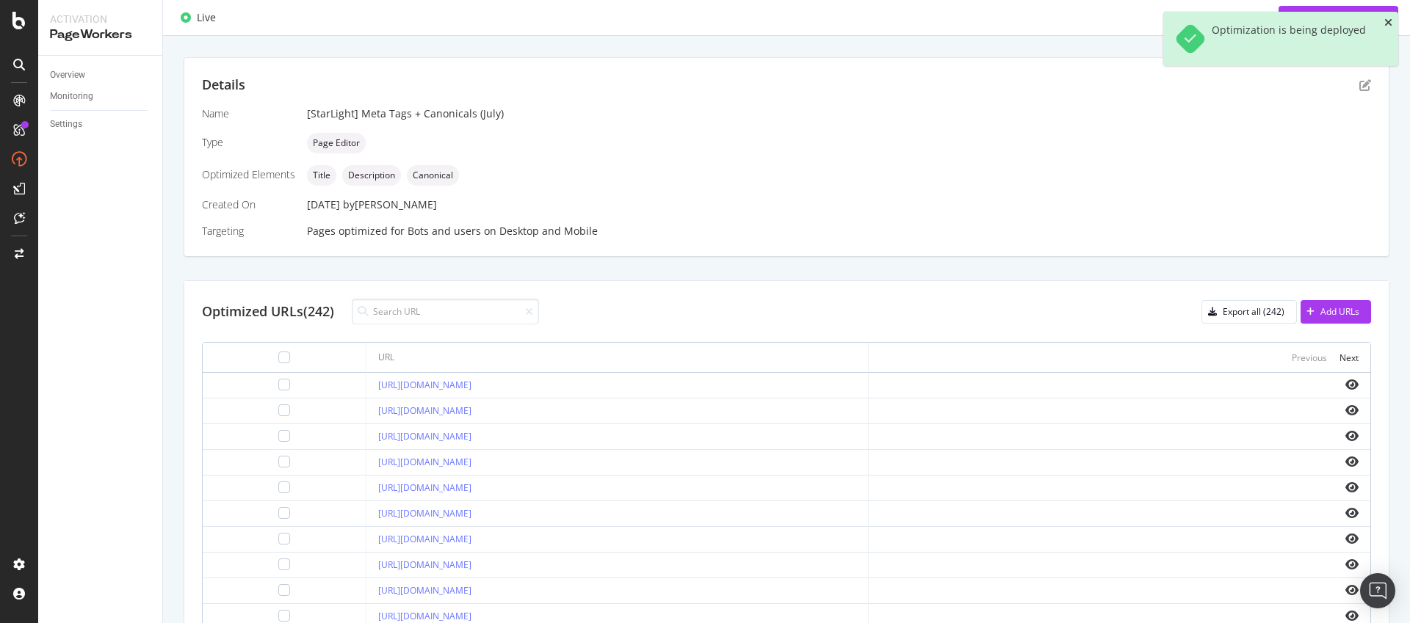
click at [1389, 24] on icon "close toast" at bounding box center [1388, 23] width 8 height 10
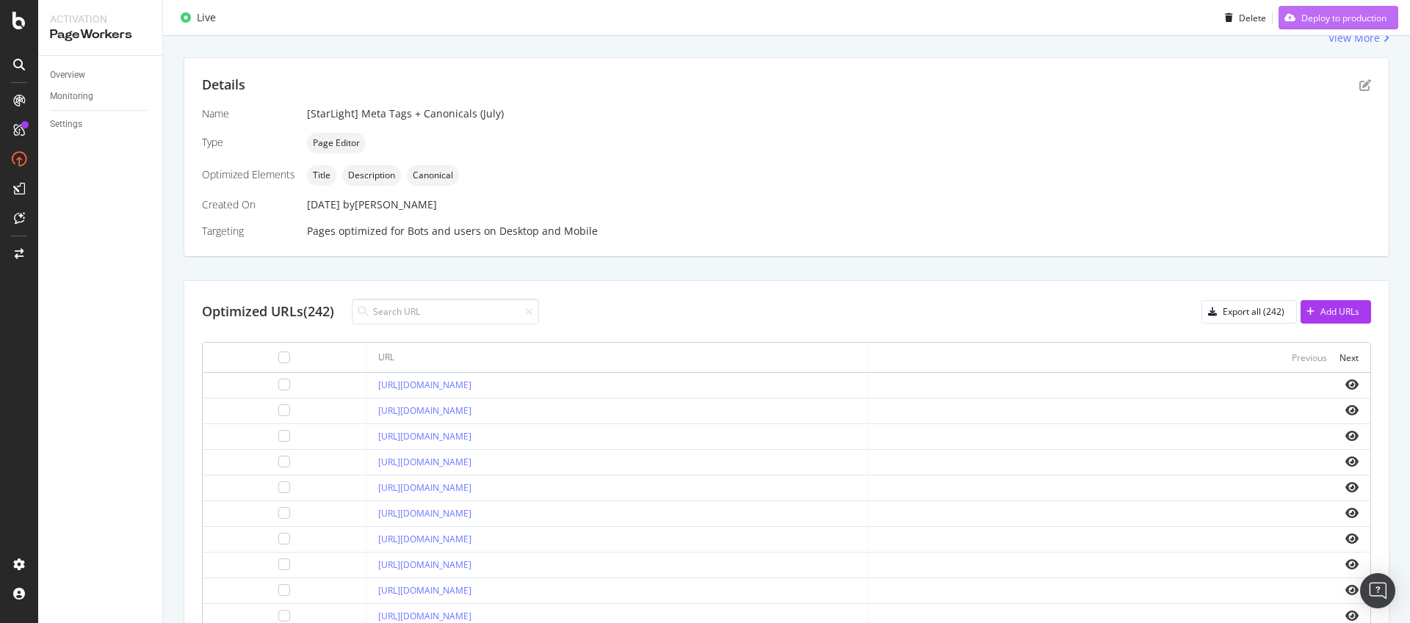
click at [1316, 24] on div "Deploy to production" at bounding box center [1333, 18] width 108 height 22
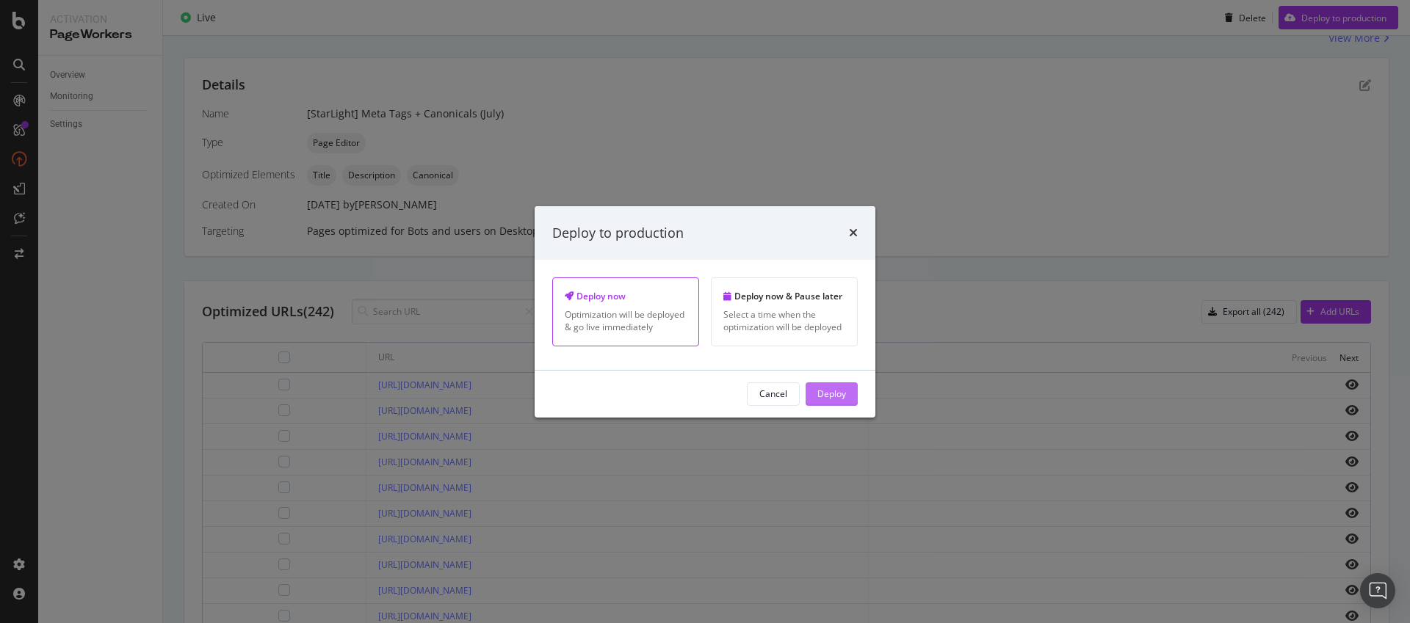
click at [844, 401] on div "Deploy" at bounding box center [831, 394] width 29 height 22
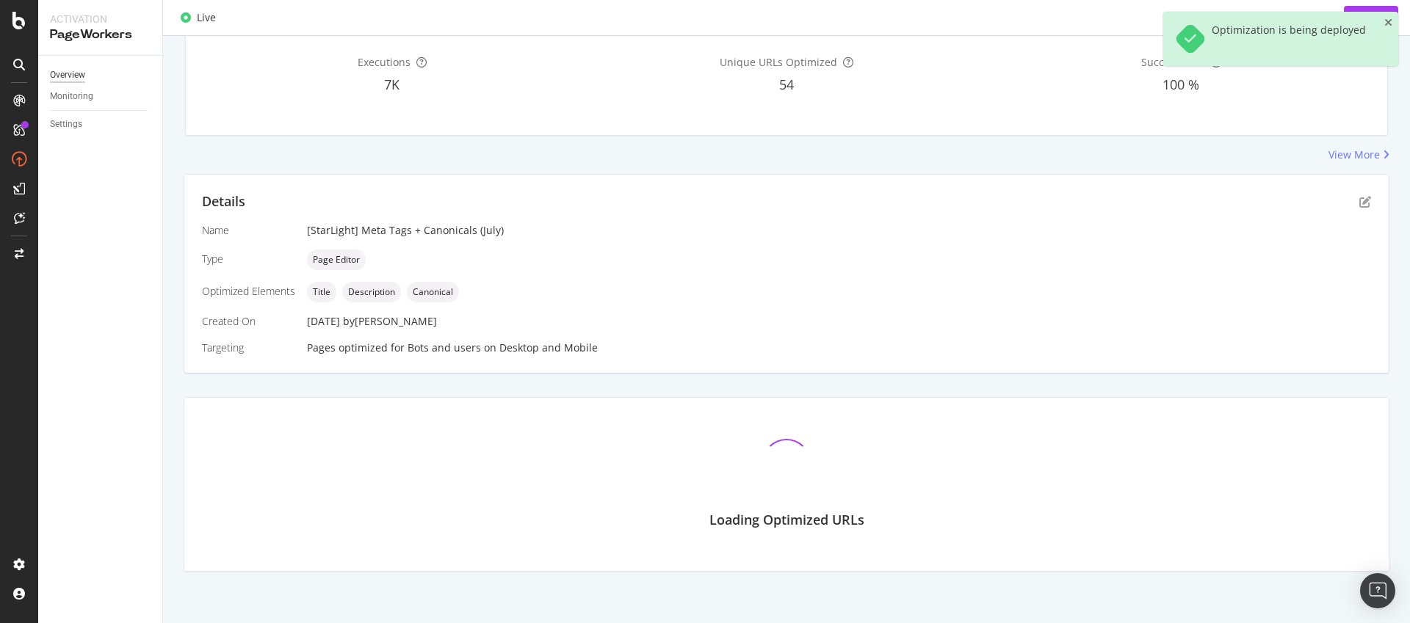
scroll to position [211, 0]
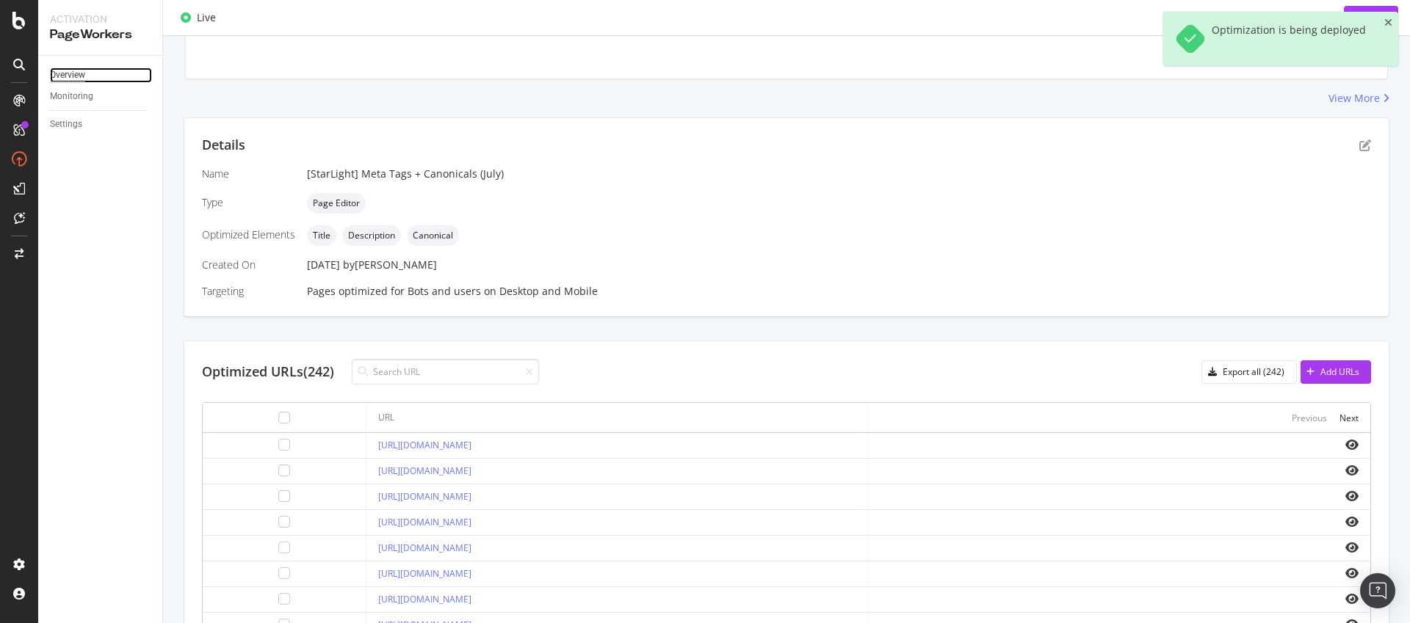
click at [58, 69] on div "Overview" at bounding box center [67, 75] width 35 height 15
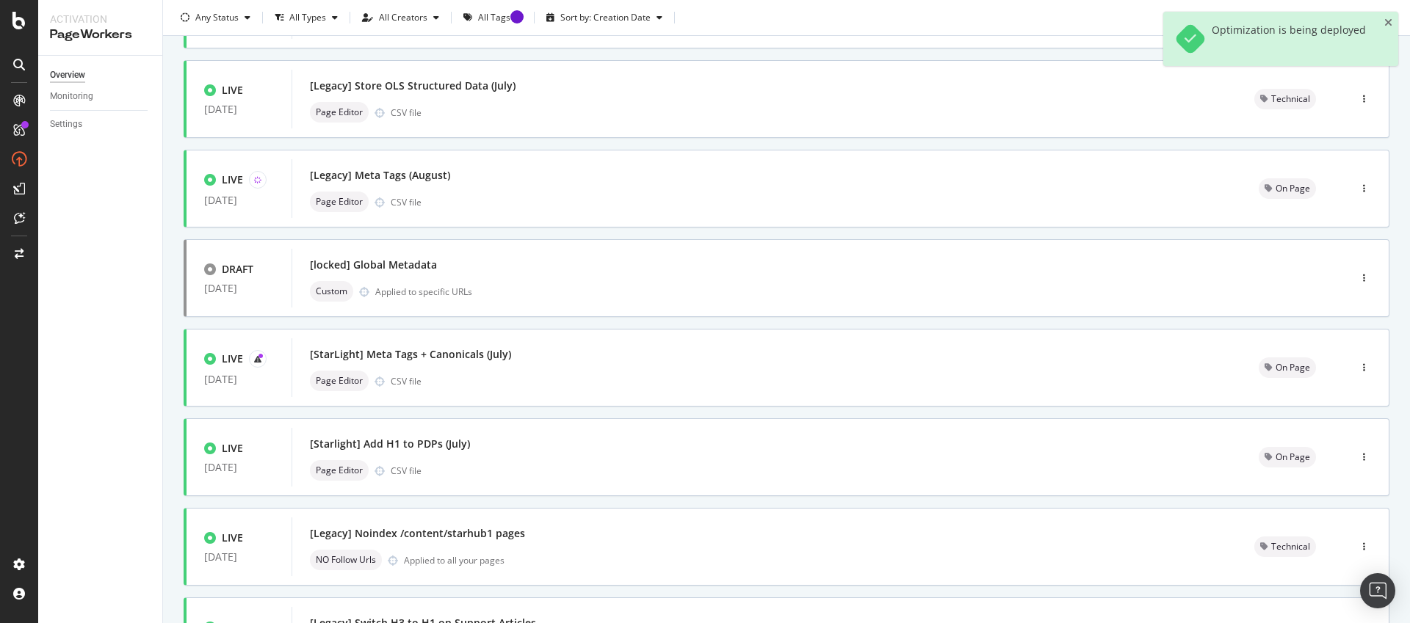
scroll to position [353, 0]
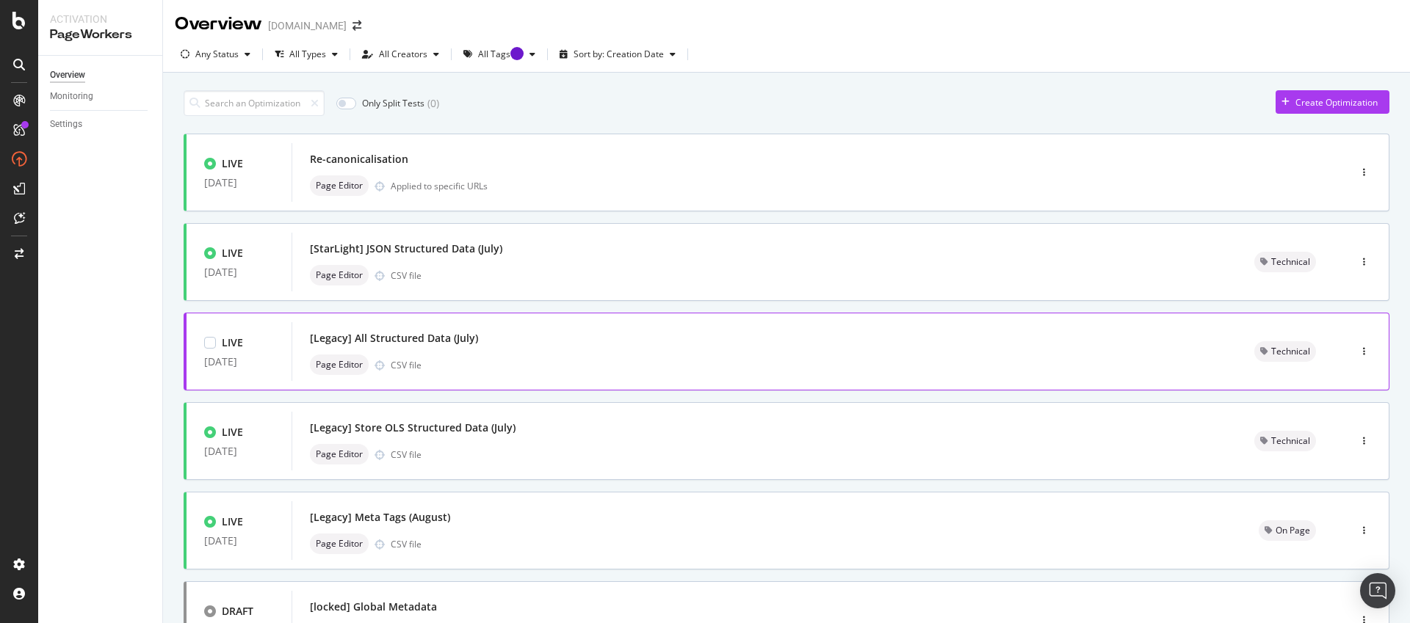
click at [546, 362] on div "Page Editor CSV file" at bounding box center [764, 365] width 909 height 21
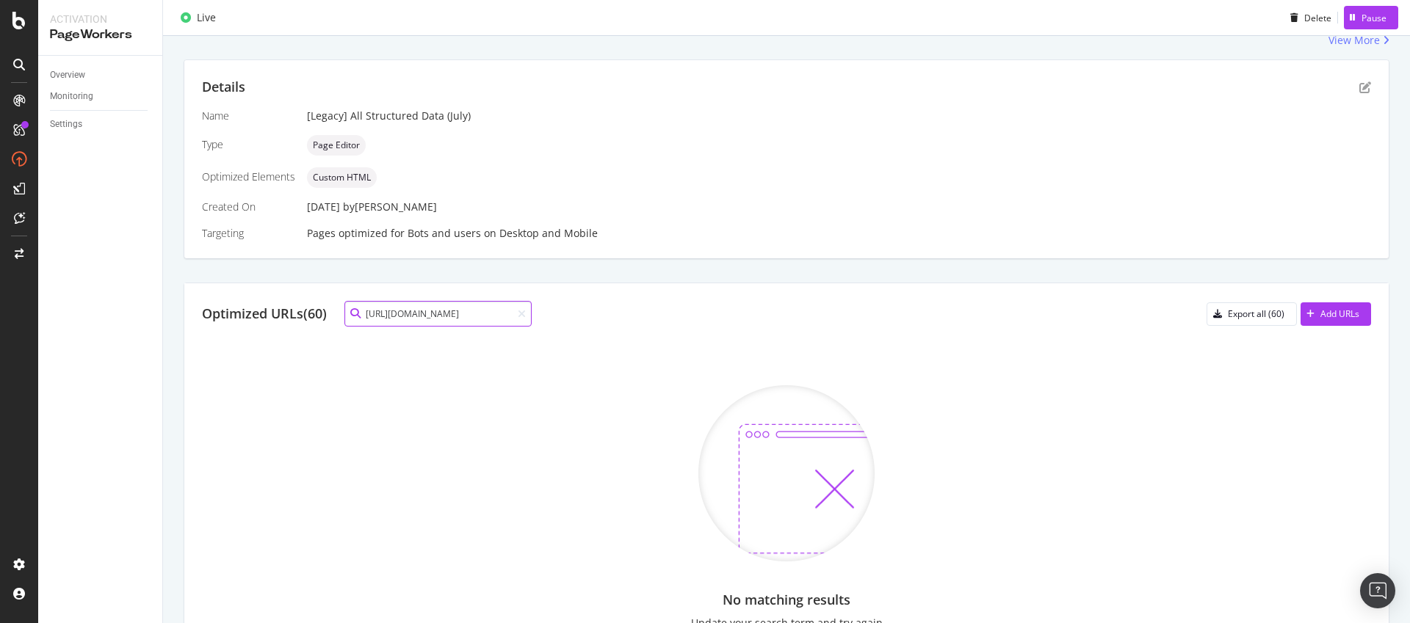
click at [493, 325] on input "[URL][DOMAIN_NAME]" at bounding box center [437, 314] width 187 height 26
paste input "YzP1ABYujU6TVBJWZKw0y8"
drag, startPoint x: 413, startPoint y: 315, endPoint x: 816, endPoint y: 330, distance: 402.7
click at [816, 330] on div "Optimized URLs (60) [URL][DOMAIN_NAME] Export all (60) Add URLs No matching res…" at bounding box center [786, 486] width 1204 height 406
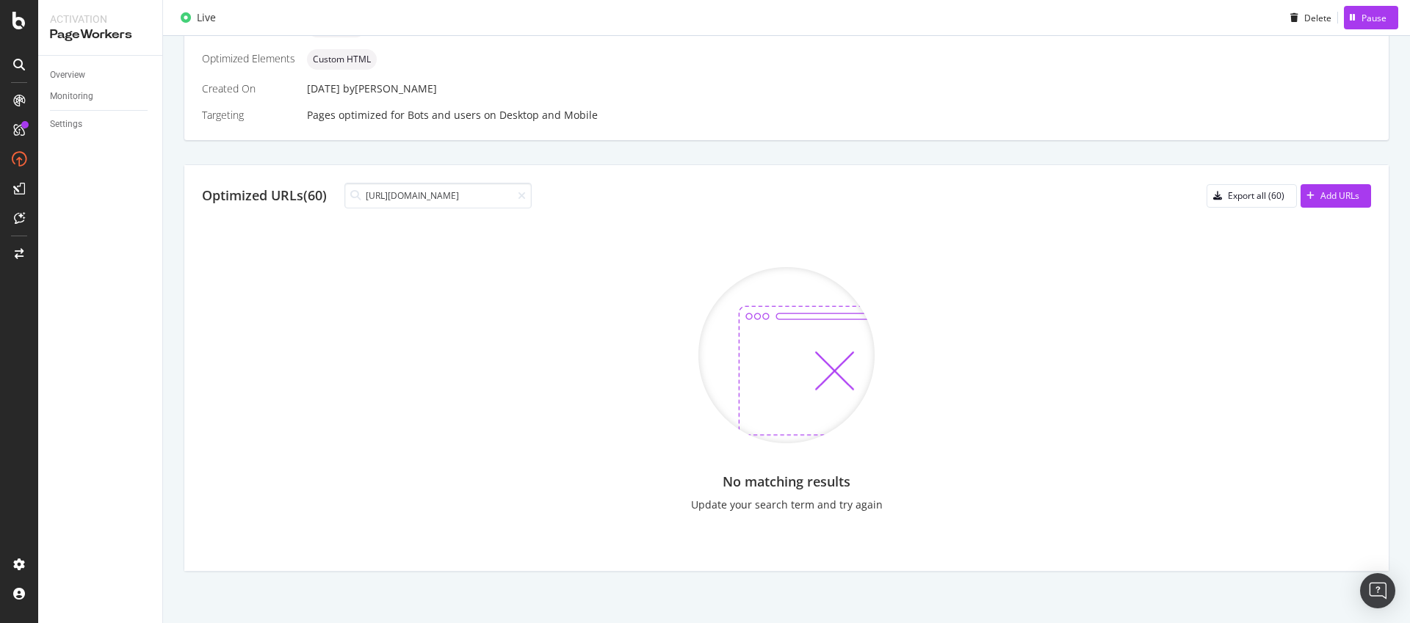
scroll to position [0, 0]
click at [480, 198] on input "[URL][DOMAIN_NAME]" at bounding box center [437, 196] width 187 height 26
paste input "broadband"
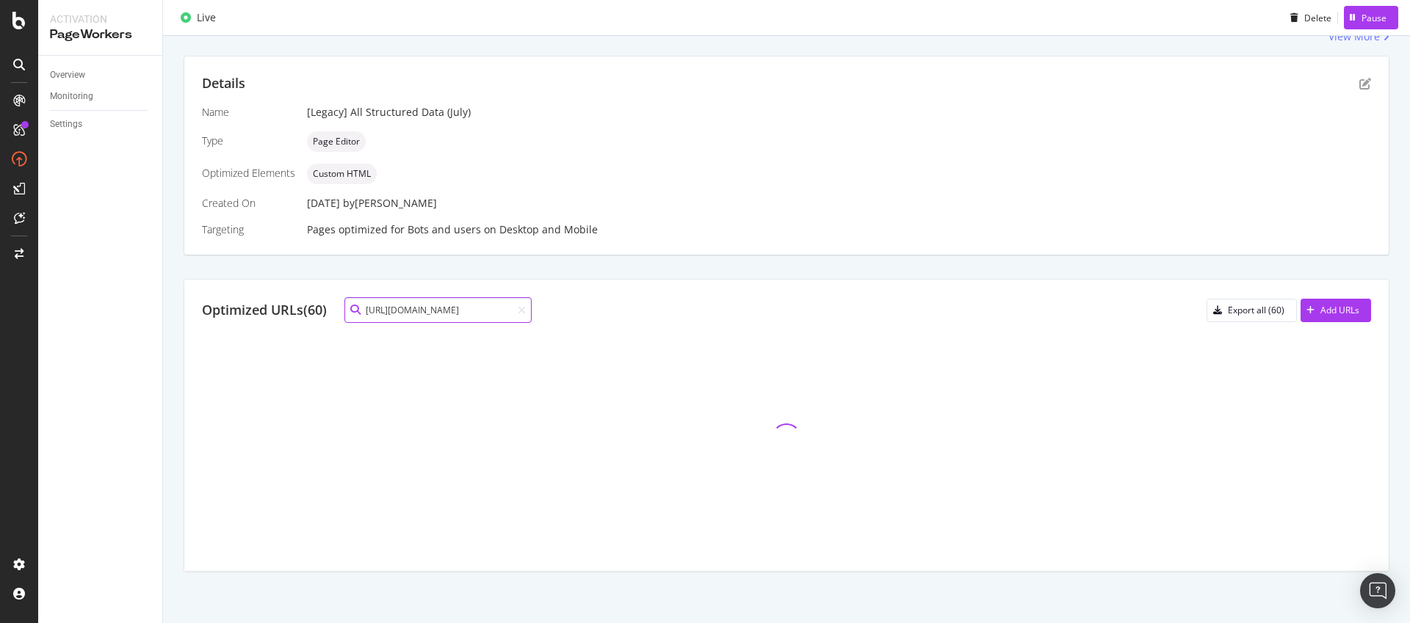
scroll to position [387, 0]
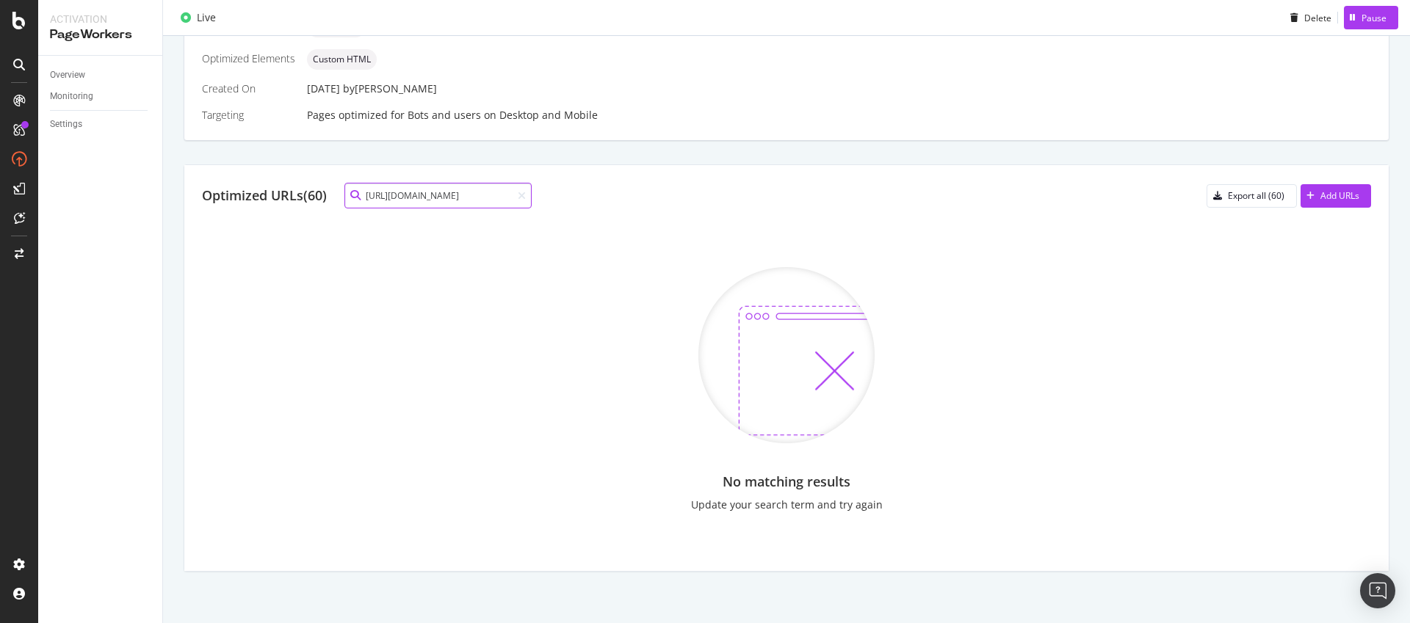
type input "[URL][DOMAIN_NAME]"
click at [521, 196] on div at bounding box center [519, 196] width 14 height 10
click at [532, 196] on input "[URL][DOMAIN_NAME]" at bounding box center [437, 196] width 187 height 26
click at [529, 198] on input "[URL][DOMAIN_NAME]" at bounding box center [437, 196] width 187 height 26
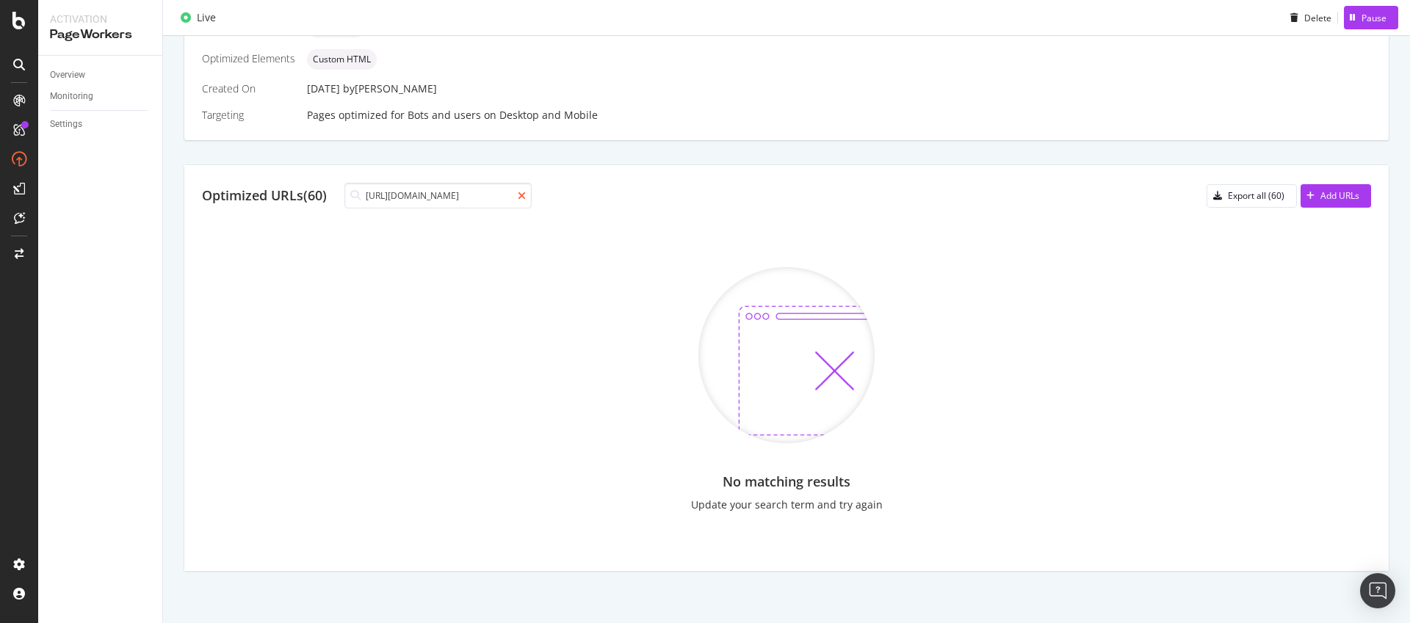
click at [526, 198] on icon at bounding box center [522, 196] width 8 height 10
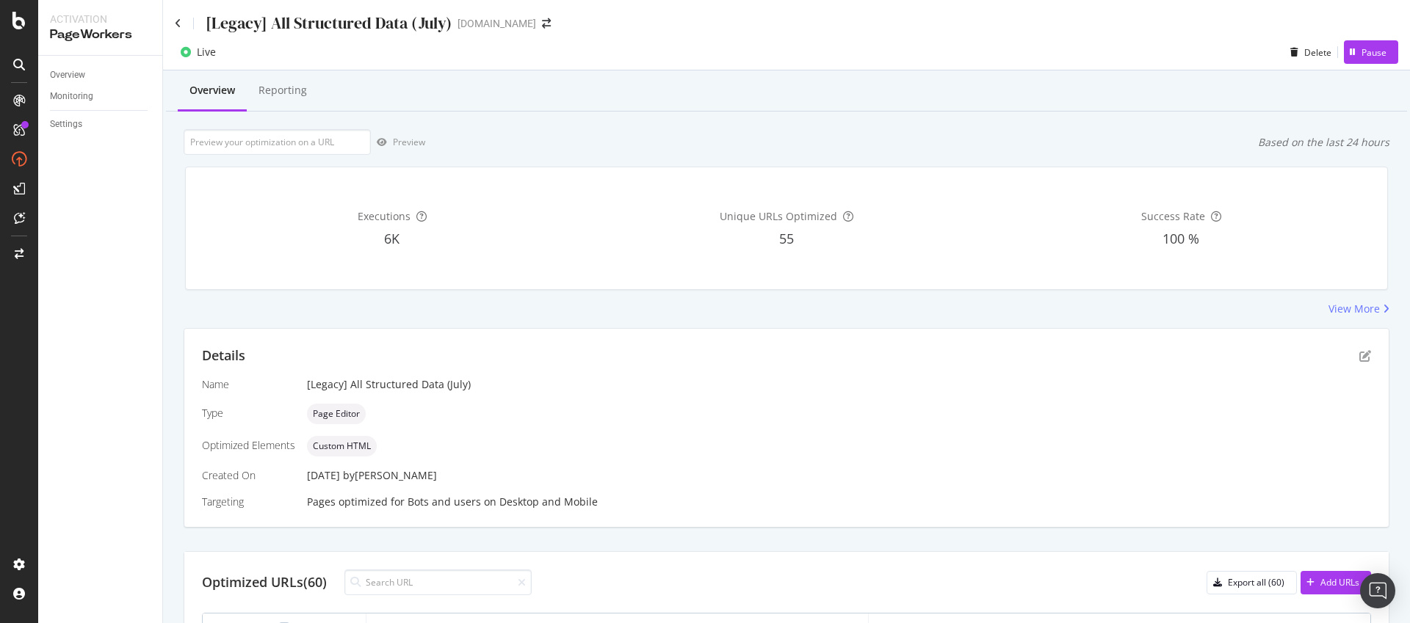
scroll to position [477, 0]
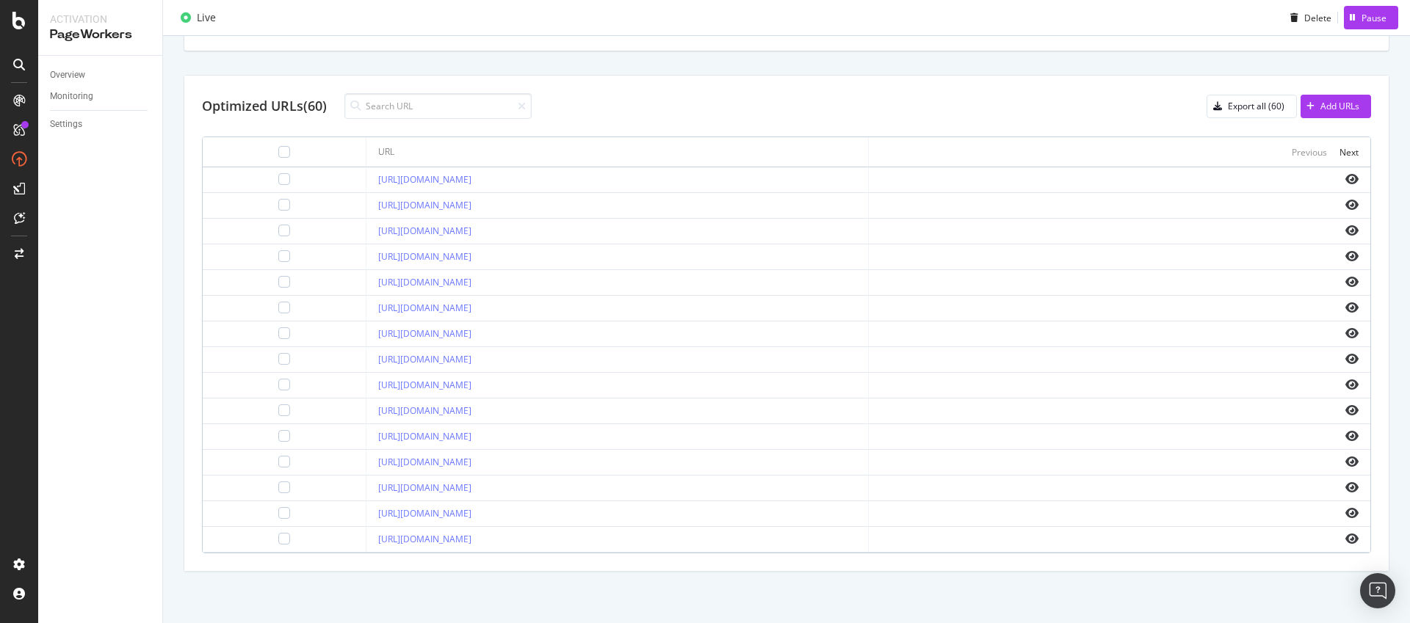
drag, startPoint x: 525, startPoint y: 187, endPoint x: 299, endPoint y: 183, distance: 226.2
click at [366, 183] on td "[URL][DOMAIN_NAME]" at bounding box center [617, 180] width 502 height 26
copy link "[URL][DOMAIN_NAME]"
click at [1345, 148] on div "Next" at bounding box center [1349, 152] width 19 height 12
click at [1340, 156] on div "Next" at bounding box center [1349, 152] width 19 height 12
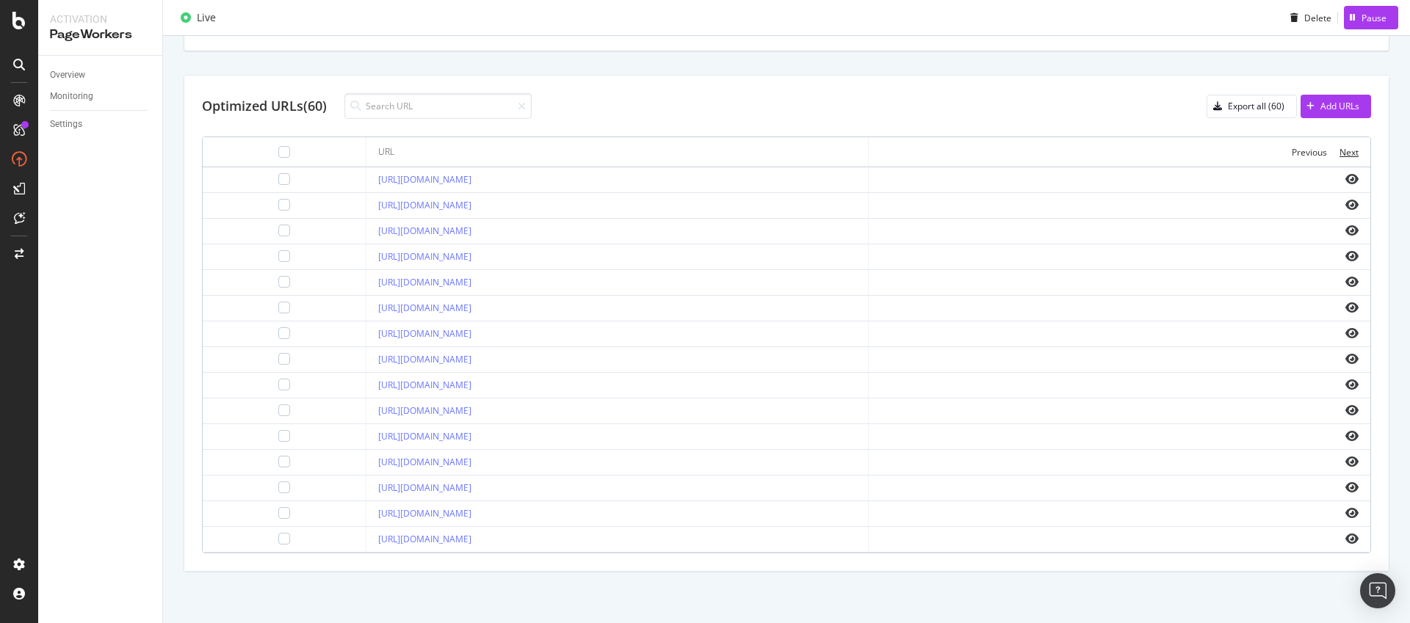
click at [1340, 156] on div "Next" at bounding box center [1349, 152] width 19 height 12
drag, startPoint x: 603, startPoint y: 438, endPoint x: 278, endPoint y: 443, distance: 325.4
click at [278, 443] on tr "[URL][DOMAIN_NAME]" at bounding box center [787, 437] width 1168 height 26
copy tr "[URL][DOMAIN_NAME]"
click at [278, 151] on div at bounding box center [284, 152] width 12 height 12
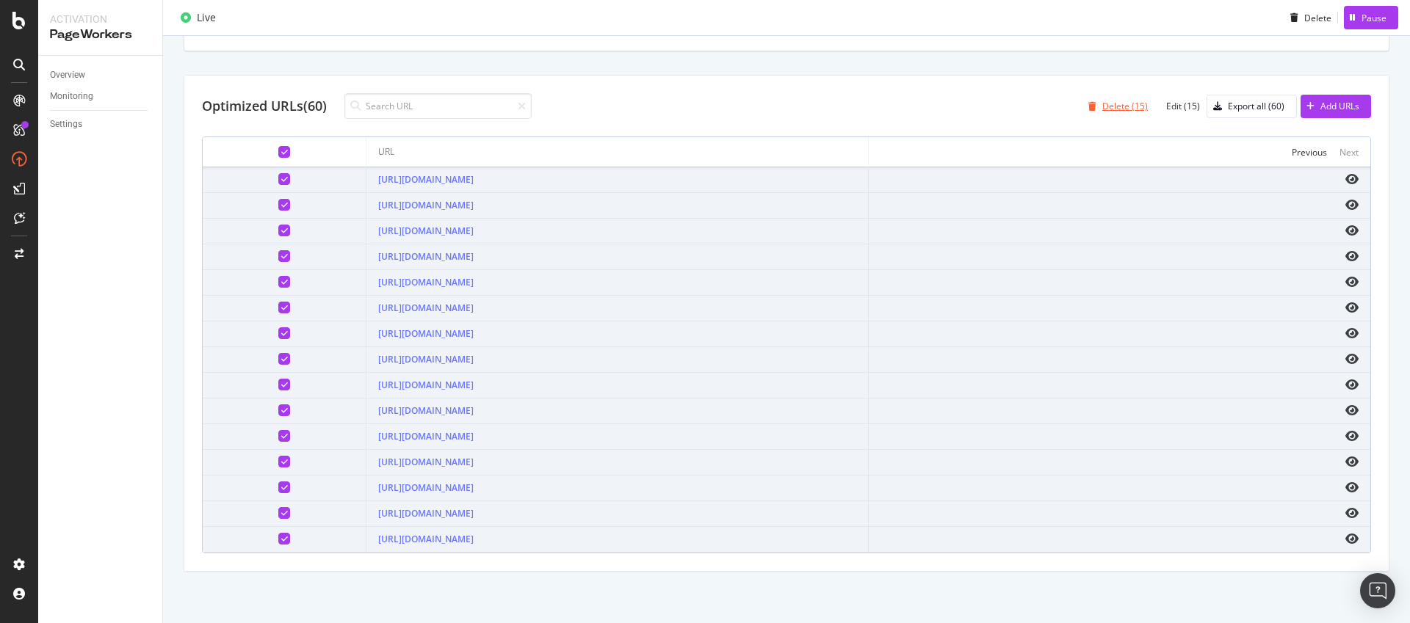
click at [1102, 104] on div "Delete (15)" at bounding box center [1125, 106] width 46 height 12
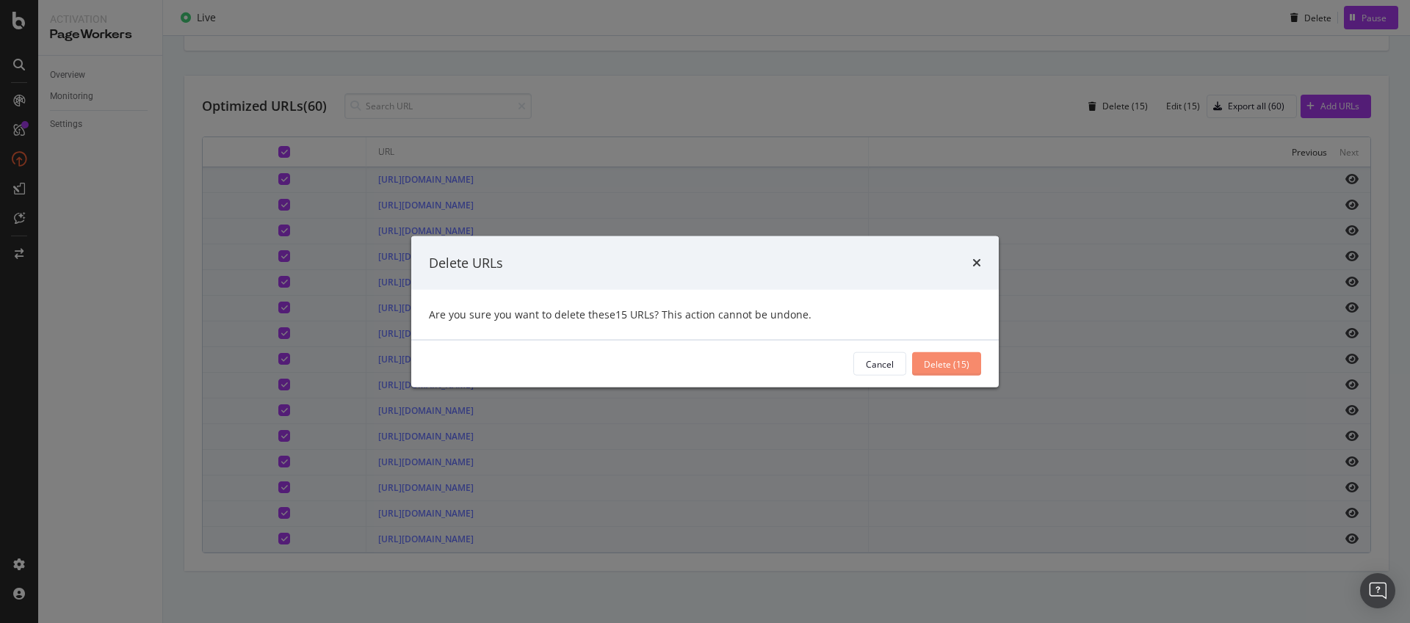
click at [948, 372] on div "Delete (15)" at bounding box center [947, 364] width 46 height 22
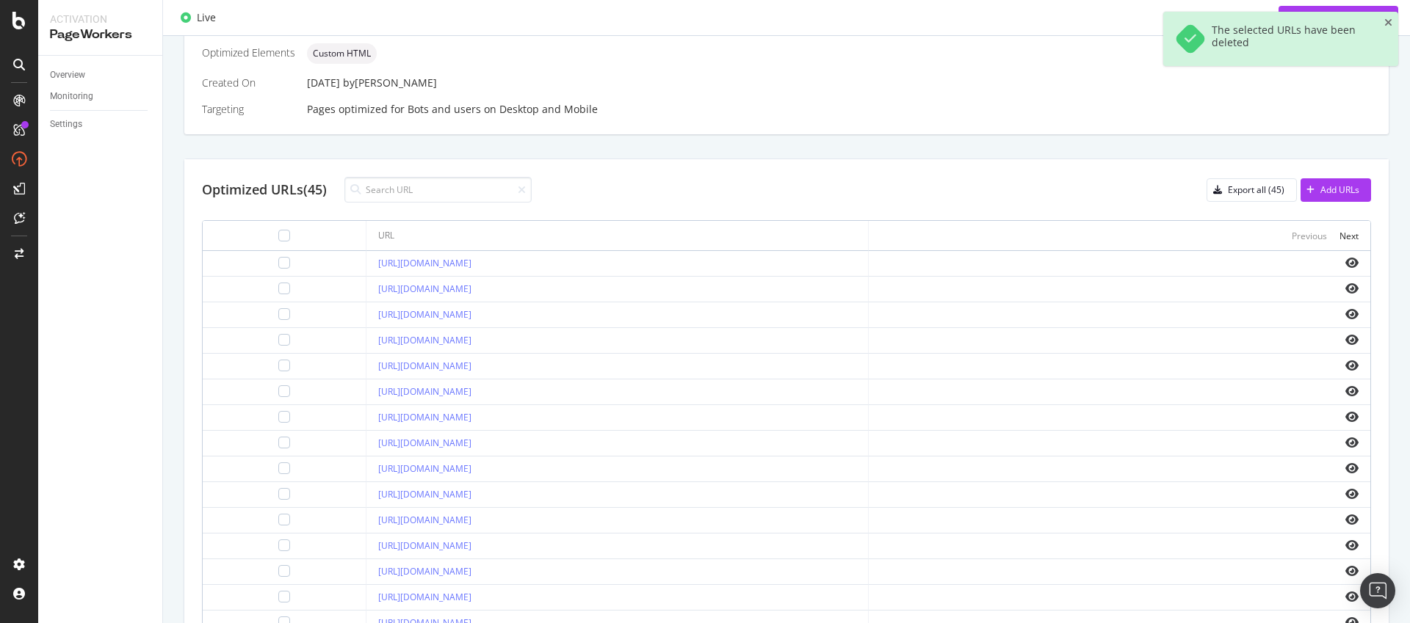
scroll to position [365, 0]
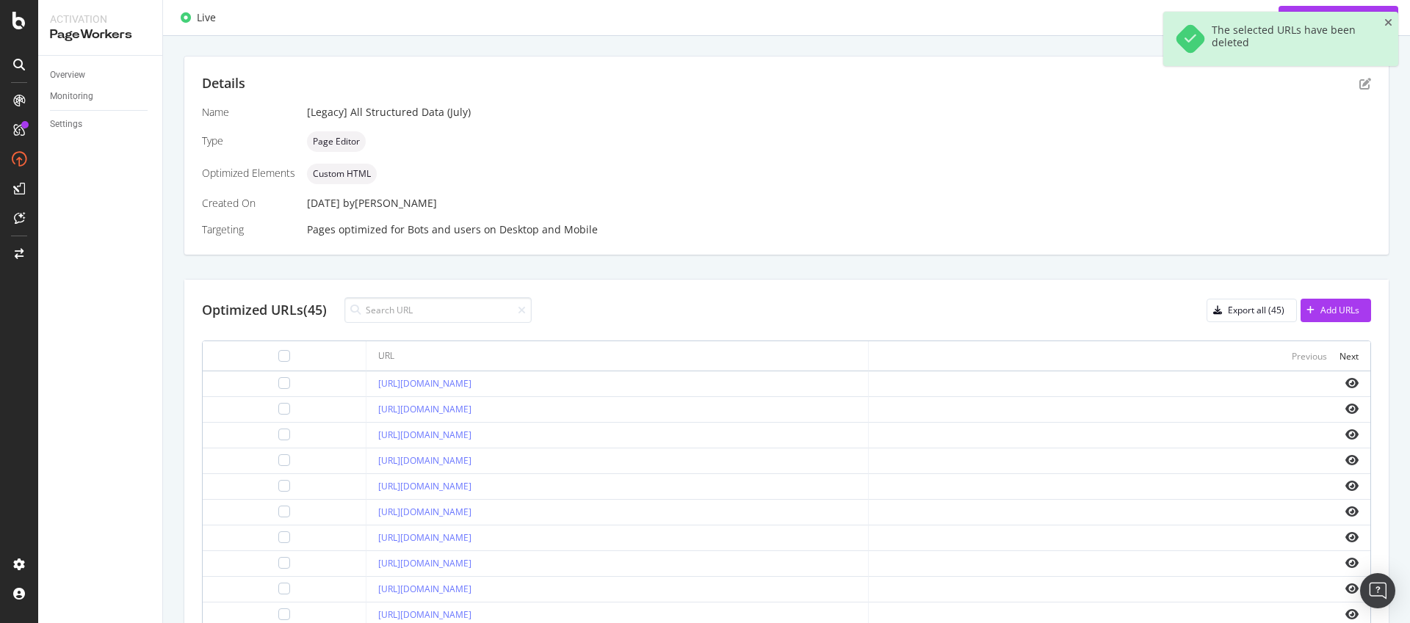
click at [254, 357] on div at bounding box center [284, 356] width 140 height 18
click at [278, 357] on div at bounding box center [284, 356] width 12 height 12
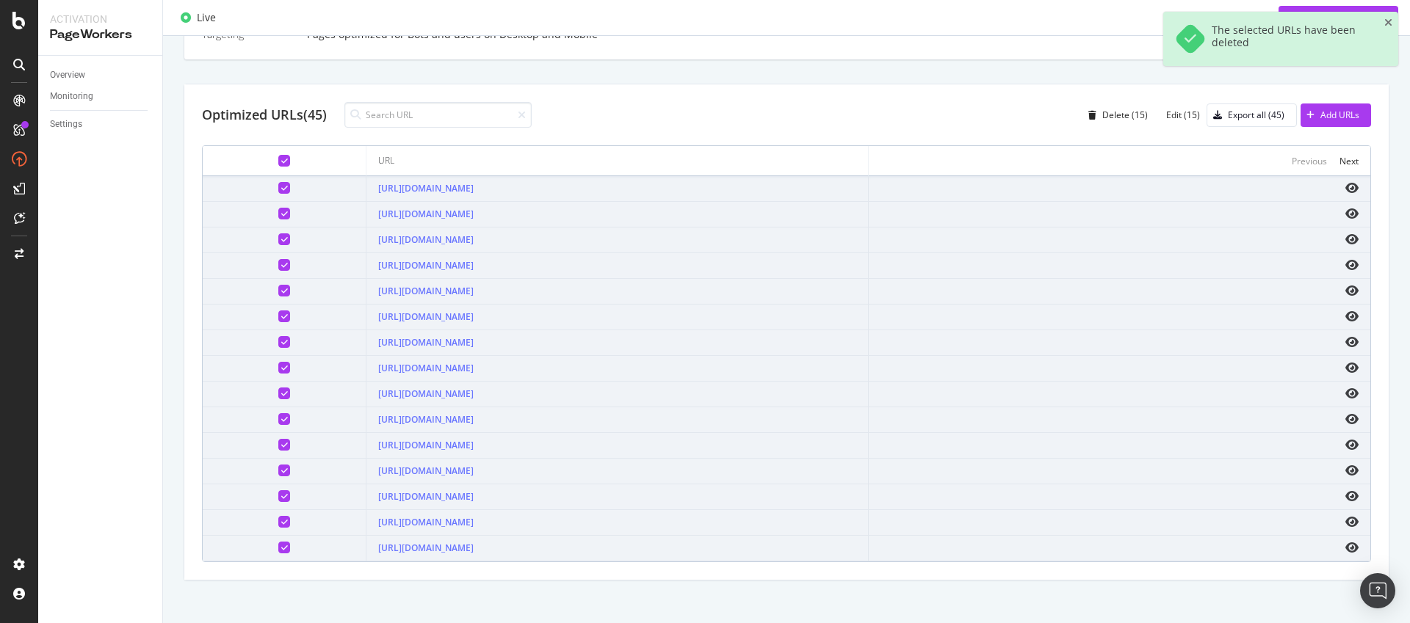
scroll to position [569, 0]
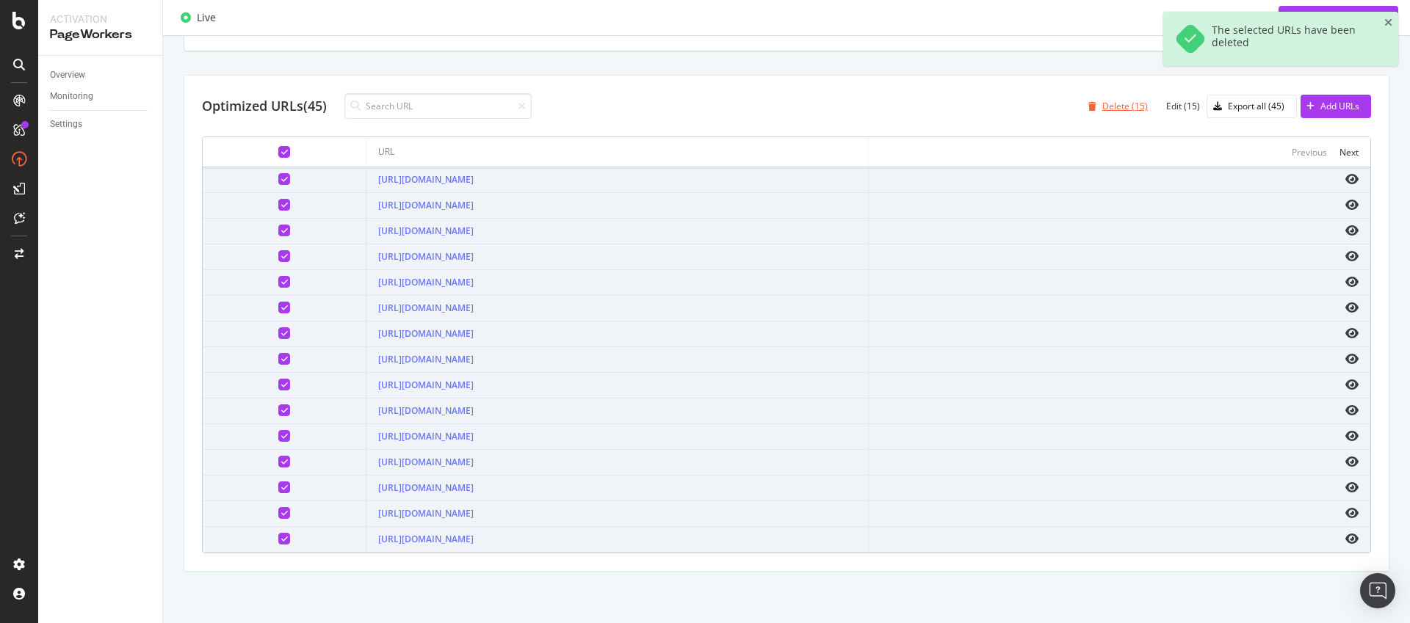
click at [1108, 110] on div "Delete (15)" at bounding box center [1125, 106] width 46 height 12
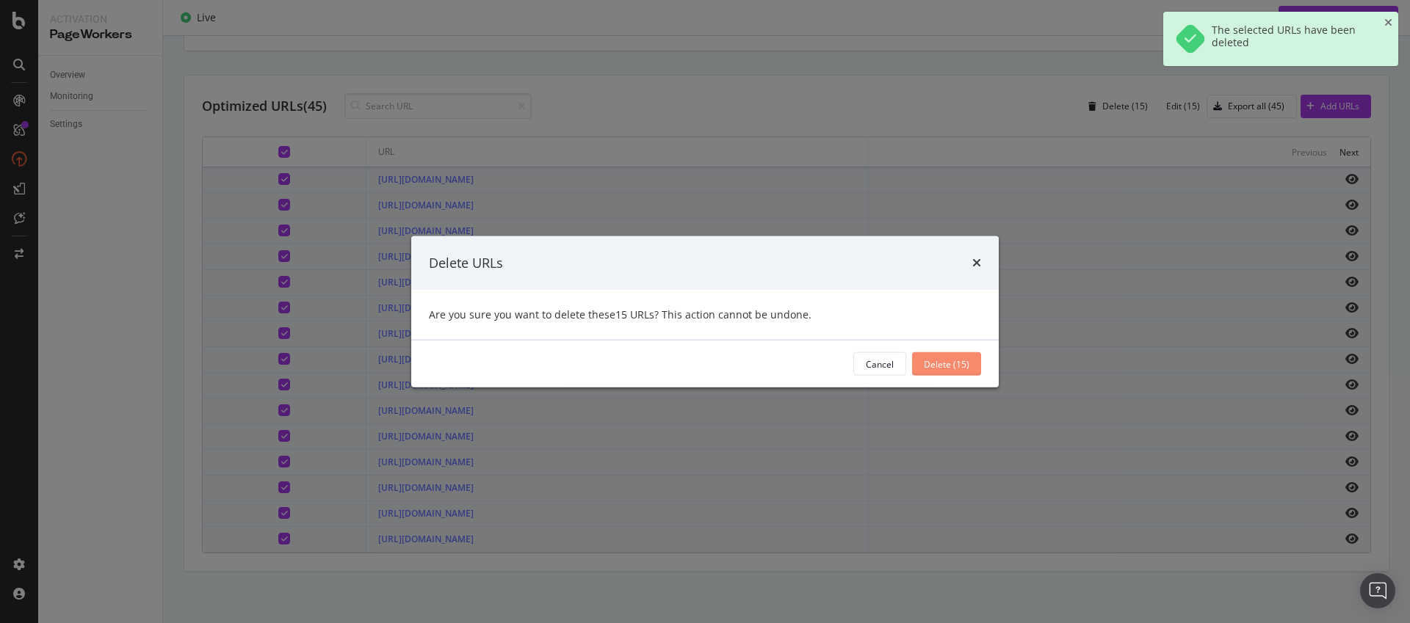
click at [938, 367] on div "Delete (15)" at bounding box center [947, 364] width 46 height 12
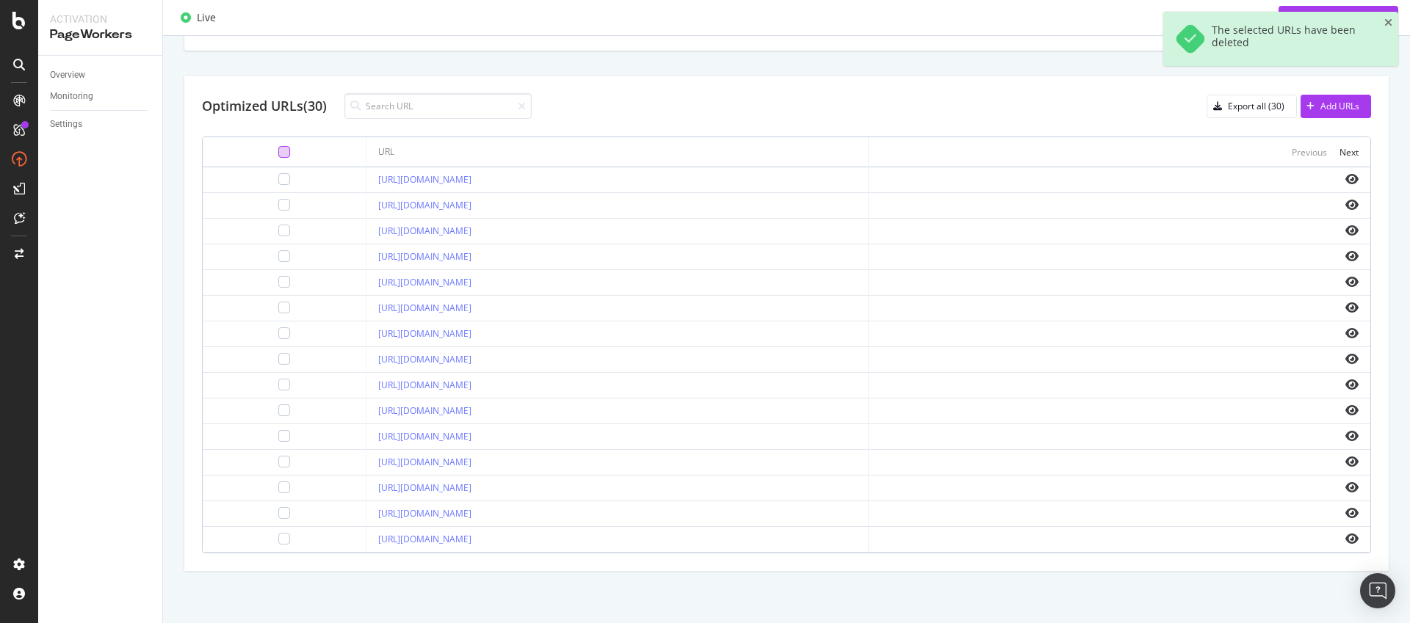
click at [278, 149] on div at bounding box center [284, 152] width 12 height 12
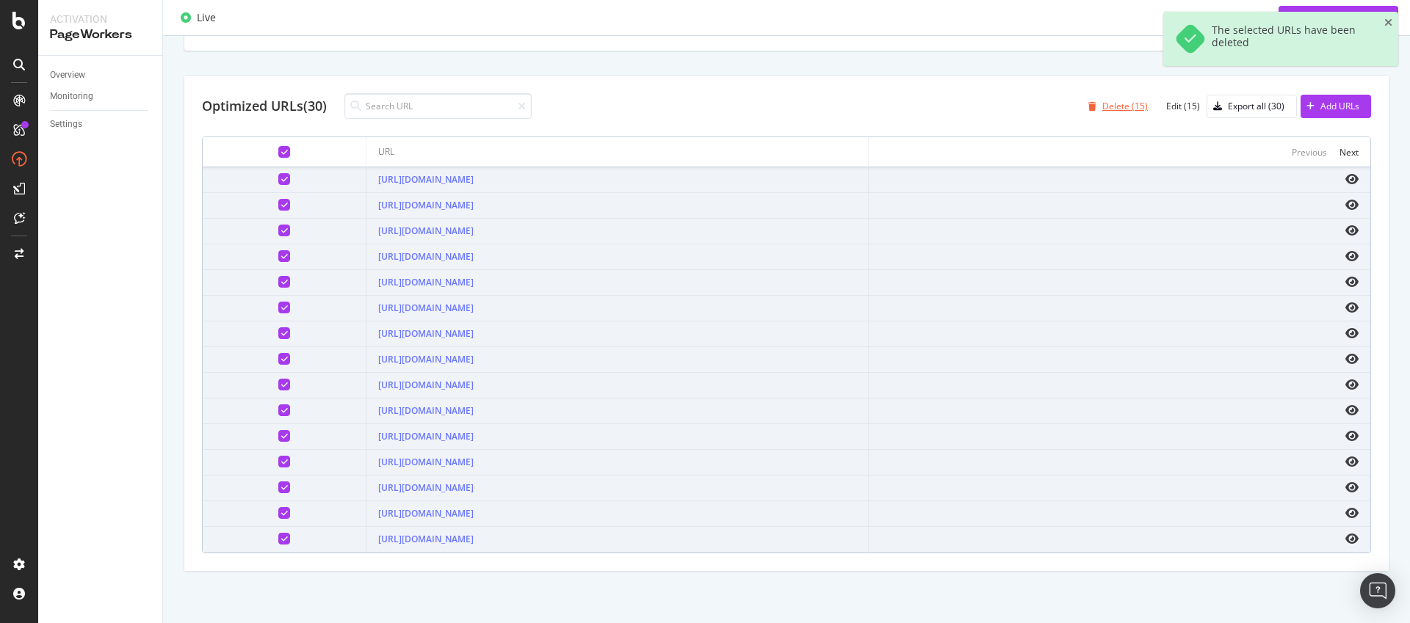
click at [1113, 105] on div "Delete (15)" at bounding box center [1125, 106] width 46 height 12
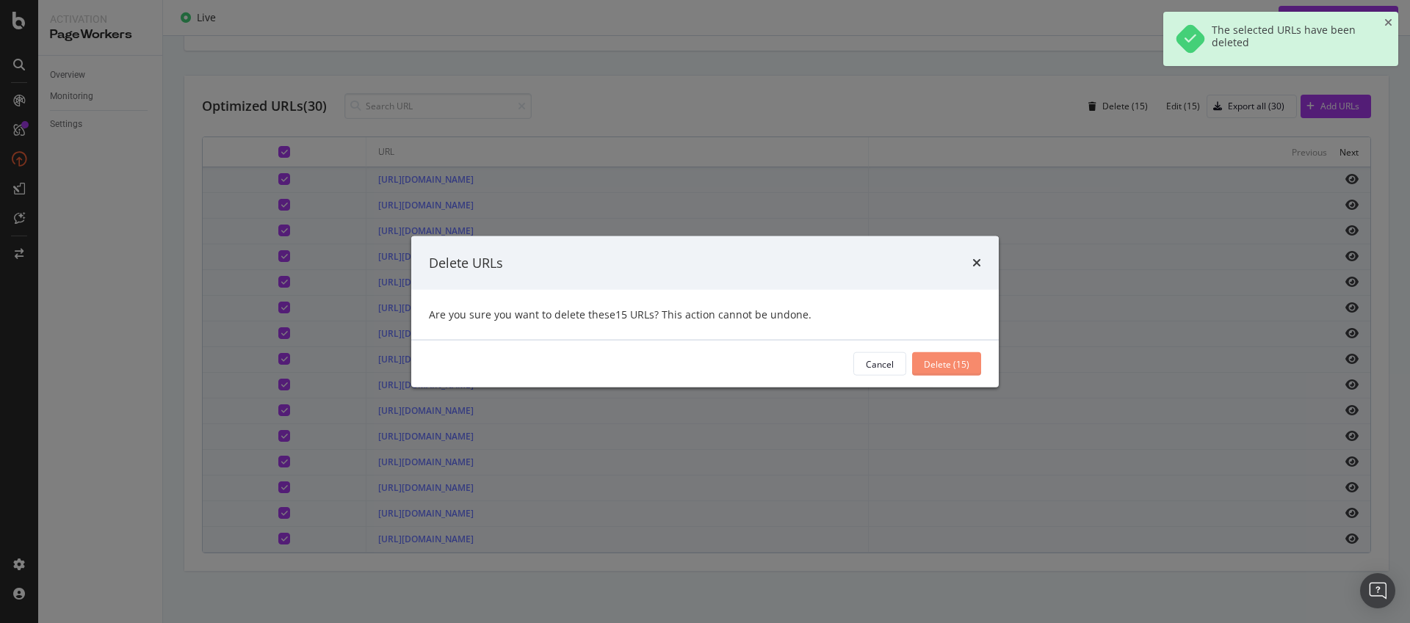
click at [945, 369] on div "Delete (15)" at bounding box center [947, 364] width 46 height 12
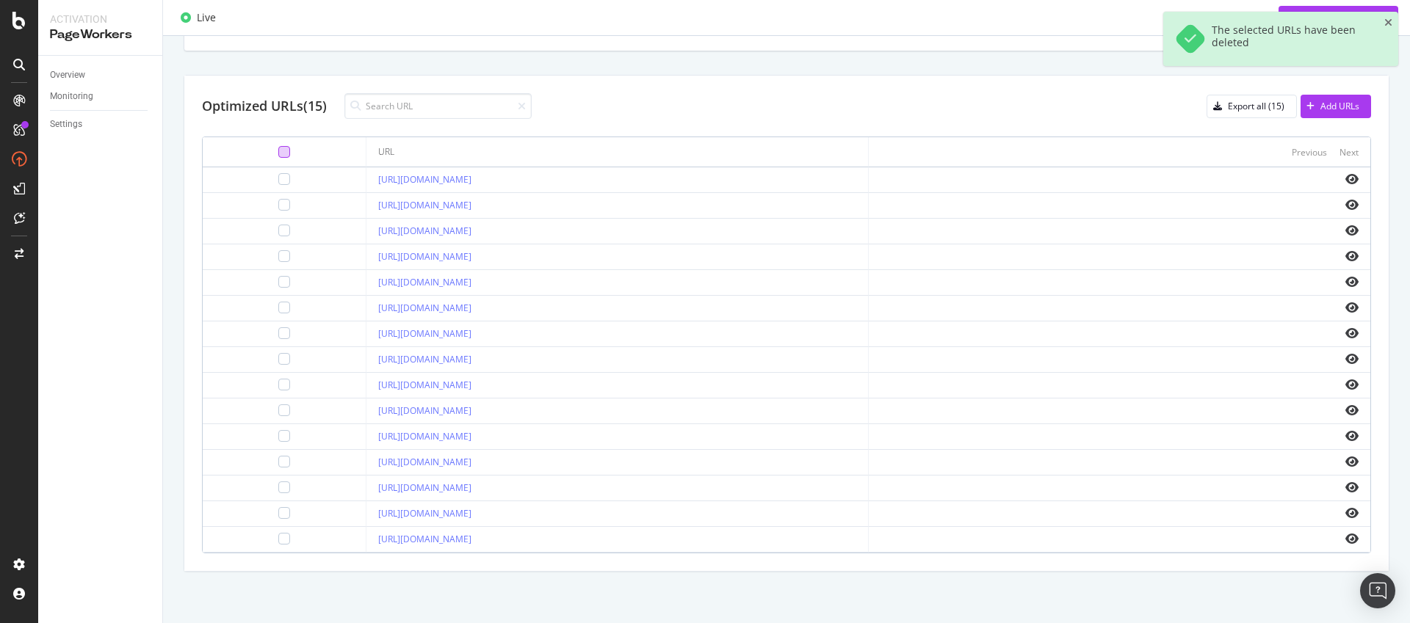
click at [278, 149] on div at bounding box center [284, 152] width 12 height 12
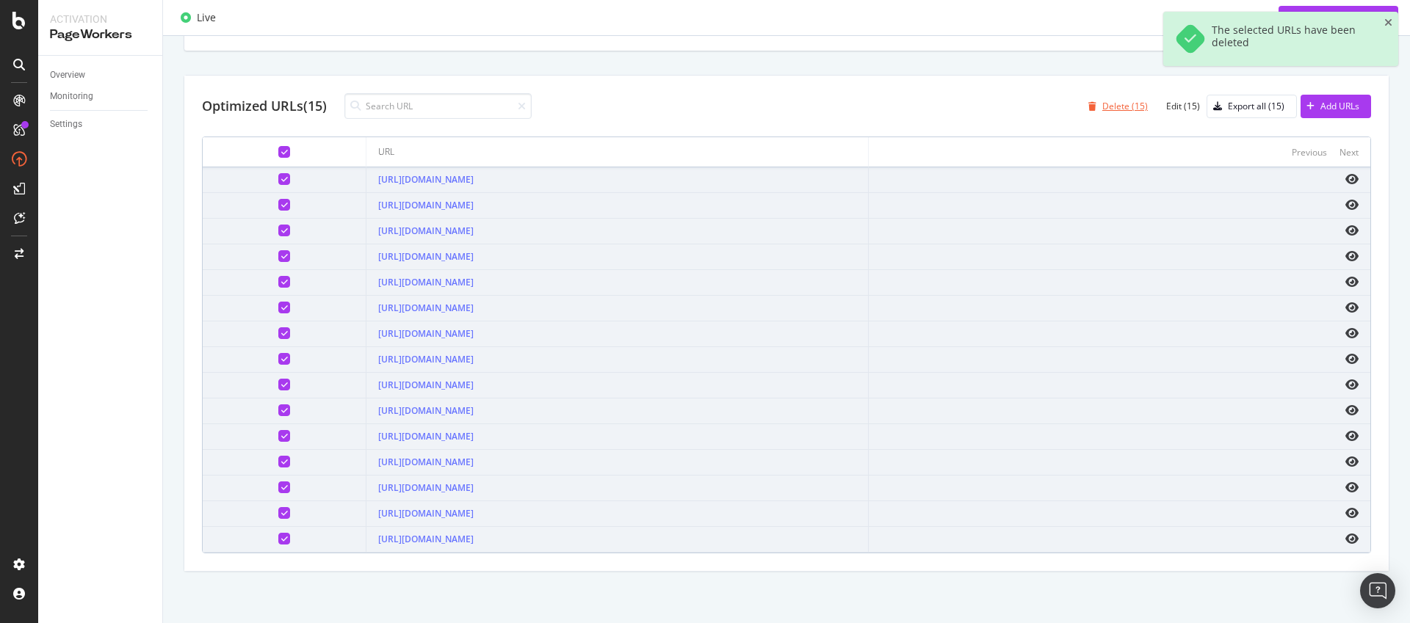
click at [1125, 109] on div "Delete (15)" at bounding box center [1125, 106] width 46 height 12
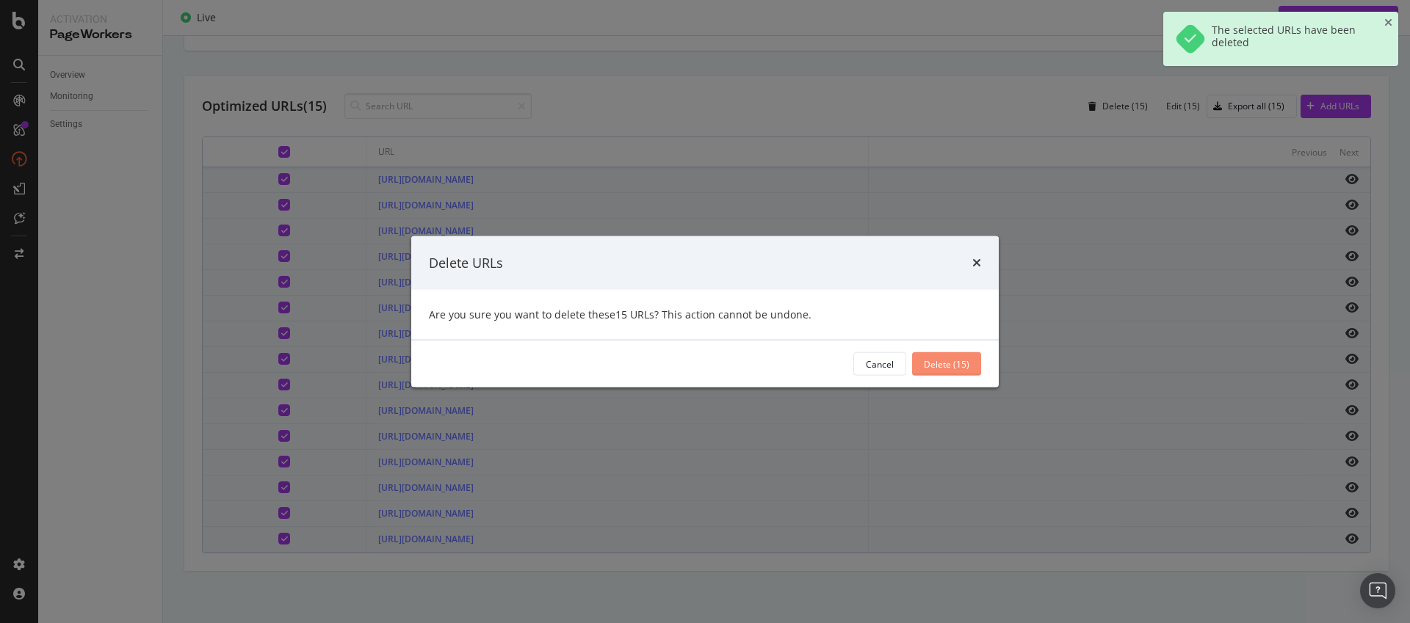
click at [953, 364] on div "Delete (15)" at bounding box center [947, 364] width 46 height 12
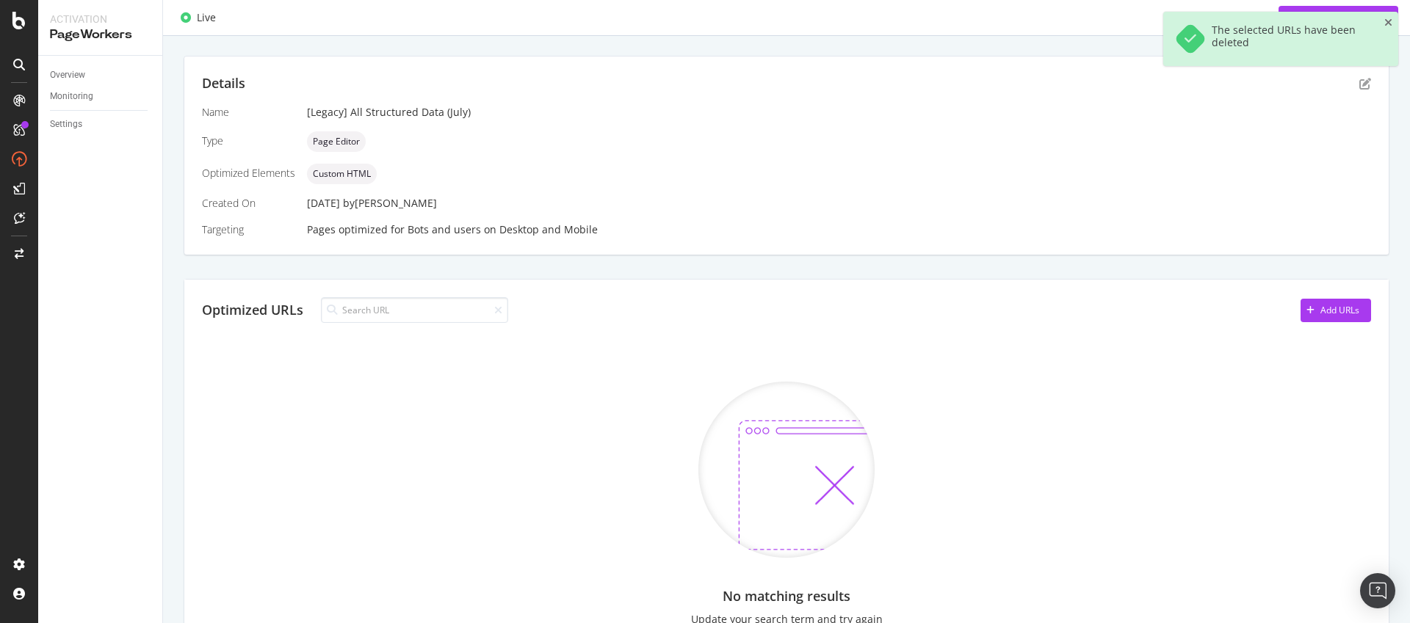
scroll to position [480, 0]
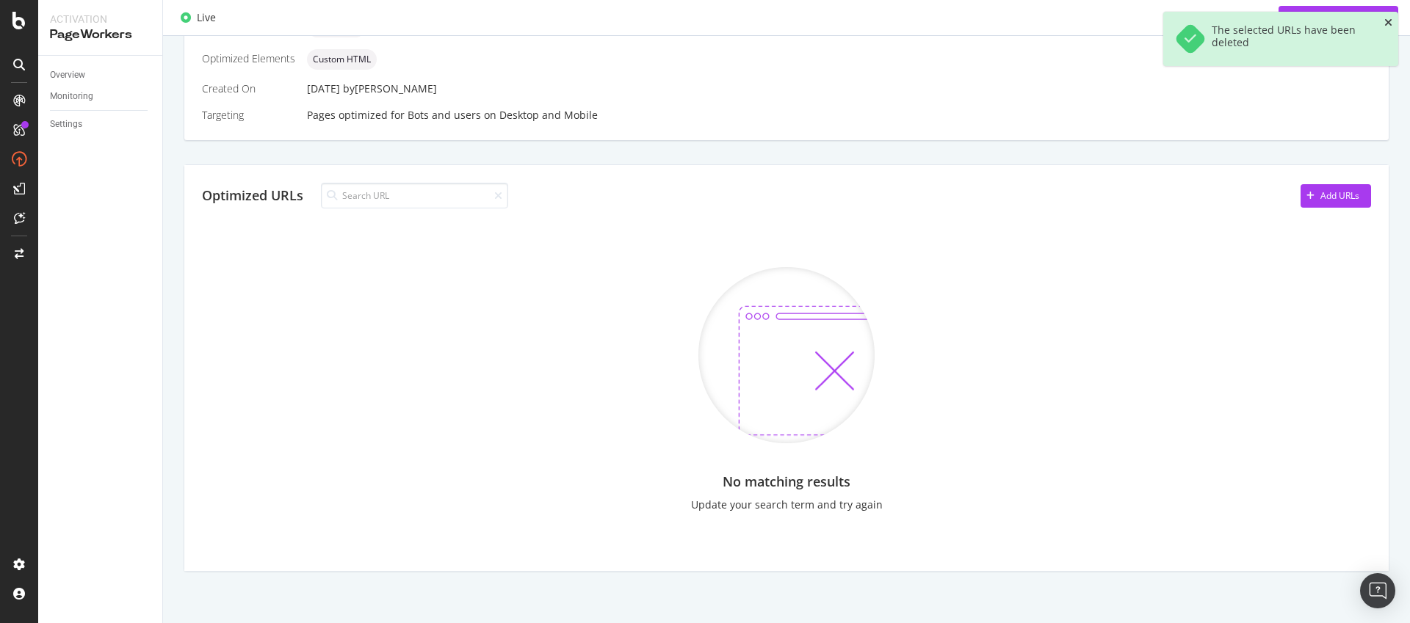
click at [1386, 24] on icon "close toast" at bounding box center [1388, 23] width 8 height 10
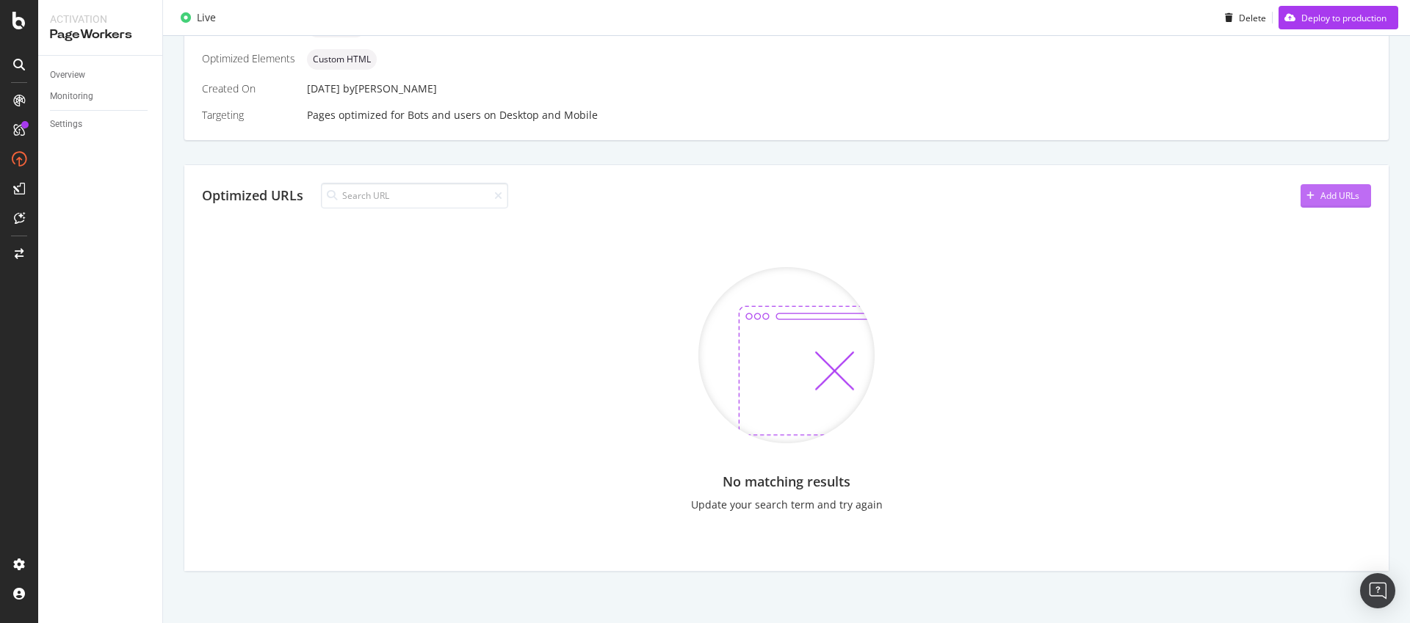
click at [1320, 198] on div "Add URLs" at bounding box center [1339, 195] width 39 height 12
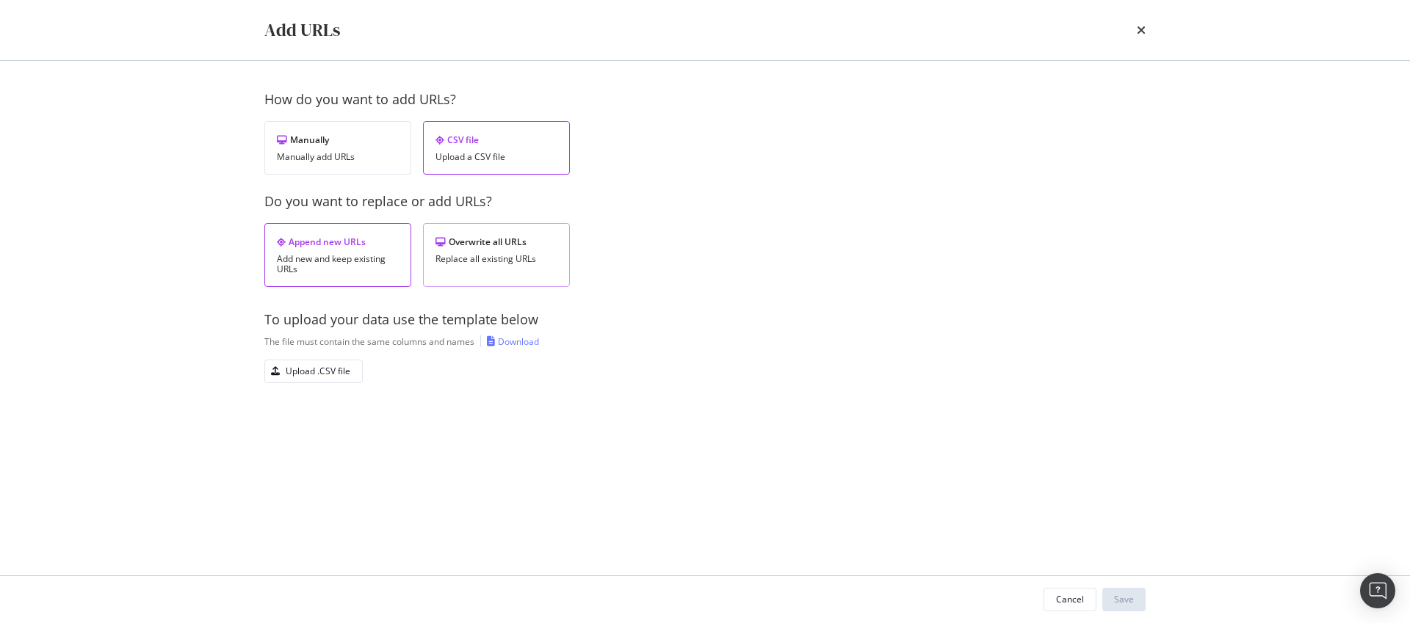
click at [519, 274] on div "Overwrite all URLs Replace all existing URLs" at bounding box center [496, 255] width 147 height 64
click at [524, 345] on div "Download" at bounding box center [518, 342] width 41 height 12
click at [345, 365] on div "Upload .CSV file" at bounding box center [318, 371] width 65 height 12
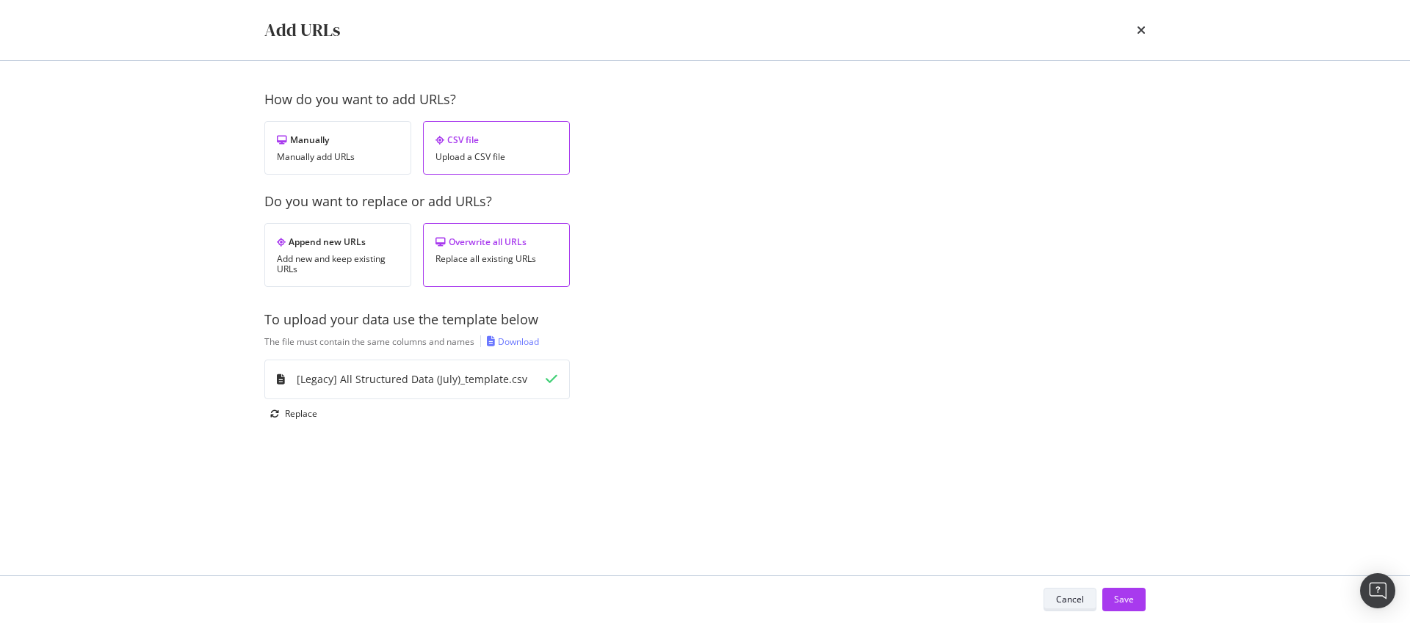
drag, startPoint x: 1123, startPoint y: 595, endPoint x: 1064, endPoint y: 593, distance: 58.8
click at [1123, 594] on div "Save" at bounding box center [1124, 599] width 20 height 12
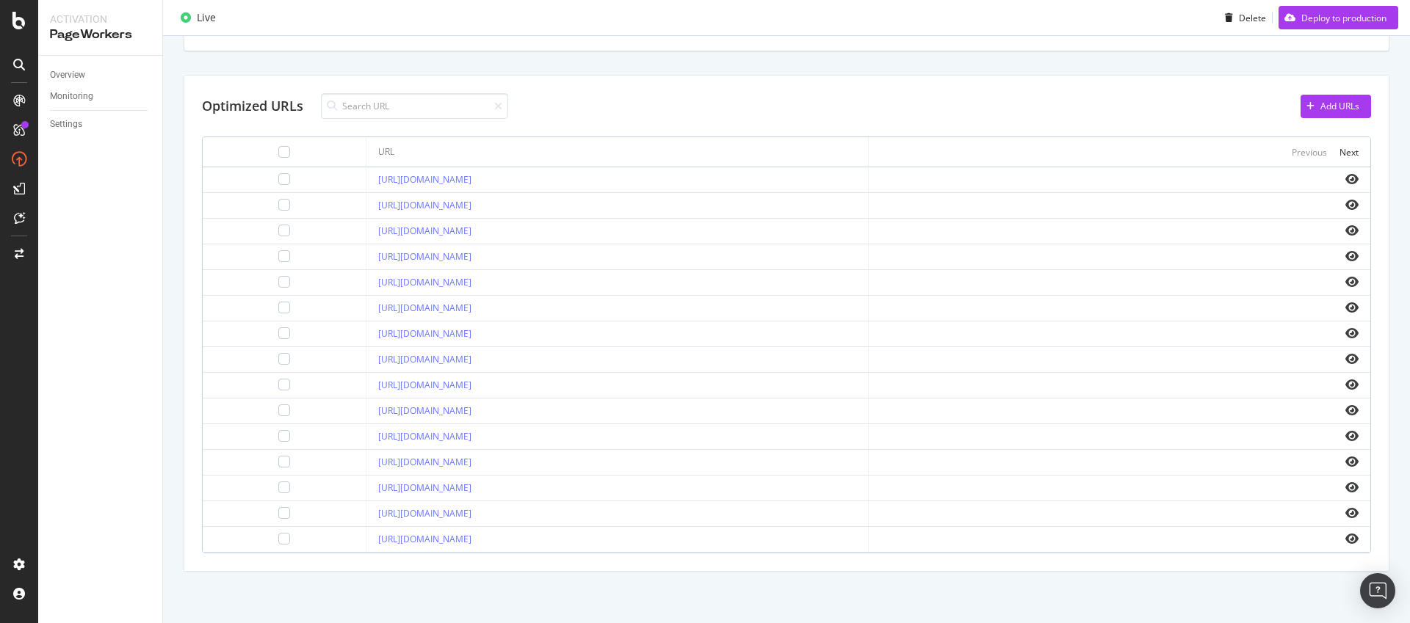
scroll to position [0, 0]
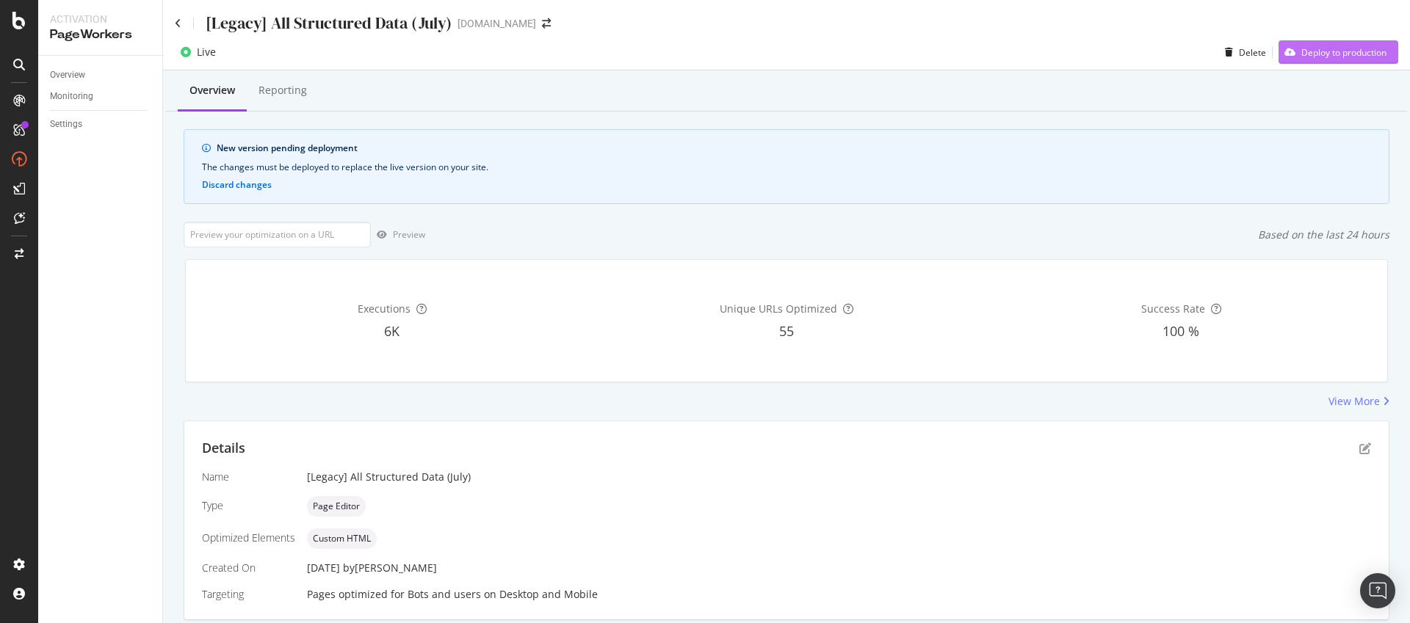
click at [1345, 53] on div "Deploy to production" at bounding box center [1343, 52] width 85 height 12
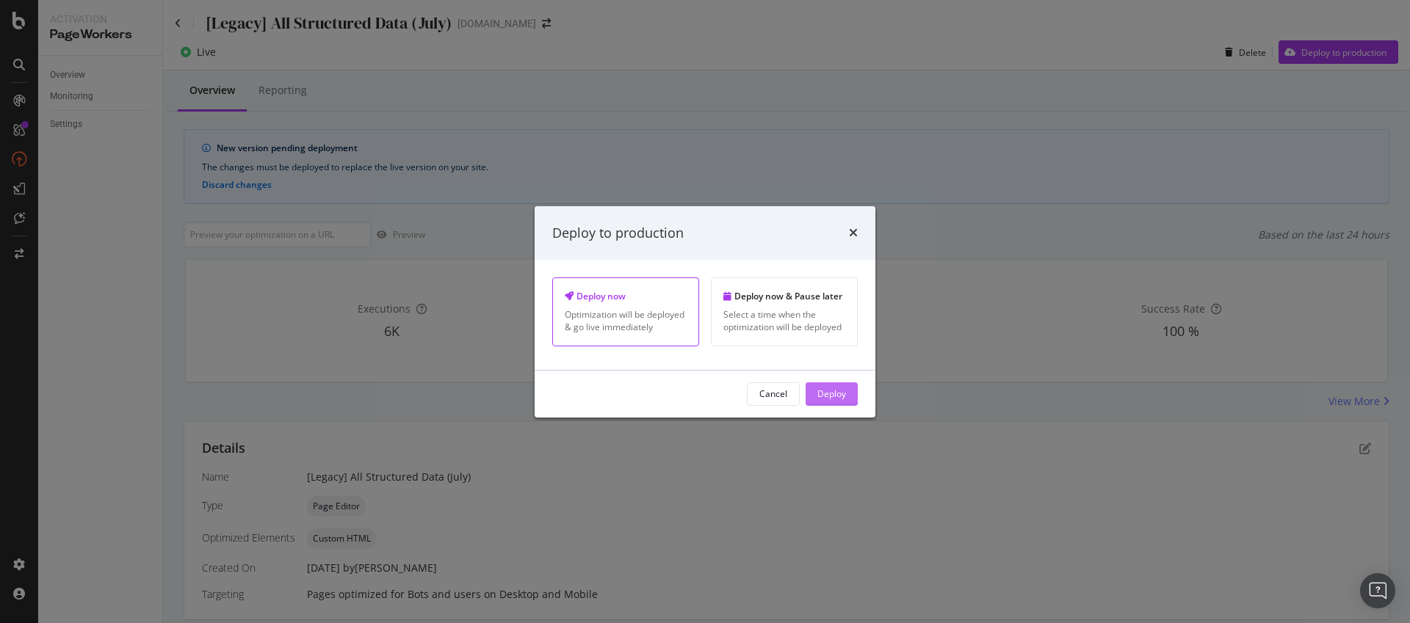
click at [839, 397] on div "Deploy" at bounding box center [831, 394] width 29 height 12
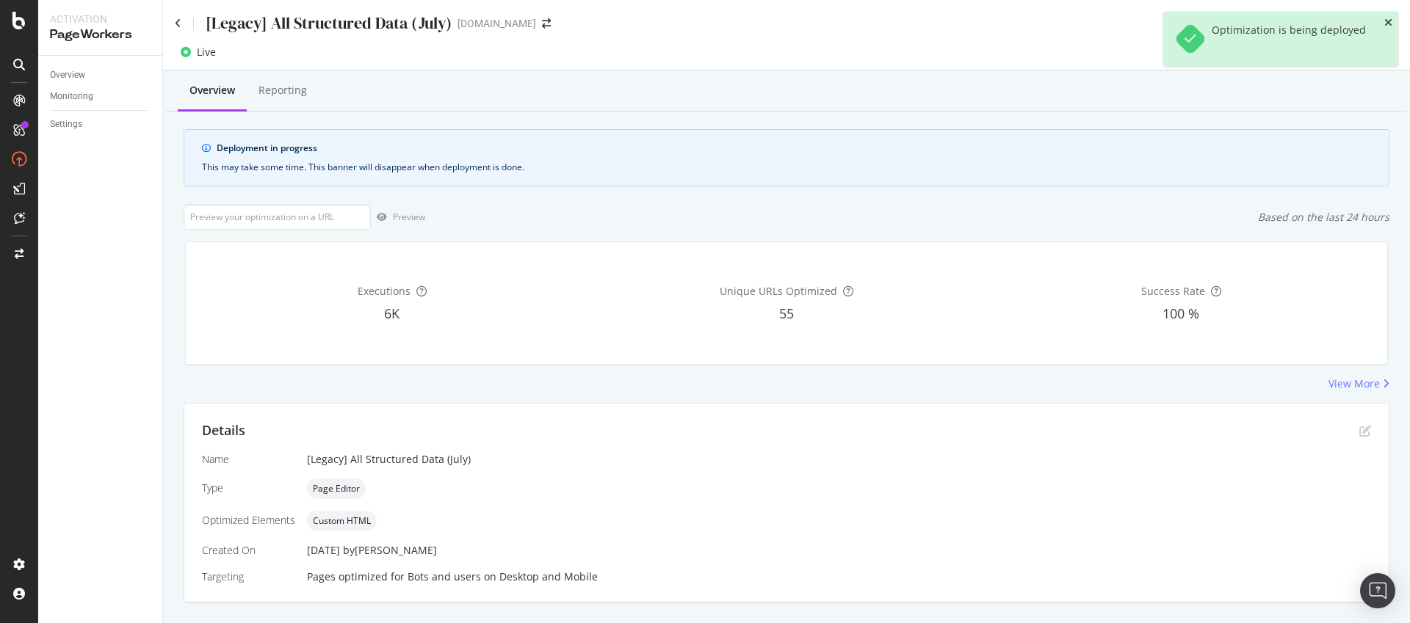
click at [1391, 24] on icon "close toast" at bounding box center [1388, 23] width 8 height 10
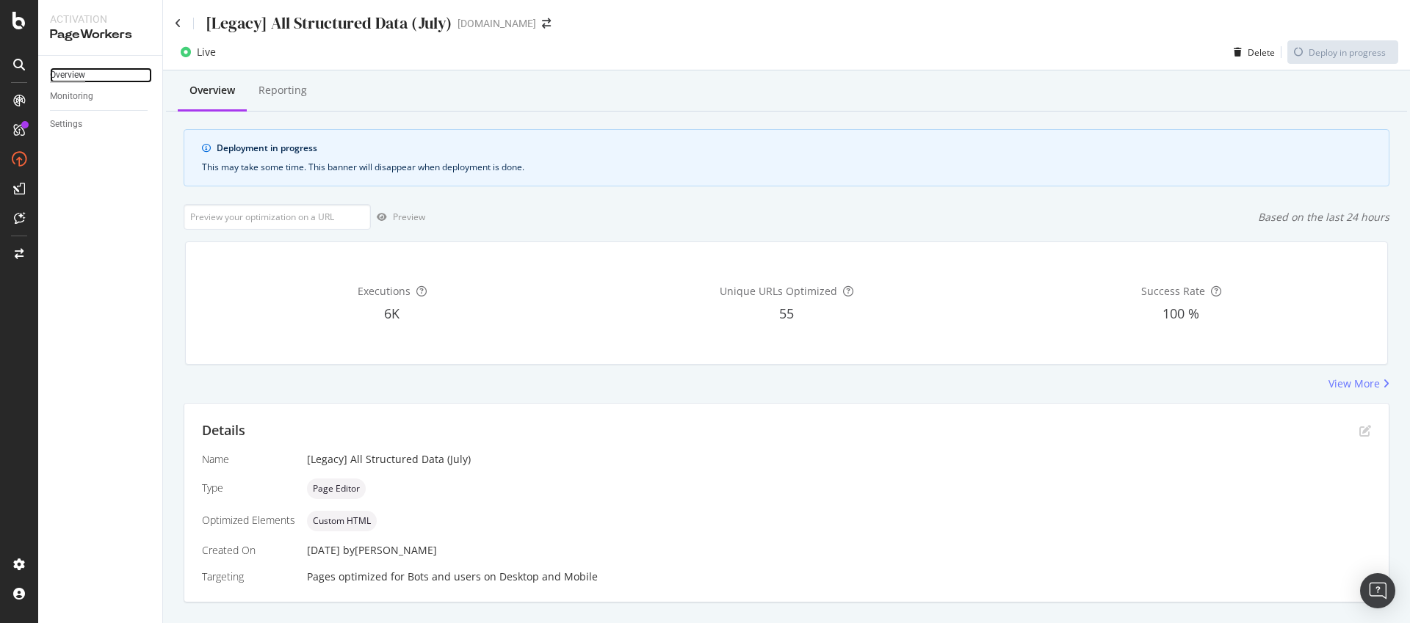
click at [73, 71] on div "Overview" at bounding box center [67, 75] width 35 height 15
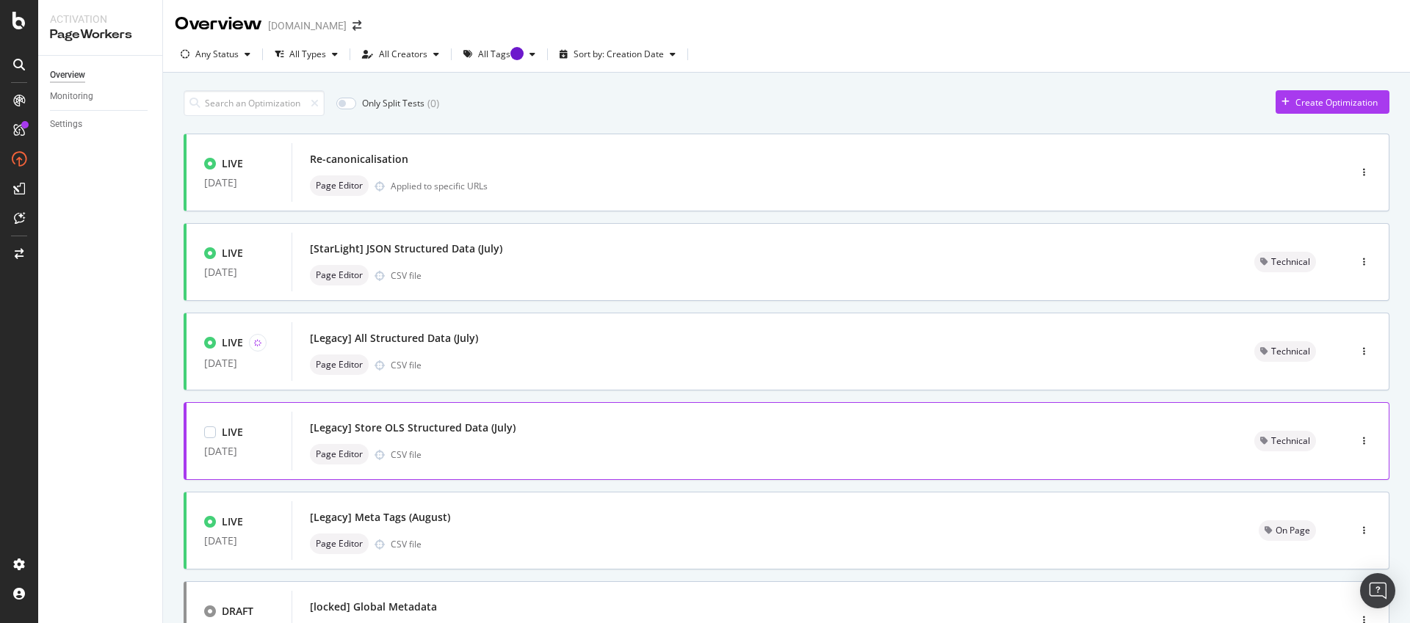
click at [497, 438] on div "[Legacy] Store OLS Structured Data (July)" at bounding box center [764, 428] width 909 height 21
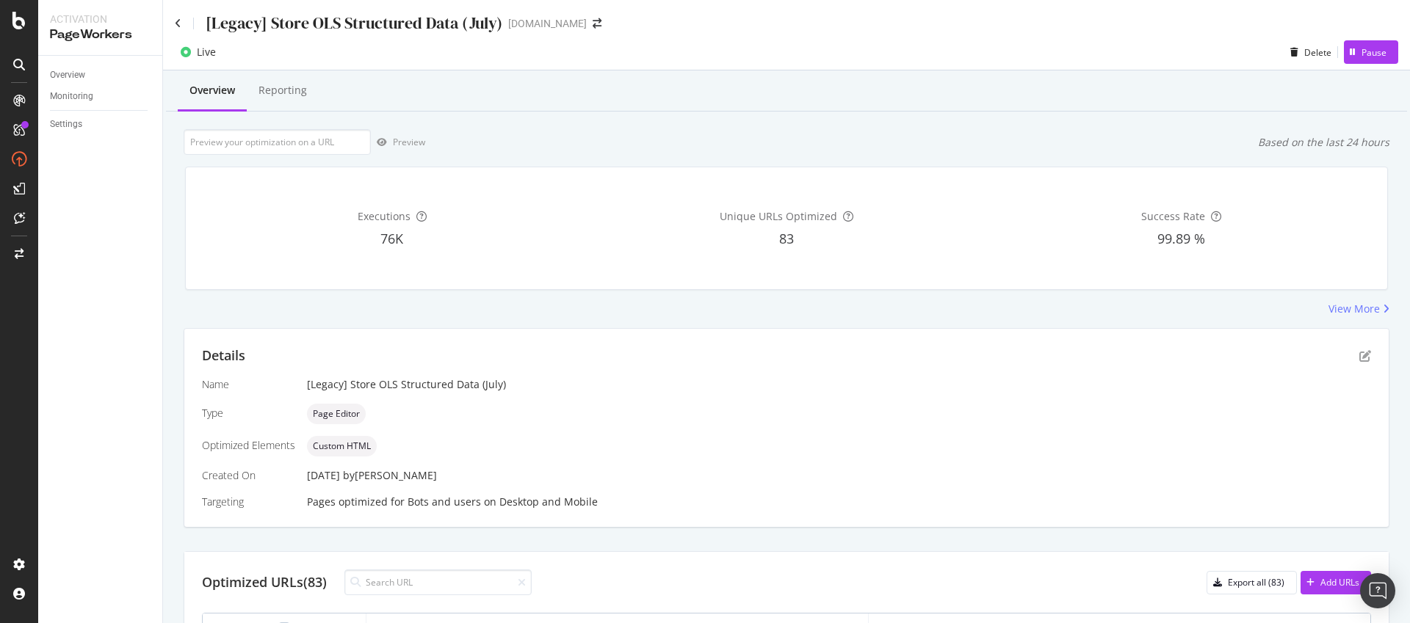
scroll to position [477, 0]
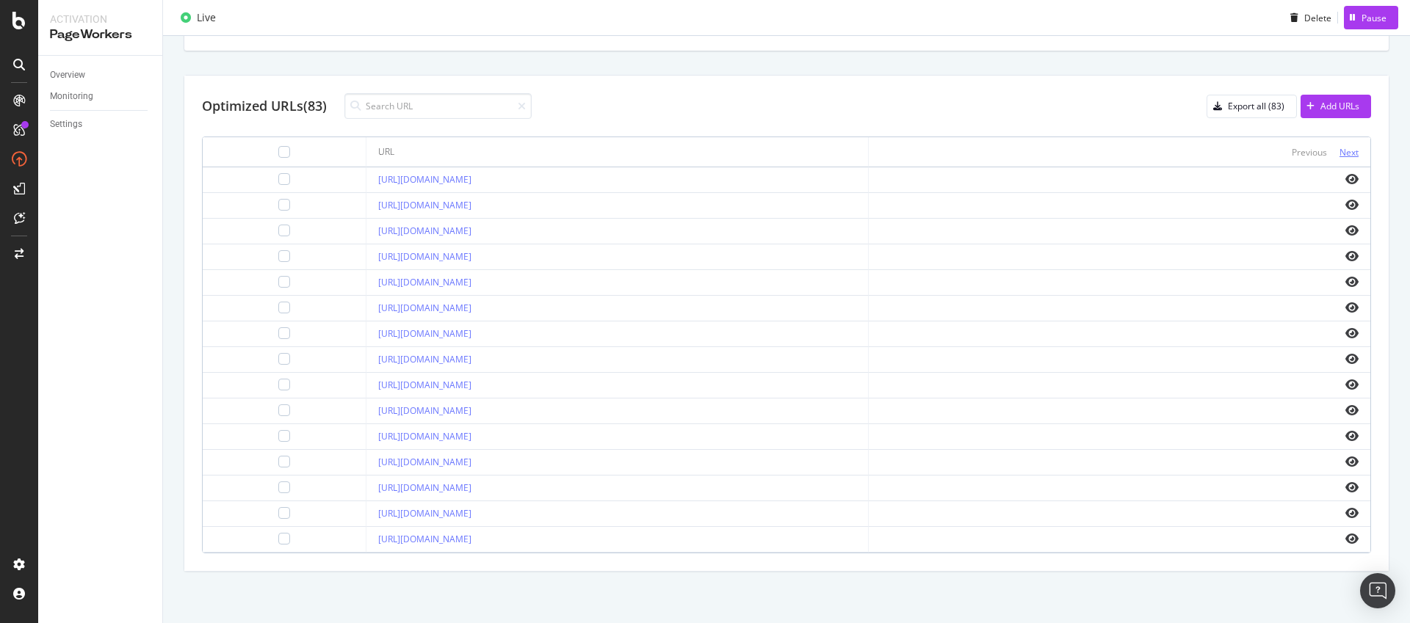
click at [1340, 153] on div "Next" at bounding box center [1349, 152] width 19 height 12
click at [1309, 153] on div "Previous" at bounding box center [1309, 152] width 35 height 12
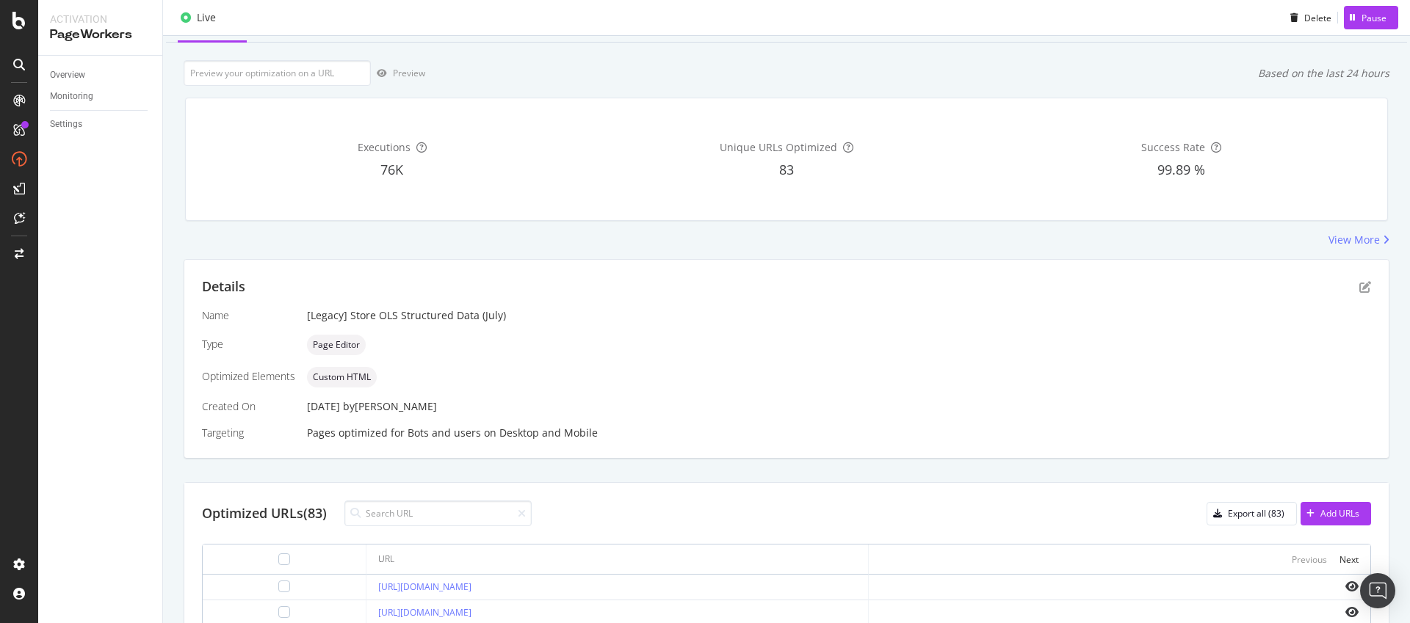
scroll to position [178, 0]
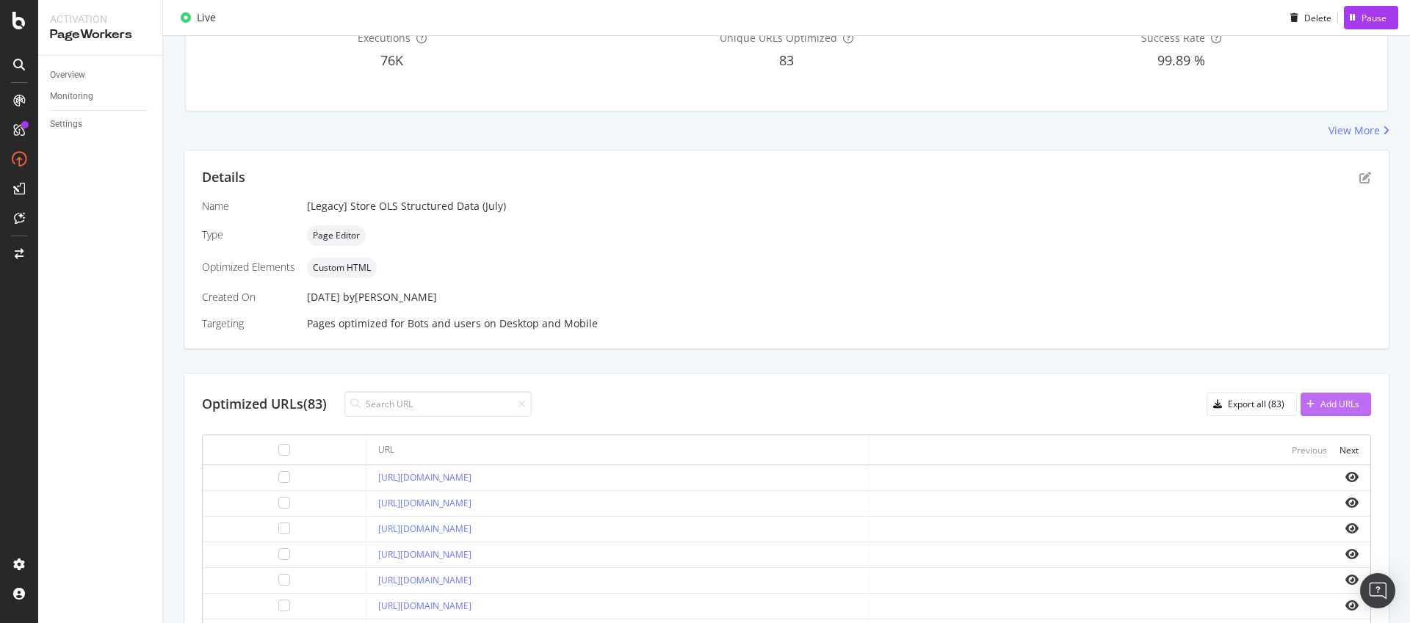
click at [1325, 416] on button "Add URLs" at bounding box center [1336, 405] width 71 height 24
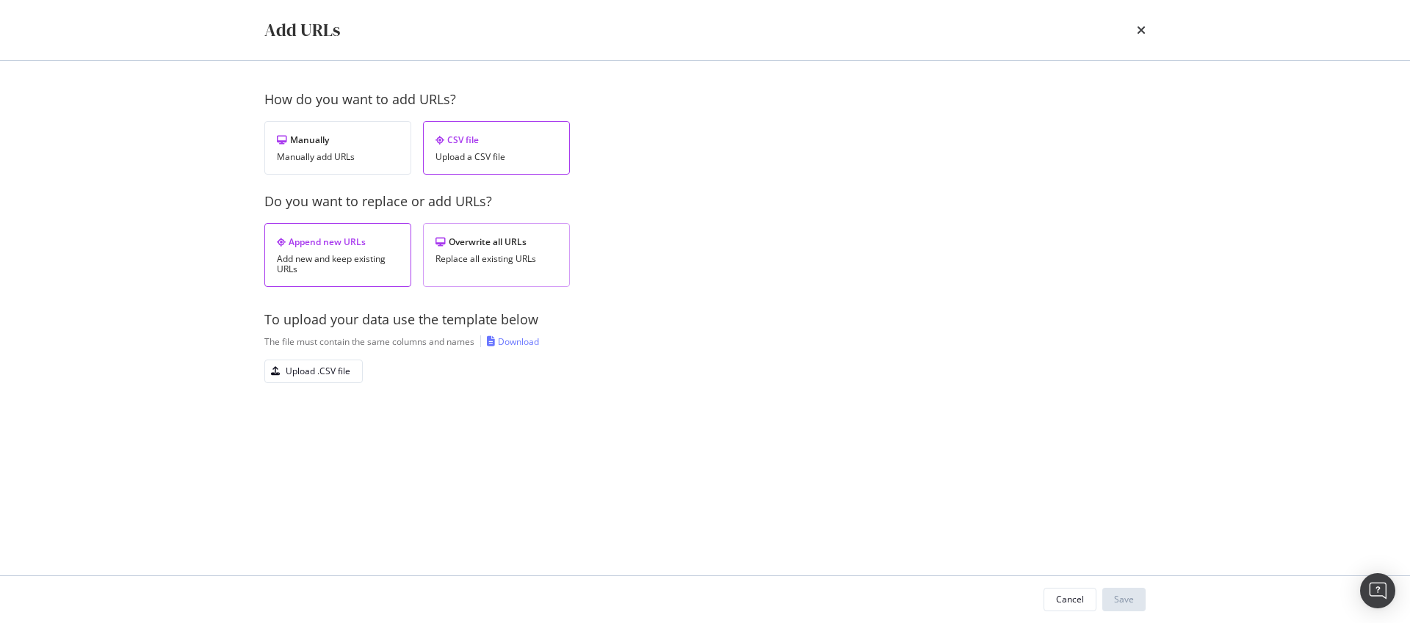
click at [516, 267] on div "Overwrite all URLs Replace all existing URLs" at bounding box center [496, 255] width 147 height 64
click at [531, 341] on div "Download" at bounding box center [518, 342] width 41 height 12
click at [660, 339] on div "The file must contain the same columns and names Download" at bounding box center [704, 342] width 881 height 12
click at [313, 368] on div "Upload .CSV file" at bounding box center [318, 371] width 65 height 12
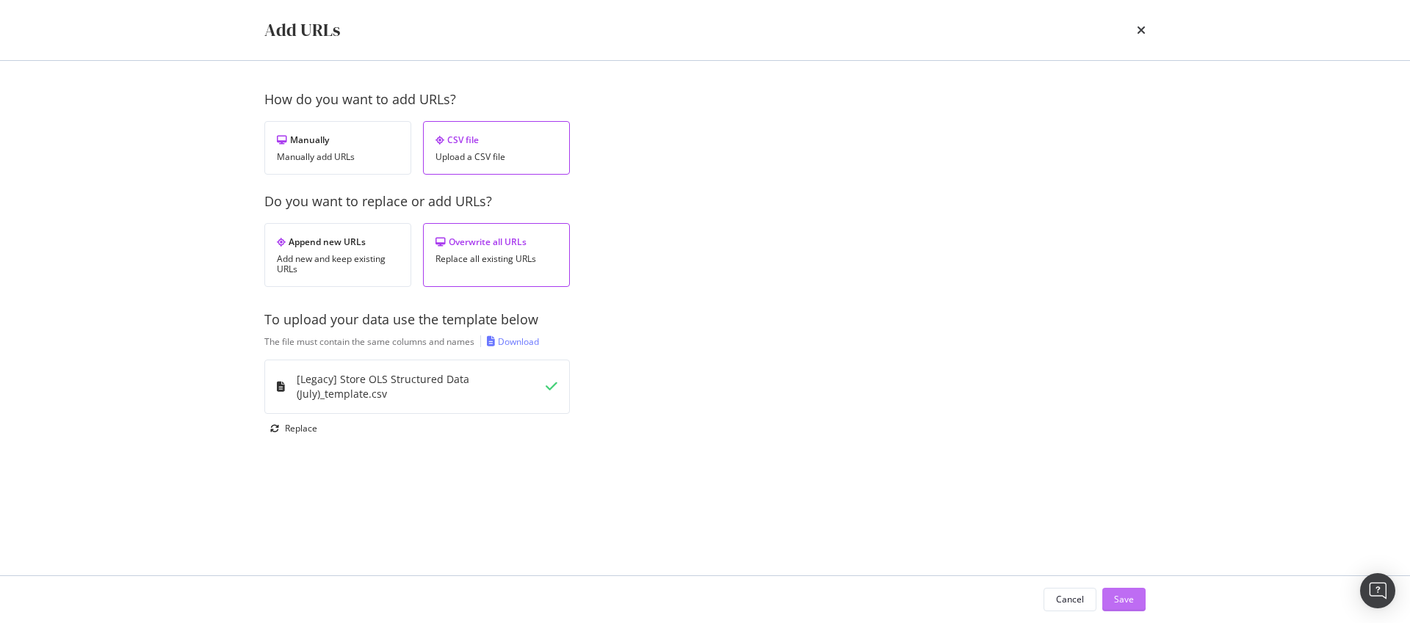
click at [1124, 599] on div "Save" at bounding box center [1124, 599] width 20 height 12
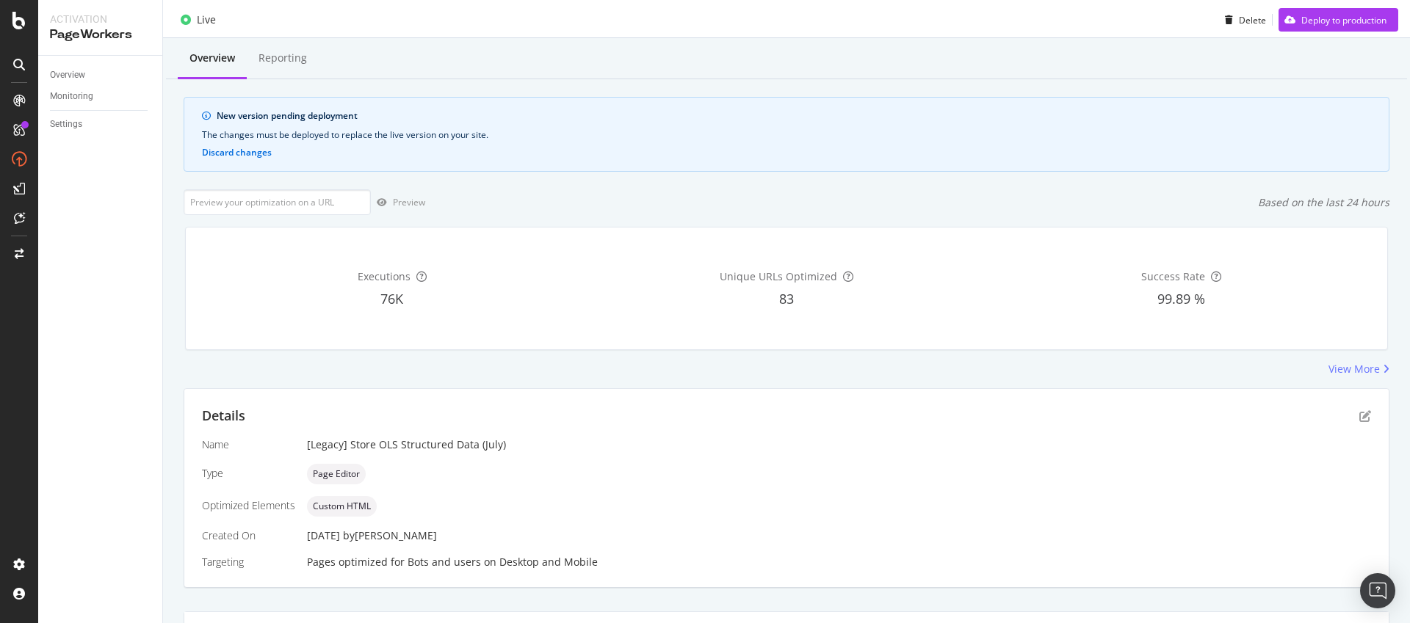
scroll to position [0, 0]
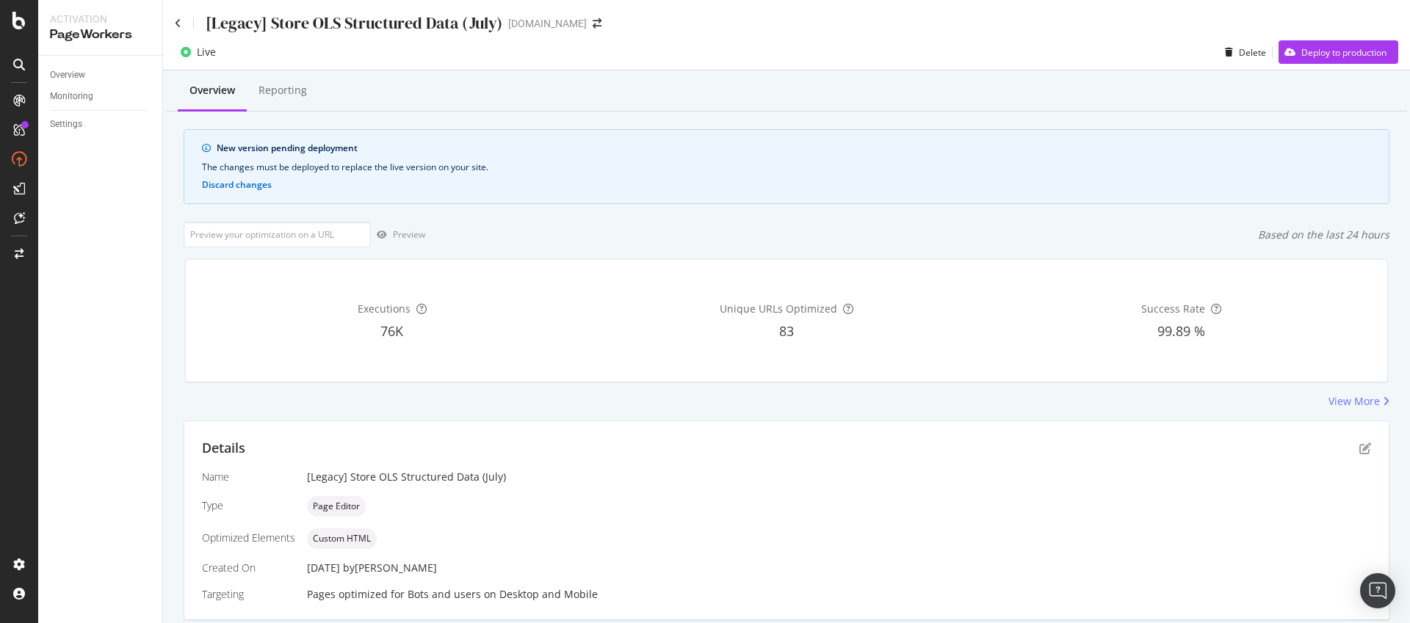
click at [1306, 66] on div "Live Delete Deploy to production" at bounding box center [786, 54] width 1247 height 29
click at [1314, 52] on div "Deploy to production" at bounding box center [1343, 52] width 85 height 12
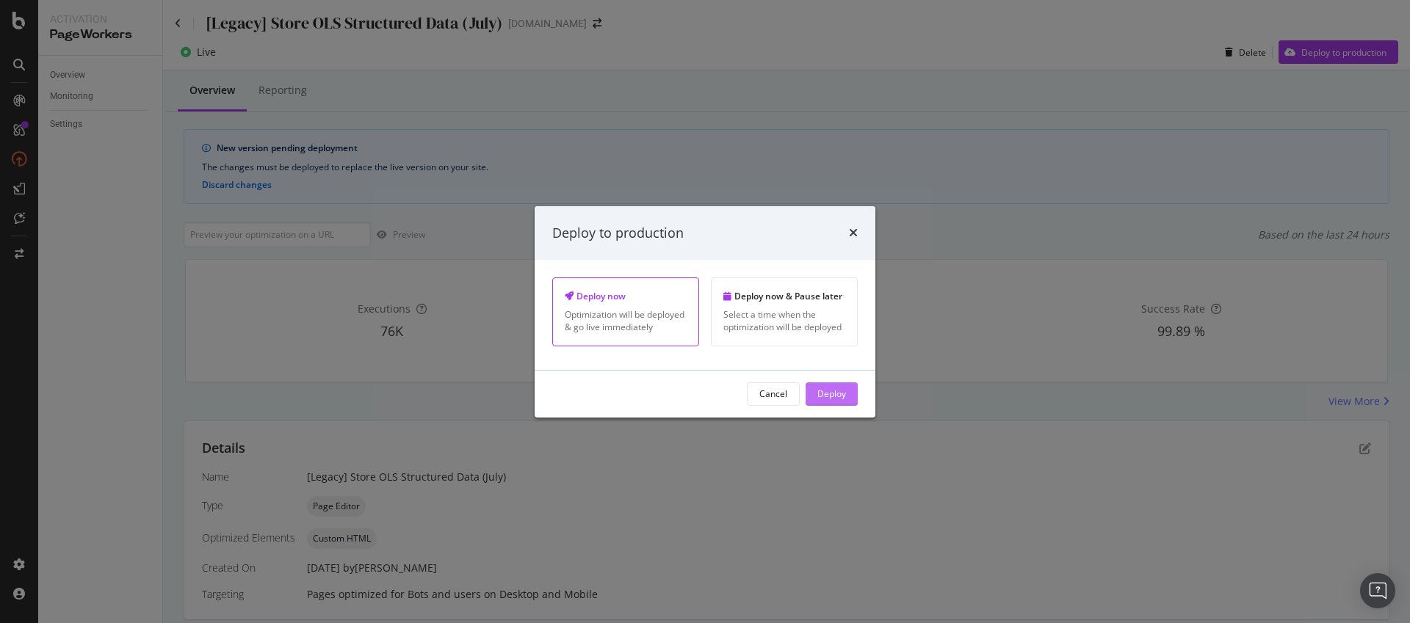
click at [845, 386] on div "Deploy" at bounding box center [831, 394] width 29 height 22
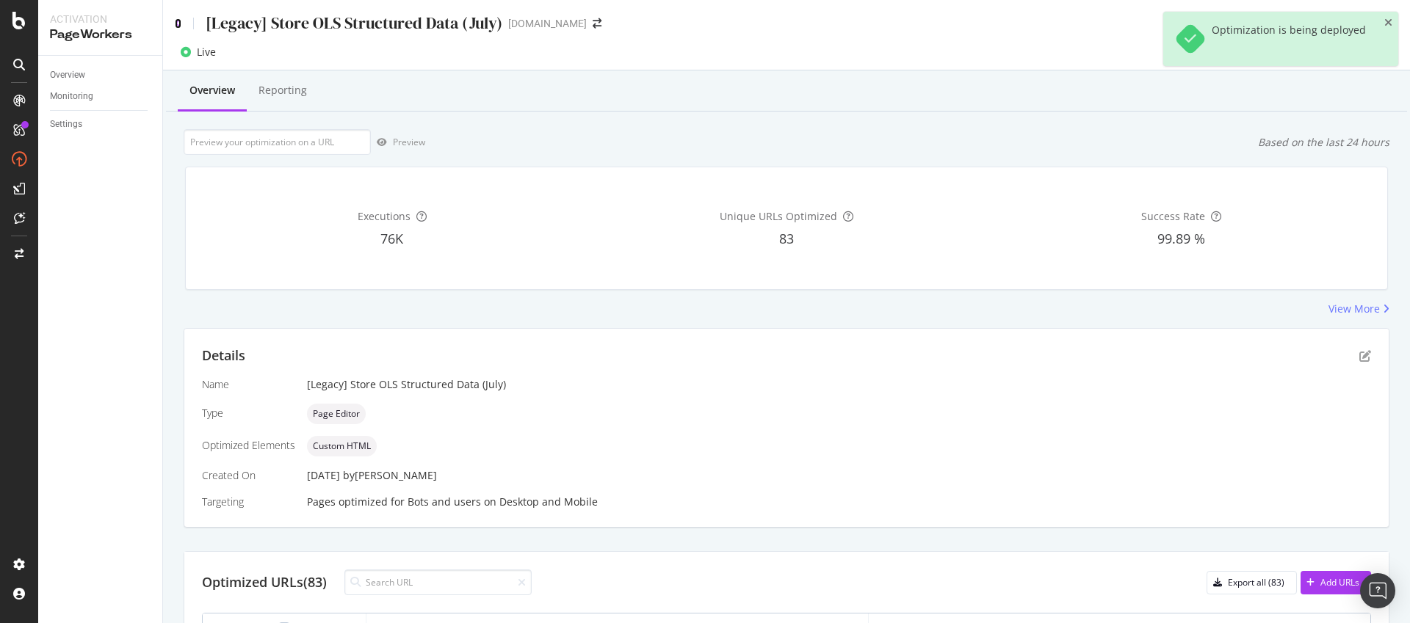
click at [178, 27] on icon at bounding box center [178, 23] width 7 height 10
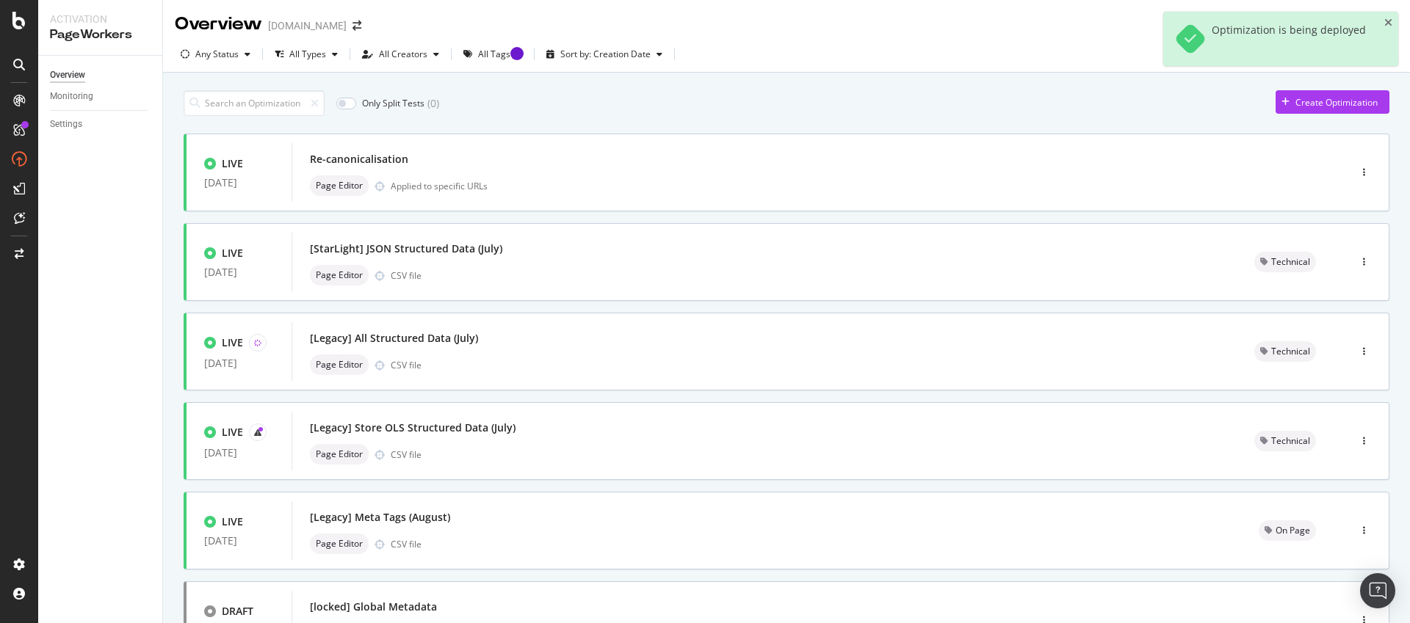
click at [137, 435] on div "Overview Monitoring Settings" at bounding box center [100, 340] width 124 height 568
click at [588, 427] on div "[Legacy] Store OLS Structured Data (July)" at bounding box center [764, 428] width 909 height 21
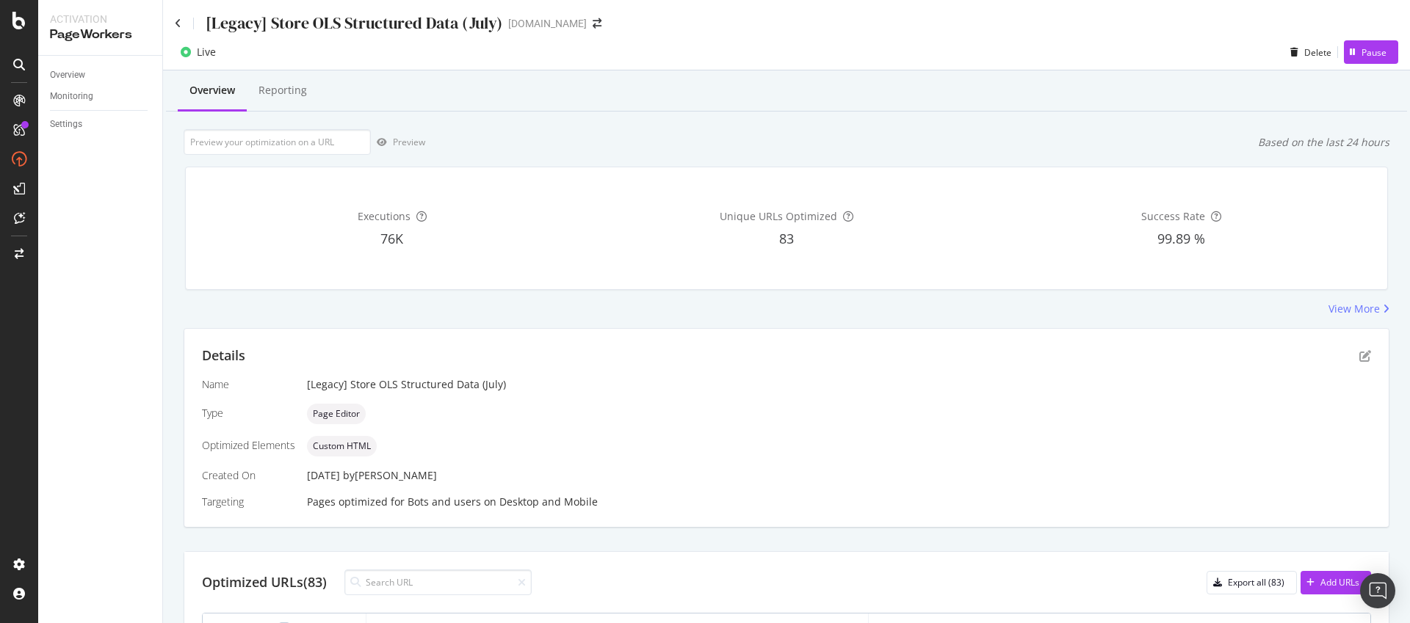
scroll to position [477, 0]
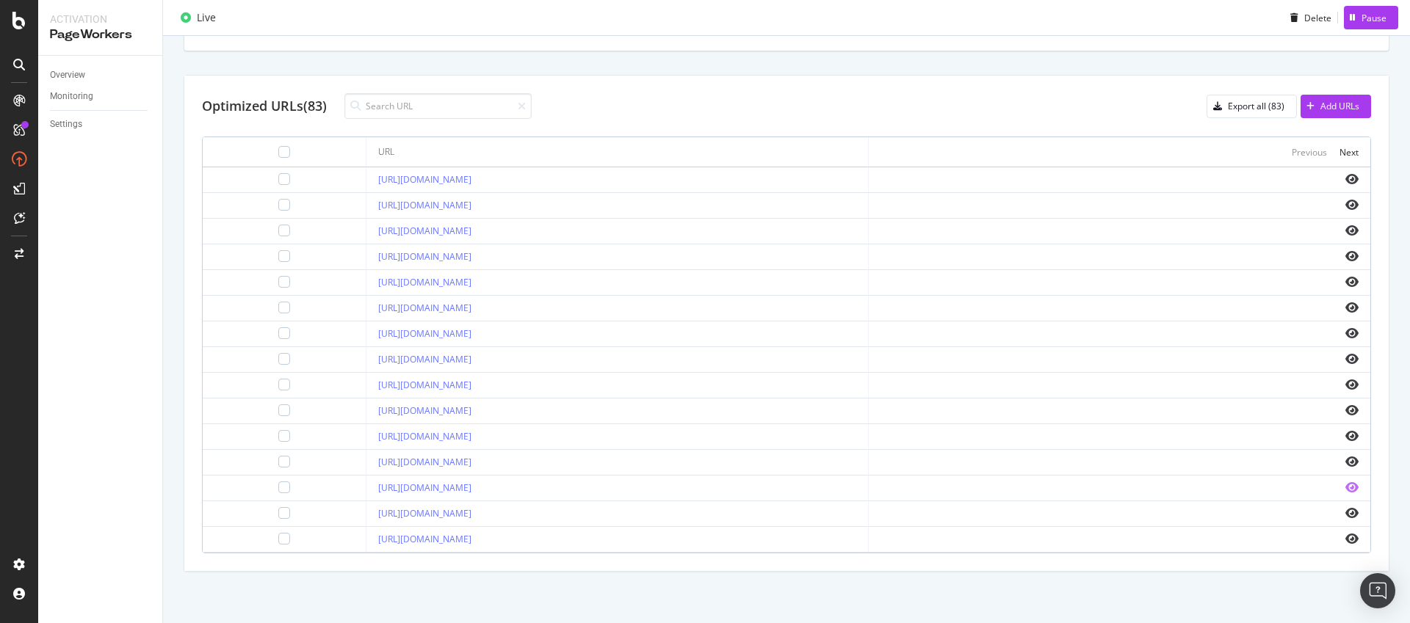
click at [1345, 489] on icon "eye" at bounding box center [1351, 488] width 13 height 12
click at [1347, 227] on icon "eye" at bounding box center [1351, 231] width 13 height 12
click at [82, 77] on div "Overview" at bounding box center [67, 75] width 35 height 15
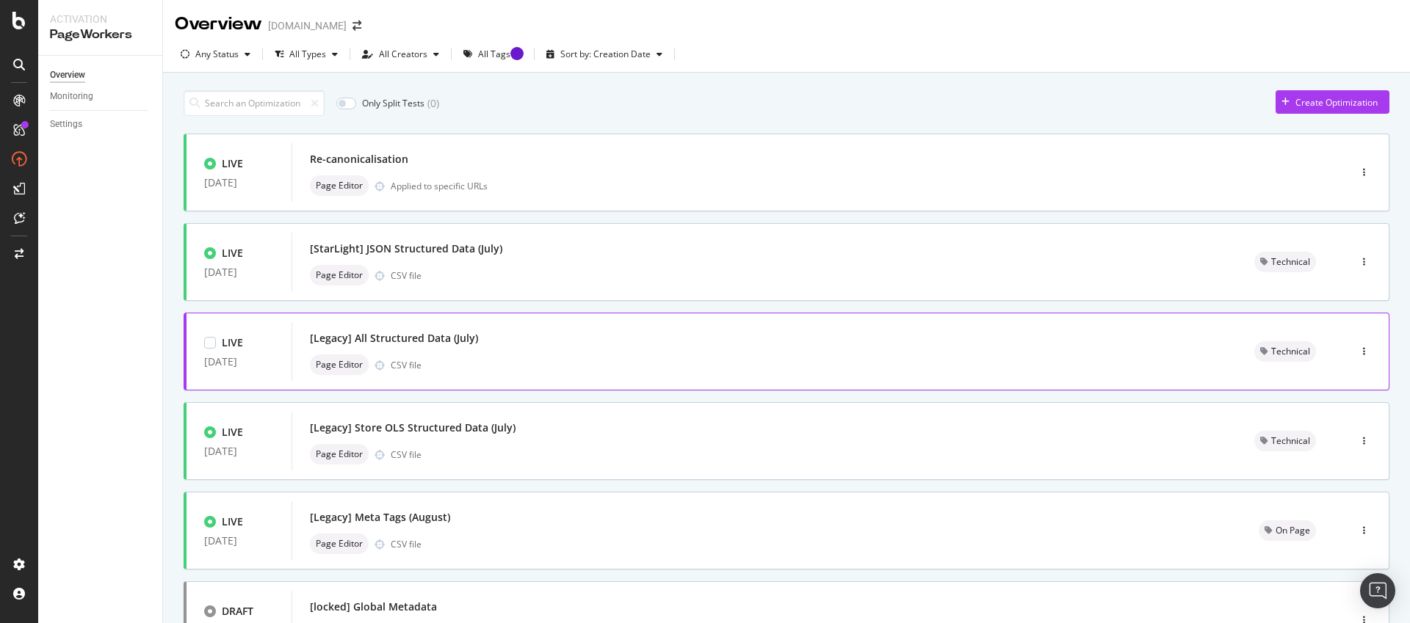
click at [554, 350] on div "[Legacy] All Structured Data (July) Page Editor CSV file" at bounding box center [764, 351] width 909 height 47
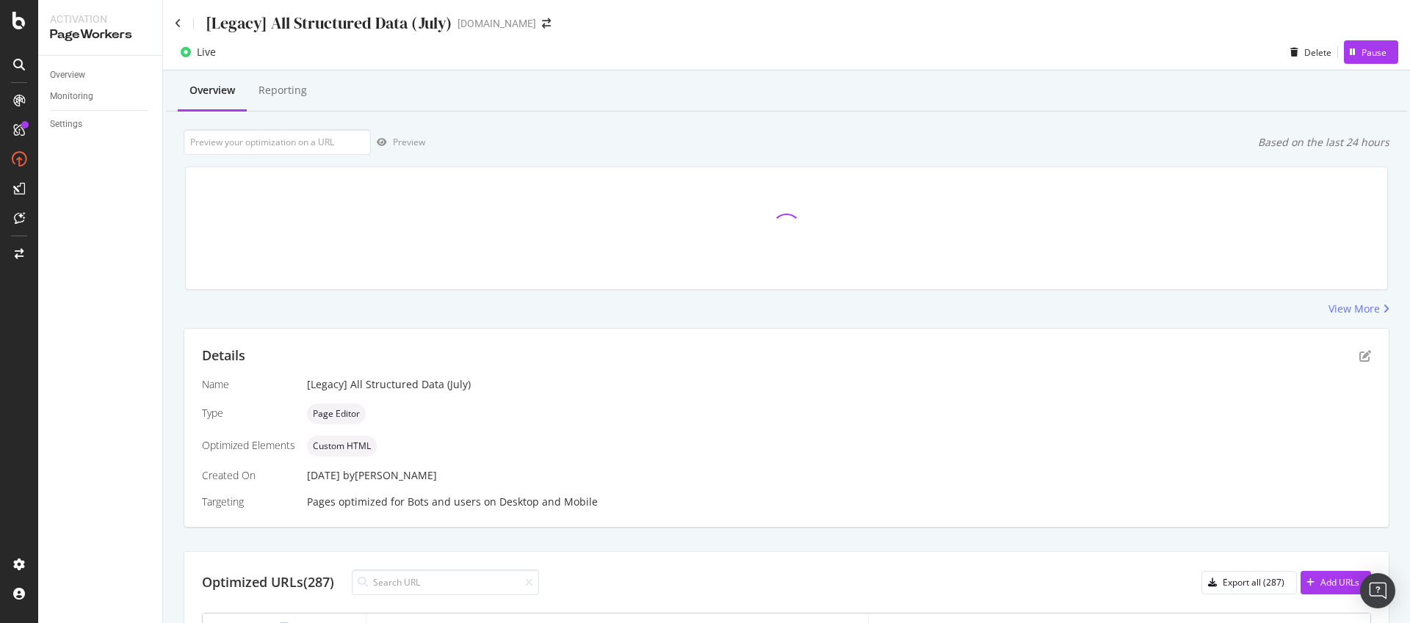
click at [430, 18] on div "[Legacy] All Structured Data (July)" at bounding box center [329, 23] width 246 height 23
click at [1123, 52] on div "Live Delete Pause" at bounding box center [786, 54] width 1247 height 29
click at [1359, 356] on icon "pen-to-square" at bounding box center [1365, 356] width 12 height 12
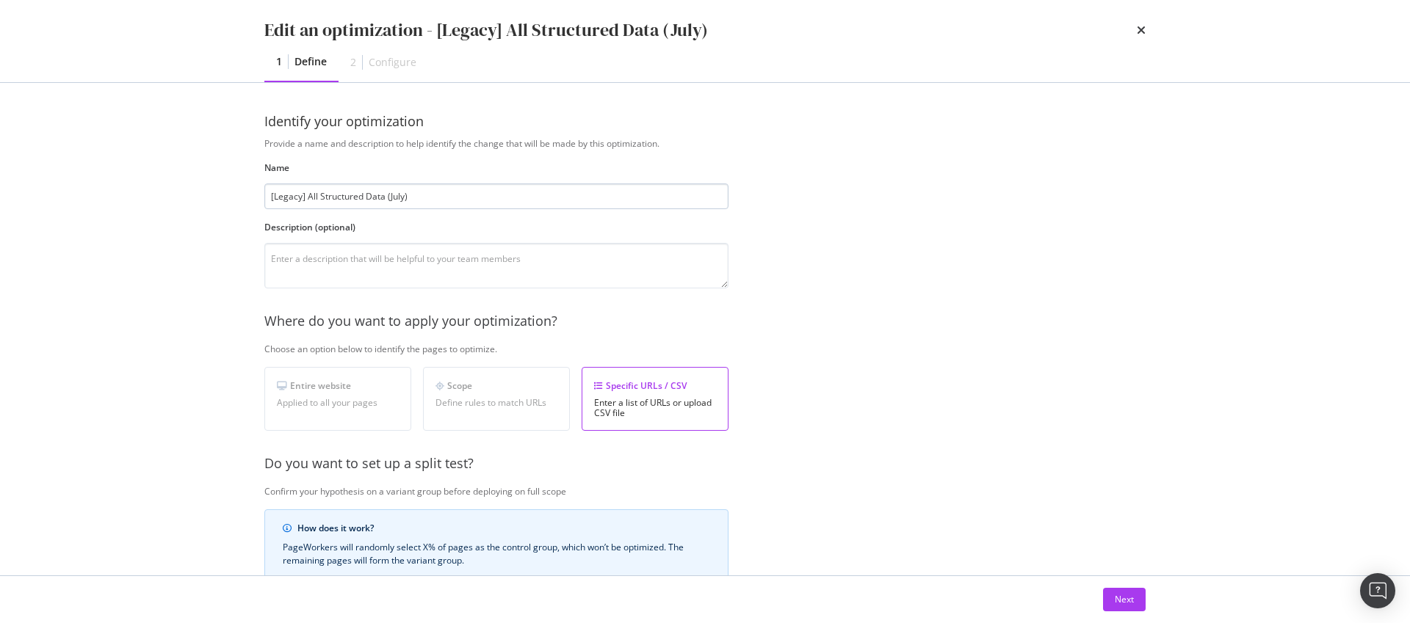
click at [397, 200] on input "[Legacy] All Structured Data (July)" at bounding box center [496, 197] width 464 height 26
type input "[Legacy] All Structured Data (August)"
click at [1124, 593] on div "Next" at bounding box center [1124, 599] width 19 height 12
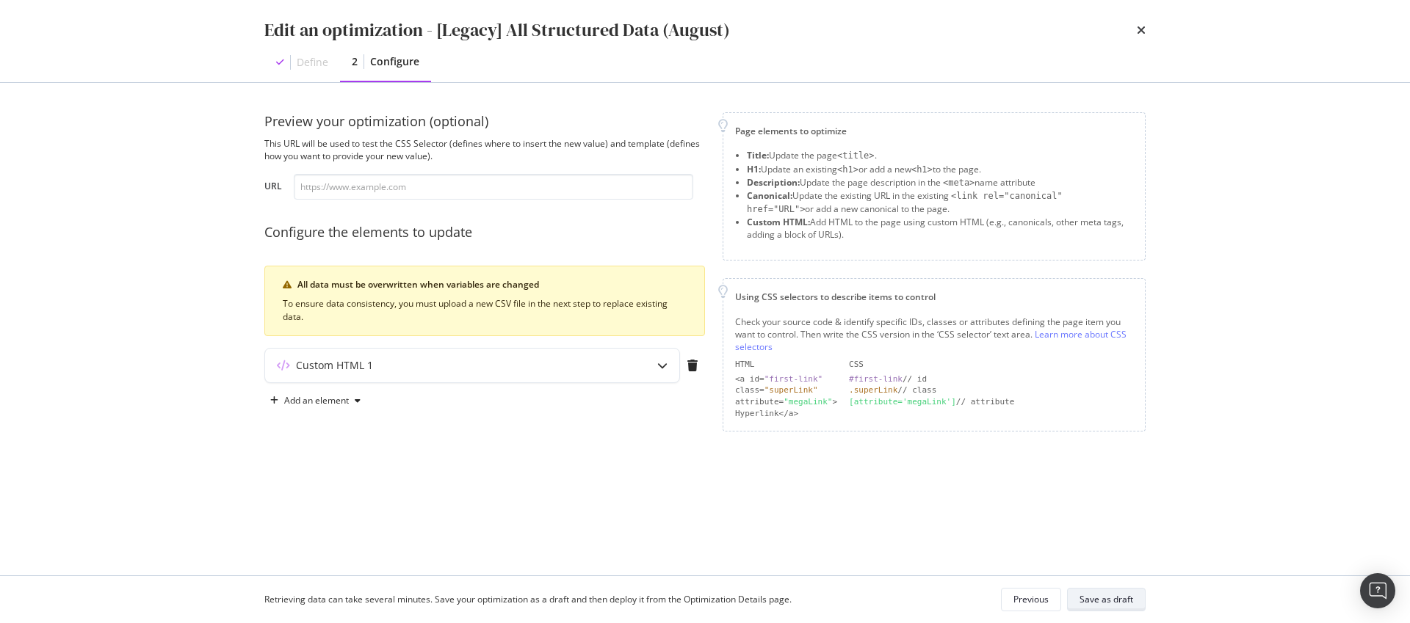
click at [1110, 597] on div "Save as draft" at bounding box center [1107, 599] width 54 height 12
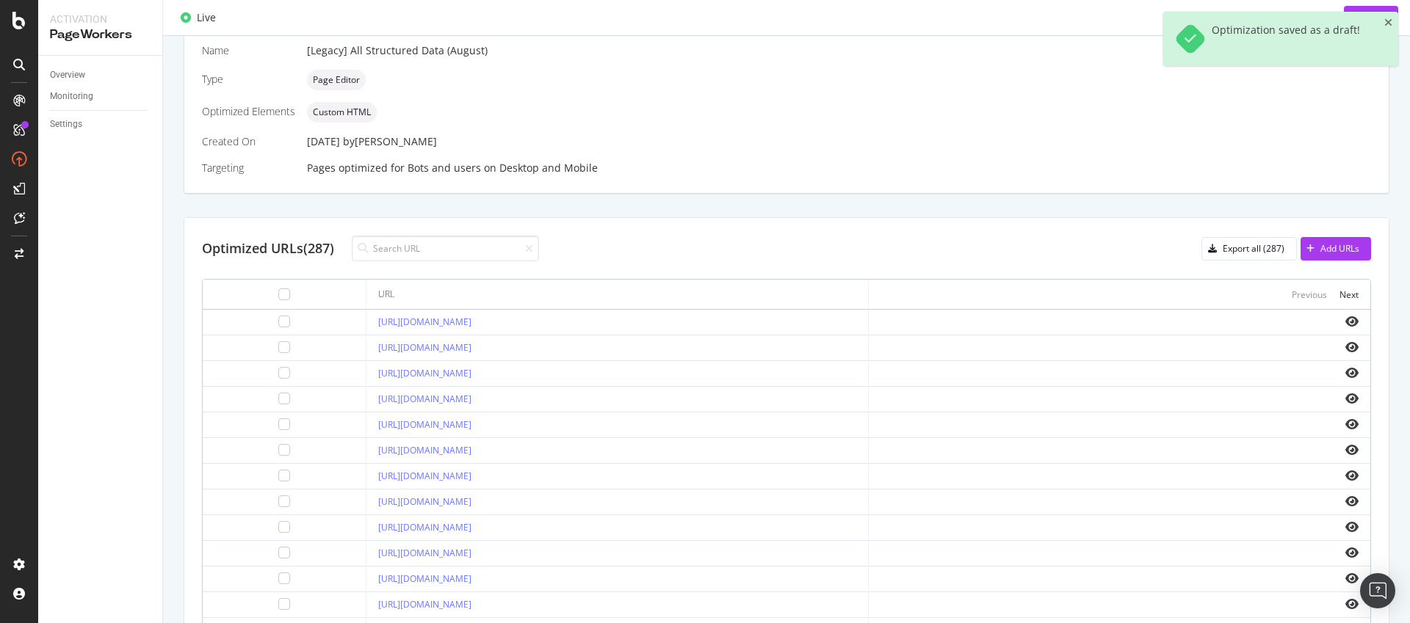
scroll to position [352, 0]
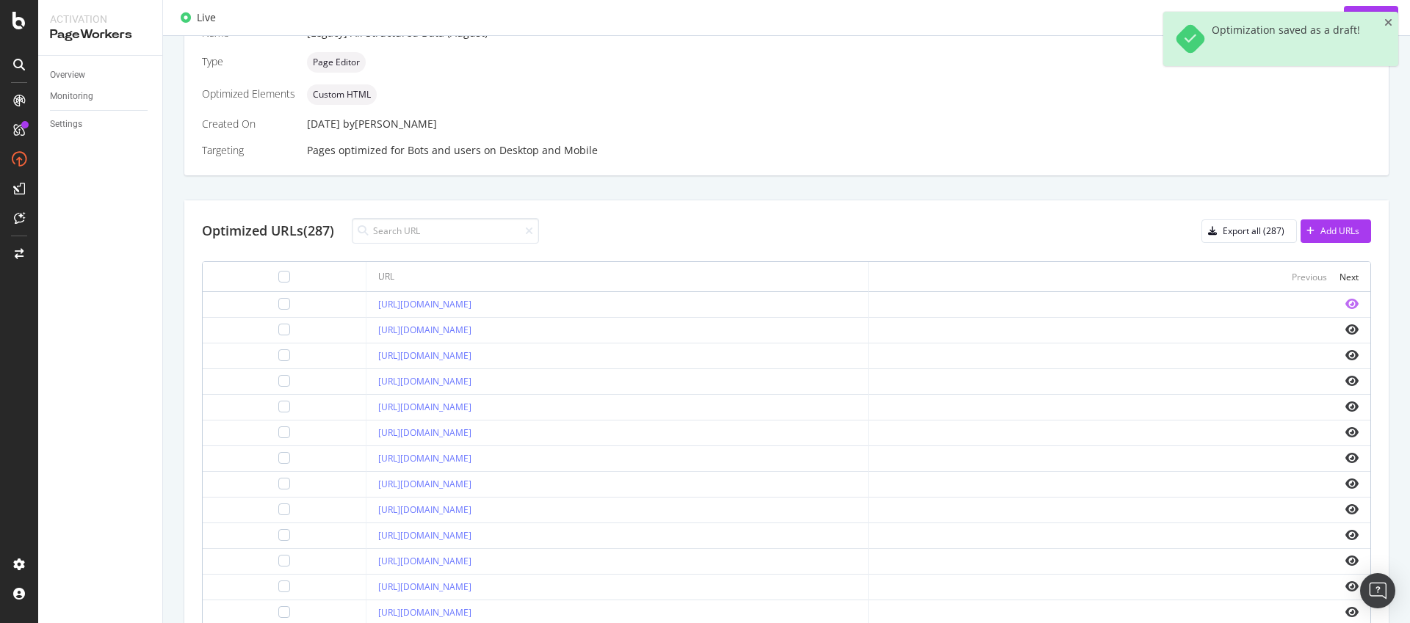
click at [1345, 303] on icon "eye" at bounding box center [1351, 304] width 13 height 12
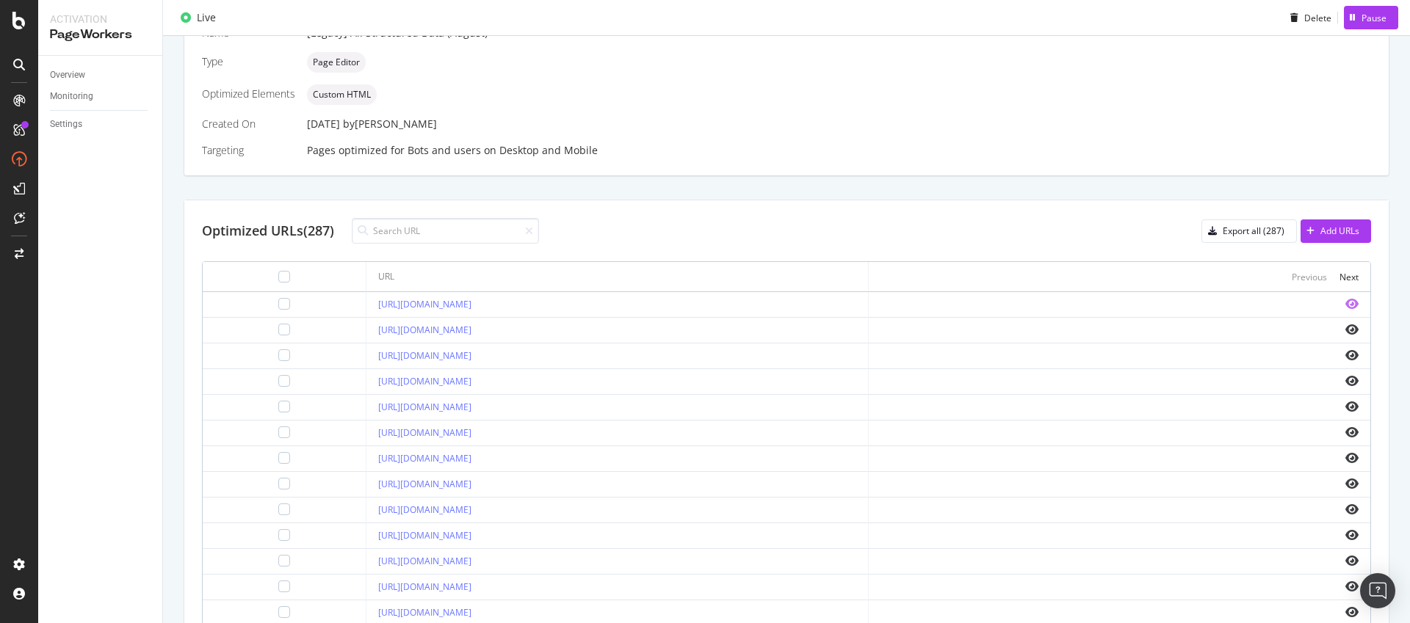
click at [1345, 303] on icon "eye" at bounding box center [1351, 304] width 13 height 12
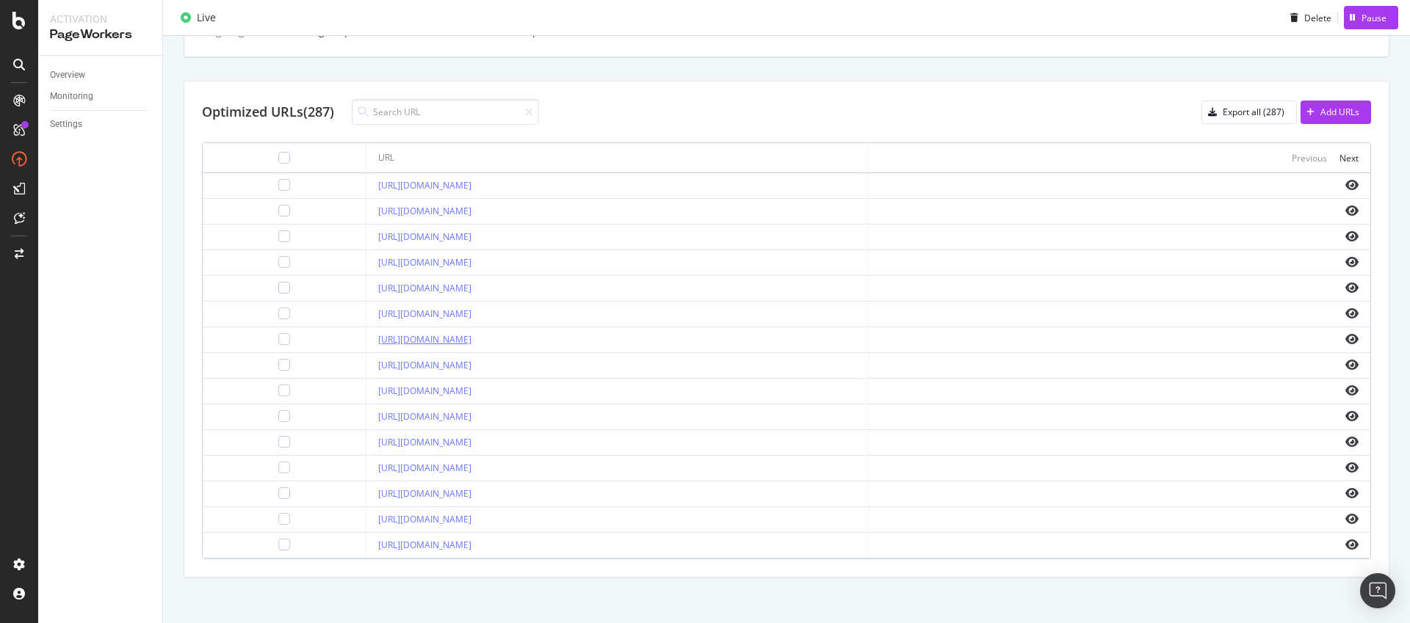
scroll to position [477, 0]
click at [65, 459] on div "Overview Monitoring Settings" at bounding box center [100, 340] width 124 height 568
